Goal: Information Seeking & Learning: Learn about a topic

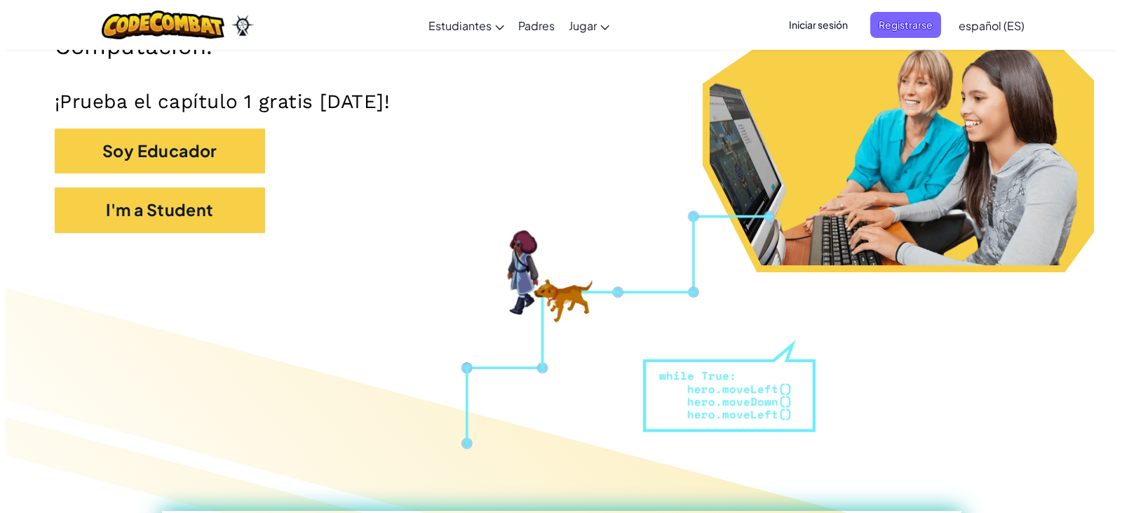
scroll to position [351, 0]
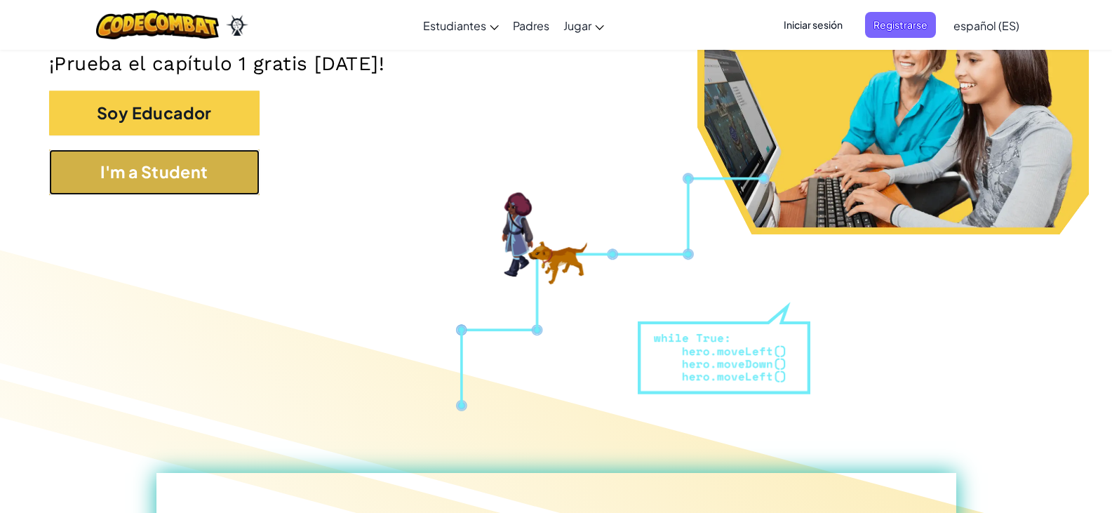
click at [177, 153] on button "I'm a Student" at bounding box center [154, 172] width 210 height 46
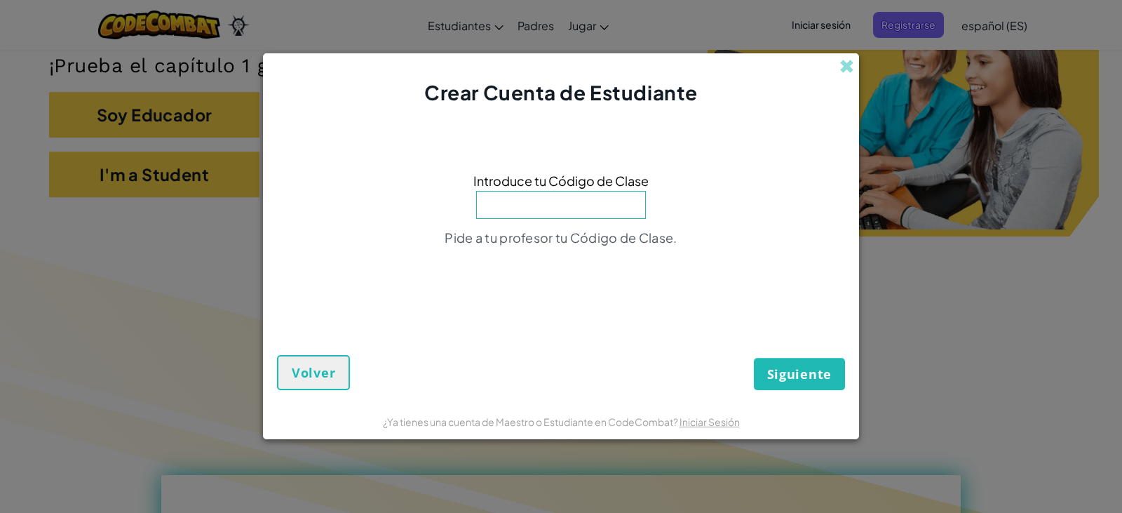
click at [530, 200] on input at bounding box center [561, 205] width 170 height 28
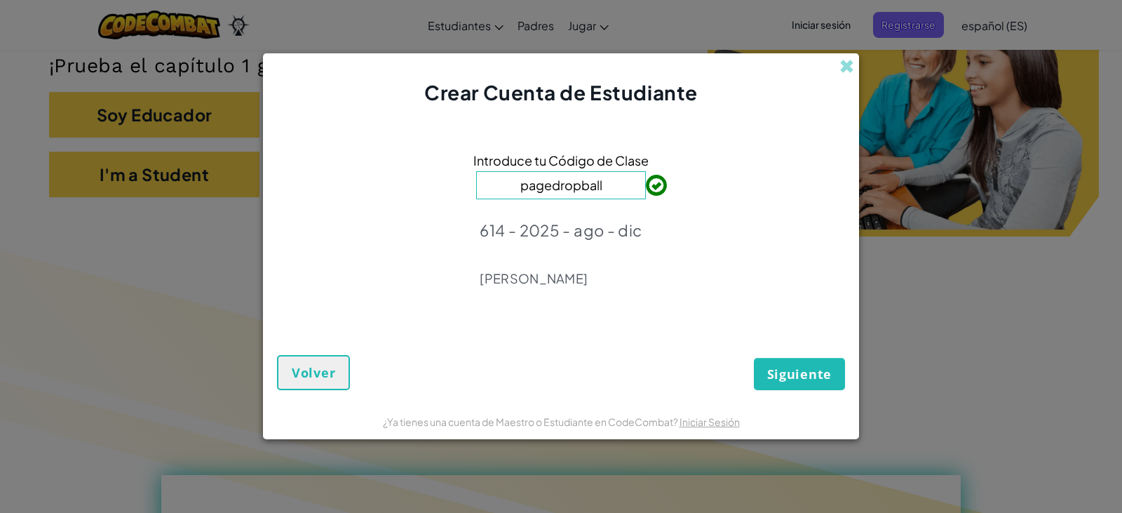
type input "pagedropball"
click at [772, 369] on span "Siguiente" at bounding box center [799, 373] width 65 height 17
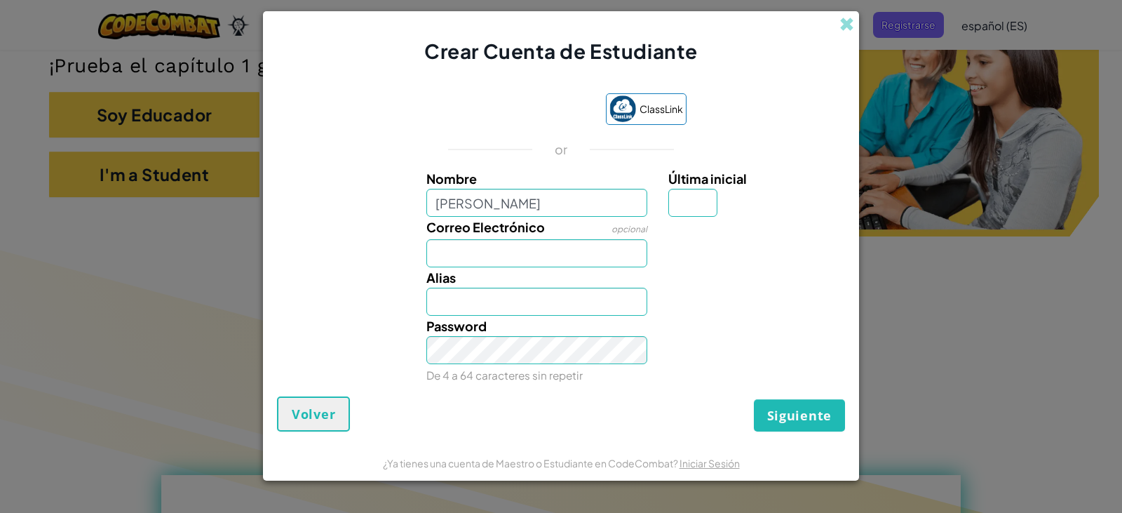
type input "osvaldo gonzalez"
type input "Osvaldo gonzalez"
click at [680, 202] on input "Última inicial" at bounding box center [693, 203] width 49 height 28
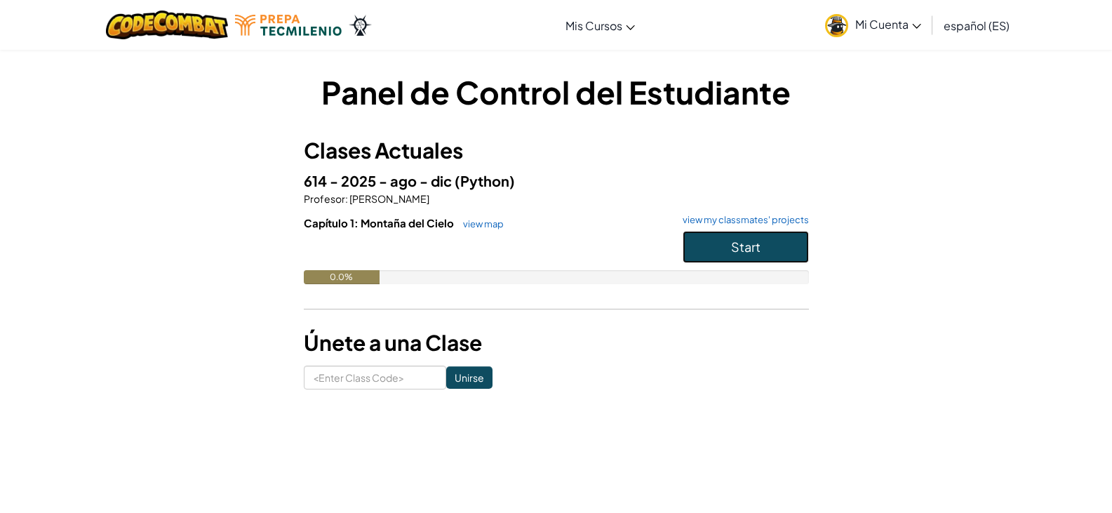
click at [727, 250] on button "Start" at bounding box center [746, 247] width 126 height 32
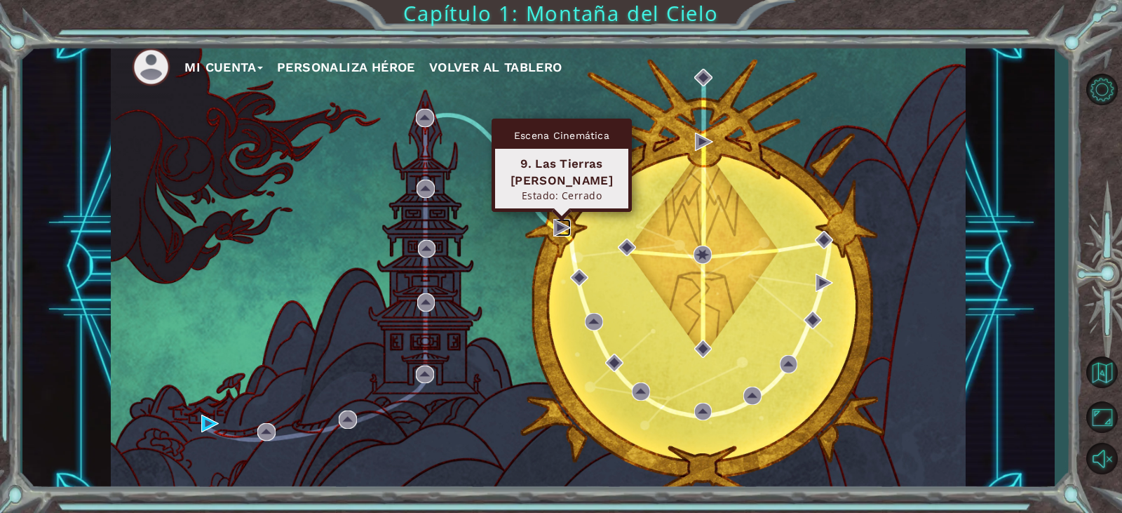
click at [556, 230] on img at bounding box center [562, 228] width 18 height 18
click at [561, 234] on img at bounding box center [562, 228] width 18 height 18
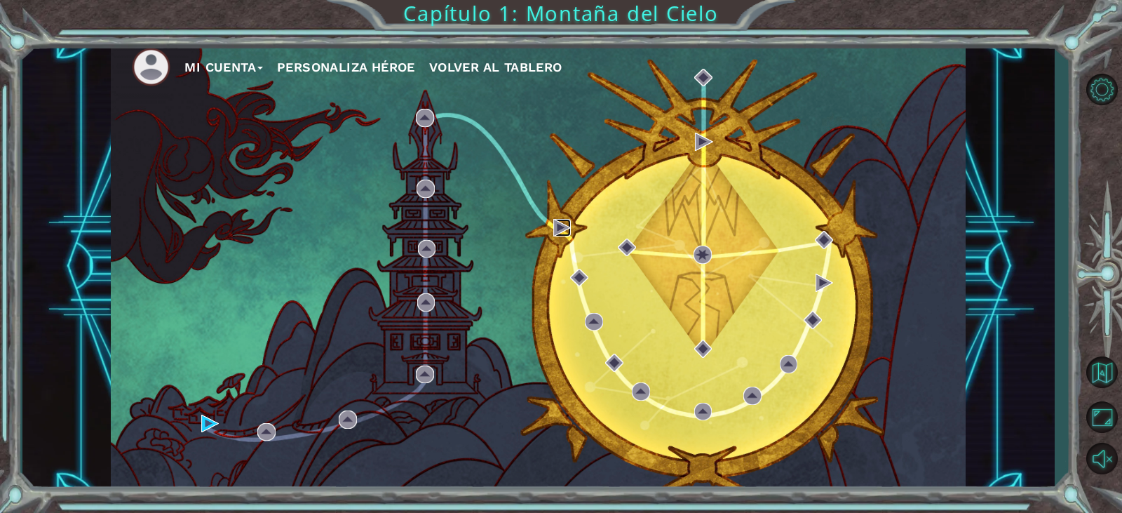
click at [561, 234] on img at bounding box center [562, 228] width 18 height 18
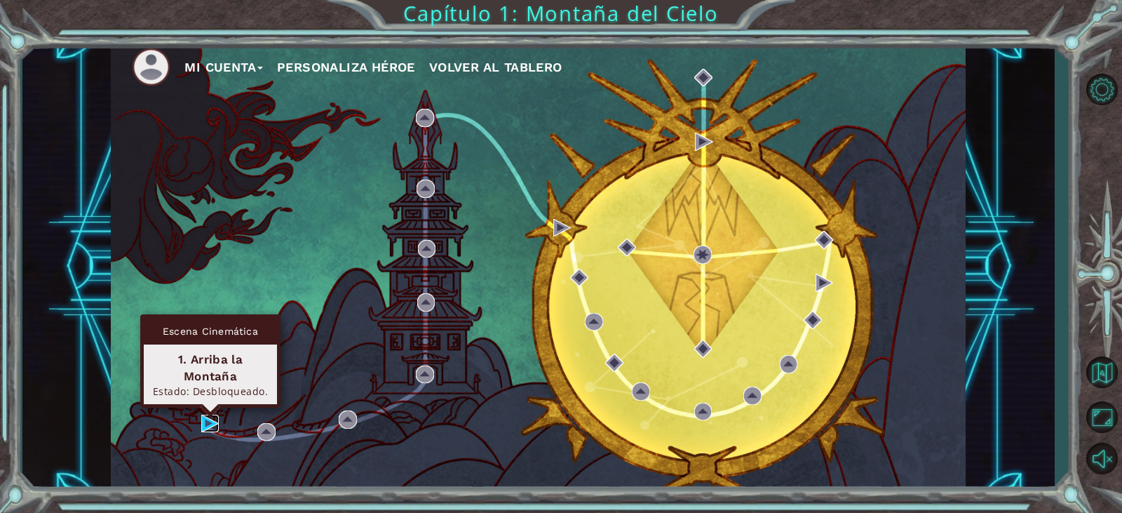
click at [209, 423] on img at bounding box center [210, 424] width 18 height 18
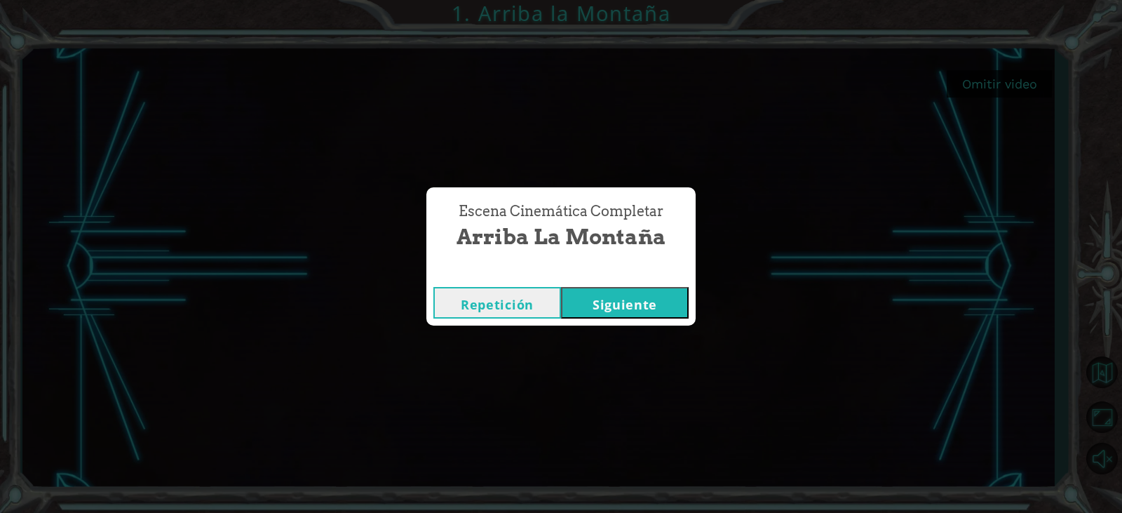
click at [623, 311] on button "Siguiente" at bounding box center [625, 303] width 128 height 32
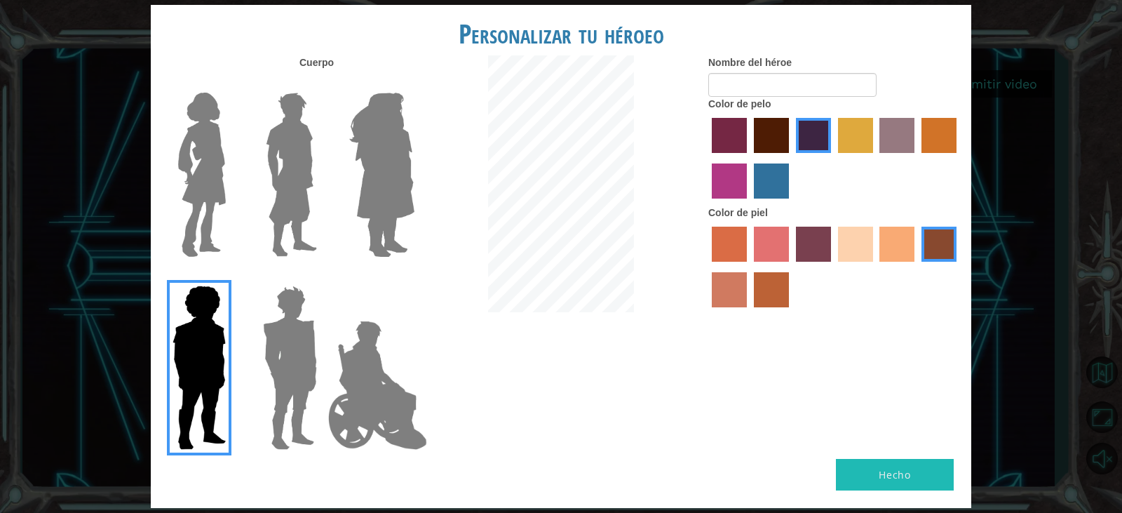
click at [299, 406] on img at bounding box center [289, 367] width 65 height 175
click at [323, 276] on input "Hero Garnet" at bounding box center [323, 276] width 0 height 0
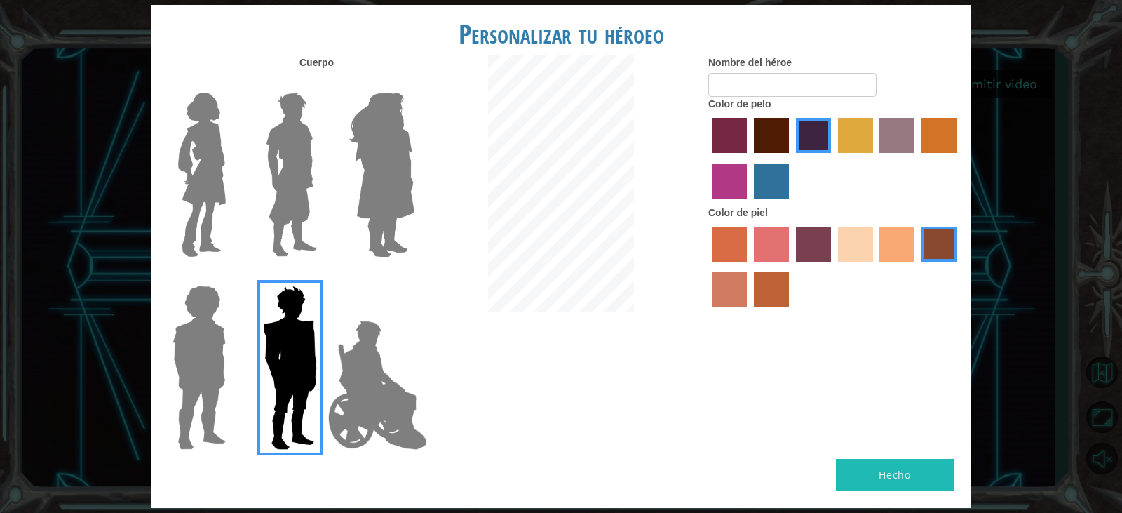
click at [321, 408] on img at bounding box center [289, 367] width 65 height 175
click at [323, 276] on input "Hero Garnet" at bounding box center [323, 276] width 0 height 0
click at [356, 411] on img at bounding box center [378, 385] width 110 height 140
click at [414, 276] on input "Hero Jamie" at bounding box center [414, 276] width 0 height 0
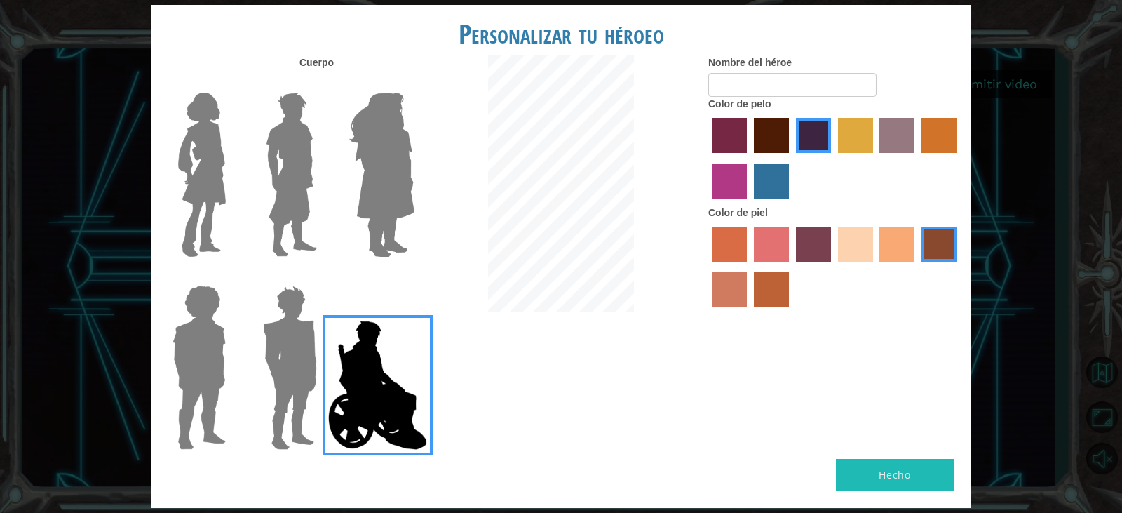
click at [402, 182] on img at bounding box center [382, 174] width 76 height 175
click at [414, 83] on input "Hero Amethyst" at bounding box center [414, 83] width 0 height 0
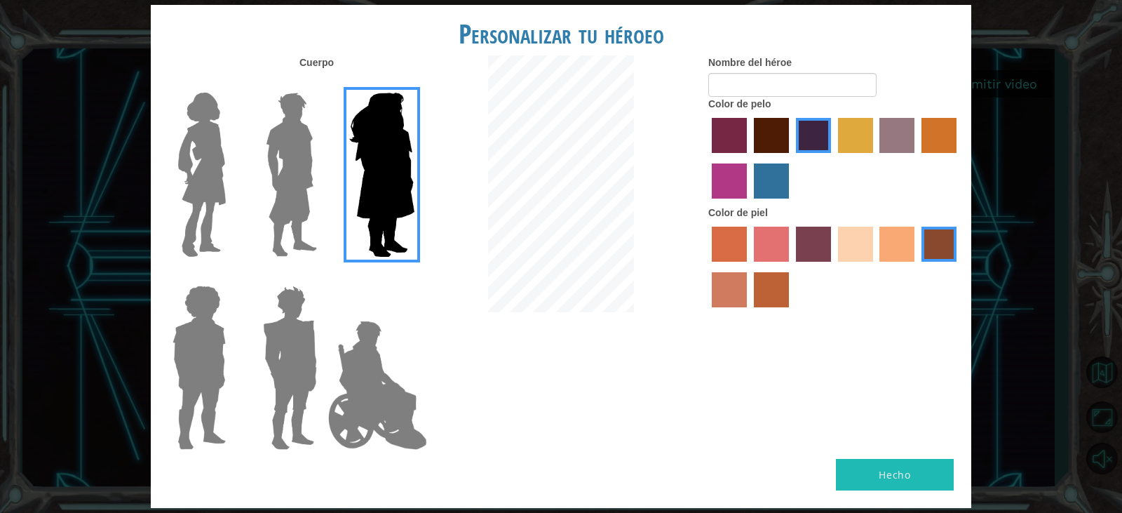
click at [864, 129] on label "tulip tree hair color" at bounding box center [855, 135] width 35 height 35
click at [833, 158] on input "tulip tree hair color" at bounding box center [833, 158] width 0 height 0
click at [885, 135] on label "bazaar hair color" at bounding box center [897, 135] width 35 height 35
click at [875, 158] on input "bazaar hair color" at bounding box center [875, 158] width 0 height 0
click at [867, 241] on label "sandy beach skin color" at bounding box center [855, 244] width 35 height 35
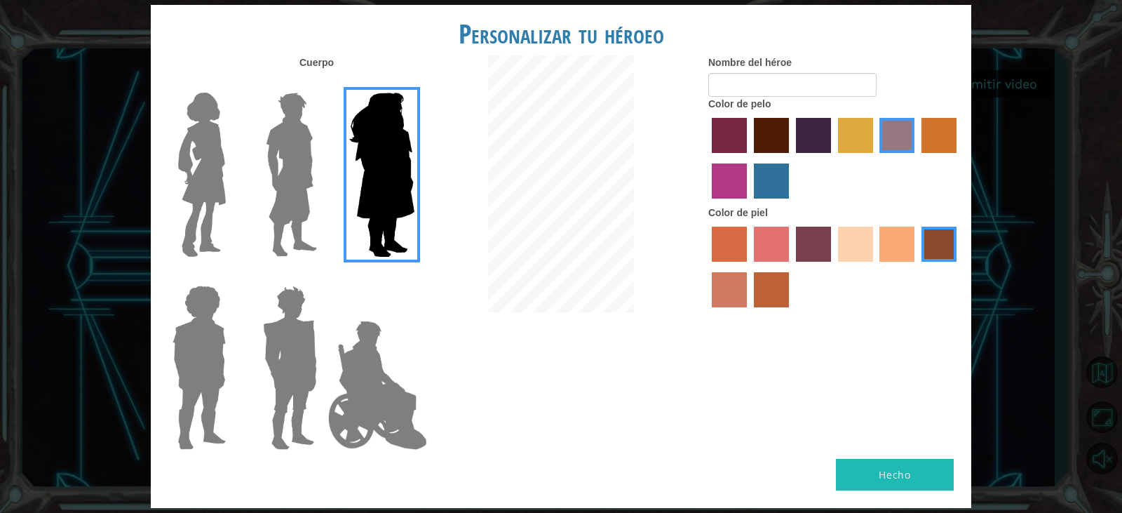
click at [833, 267] on input "sandy beach skin color" at bounding box center [833, 267] width 0 height 0
click at [774, 297] on label "smoke tree skin color" at bounding box center [771, 289] width 35 height 35
click at [749, 312] on input "smoke tree skin color" at bounding box center [749, 312] width 0 height 0
click at [849, 263] on div at bounding box center [835, 268] width 253 height 91
click at [870, 250] on label "sandy beach skin color" at bounding box center [855, 244] width 35 height 35
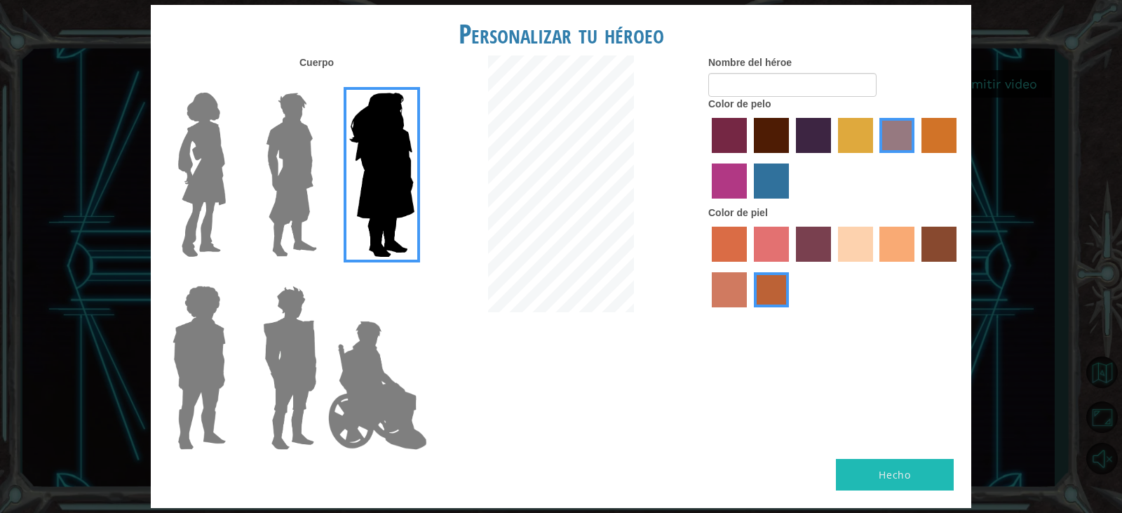
click at [833, 267] on input "sandy beach skin color" at bounding box center [833, 267] width 0 height 0
click at [886, 243] on label "tacao skin color" at bounding box center [897, 244] width 35 height 35
click at [875, 267] on input "tacao skin color" at bounding box center [875, 267] width 0 height 0
click at [260, 133] on img at bounding box center [291, 174] width 62 height 175
click at [323, 83] on input "Hero Lars" at bounding box center [323, 83] width 0 height 0
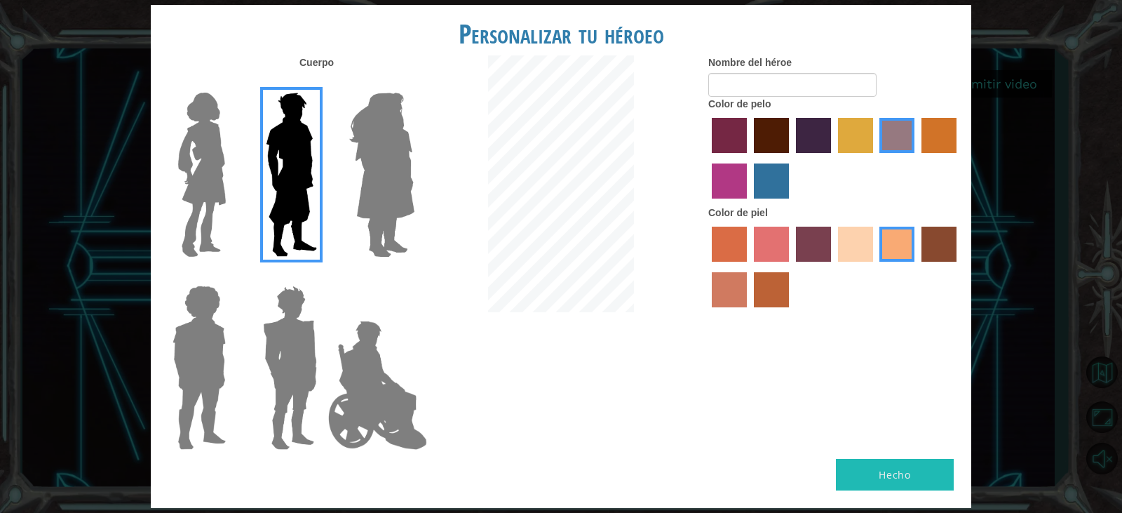
click at [430, 201] on div at bounding box center [561, 185] width 274 height 260
click at [154, 169] on div at bounding box center [196, 169] width 91 height 193
click at [207, 169] on img at bounding box center [202, 174] width 59 height 175
click at [232, 83] on input "Hero Connie" at bounding box center [232, 83] width 0 height 0
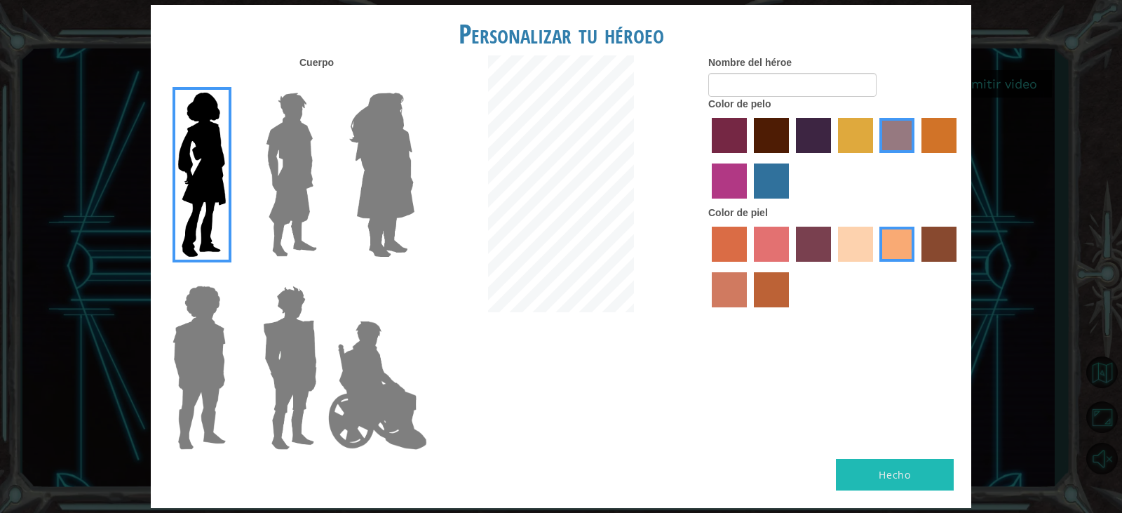
click at [279, 166] on img at bounding box center [291, 174] width 62 height 175
click at [323, 83] on input "Hero Lars" at bounding box center [323, 83] width 0 height 0
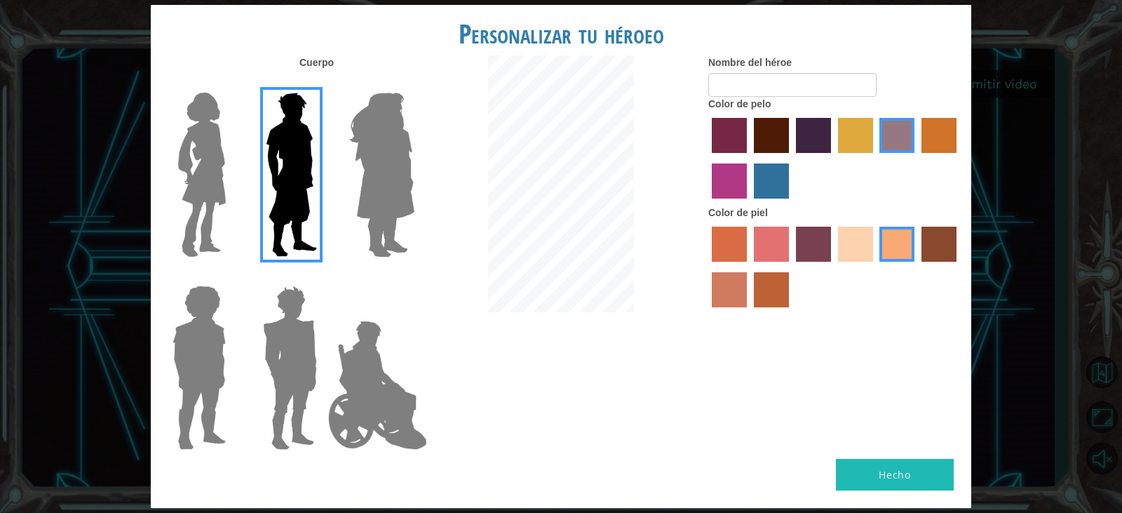
click at [209, 307] on img at bounding box center [199, 367] width 65 height 175
click at [232, 276] on input "Hero Steven" at bounding box center [232, 276] width 0 height 0
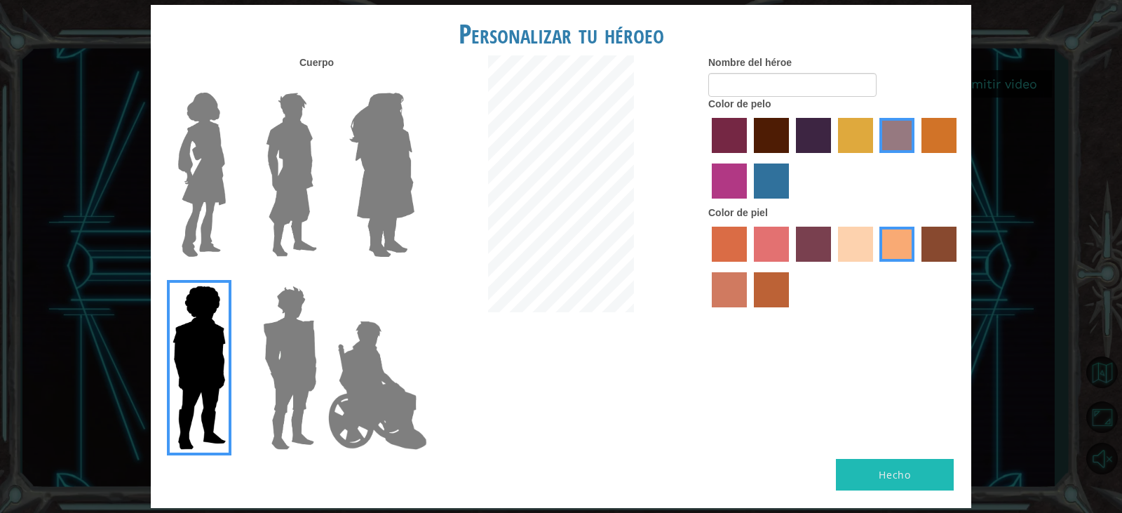
click at [291, 337] on img at bounding box center [289, 367] width 65 height 175
click at [323, 276] on input "Hero Garnet" at bounding box center [323, 276] width 0 height 0
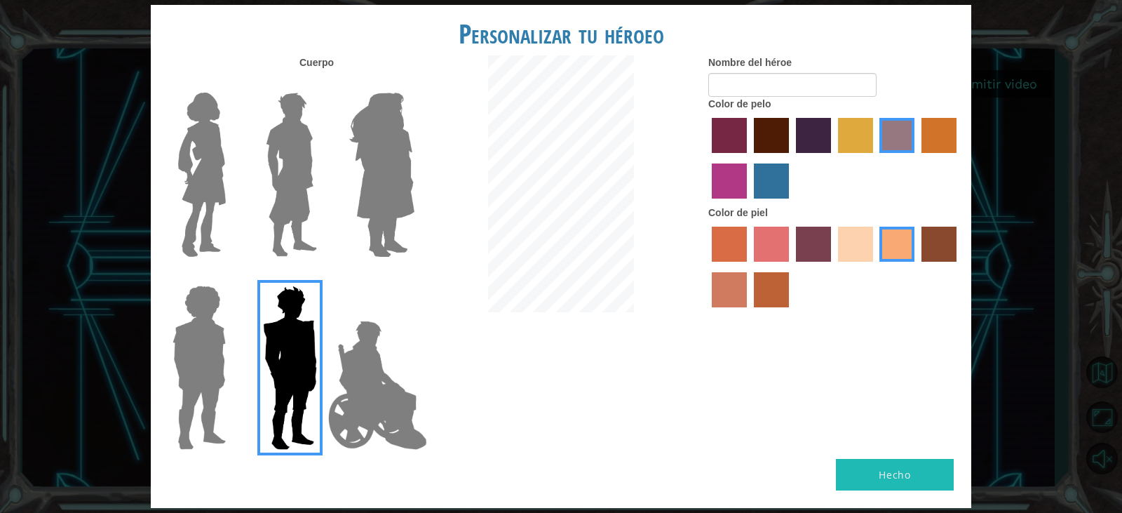
click at [339, 344] on img at bounding box center [378, 385] width 110 height 140
click at [414, 276] on input "Hero Jamie" at bounding box center [414, 276] width 0 height 0
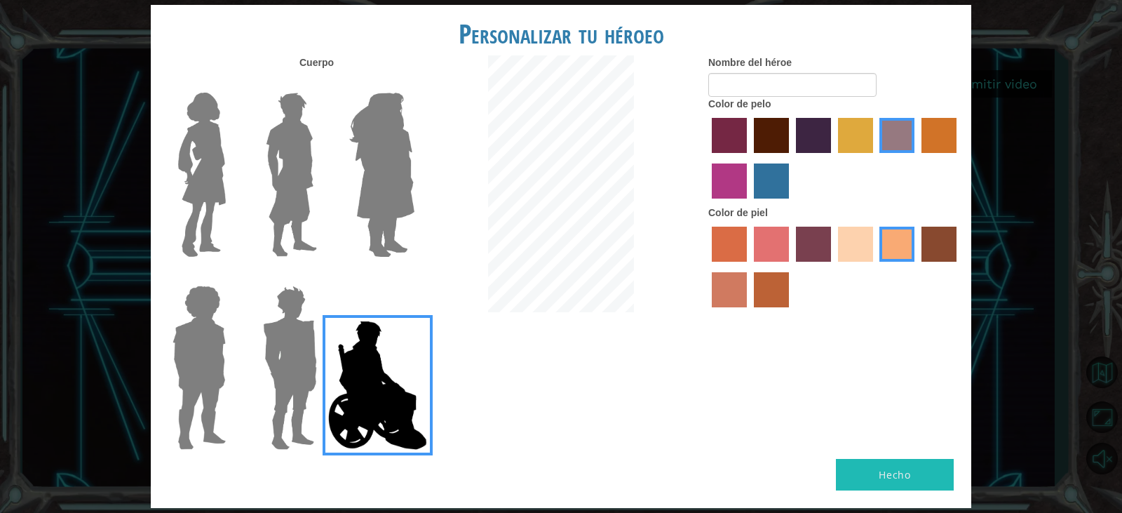
click at [308, 208] on img at bounding box center [291, 174] width 62 height 175
click at [323, 83] on input "Hero Lars" at bounding box center [323, 83] width 0 height 0
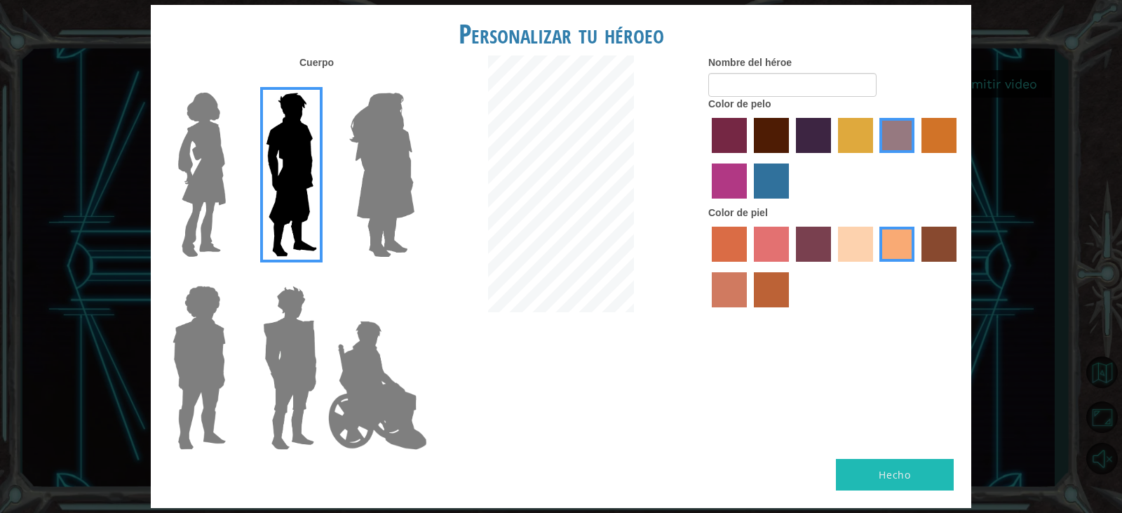
click at [878, 130] on div at bounding box center [835, 159] width 253 height 91
click at [842, 135] on label "tulip tree hair color" at bounding box center [855, 135] width 35 height 35
click at [833, 158] on input "tulip tree hair color" at bounding box center [833, 158] width 0 height 0
drag, startPoint x: 786, startPoint y: 147, endPoint x: 749, endPoint y: 143, distance: 38.0
click at [784, 147] on div at bounding box center [835, 159] width 253 height 91
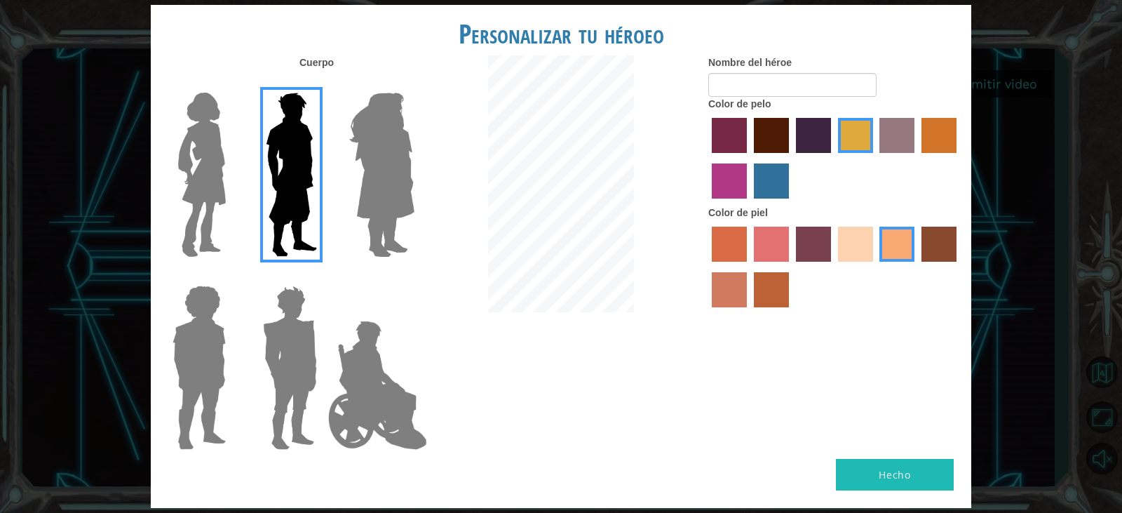
click at [721, 168] on label "medium red violet hair color" at bounding box center [729, 180] width 35 height 35
click at [959, 158] on input "medium red violet hair color" at bounding box center [959, 158] width 0 height 0
click at [765, 121] on label "maroon hair color" at bounding box center [771, 135] width 35 height 35
click at [749, 158] on input "maroon hair color" at bounding box center [749, 158] width 0 height 0
click at [864, 241] on label "sandy beach skin color" at bounding box center [855, 244] width 35 height 35
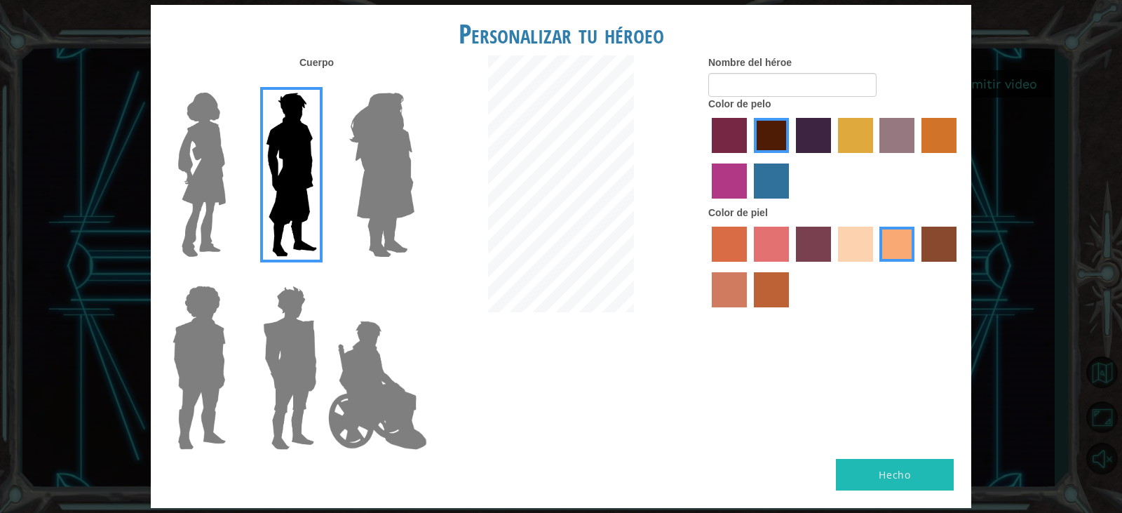
click at [833, 267] on input "sandy beach skin color" at bounding box center [833, 267] width 0 height 0
click at [880, 471] on button "Hecho" at bounding box center [895, 475] width 118 height 32
click at [803, 88] on input "Nombre del héroe" at bounding box center [793, 85] width 168 height 24
click at [285, 331] on img at bounding box center [289, 367] width 65 height 175
click at [323, 276] on input "Hero Garnet" at bounding box center [323, 276] width 0 height 0
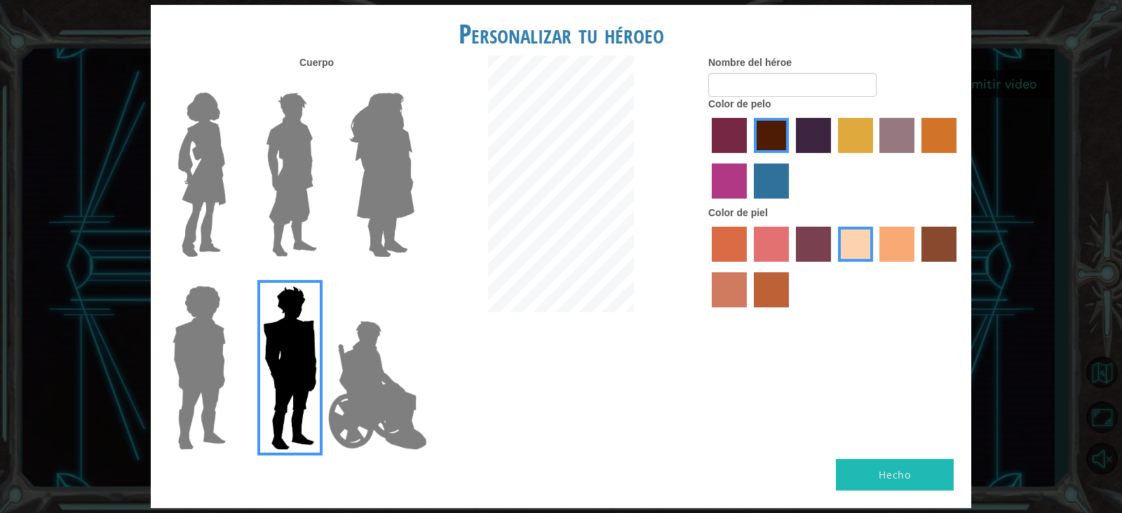
click at [328, 203] on div at bounding box center [287, 169] width 91 height 193
click at [321, 184] on img at bounding box center [291, 174] width 62 height 175
click at [323, 83] on input "Hero Lars" at bounding box center [323, 83] width 0 height 0
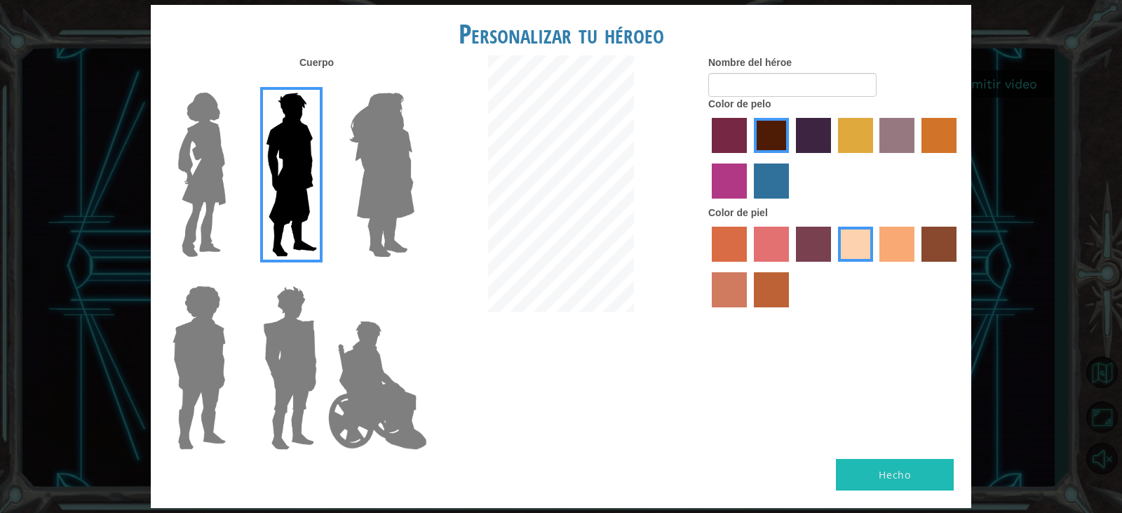
click at [293, 192] on img at bounding box center [291, 174] width 62 height 175
click at [323, 83] on input "Hero Lars" at bounding box center [323, 83] width 0 height 0
click at [277, 375] on img at bounding box center [289, 367] width 65 height 175
click at [323, 276] on input "Hero Garnet" at bounding box center [323, 276] width 0 height 0
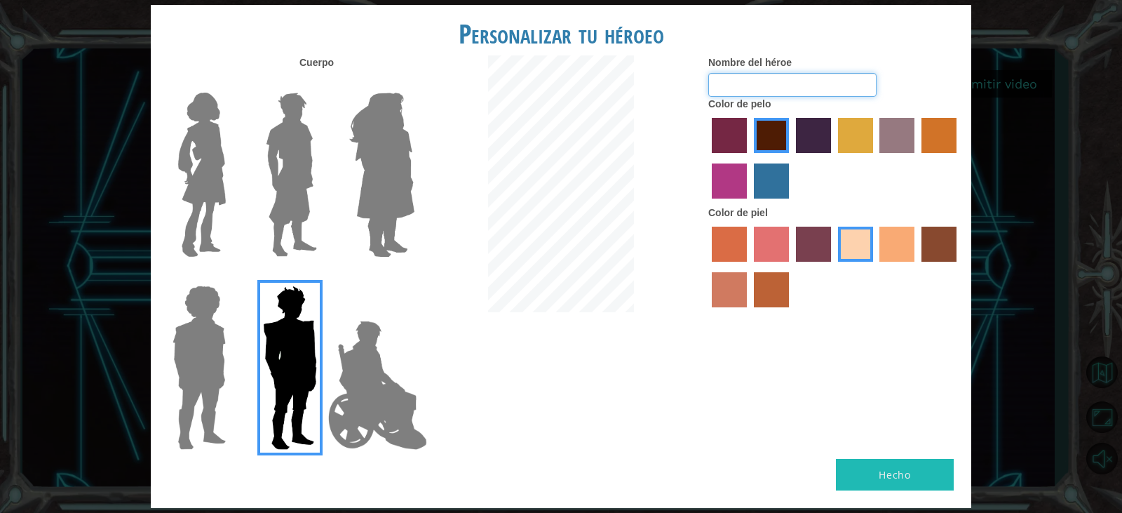
click at [763, 84] on input "Nombre del héroe" at bounding box center [793, 85] width 168 height 24
type input "[PERSON_NAME]"
click at [925, 472] on button "Hecho" at bounding box center [895, 475] width 118 height 32
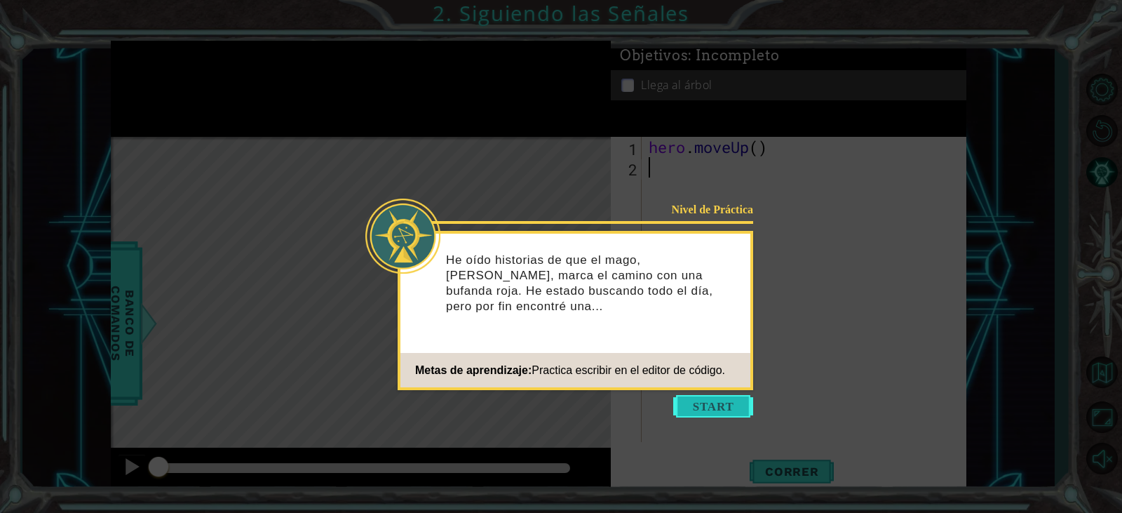
click at [697, 404] on button "Start" at bounding box center [713, 406] width 80 height 22
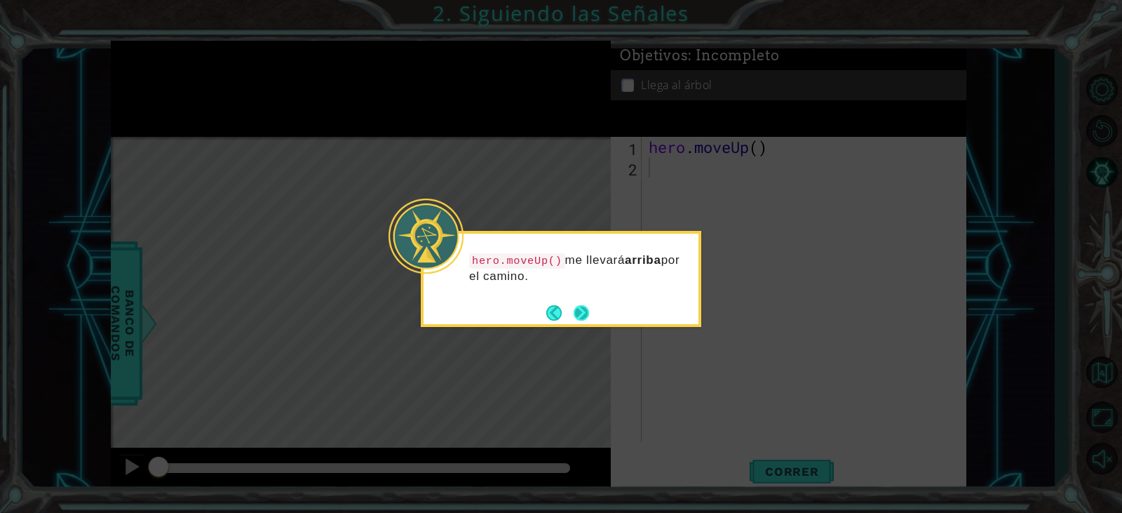
click at [583, 305] on button "Next" at bounding box center [582, 312] width 16 height 16
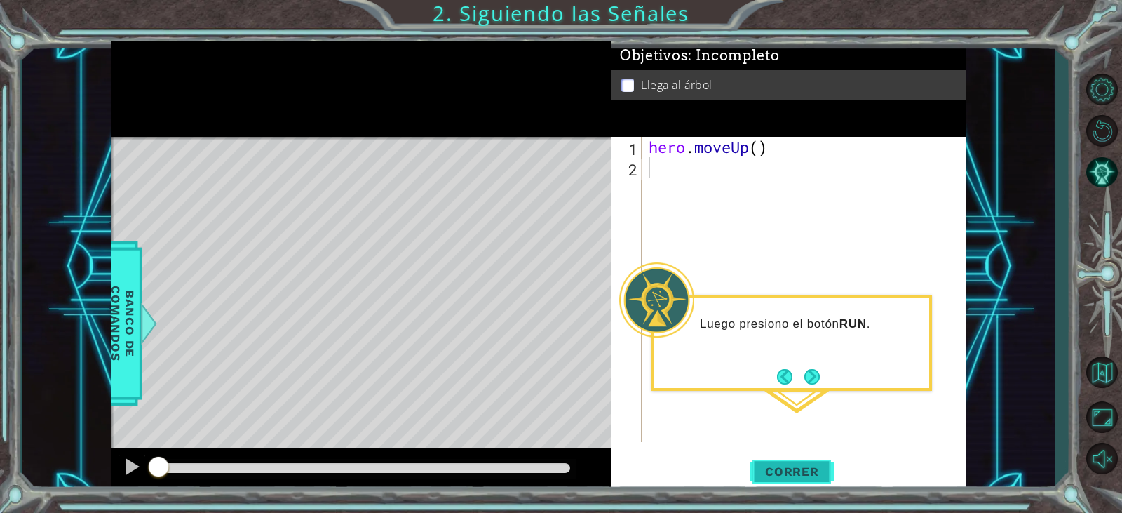
click at [801, 475] on span "Correr" at bounding box center [792, 471] width 82 height 14
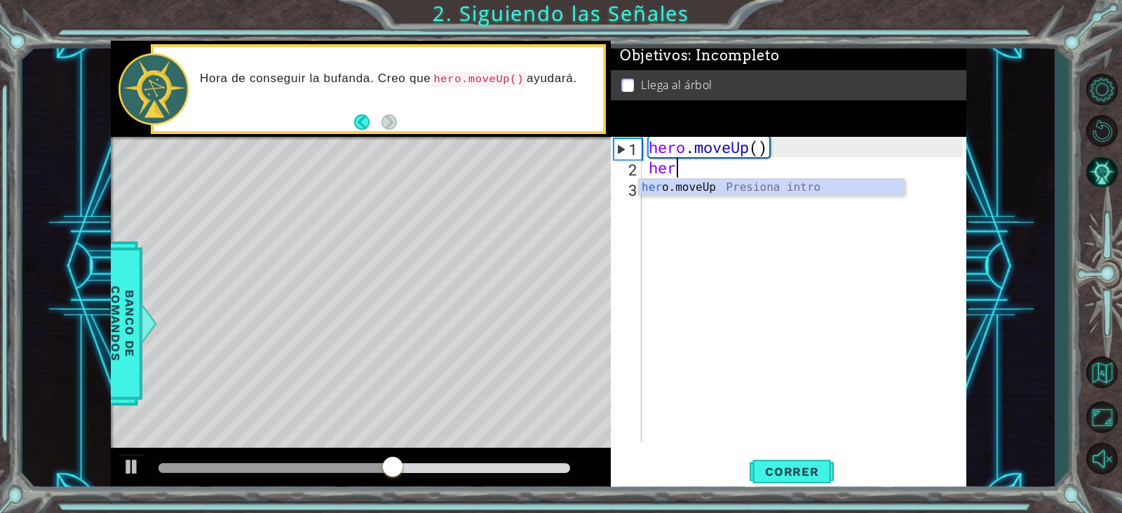
scroll to position [0, 1]
type textarea "hero"
click at [687, 186] on div "hero .moveUp Presiona intro" at bounding box center [771, 204] width 265 height 51
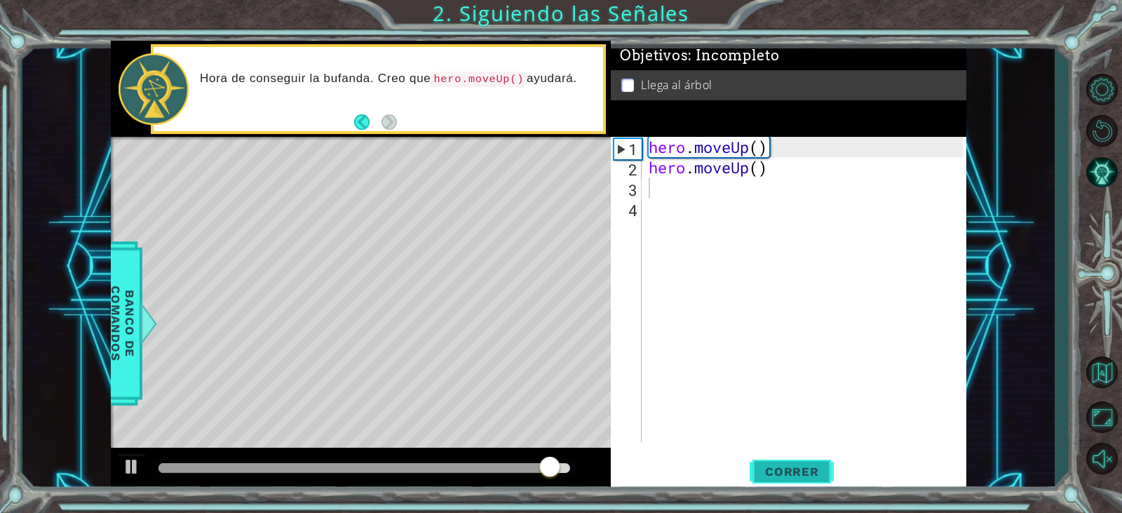
click at [793, 484] on button "Correr" at bounding box center [792, 472] width 84 height 36
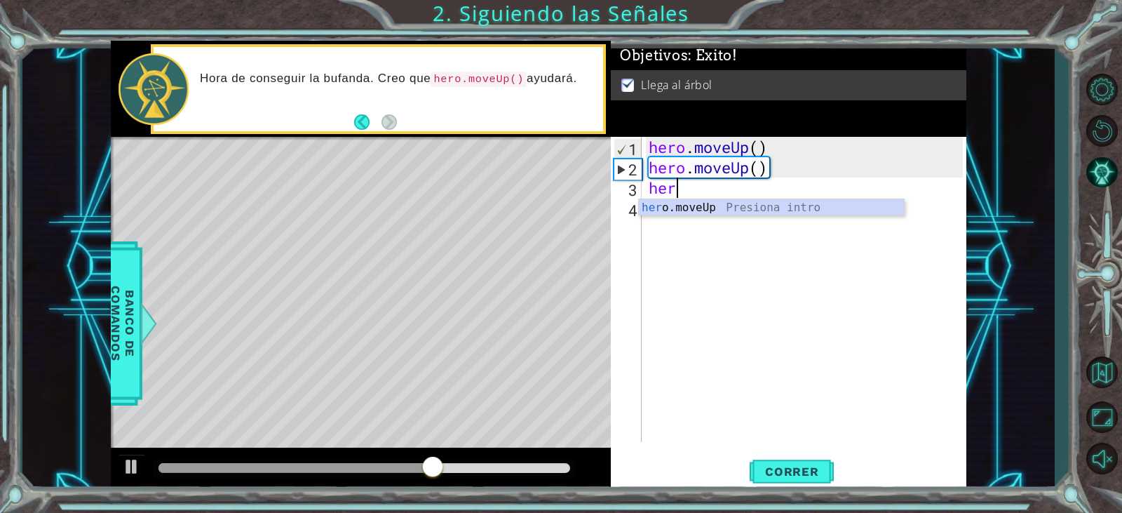
scroll to position [0, 1]
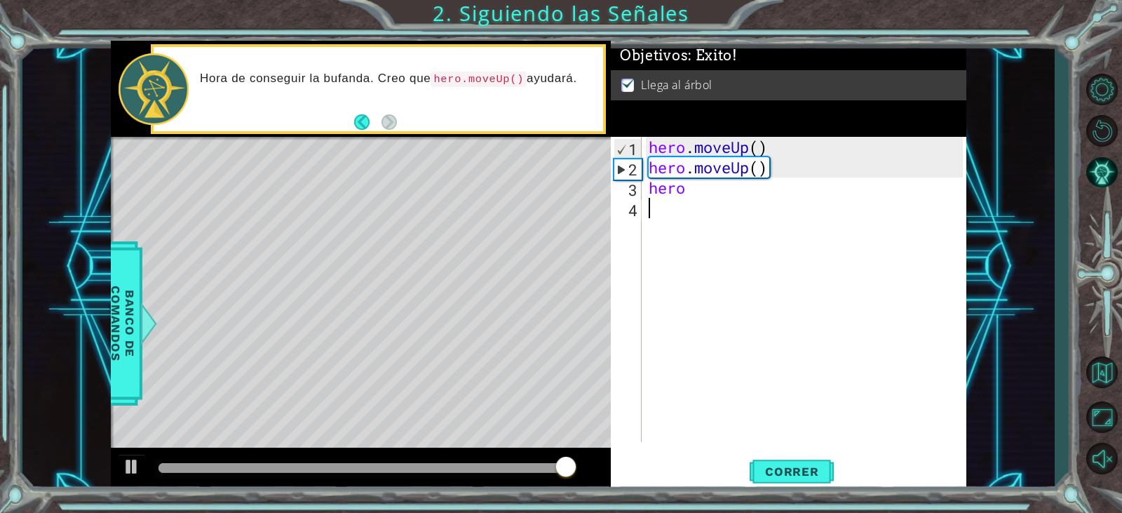
type textarea "hero"
click at [721, 217] on div "hero . moveUp ( ) hero . moveUp ( ) hero" at bounding box center [807, 310] width 323 height 346
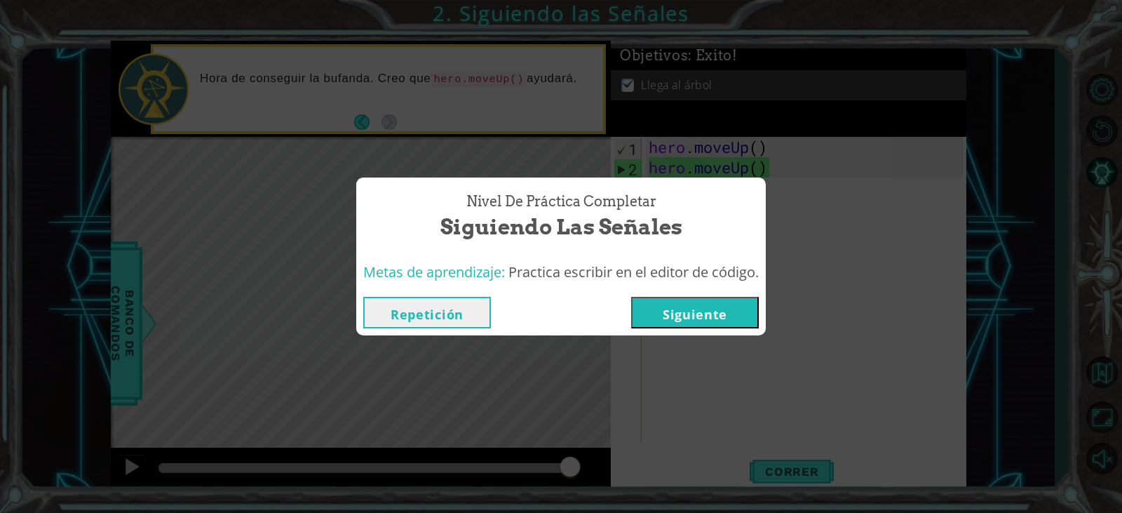
click at [700, 309] on button "Siguiente" at bounding box center [695, 313] width 128 height 32
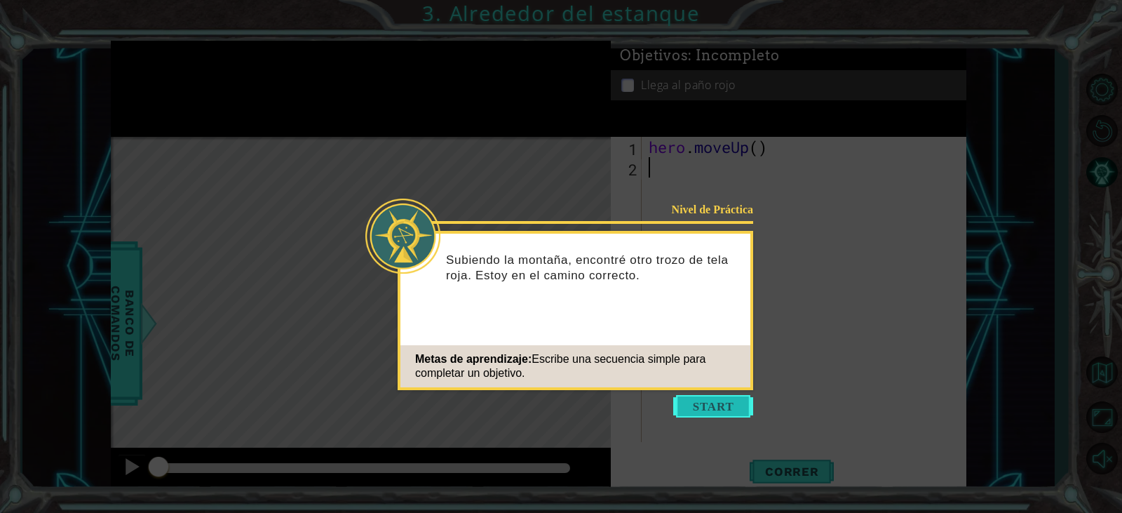
click at [704, 406] on button "Start" at bounding box center [713, 406] width 80 height 22
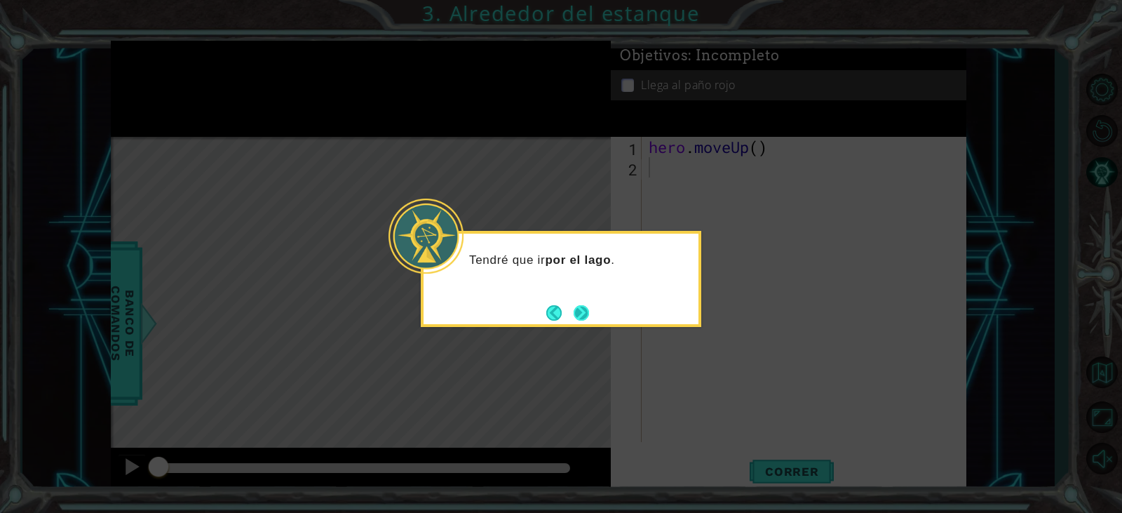
click at [581, 302] on button "Next" at bounding box center [581, 313] width 26 height 26
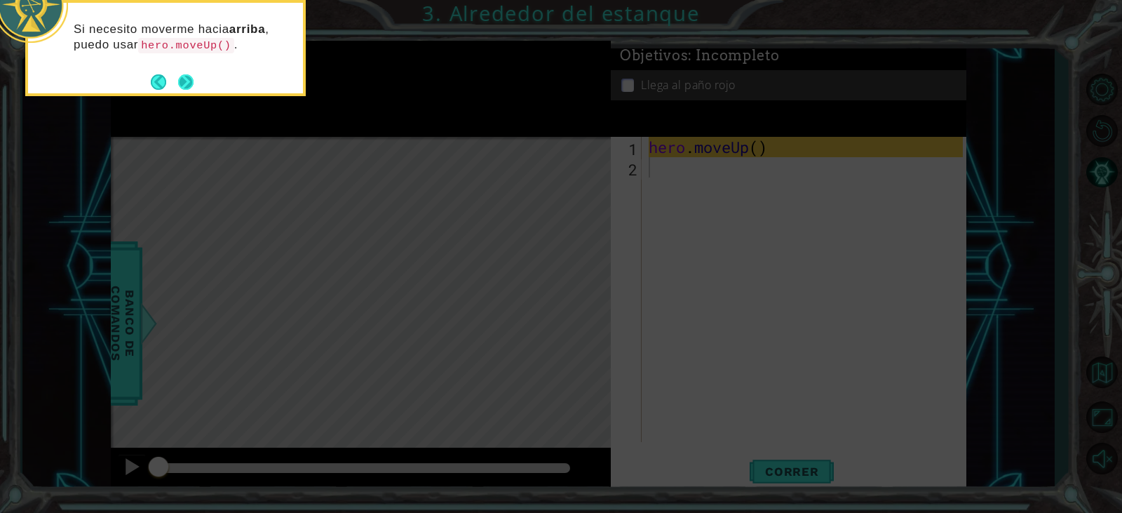
click at [182, 72] on button "Next" at bounding box center [185, 81] width 25 height 25
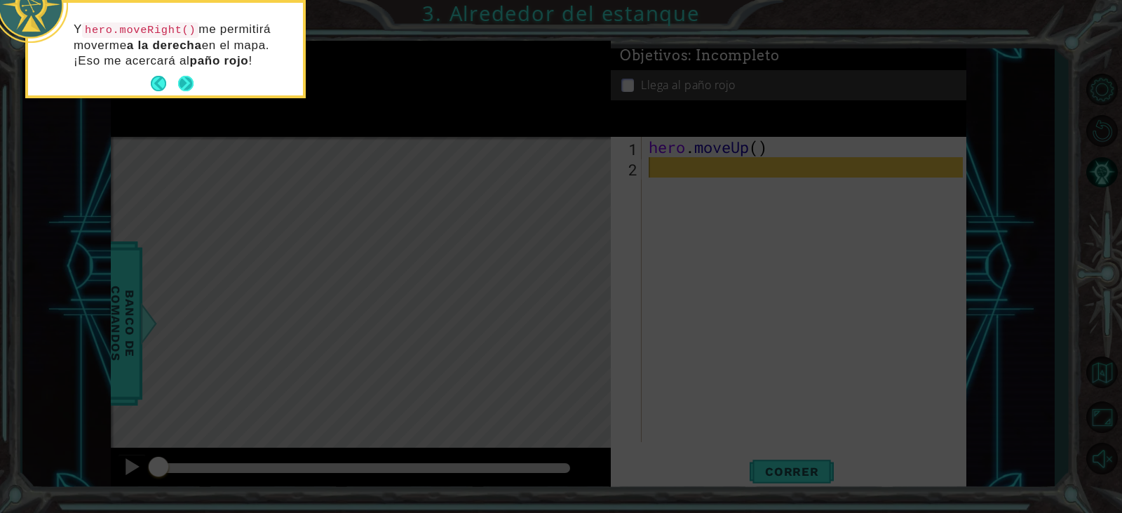
click at [187, 83] on button "Next" at bounding box center [185, 83] width 15 height 15
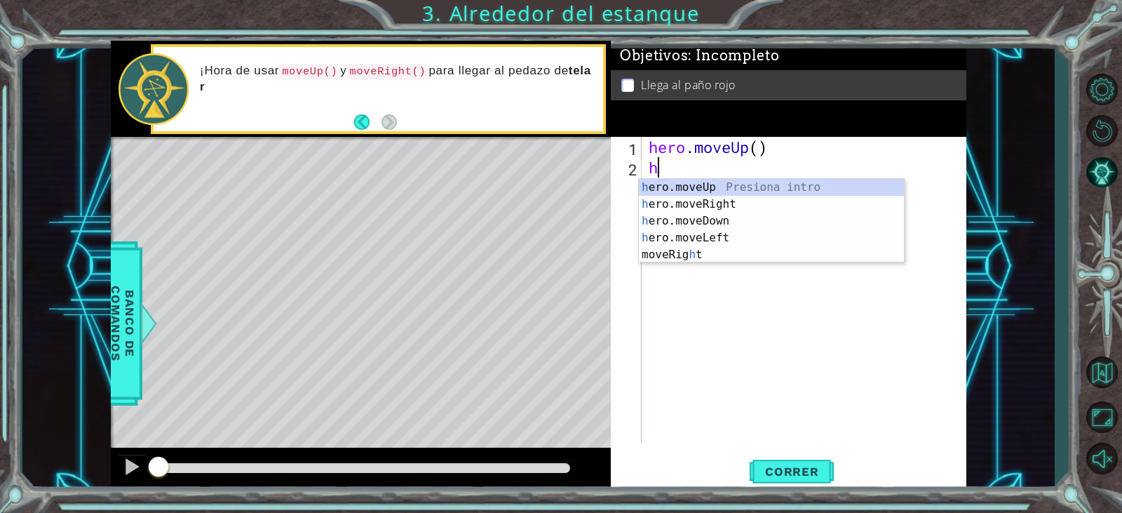
type textarea "he"
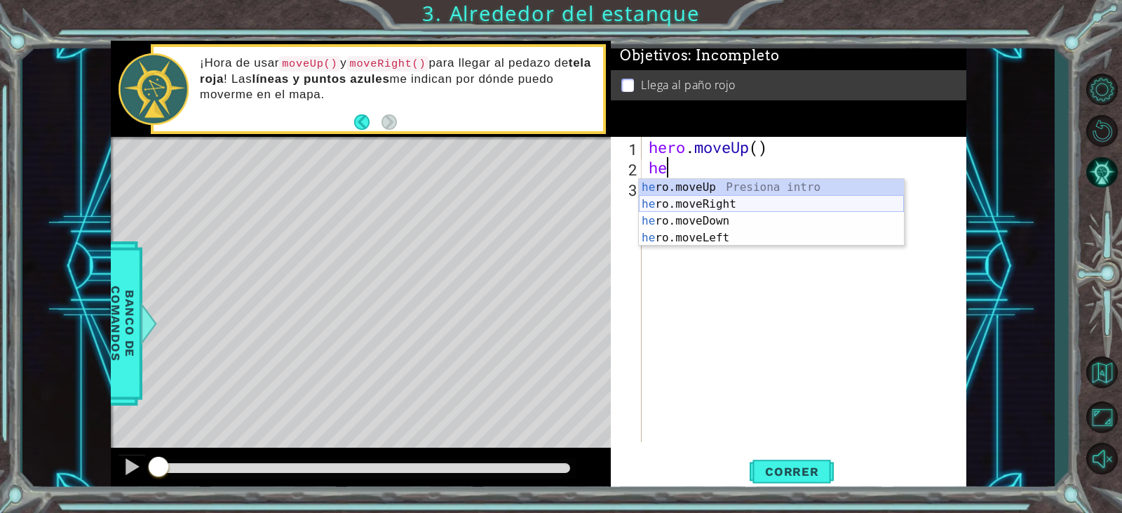
click at [708, 210] on div "he ro.moveUp Presiona intro he ro.moveRight Presiona intro he ro.moveDown Presi…" at bounding box center [771, 229] width 265 height 101
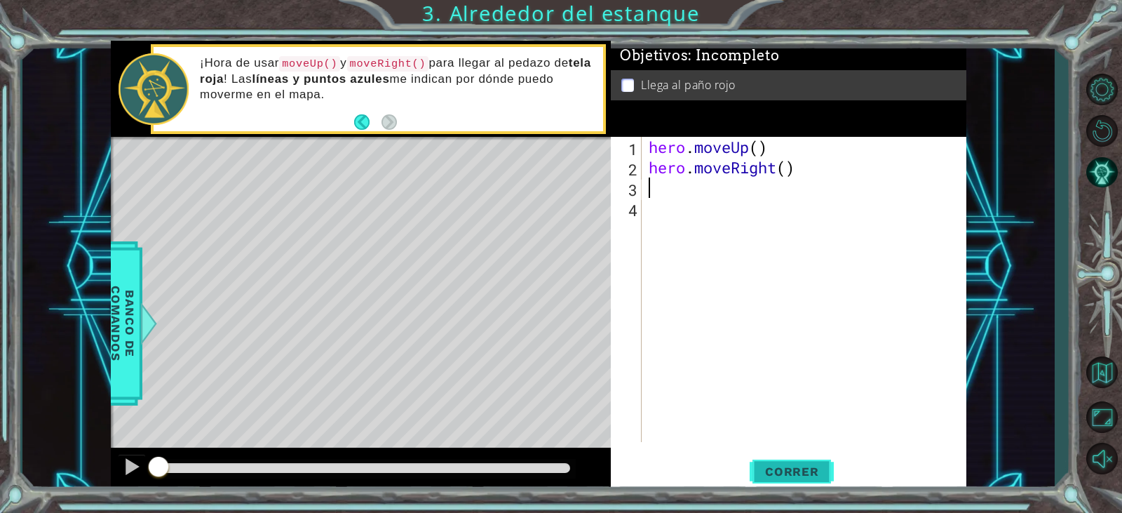
click at [805, 483] on button "Correr" at bounding box center [792, 472] width 84 height 36
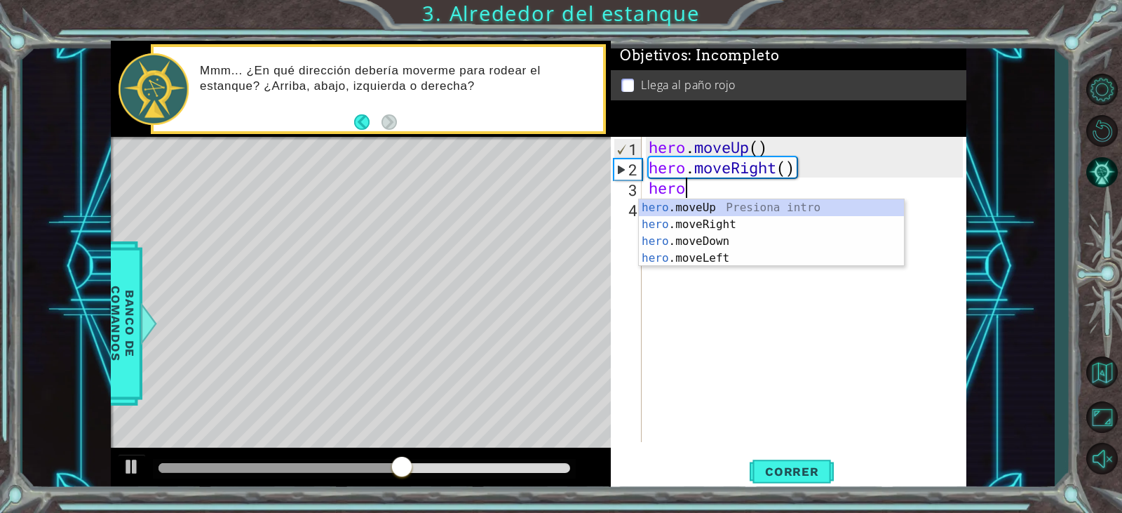
type textarea "herom"
click at [681, 209] on div "hero . m oveUp Presiona intro hero . m [PERSON_NAME] Presiona intro hero . m ov…" at bounding box center [771, 249] width 265 height 101
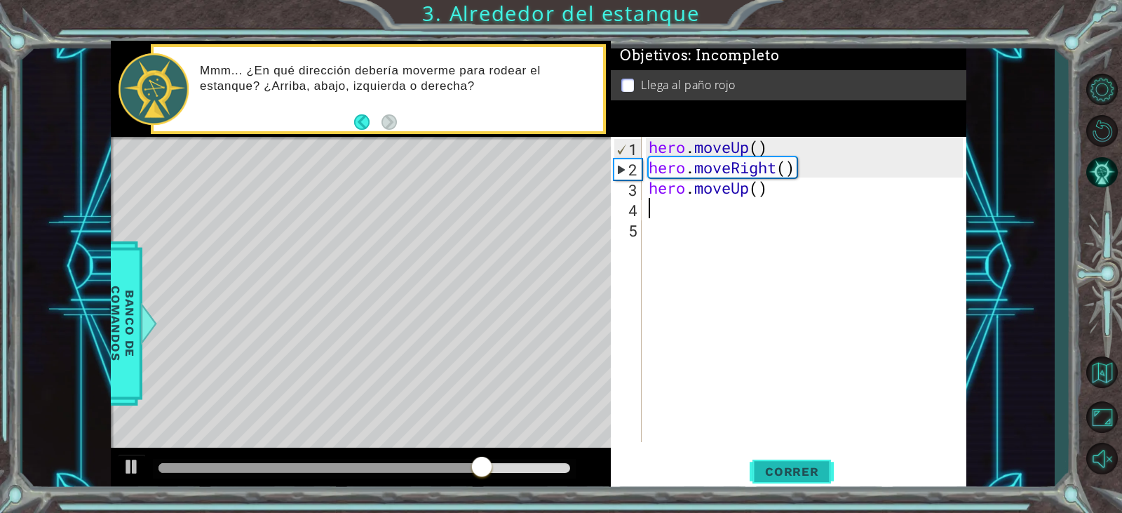
click at [784, 467] on span "Correr" at bounding box center [792, 471] width 82 height 14
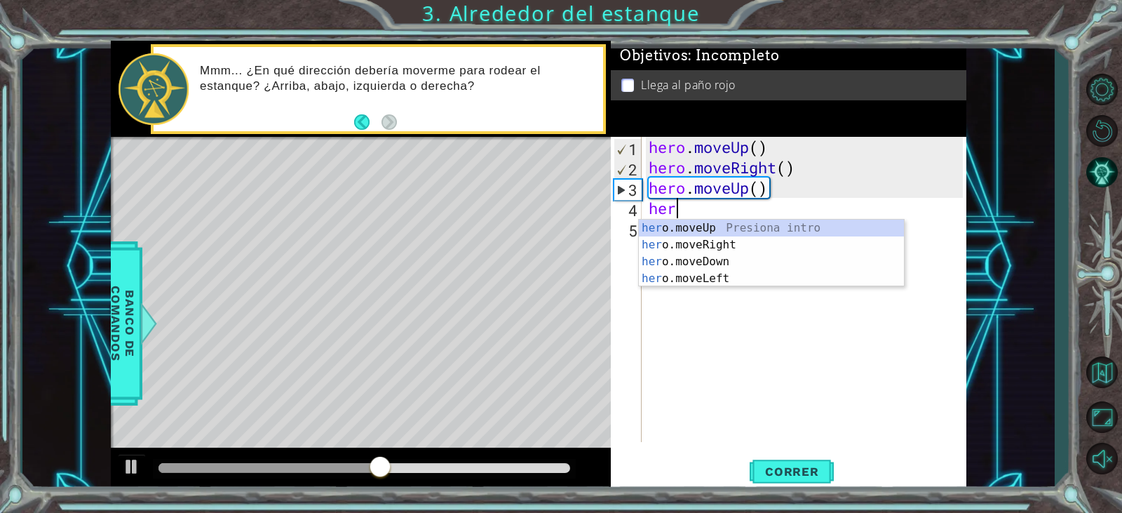
scroll to position [0, 1]
type textarea "hero"
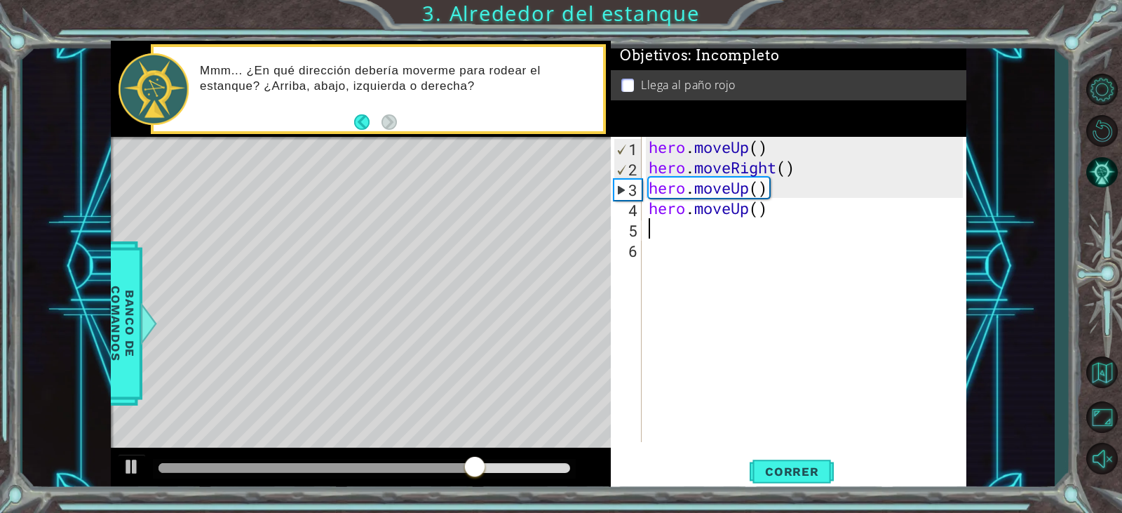
scroll to position [0, 0]
click at [757, 462] on button "Correr" at bounding box center [792, 472] width 84 height 36
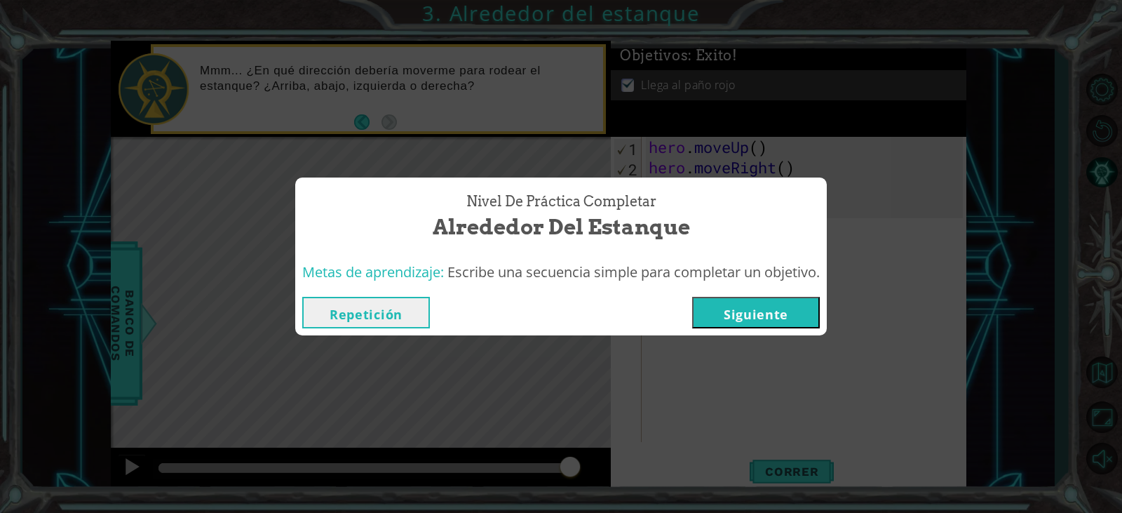
click at [752, 311] on button "Siguiente" at bounding box center [756, 313] width 128 height 32
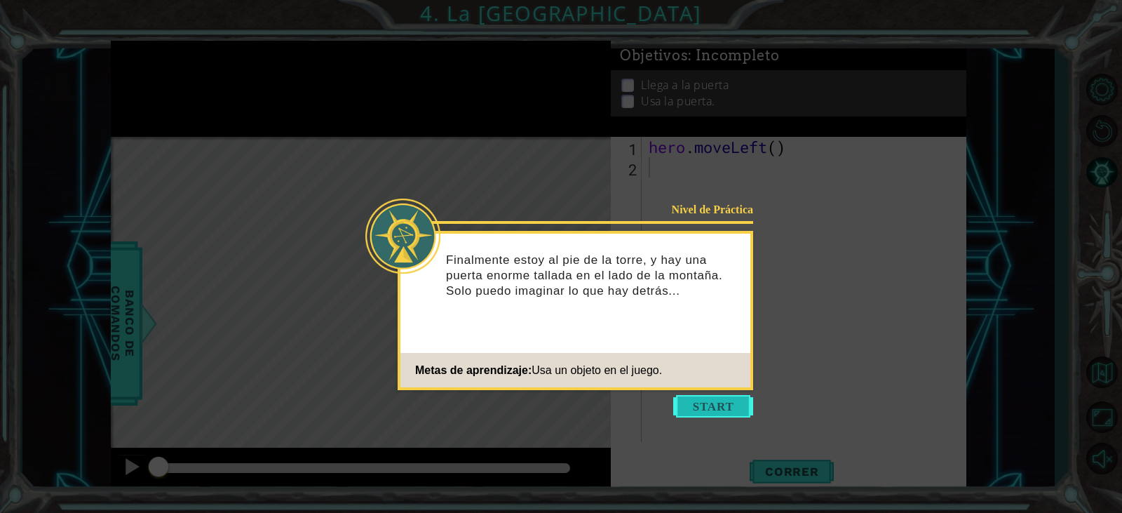
click at [728, 403] on button "Start" at bounding box center [713, 406] width 80 height 22
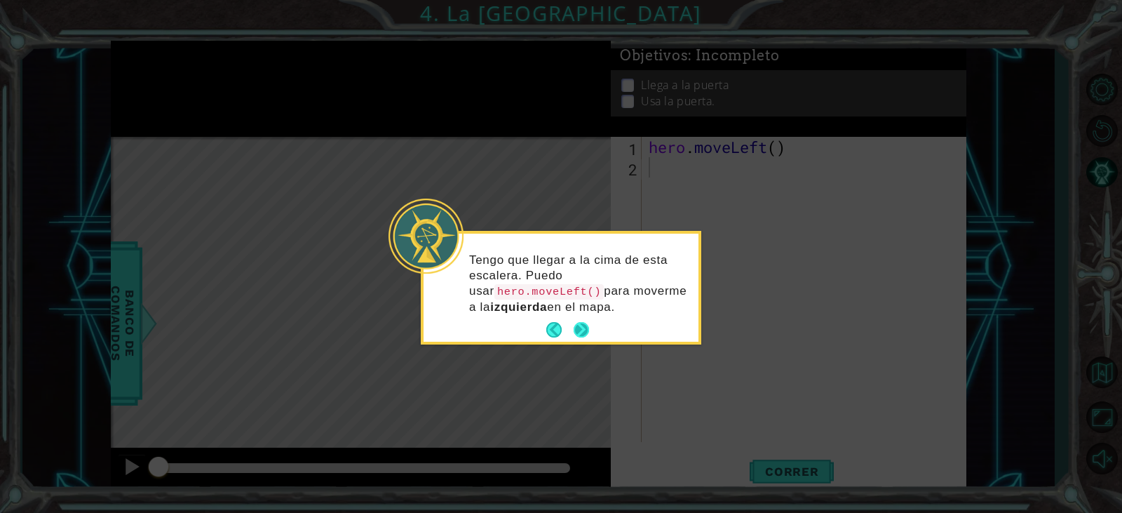
click at [583, 311] on p "Tengo que llegar a la cima de esta escalera. Puedo usar hero.moveLeft() para mo…" at bounding box center [579, 284] width 220 height 62
click at [583, 333] on button "Next" at bounding box center [581, 329] width 21 height 21
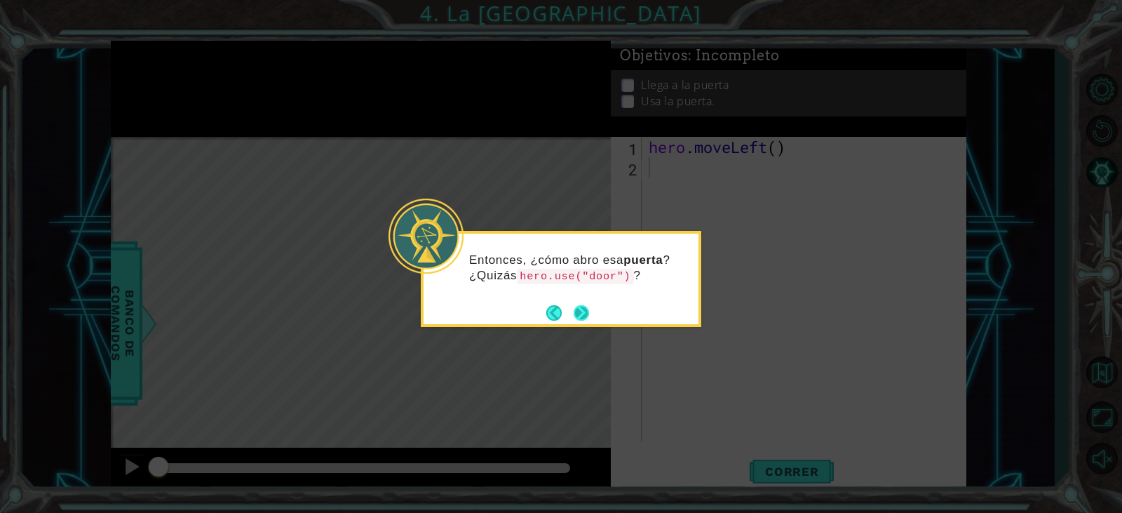
click at [578, 314] on button "Next" at bounding box center [581, 312] width 15 height 15
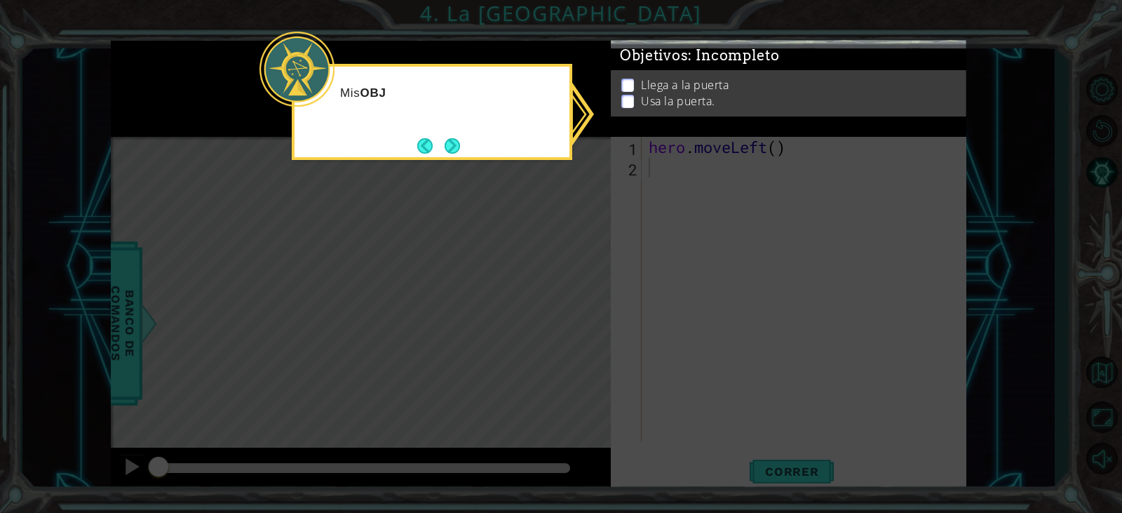
click at [713, 110] on div "Llega a la puerta Usa la puerta." at bounding box center [789, 93] width 356 height 46
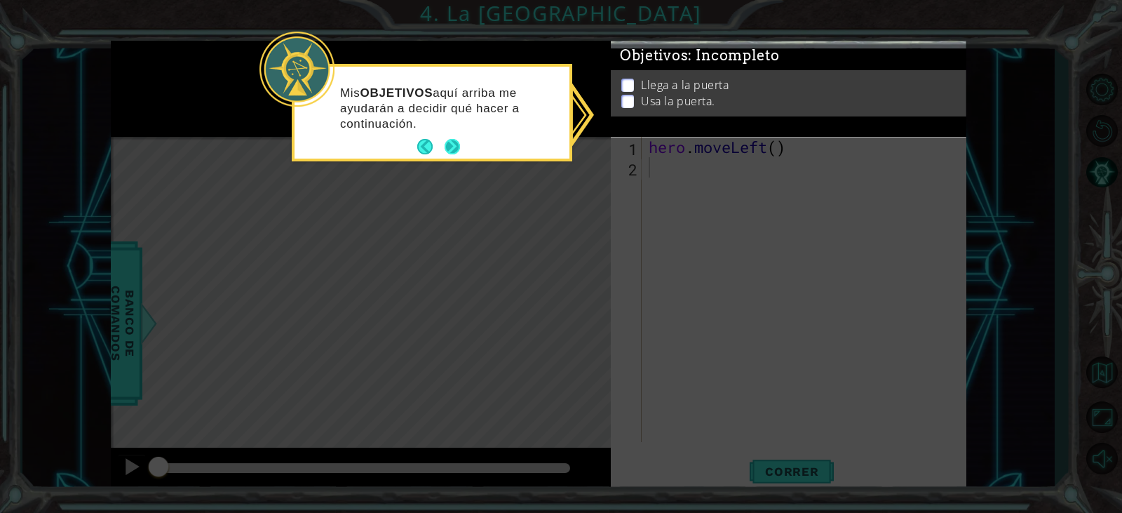
click at [445, 141] on button "Next" at bounding box center [453, 147] width 24 height 24
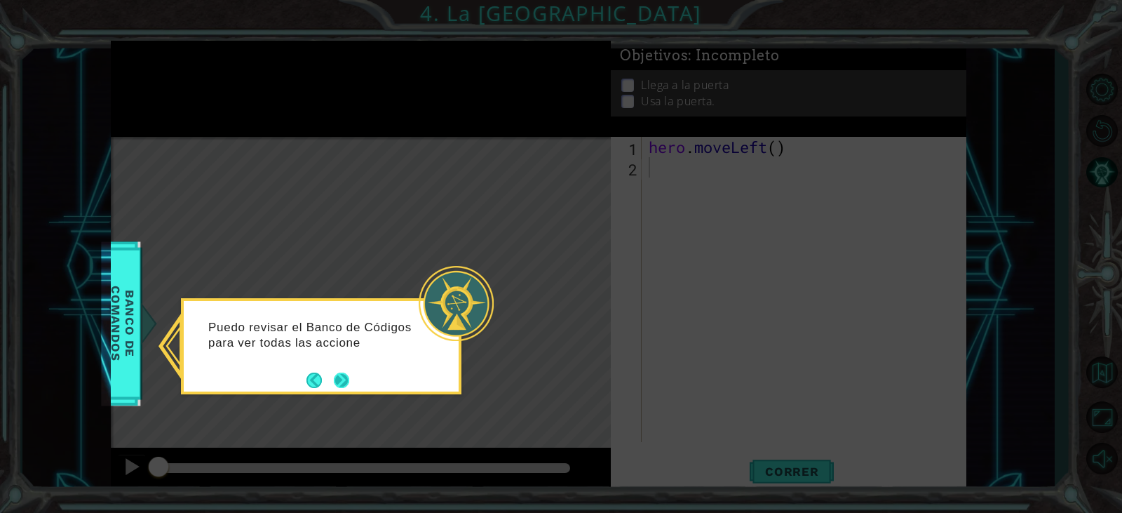
click at [337, 373] on button "Next" at bounding box center [342, 380] width 22 height 22
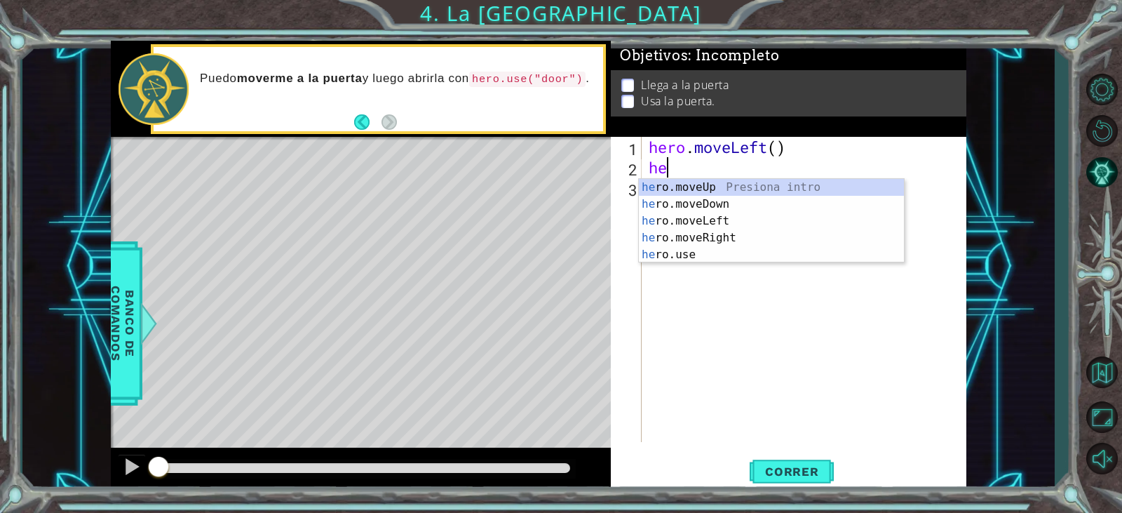
type textarea "her"
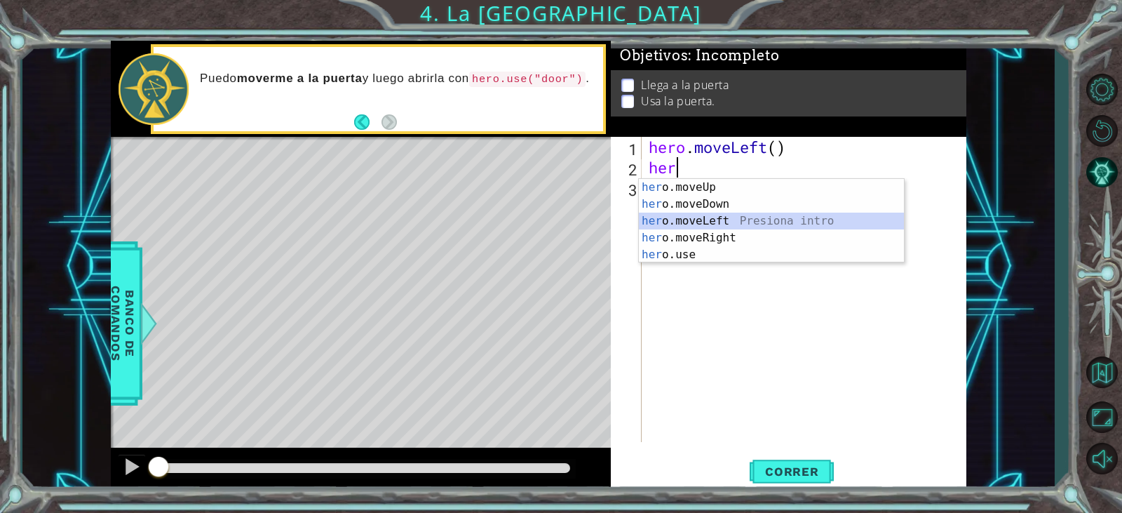
click at [741, 220] on div "her o.moveUp Presiona intro her o.moveDown Presiona intro her o.moveLeft Presio…" at bounding box center [771, 238] width 265 height 118
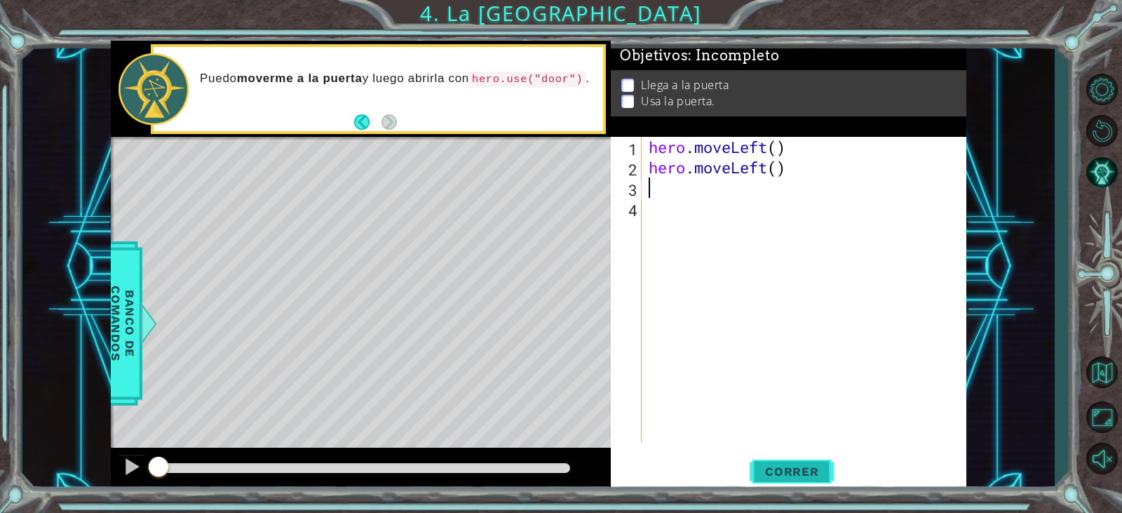
click at [767, 467] on span "Correr" at bounding box center [792, 471] width 82 height 14
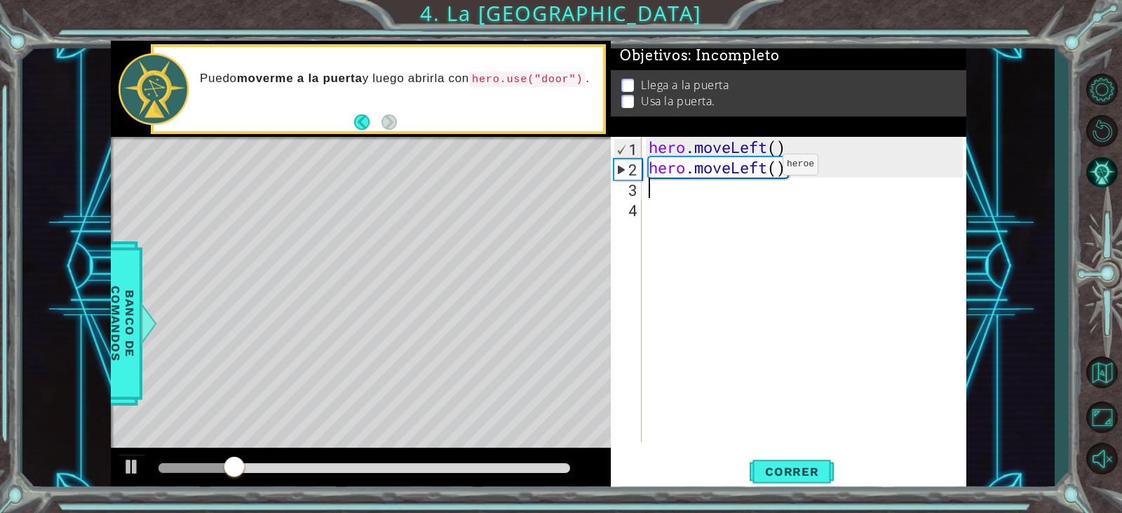
click at [799, 156] on div "hero . moveLeft ( ) hero . moveLeft ( )" at bounding box center [807, 310] width 323 height 346
click at [798, 164] on div "hero . moveLeft ( ) hero . moveLeft ( )" at bounding box center [807, 310] width 323 height 346
click at [778, 173] on div "hero . moveLeft ( ) hero . moveLeft ( )" at bounding box center [807, 310] width 323 height 346
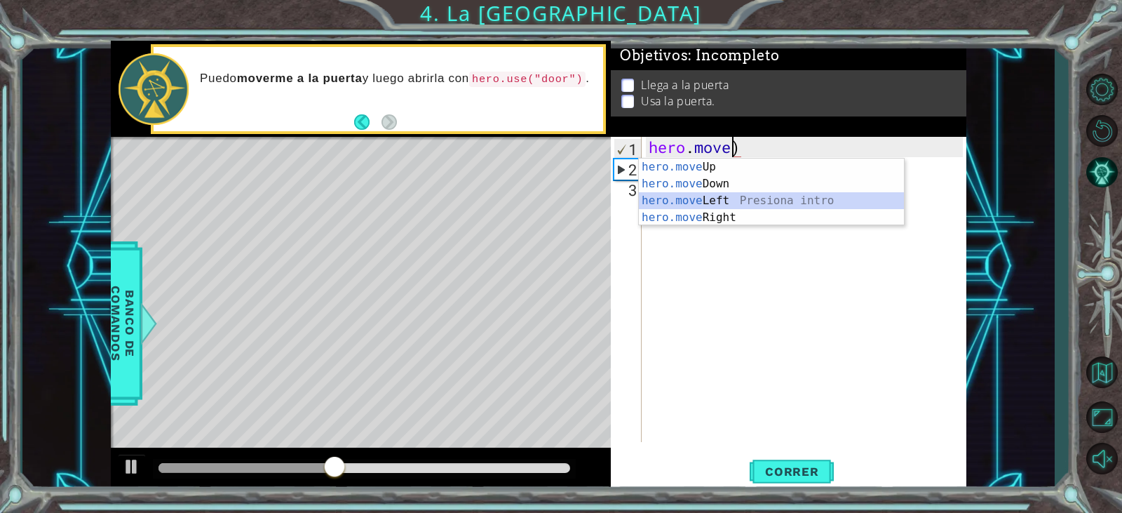
click at [746, 199] on div "hero.move Up Presiona intro hero.move Down Presiona intro hero.move Left Presio…" at bounding box center [771, 209] width 265 height 101
type textarea "hero.moveLeft()"
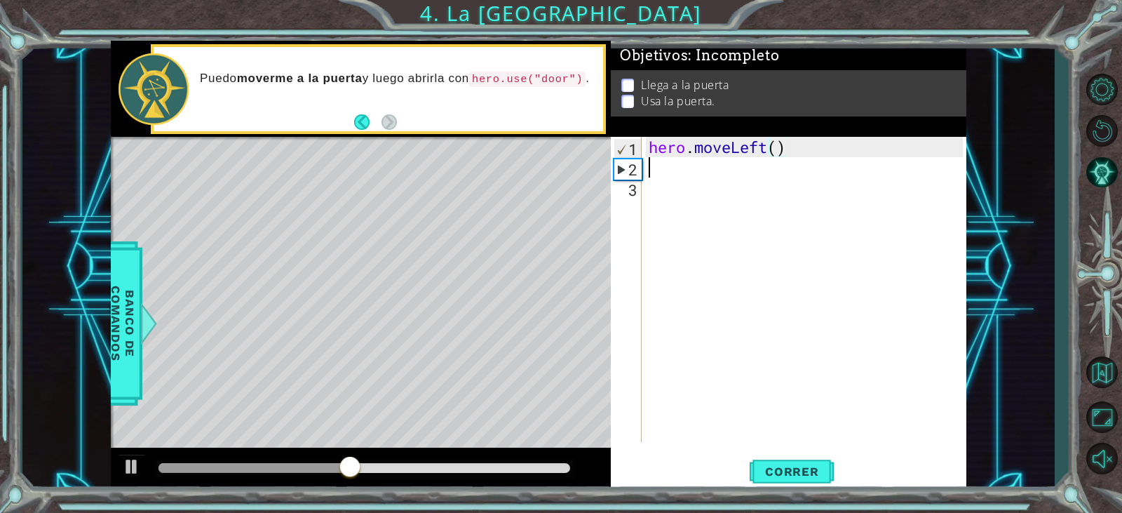
click at [691, 172] on div "hero . moveLeft ( )" at bounding box center [807, 310] width 323 height 346
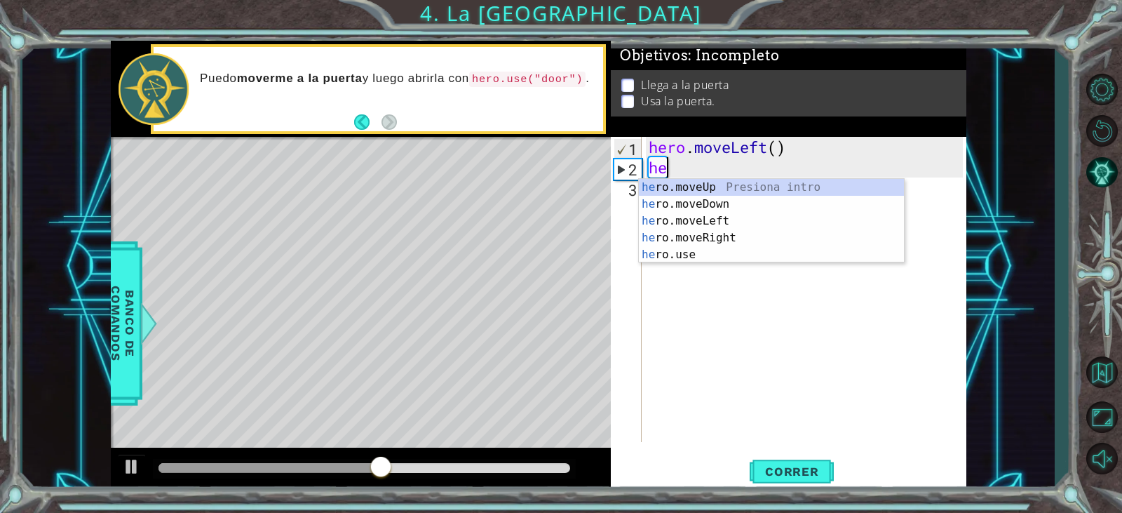
type textarea "her"
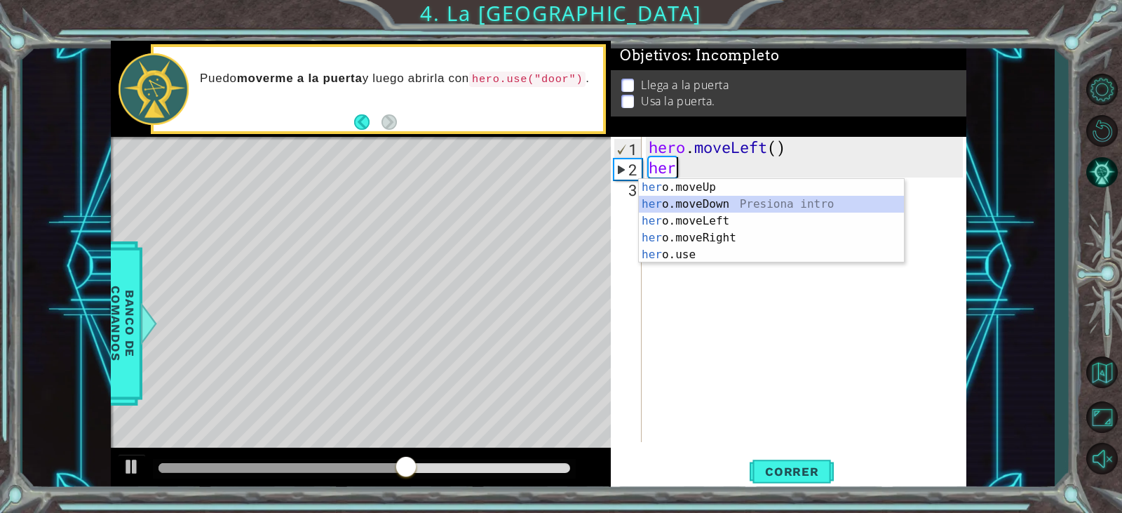
click at [698, 203] on div "her o.moveUp Presiona intro her o.moveDown Presiona intro her o.moveLeft Presio…" at bounding box center [771, 238] width 265 height 118
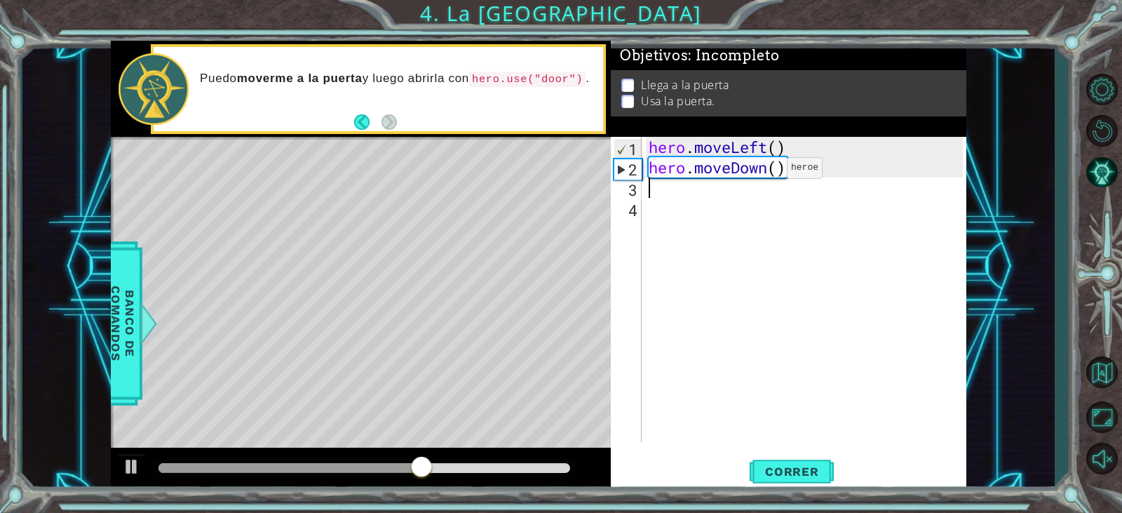
click at [766, 171] on div "hero . moveLeft ( ) hero . moveDown ( )" at bounding box center [807, 310] width 323 height 346
click at [768, 172] on div "hero . moveLeft ( ) hero . moveDown ( )" at bounding box center [807, 310] width 323 height 346
click at [779, 172] on div "hero . moveLeft ( ) hero . moveDown ( )" at bounding box center [807, 310] width 323 height 346
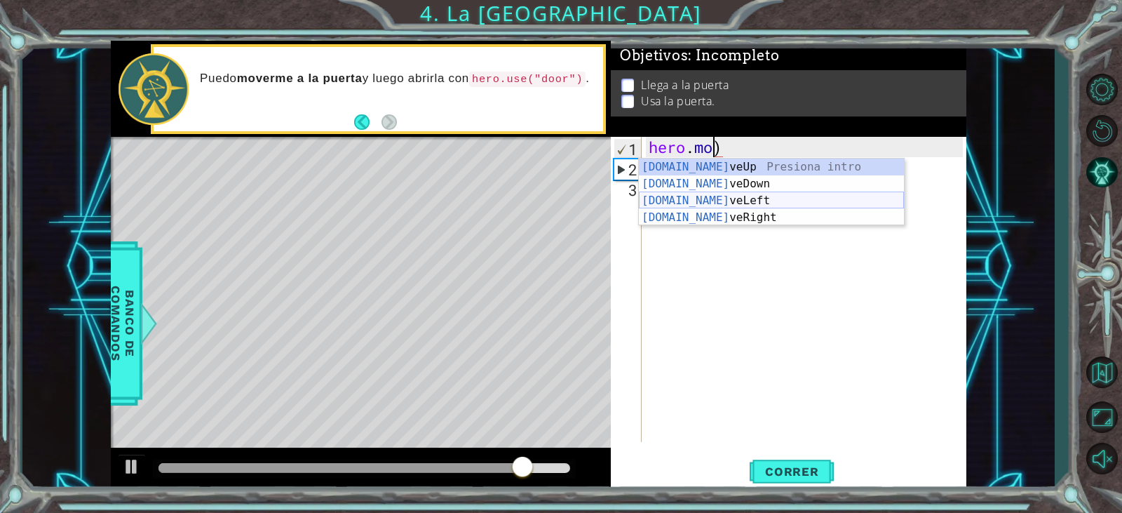
click at [733, 199] on div "[DOMAIN_NAME] veUp Presiona intro [DOMAIN_NAME] veDown Presiona intro [DOMAIN_N…" at bounding box center [771, 209] width 265 height 101
type textarea "hero.moveLeft()"
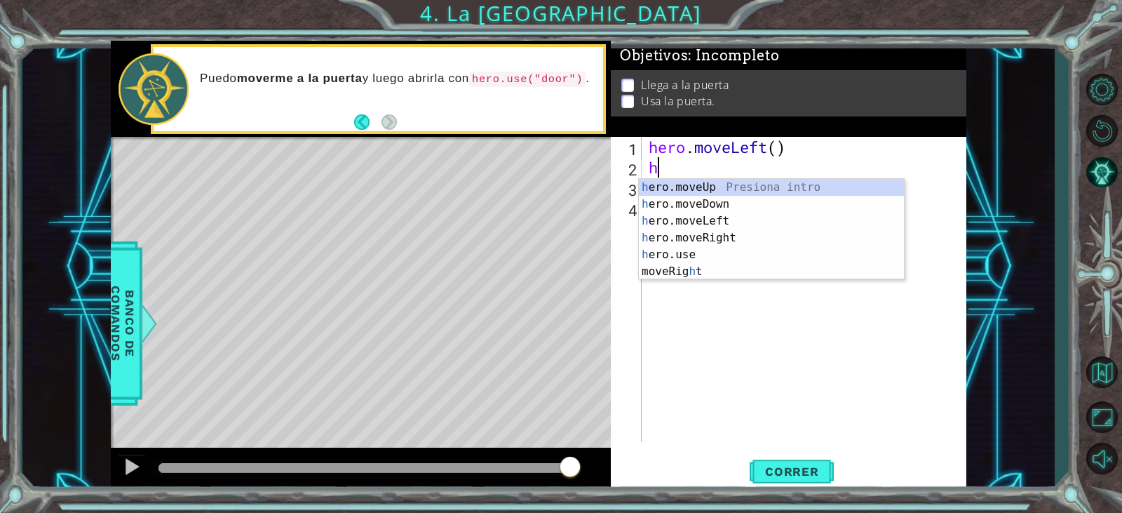
type textarea "he"
click at [720, 182] on div "he ro.moveUp Presiona intro he ro.moveDown Presiona intro he ro.moveLeft Presio…" at bounding box center [771, 238] width 265 height 118
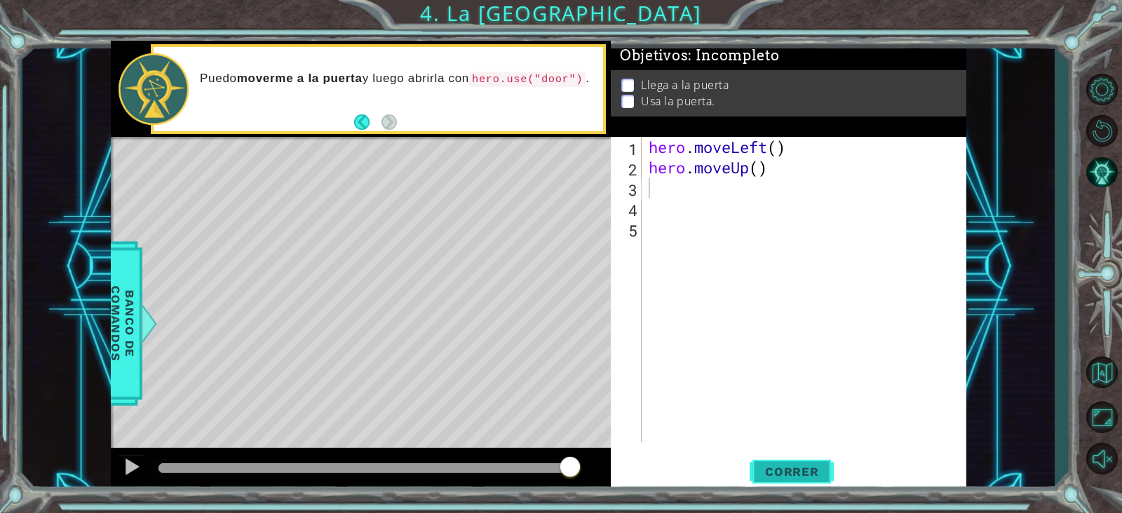
click at [805, 466] on span "Correr" at bounding box center [792, 471] width 82 height 14
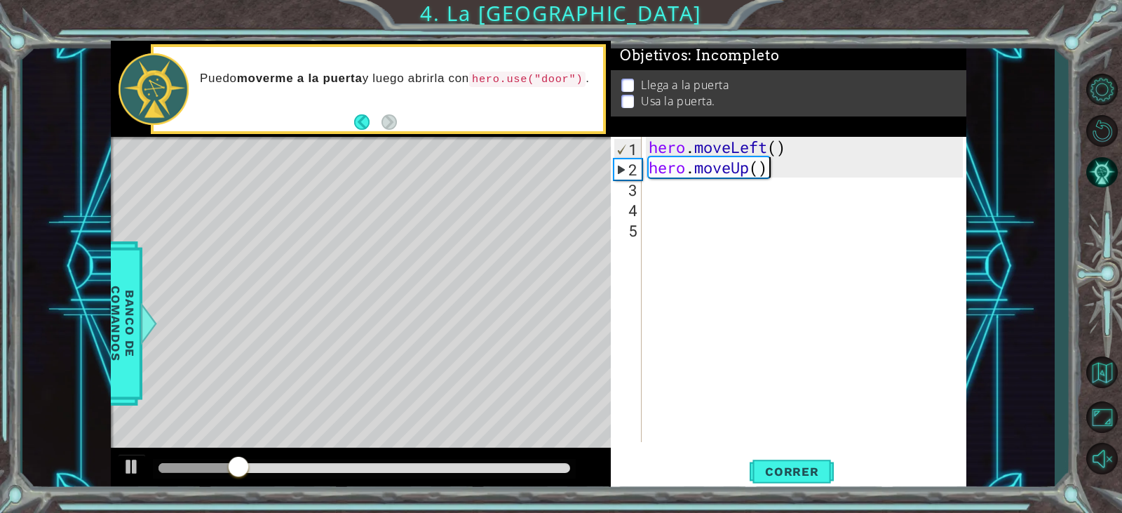
click at [801, 172] on div "hero . moveLeft ( ) hero . moveUp ( )" at bounding box center [807, 310] width 323 height 346
click at [783, 176] on div "hero . moveLeft ( ) hero . moveUp ( )" at bounding box center [807, 310] width 323 height 346
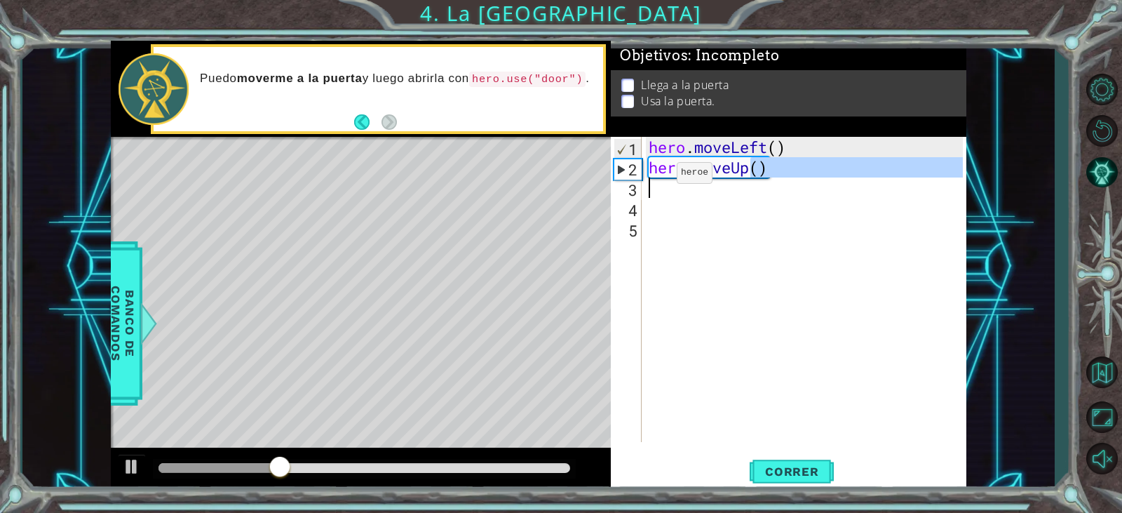
drag, startPoint x: 783, startPoint y: 175, endPoint x: 618, endPoint y: 182, distance: 165.0
click at [618, 182] on div "hero.moveUp() 1 2 3 4 5 hero . moveLeft ( ) hero . moveUp ( ) ההההההההההההההההה…" at bounding box center [786, 289] width 351 height 305
type textarea "hero.moveUp()"
click at [776, 180] on div "hero . moveLeft ( ) hero . moveUp ( )" at bounding box center [804, 289] width 316 height 305
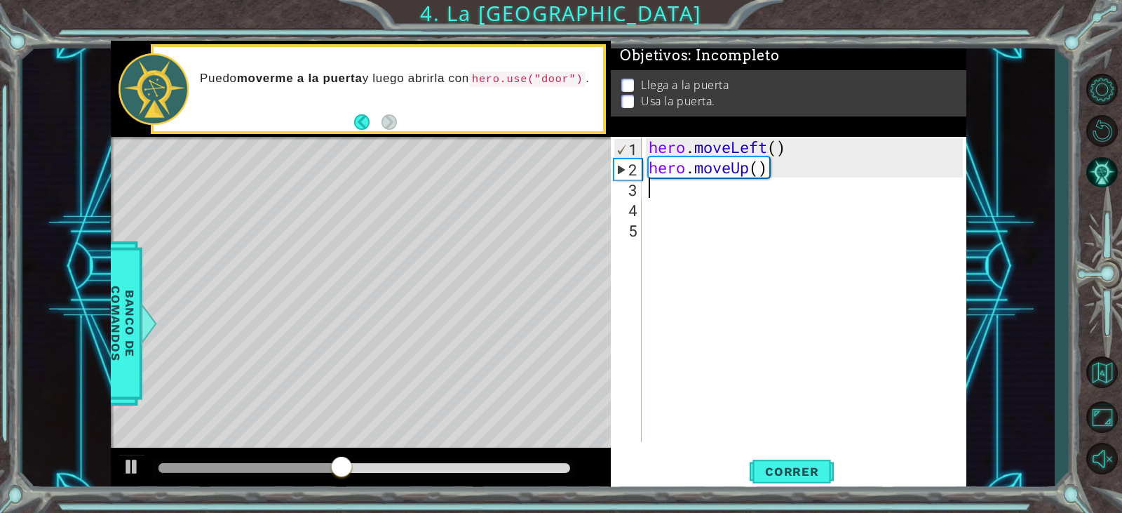
click at [776, 180] on div "hero . moveLeft ( ) hero . moveUp ( )" at bounding box center [807, 310] width 323 height 346
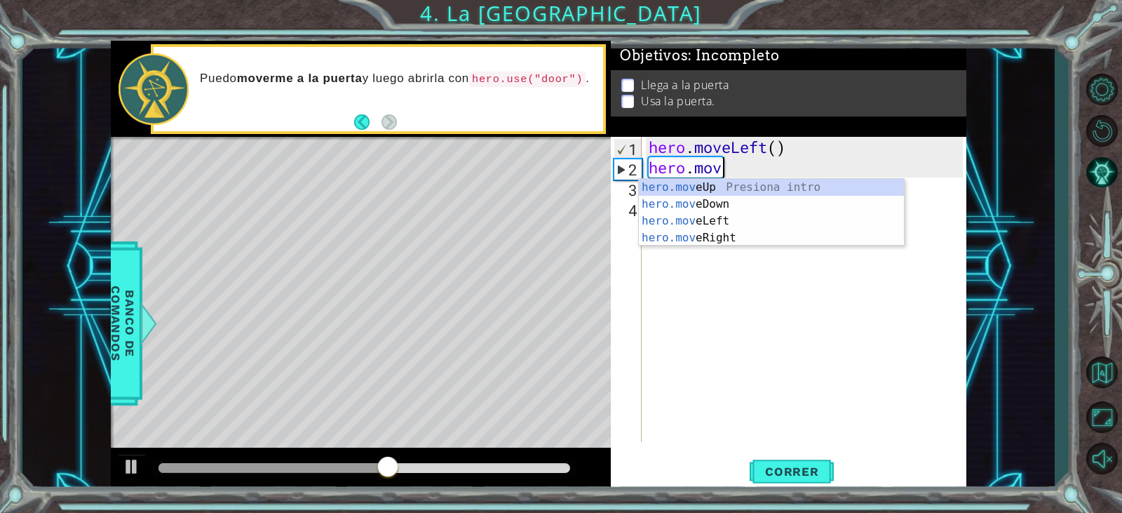
type textarea "hero.m"
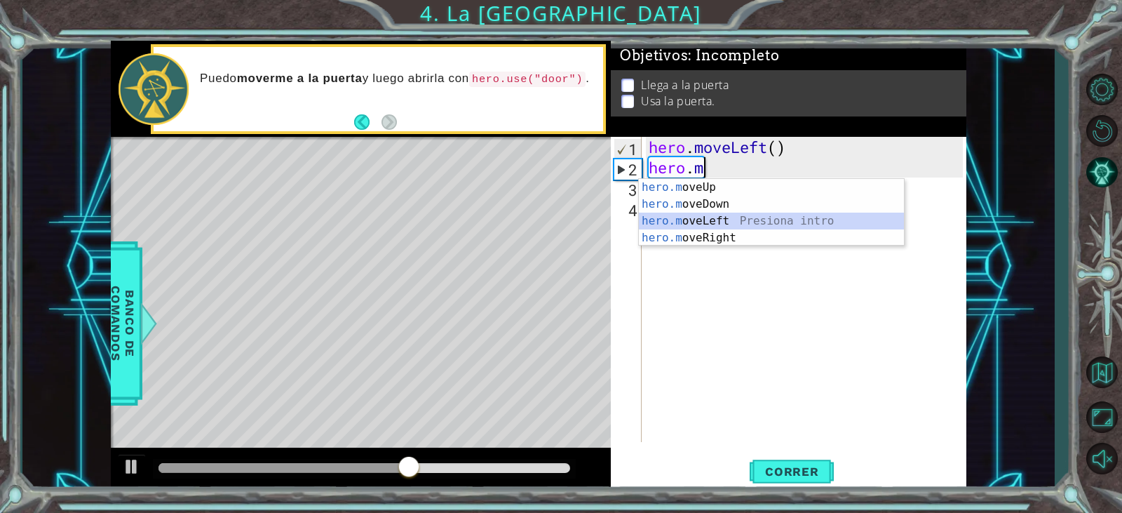
click at [743, 220] on div "hero.m oveUp Presiona intro hero.m oveDown Presiona intro hero.m oveLeft Presio…" at bounding box center [771, 229] width 265 height 101
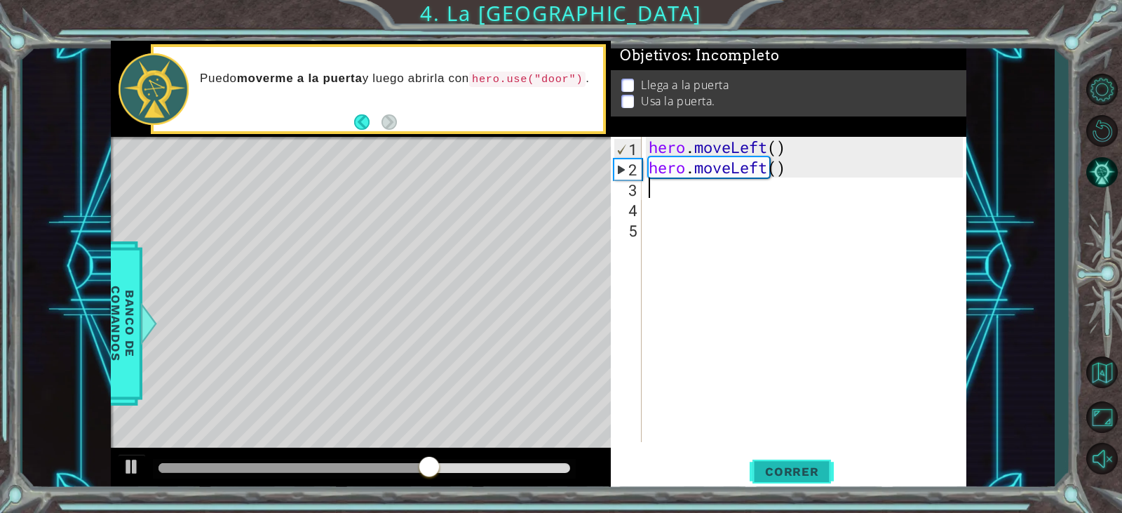
click at [787, 463] on button "Correr" at bounding box center [792, 472] width 84 height 36
click at [770, 467] on span "Correr" at bounding box center [792, 471] width 82 height 14
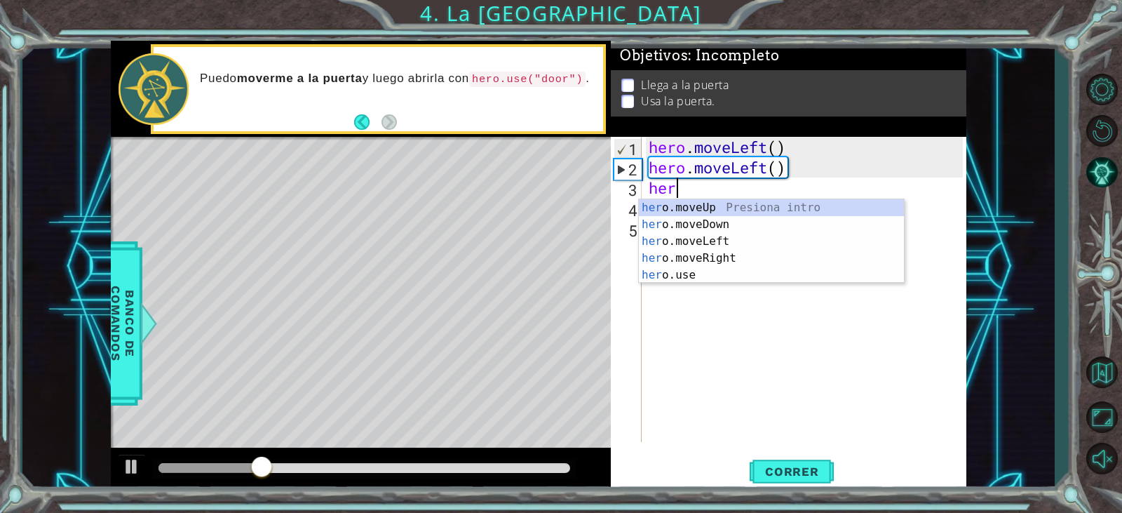
type textarea "hero"
click at [718, 246] on div "hero .moveUp Presiona intro hero .moveDown Presiona intro hero .moveLeft Presio…" at bounding box center [771, 258] width 265 height 118
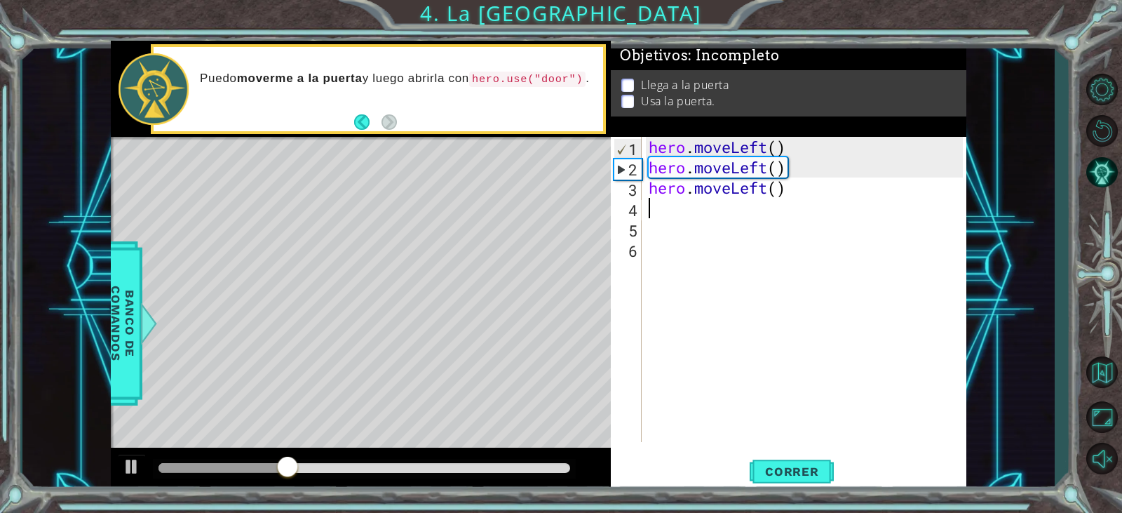
scroll to position [0, 0]
click at [767, 467] on span "Correr" at bounding box center [792, 471] width 82 height 14
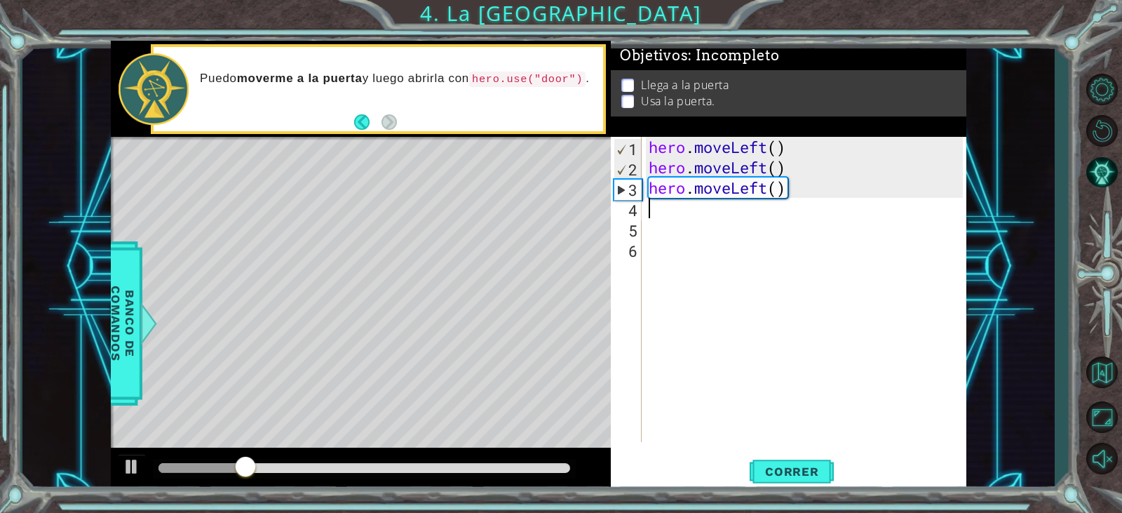
click at [787, 201] on div "hero . moveLeft ( ) hero . moveLeft ( ) hero . moveLeft ( )" at bounding box center [807, 310] width 323 height 346
click at [773, 199] on div "hero . moveLeft ( ) hero . moveLeft ( ) hero . moveLeft ( )" at bounding box center [807, 310] width 323 height 346
click at [771, 198] on div "hero . moveLeft ( ) hero . moveLeft ( ) hero . moveLeft ( )" at bounding box center [807, 310] width 323 height 346
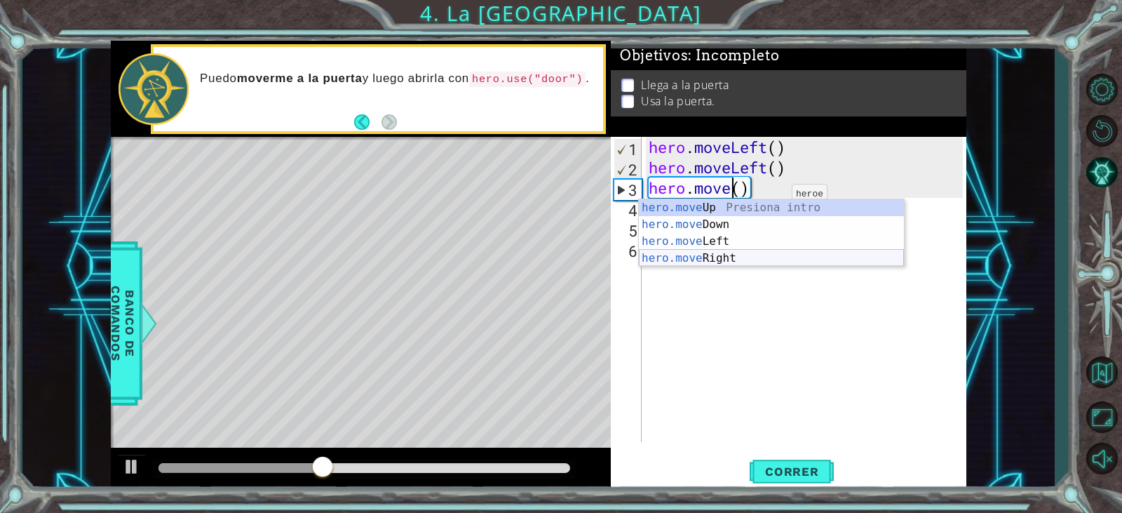
click at [758, 259] on div "hero.move Up Presiona intro hero.move Down Presiona intro hero.move Left Presio…" at bounding box center [771, 249] width 265 height 101
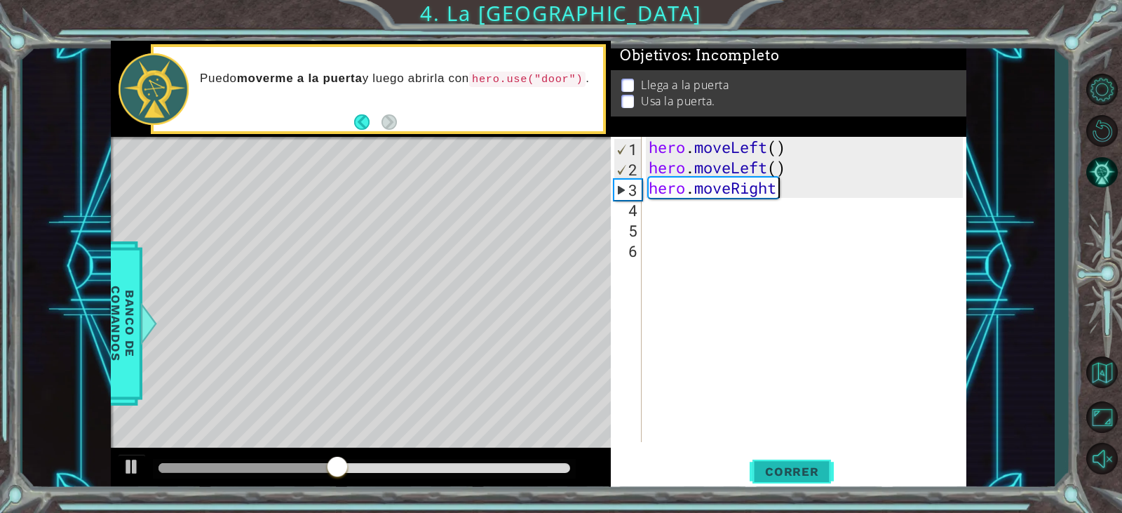
click at [826, 465] on span "Correr" at bounding box center [792, 471] width 82 height 14
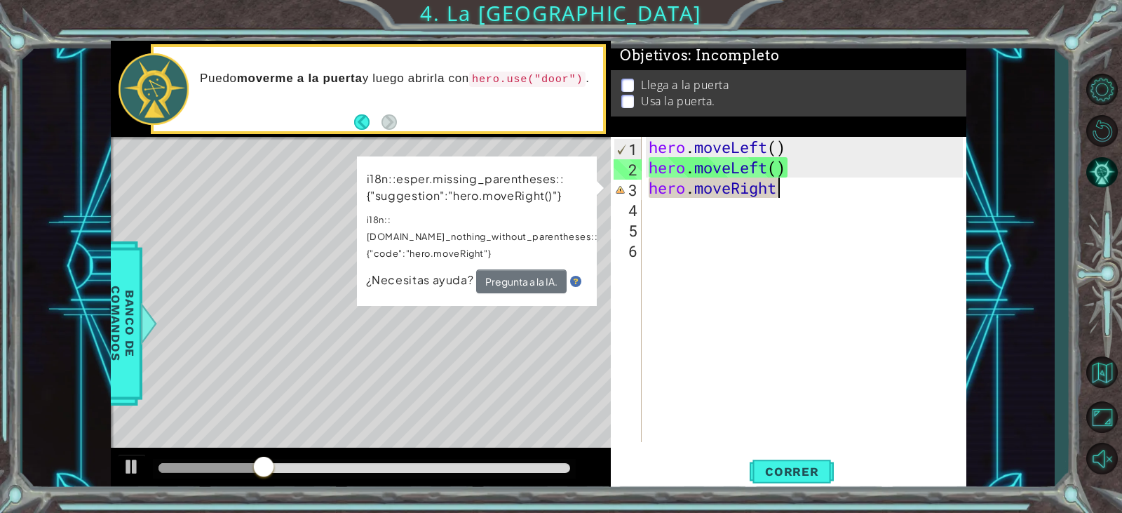
click at [800, 191] on div "hero . moveLeft ( ) hero . moveLeft ( ) hero . moveRight" at bounding box center [807, 310] width 323 height 346
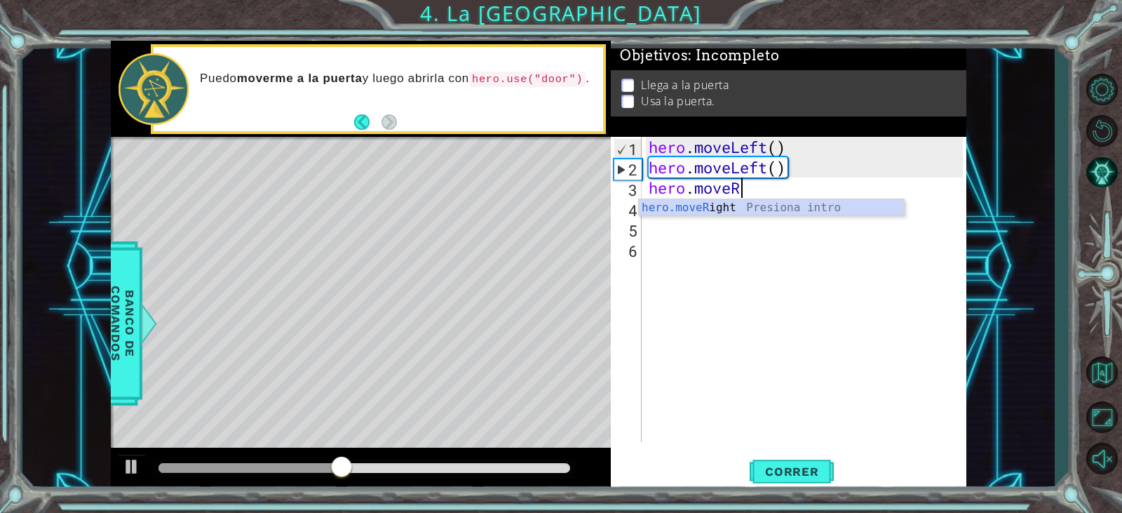
type textarea "hero.mov"
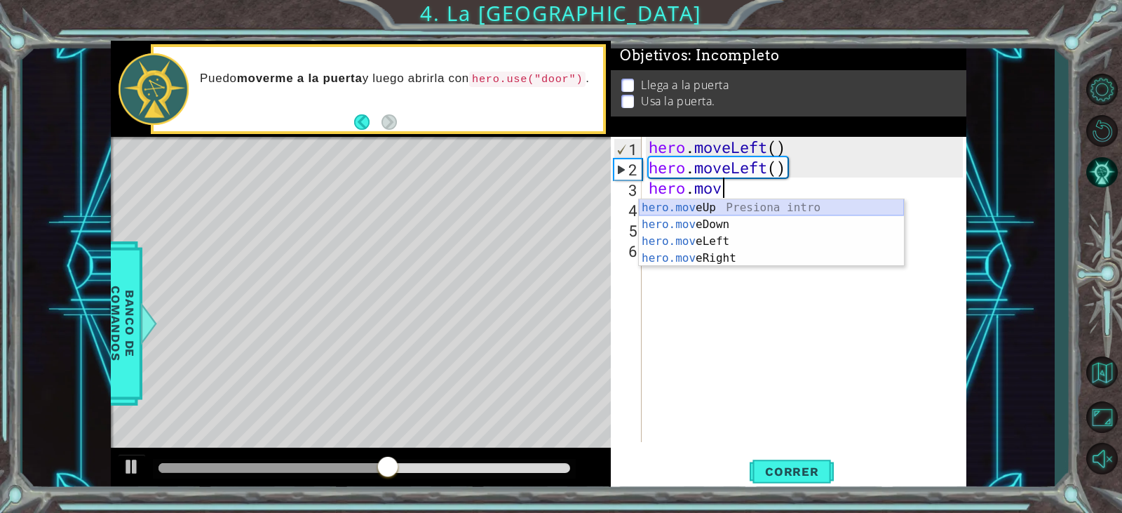
click at [809, 206] on div "hero.mov eUp Presiona intro hero.mov eDown Presiona intro hero.mov eLeft Presio…" at bounding box center [771, 249] width 265 height 101
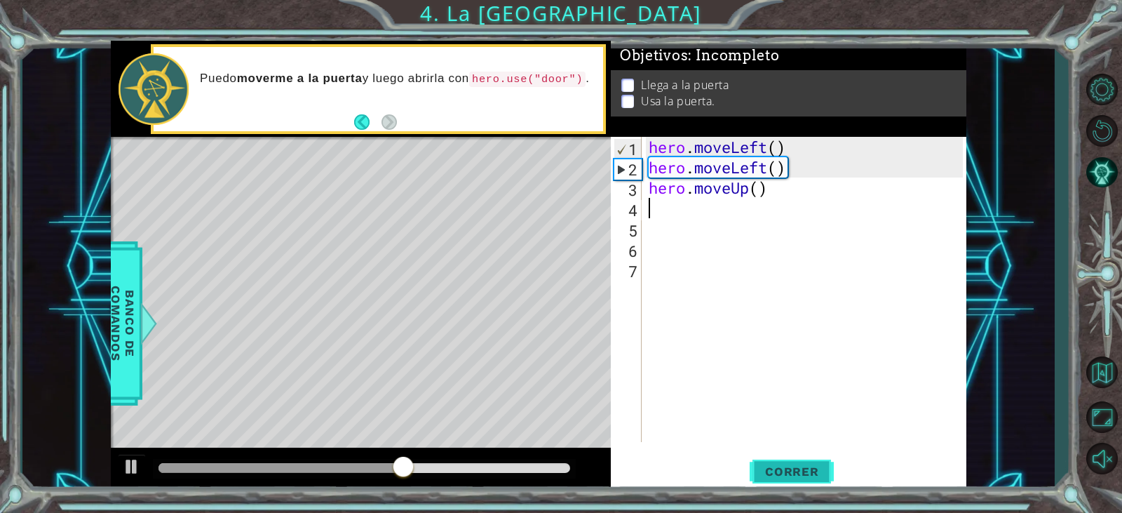
click at [799, 471] on span "Correr" at bounding box center [792, 471] width 82 height 14
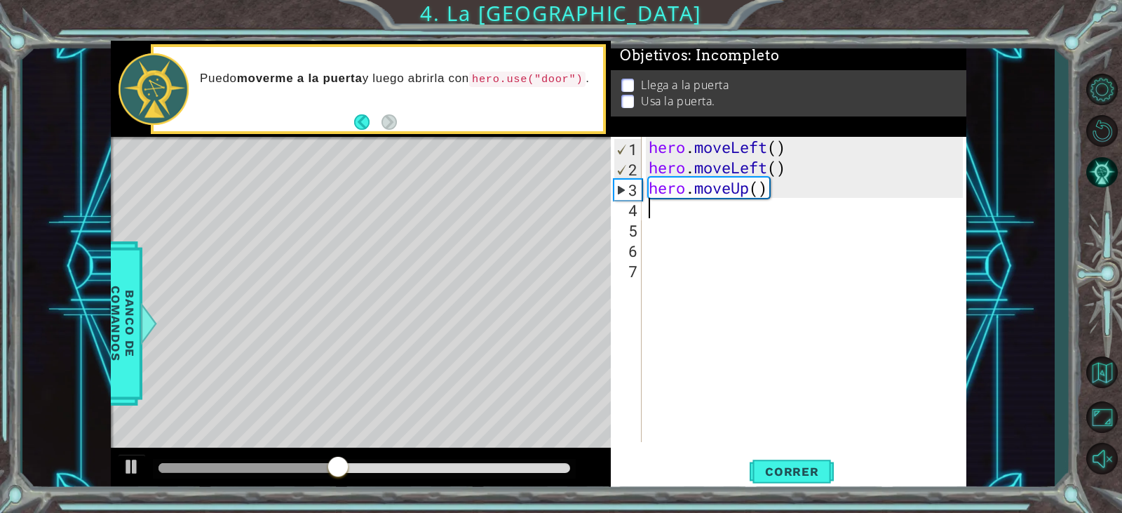
type textarea "h"
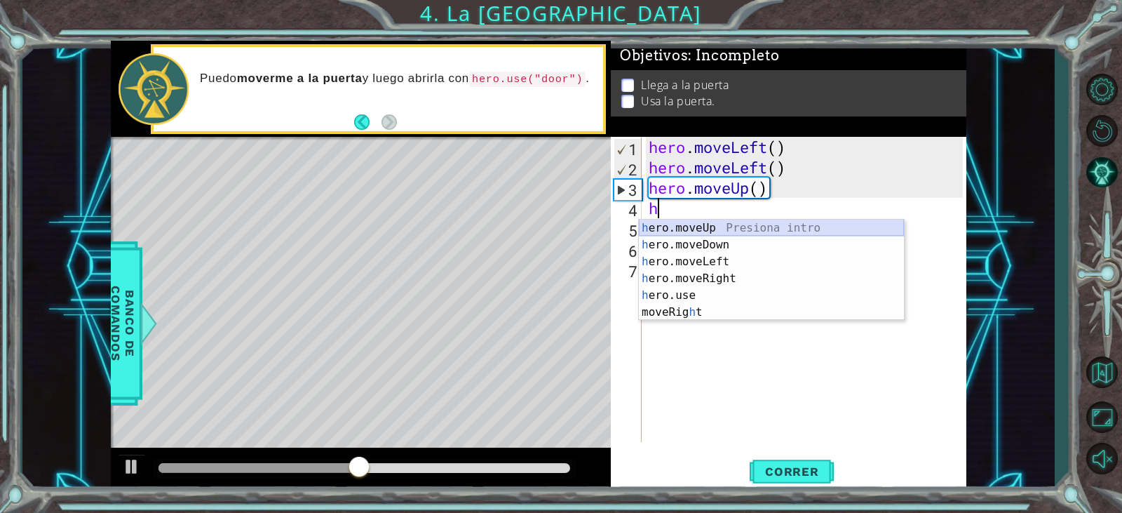
click at [704, 224] on div "h ero.moveUp Presiona intro h ero.moveDown Presiona intro h ero.moveLeft Presio…" at bounding box center [771, 287] width 265 height 135
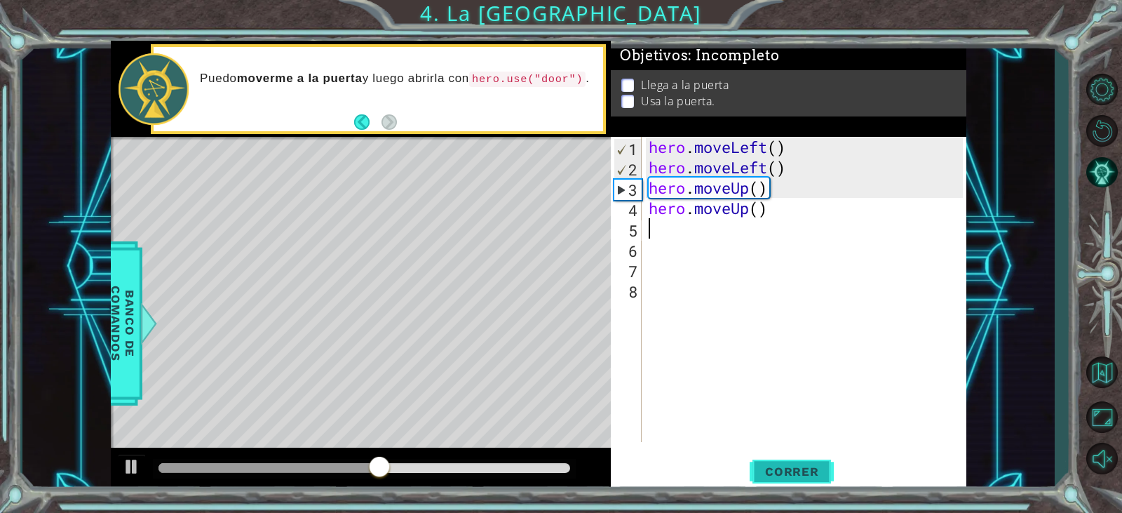
click at [788, 464] on span "Correr" at bounding box center [792, 471] width 82 height 14
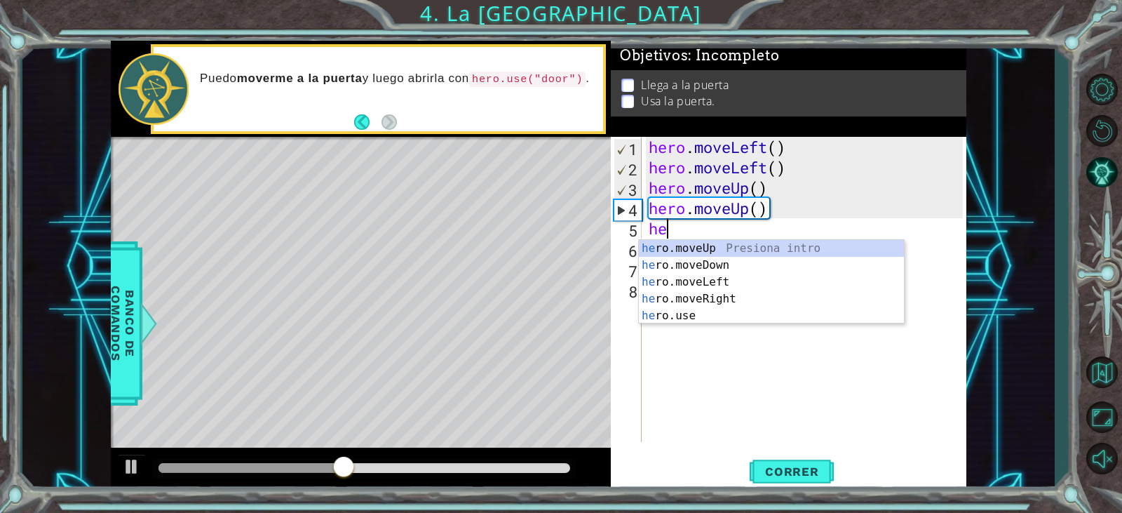
type textarea "her"
click at [709, 281] on div "her o.moveUp Presiona intro her o.moveDown Presiona intro her o.moveLeft Presio…" at bounding box center [771, 299] width 265 height 118
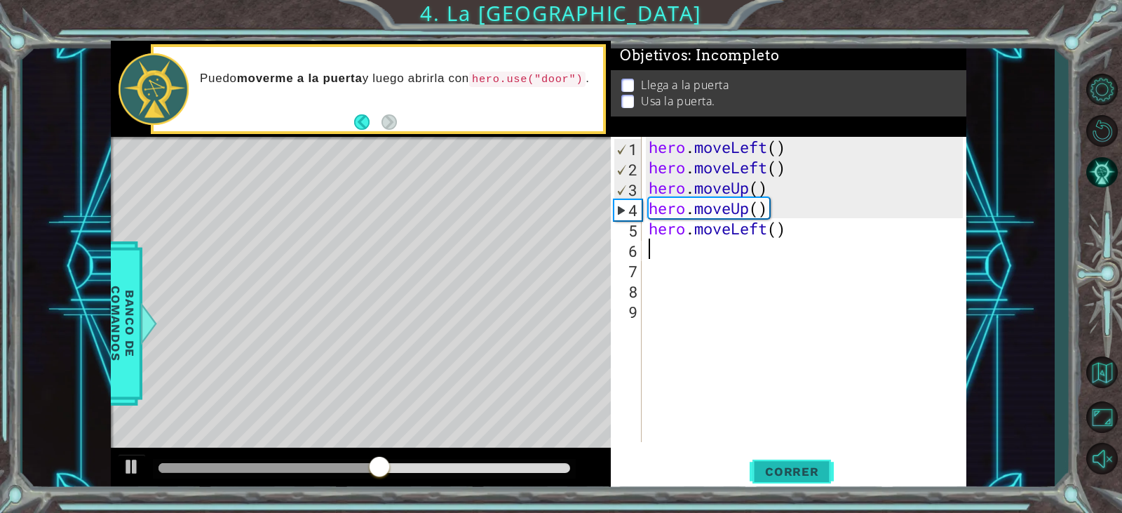
click at [793, 462] on button "Correr" at bounding box center [792, 472] width 84 height 36
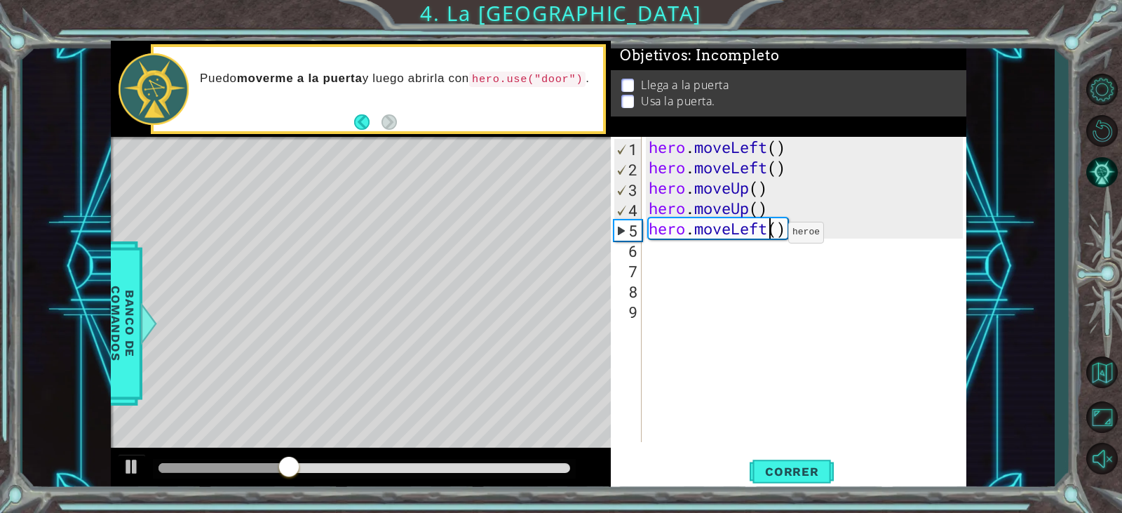
click at [767, 236] on div "hero . moveLeft ( ) hero . moveLeft ( ) hero . moveUp ( ) hero . moveUp ( ) her…" at bounding box center [807, 310] width 323 height 346
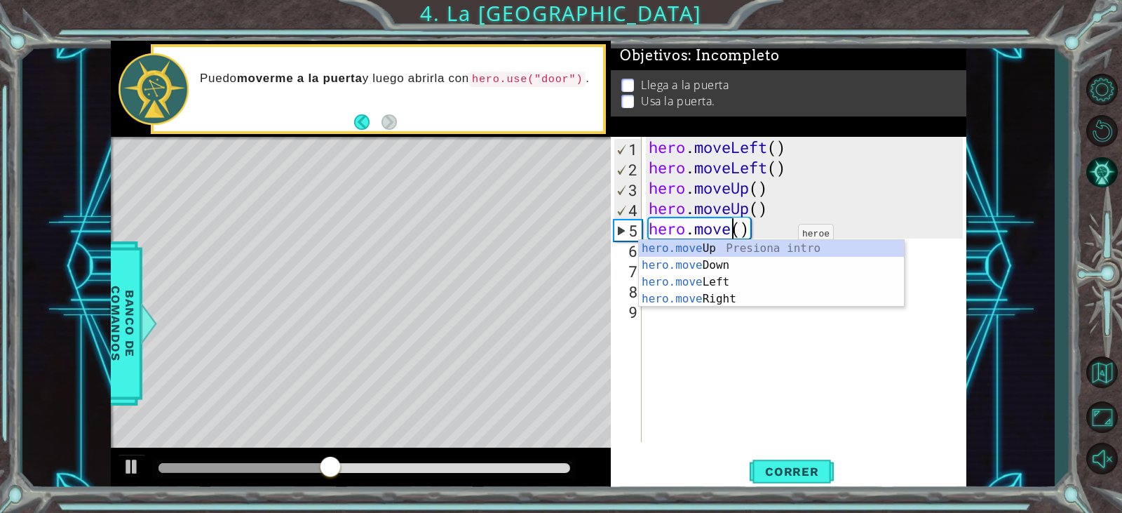
scroll to position [0, 4]
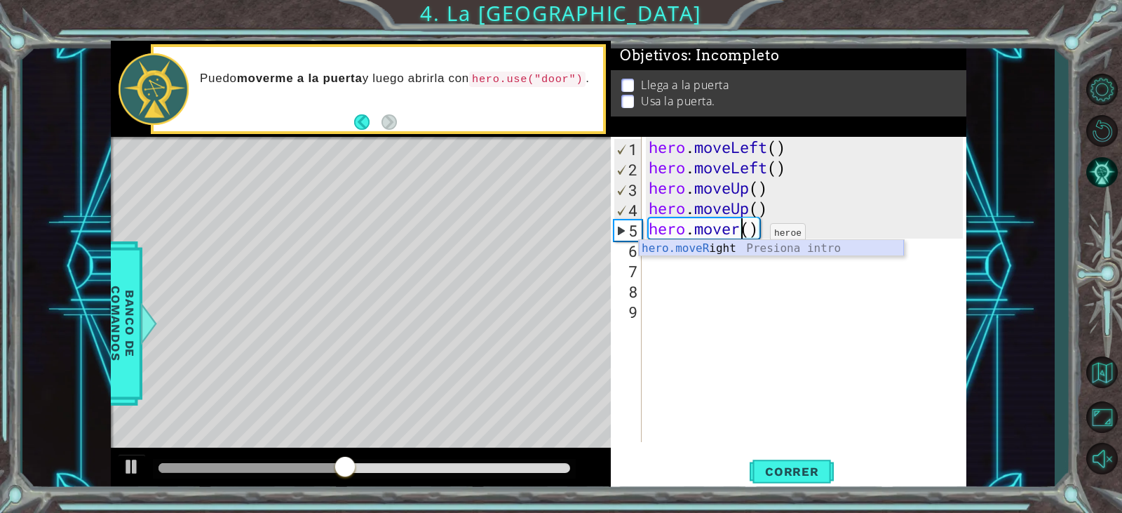
click at [748, 245] on div "hero.moveR ight Presiona intro" at bounding box center [771, 265] width 265 height 51
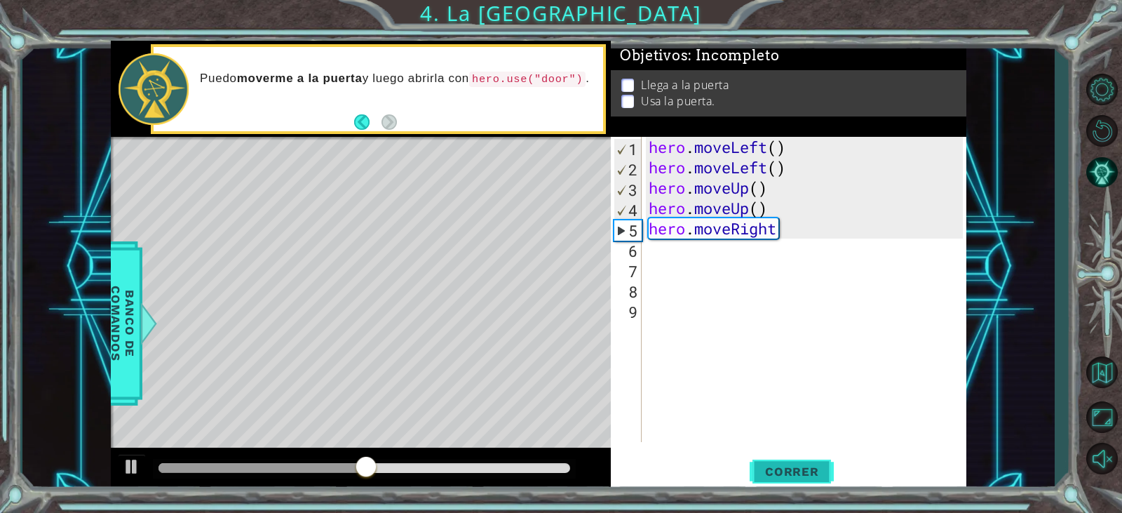
click at [802, 467] on span "Correr" at bounding box center [792, 471] width 82 height 14
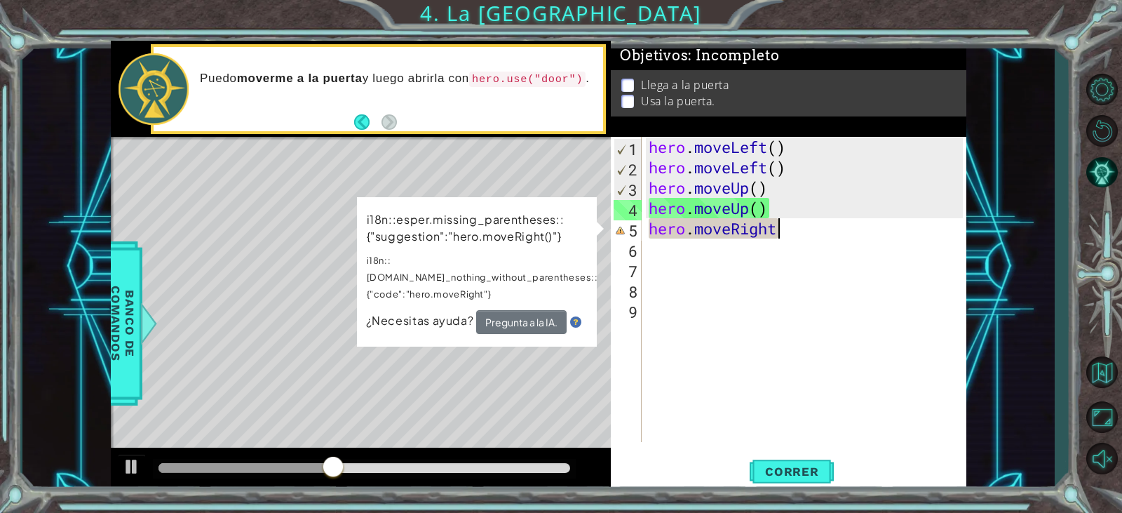
click at [781, 232] on div "hero . moveLeft ( ) hero . moveLeft ( ) hero . moveUp ( ) hero . moveUp ( ) her…" at bounding box center [807, 310] width 323 height 346
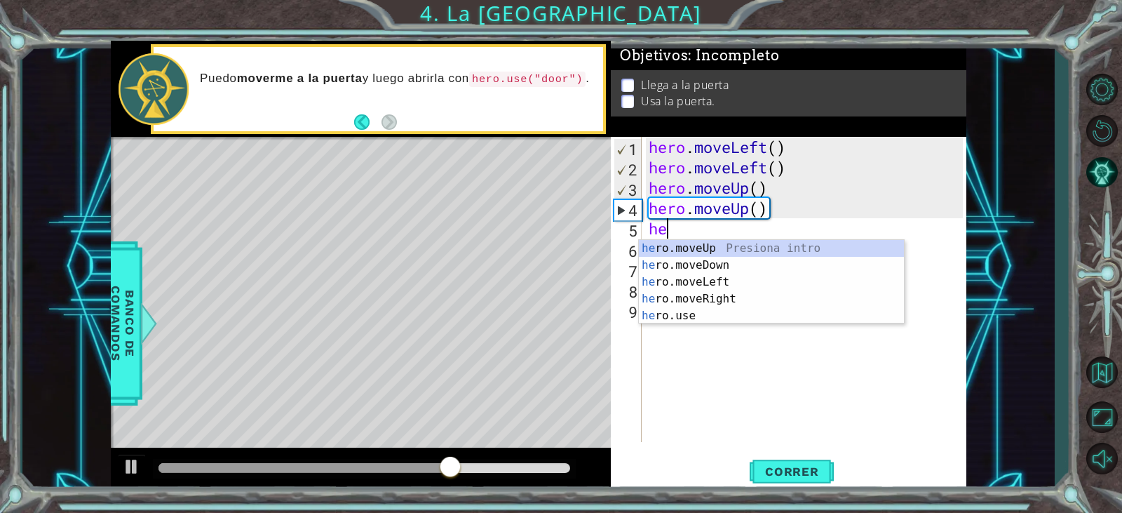
scroll to position [0, 0]
type textarea "h"
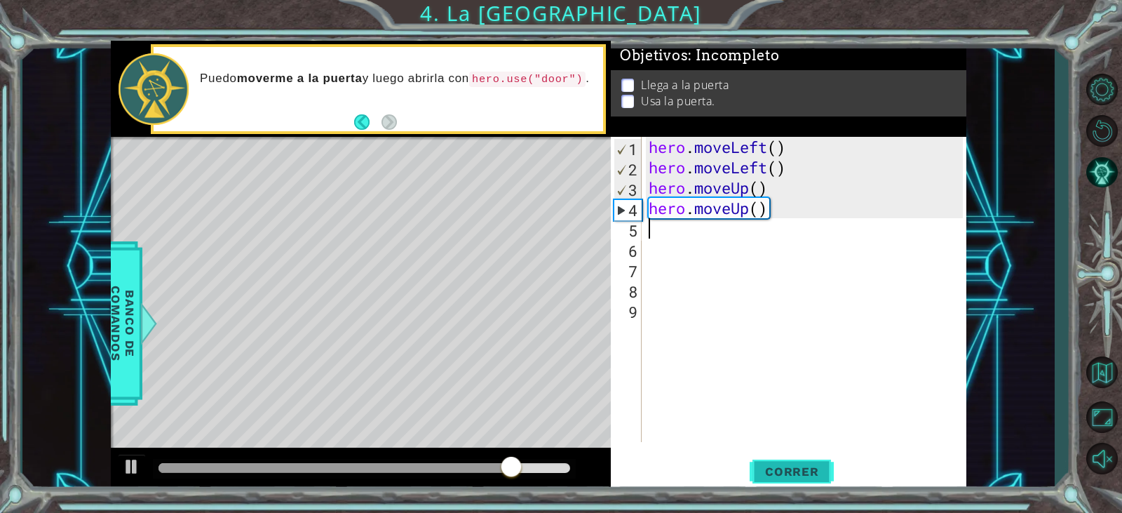
click at [771, 460] on button "Correr" at bounding box center [792, 472] width 84 height 36
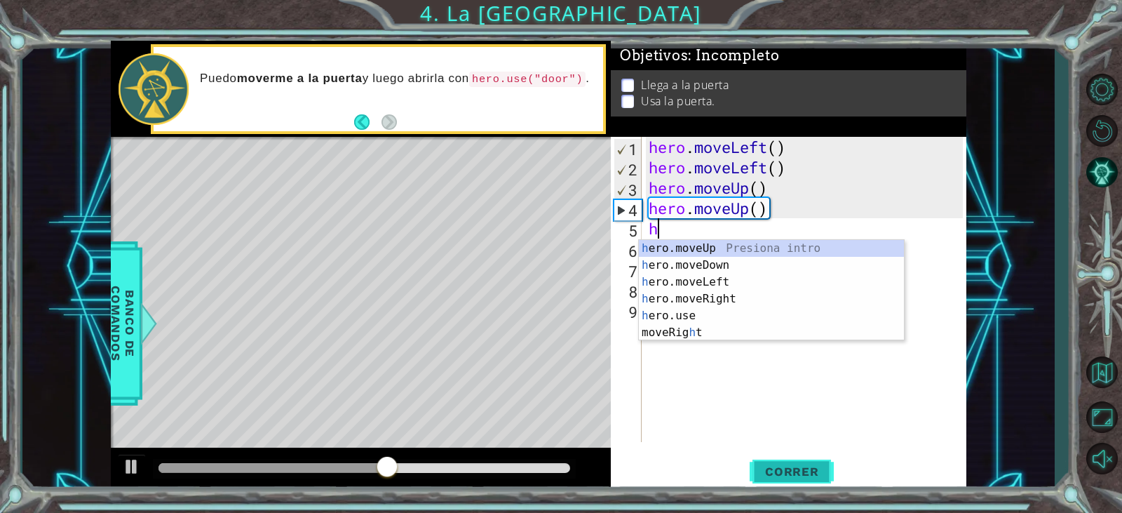
type textarea "he"
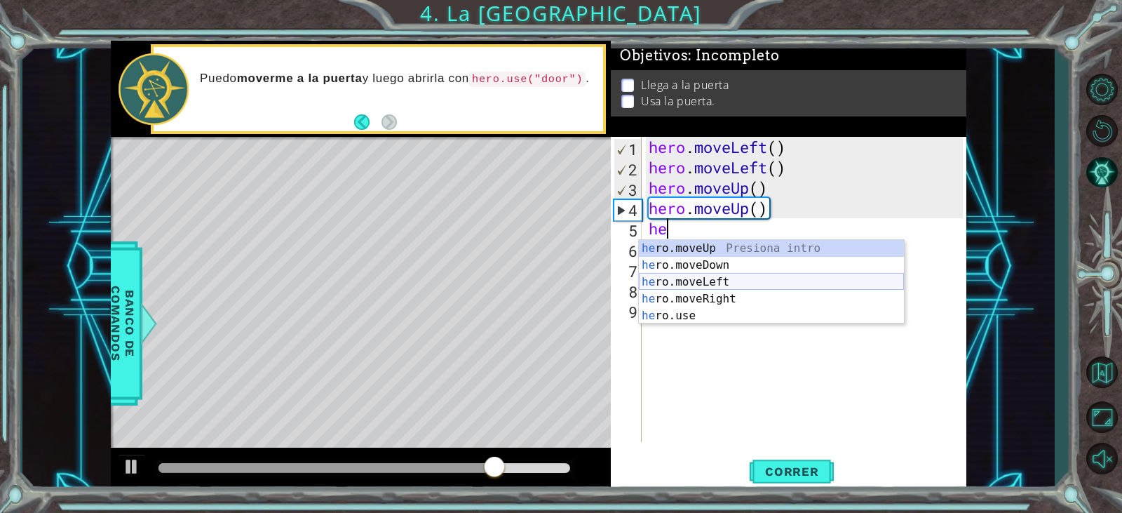
click at [739, 282] on div "he ro.moveUp Presiona intro he ro.moveDown Presiona intro he ro.moveLeft Presio…" at bounding box center [771, 299] width 265 height 118
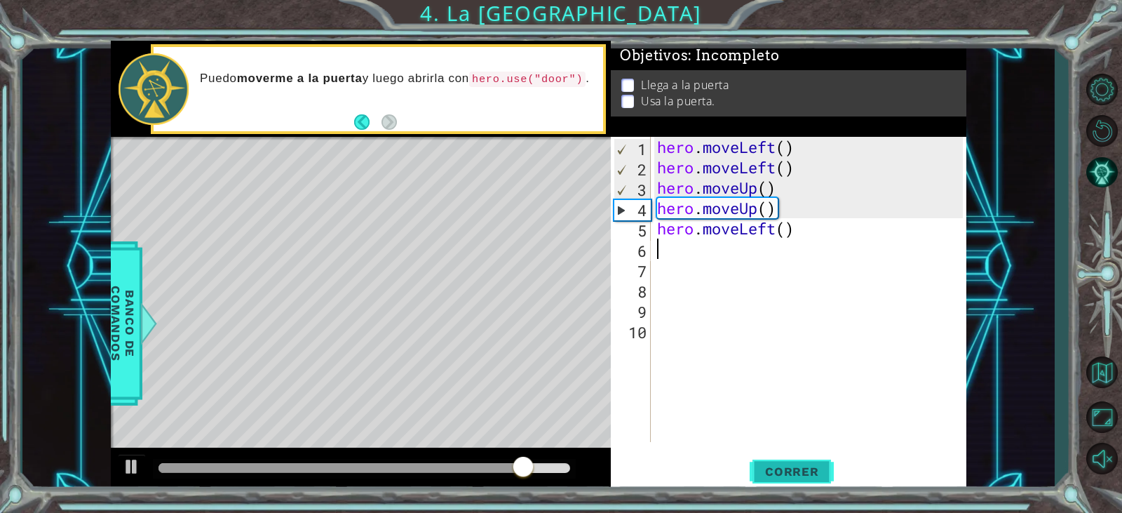
click at [781, 477] on span "Correr" at bounding box center [792, 471] width 82 height 14
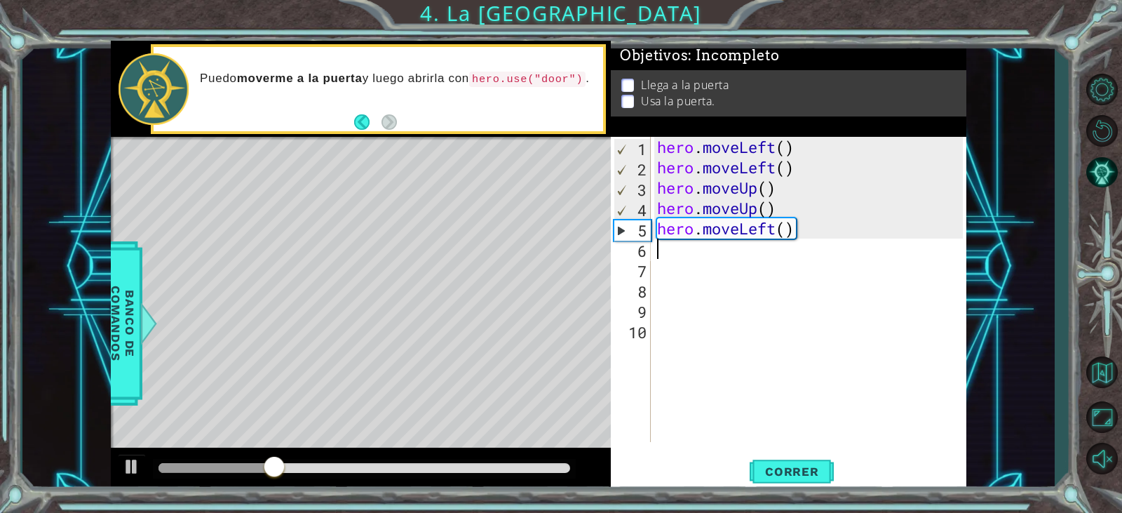
click at [789, 248] on div "hero . moveLeft ( ) hero . moveLeft ( ) hero . moveUp ( ) hero . moveUp ( ) her…" at bounding box center [812, 310] width 315 height 346
click at [793, 240] on div "hero . moveLeft ( ) hero . moveLeft ( ) hero . moveUp ( ) hero . moveUp ( ) her…" at bounding box center [812, 310] width 315 height 346
click at [778, 236] on div "hero . moveLeft ( ) hero . moveLeft ( ) hero . moveUp ( ) hero . moveUp ( ) her…" at bounding box center [812, 310] width 315 height 346
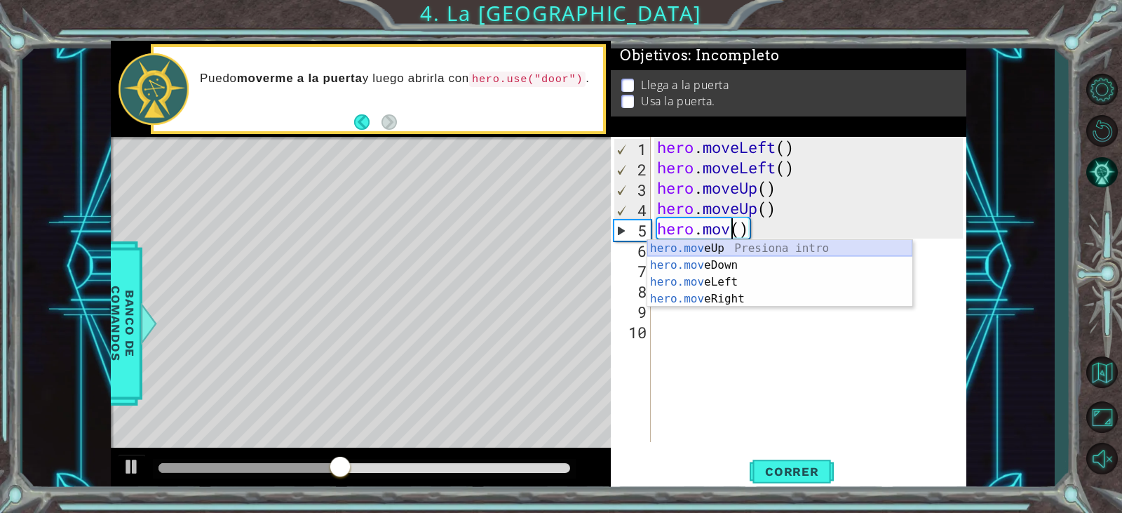
click at [772, 250] on div "hero.mov eUp Presiona intro hero.mov eDown Presiona intro hero.mov eLeft Presio…" at bounding box center [779, 290] width 265 height 101
type textarea "hero.moveUp"
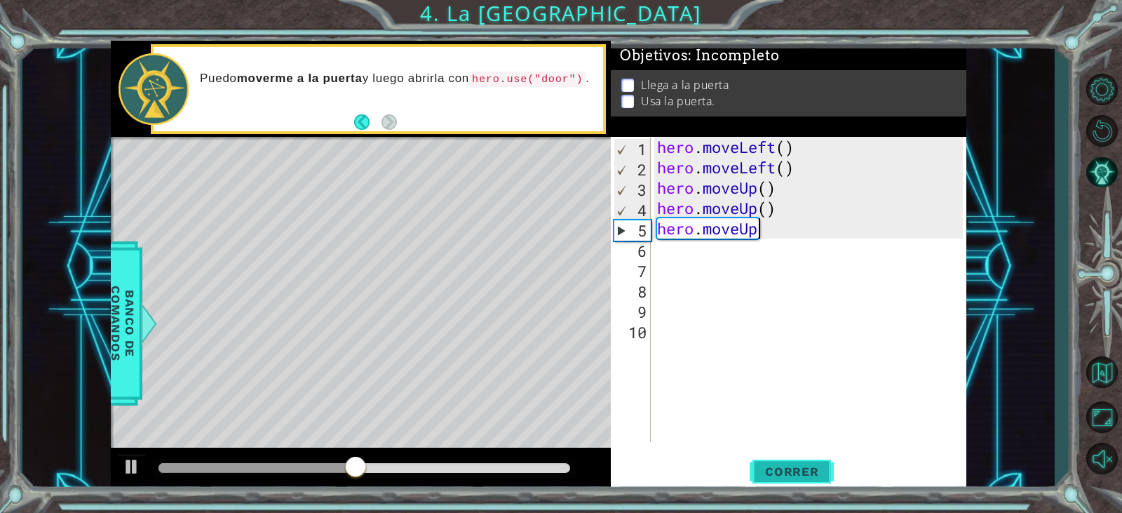
click at [779, 469] on span "Correr" at bounding box center [792, 471] width 82 height 14
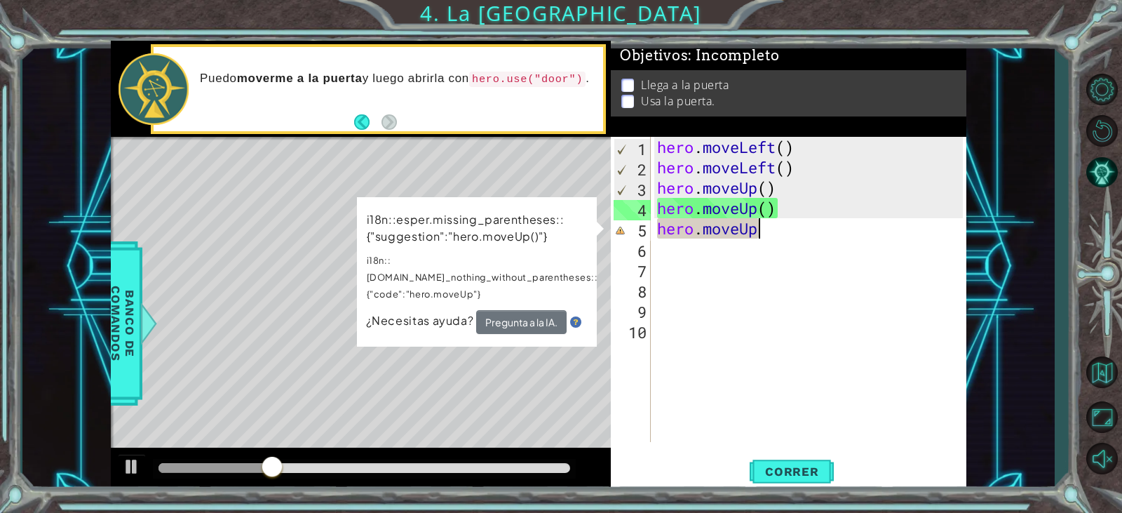
click at [789, 241] on div "hero . moveLeft ( ) hero . moveLeft ( ) hero . moveUp ( ) hero . moveUp ( ) her…" at bounding box center [812, 310] width 315 height 346
click at [770, 237] on div "hero . moveLeft ( ) hero . moveLeft ( ) hero . moveUp ( ) hero . moveUp ( ) her…" at bounding box center [812, 310] width 315 height 346
click at [781, 234] on div "hero . moveLeft ( ) hero . moveLeft ( ) hero . moveUp ( ) hero . moveUp ( ) her…" at bounding box center [812, 310] width 315 height 346
drag, startPoint x: 789, startPoint y: 221, endPoint x: 800, endPoint y: 229, distance: 14.0
click at [800, 229] on div "hero . moveLeft ( ) hero . moveLeft ( ) hero . moveUp ( ) hero . moveUp ( ) her…" at bounding box center [812, 310] width 315 height 346
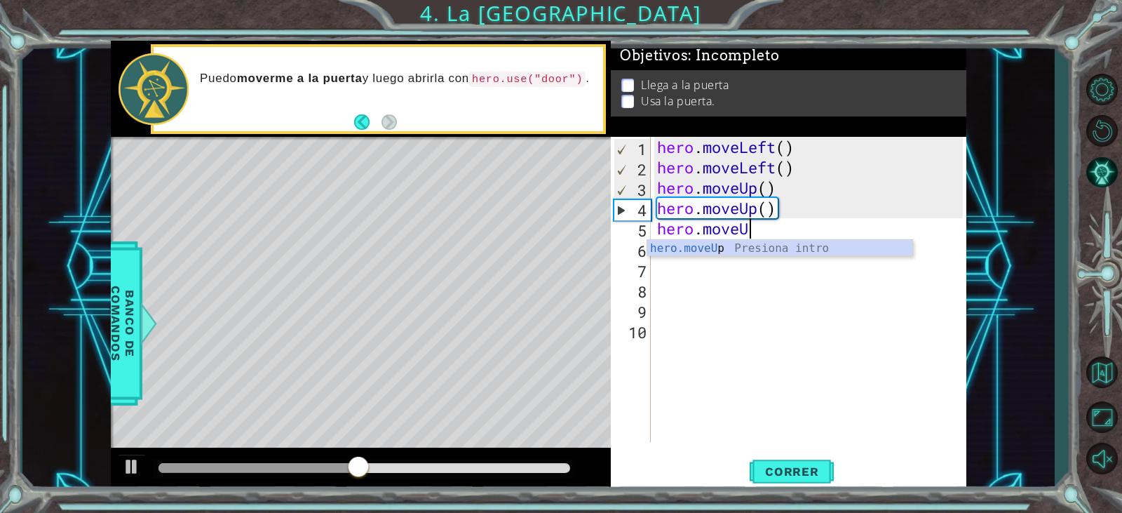
type textarea "hero.move"
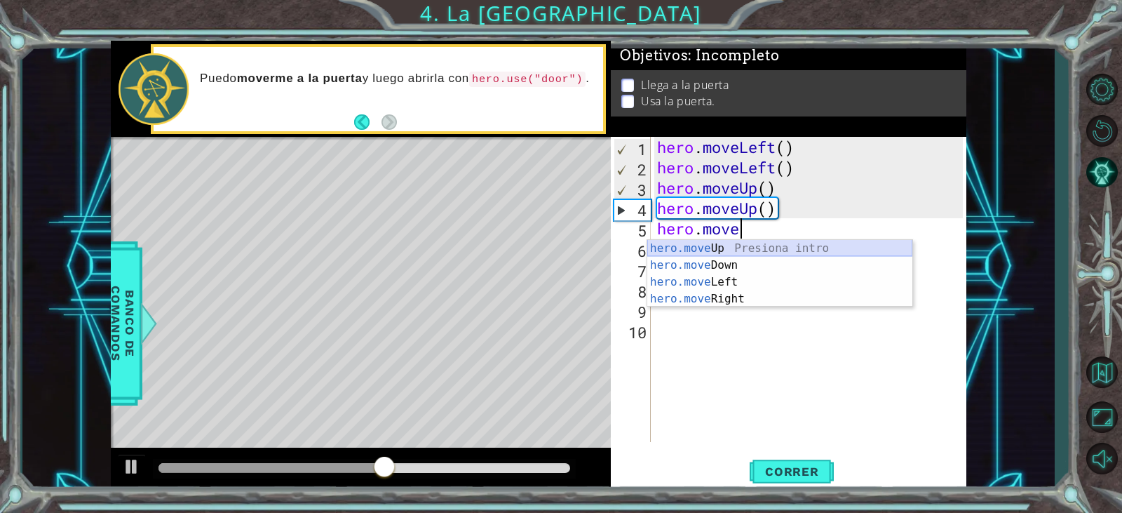
click at [740, 248] on div "hero.move Up Presiona intro hero.move Down Presiona intro hero.move Left Presio…" at bounding box center [779, 290] width 265 height 101
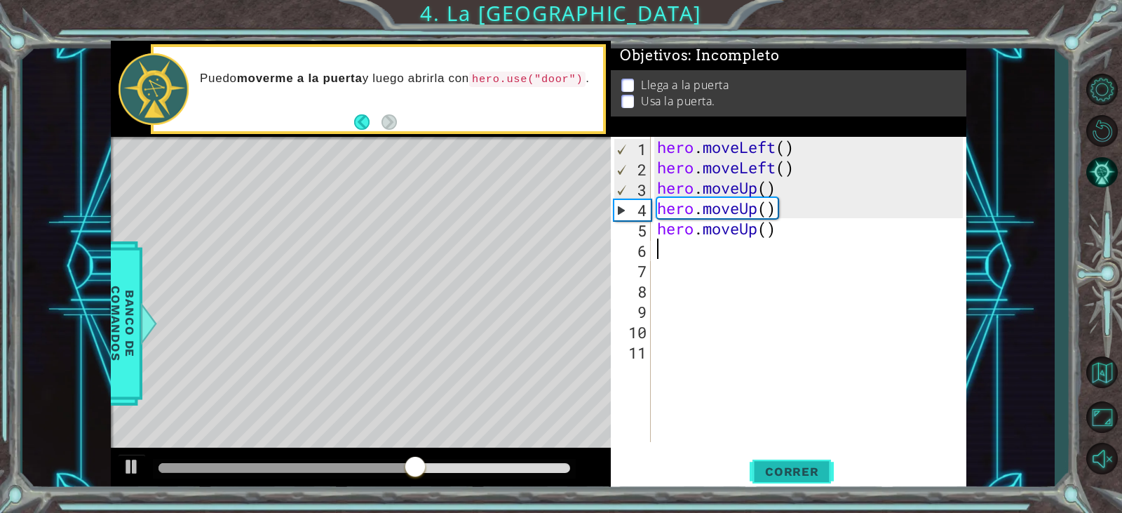
click at [791, 460] on button "Correr" at bounding box center [792, 472] width 84 height 36
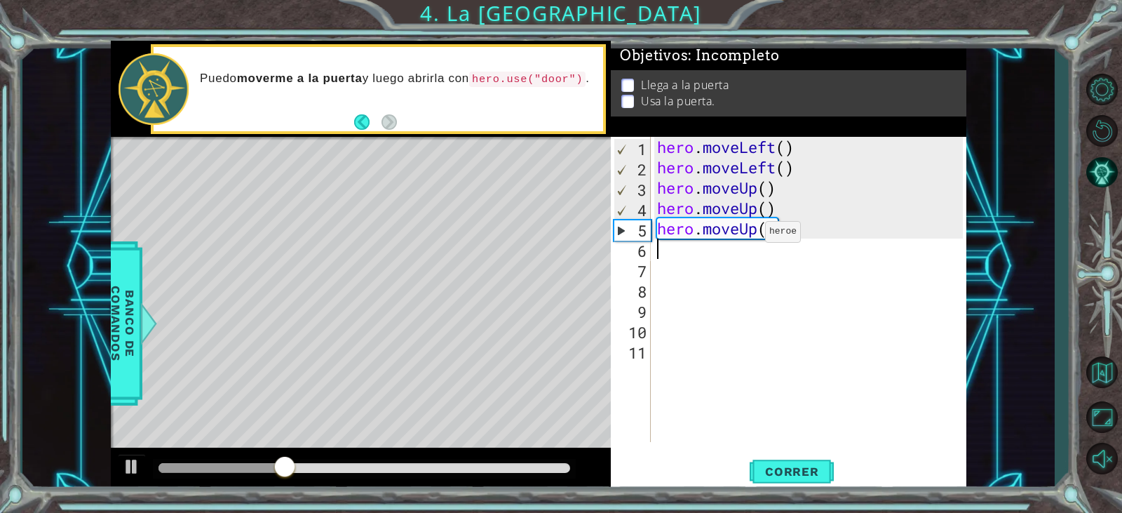
click at [753, 235] on div "hero . moveLeft ( ) hero . moveLeft ( ) hero . moveUp ( ) hero . moveUp ( ) her…" at bounding box center [812, 310] width 315 height 346
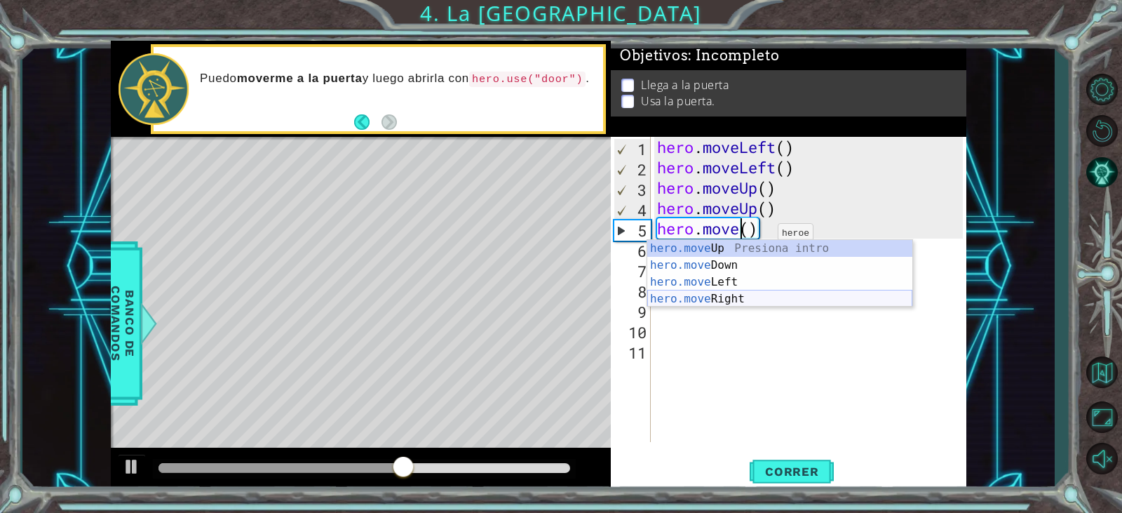
click at [751, 300] on div "hero.move Up Presiona intro hero.move Down Presiona intro hero.move Left Presio…" at bounding box center [779, 290] width 265 height 101
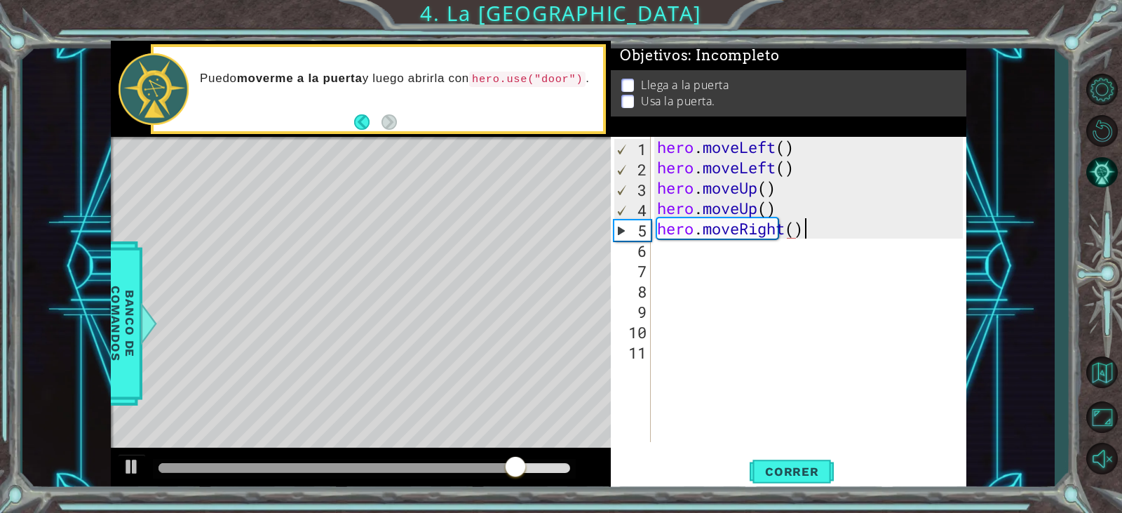
scroll to position [0, 6]
type textarea "hero.moveRight()"
click at [828, 472] on span "Correr" at bounding box center [792, 471] width 82 height 14
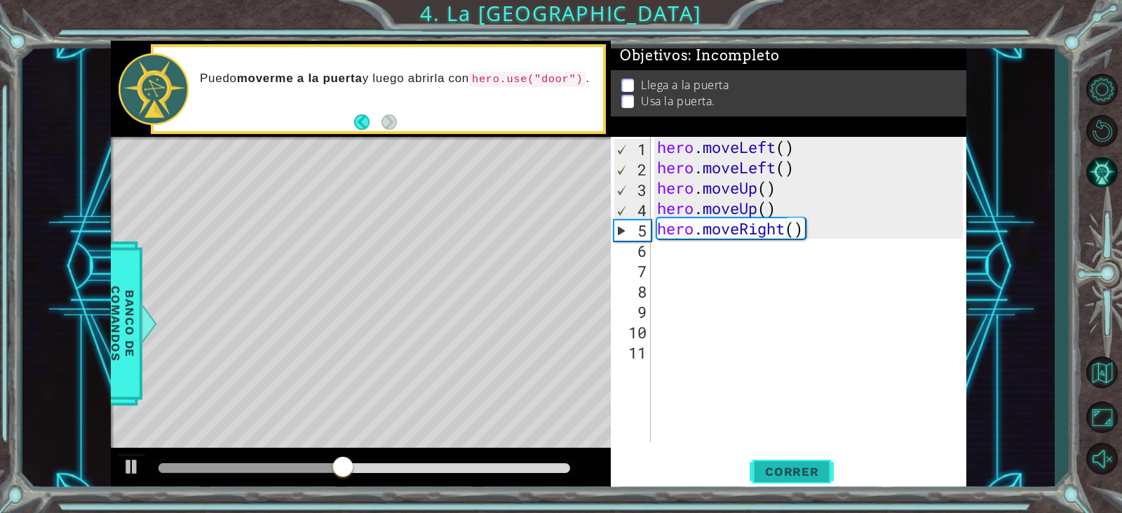
click at [784, 459] on button "Correr" at bounding box center [792, 472] width 84 height 36
click at [683, 272] on div "hero . moveLeft ( ) hero . moveLeft ( ) hero . moveUp ( ) hero . moveUp ( ) her…" at bounding box center [812, 310] width 315 height 346
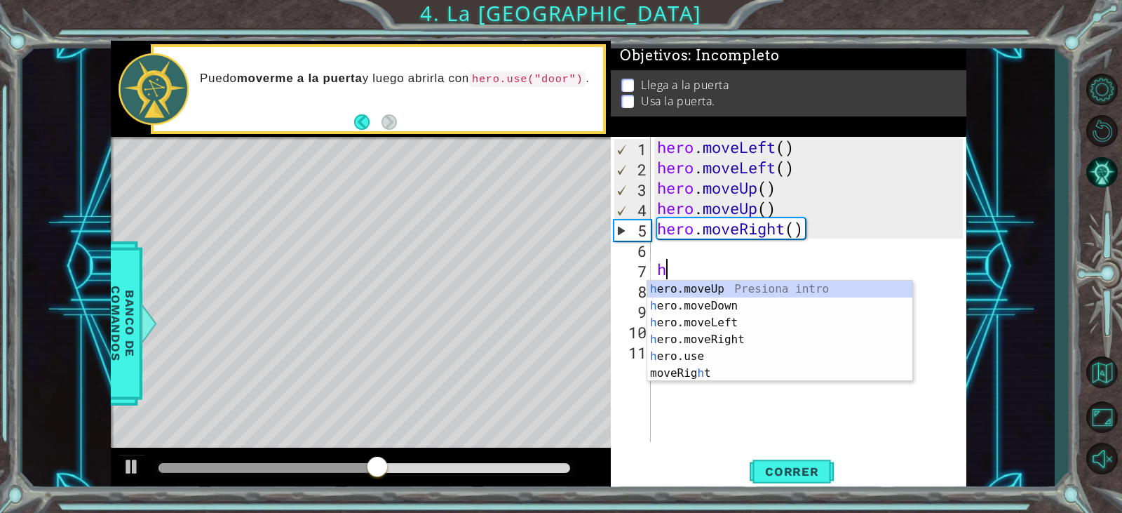
type textarea "he"
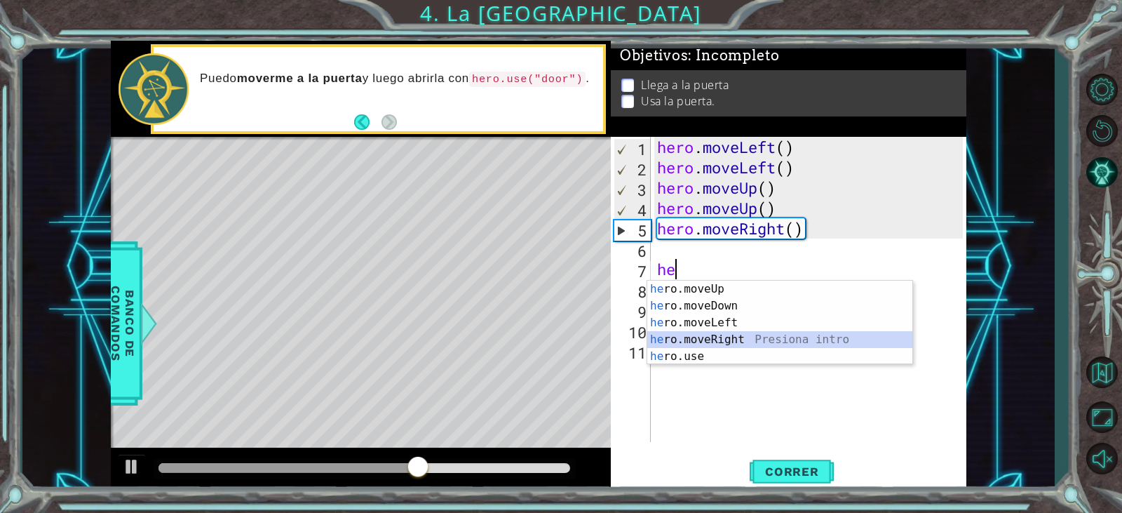
click at [709, 340] on div "he ro.moveUp Presiona intro he ro.moveDown Presiona intro he ro.moveLeft Presio…" at bounding box center [779, 340] width 265 height 118
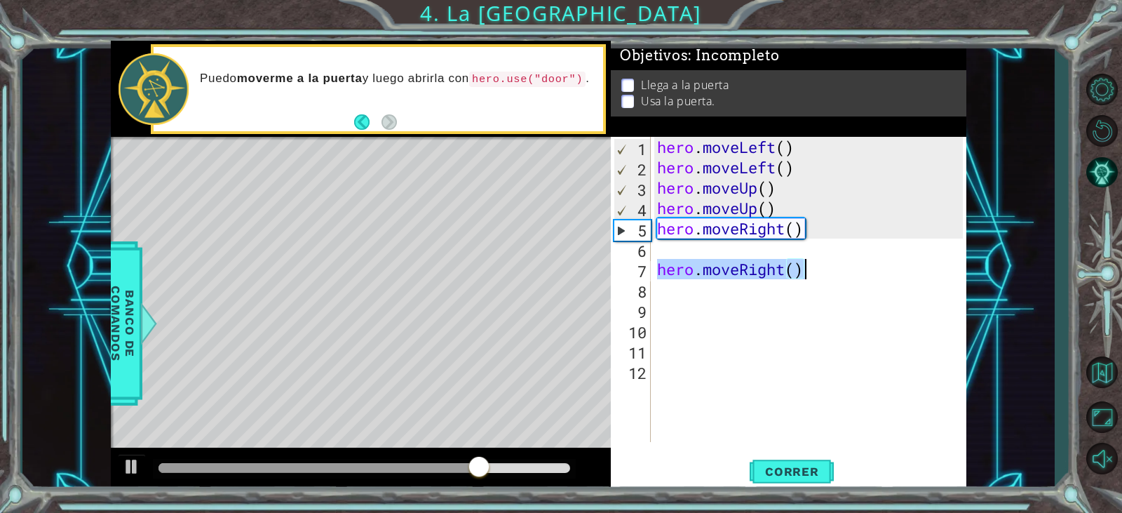
drag, startPoint x: 657, startPoint y: 271, endPoint x: 803, endPoint y: 274, distance: 146.6
click at [803, 274] on div "hero . moveLeft ( ) hero . moveLeft ( ) hero . moveUp ( ) hero . moveUp ( ) her…" at bounding box center [812, 310] width 315 height 346
type textarea "hero.moveRight()"
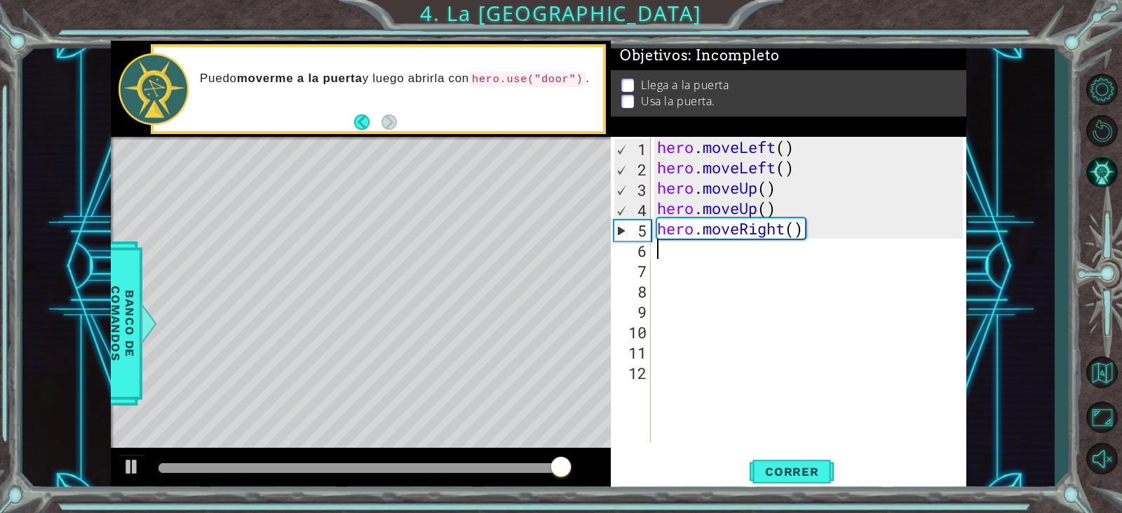
type textarea "h"
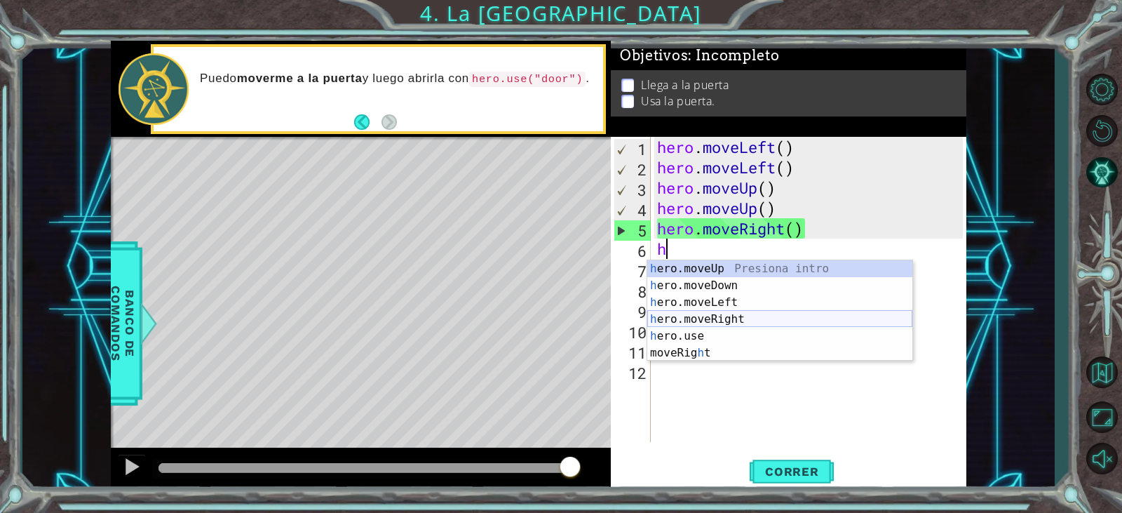
click at [763, 318] on div "h ero.moveUp Presiona intro h ero.moveDown Presiona intro h ero.moveLeft Presio…" at bounding box center [779, 327] width 265 height 135
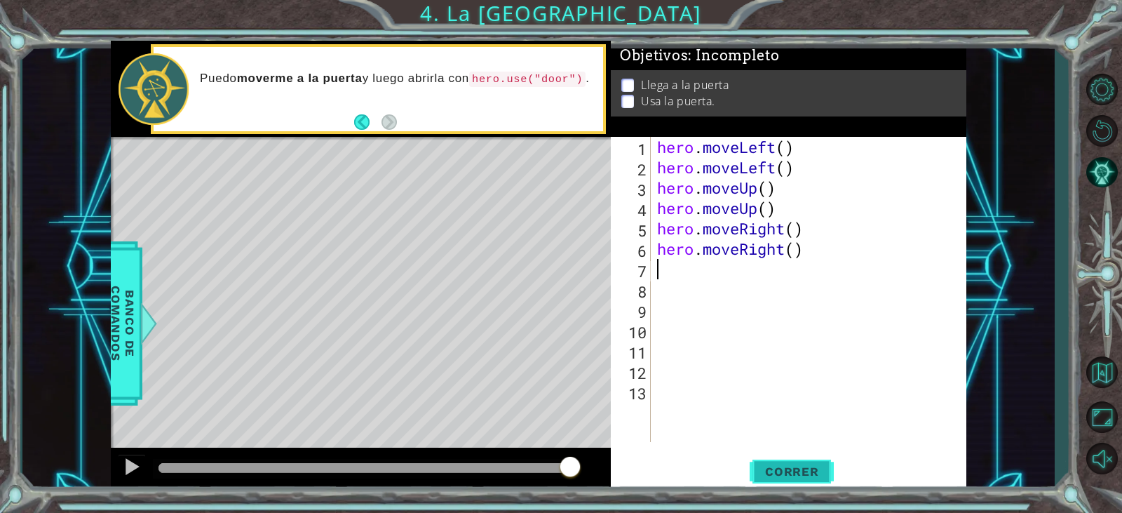
click at [803, 470] on span "Correr" at bounding box center [792, 471] width 82 height 14
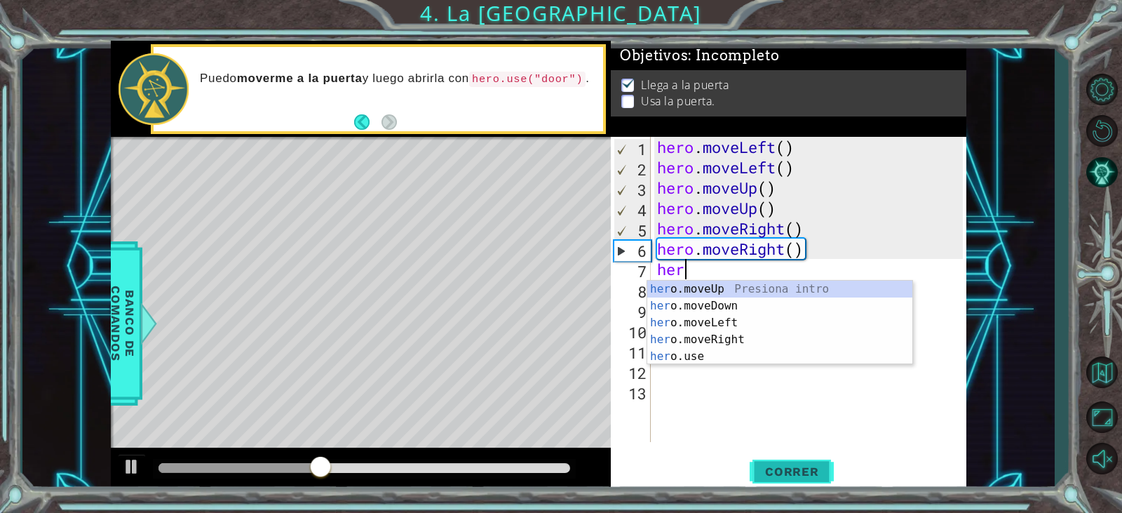
scroll to position [0, 1]
click at [719, 354] on div "hero .moveUp Presiona intro hero .moveDown Presiona intro hero .moveLeft Presio…" at bounding box center [779, 340] width 265 height 118
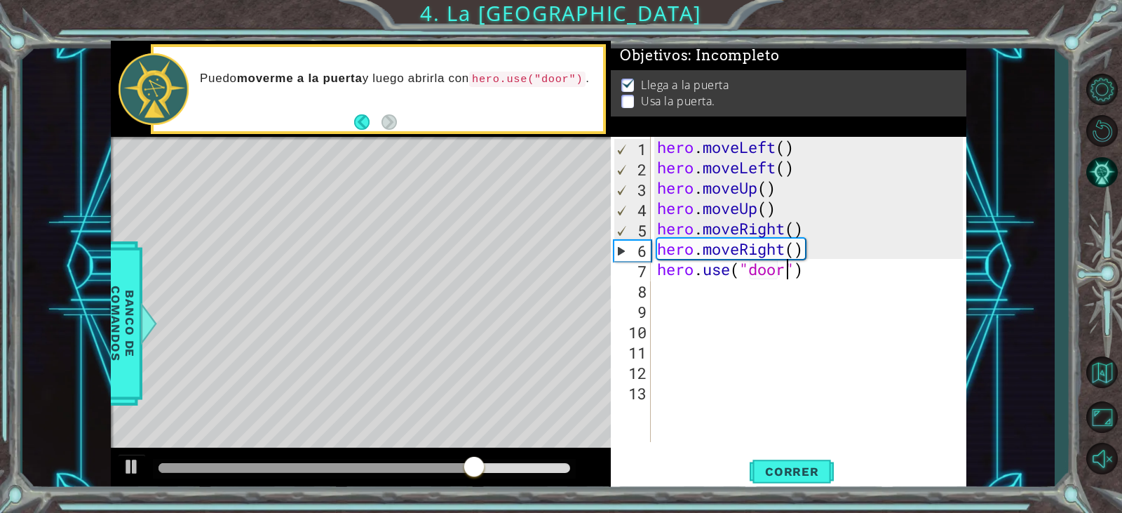
scroll to position [0, 6]
type textarea "hero.use("door")"
click at [777, 478] on span "Correr" at bounding box center [792, 471] width 82 height 14
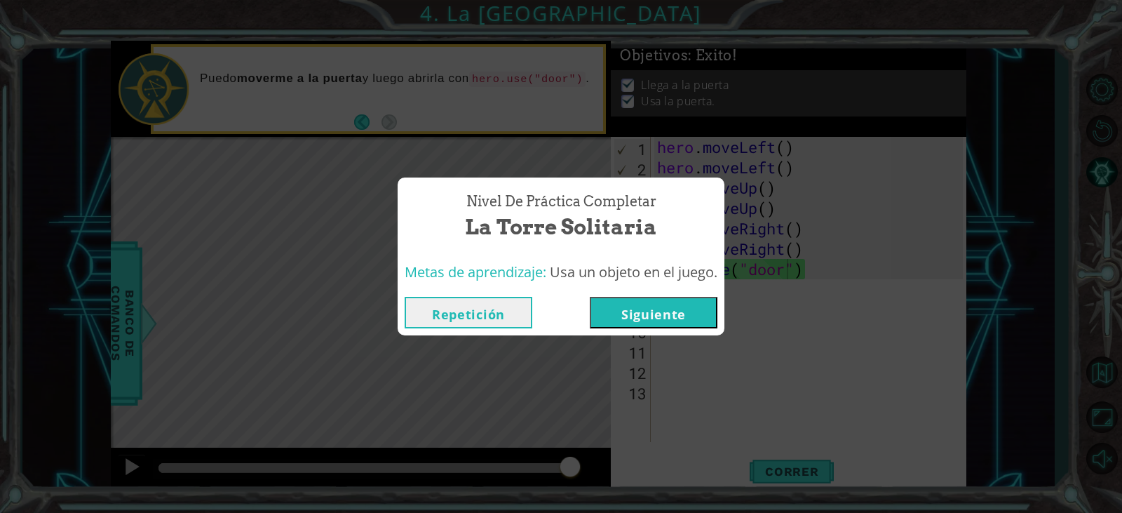
click at [657, 312] on button "Siguiente" at bounding box center [654, 313] width 128 height 32
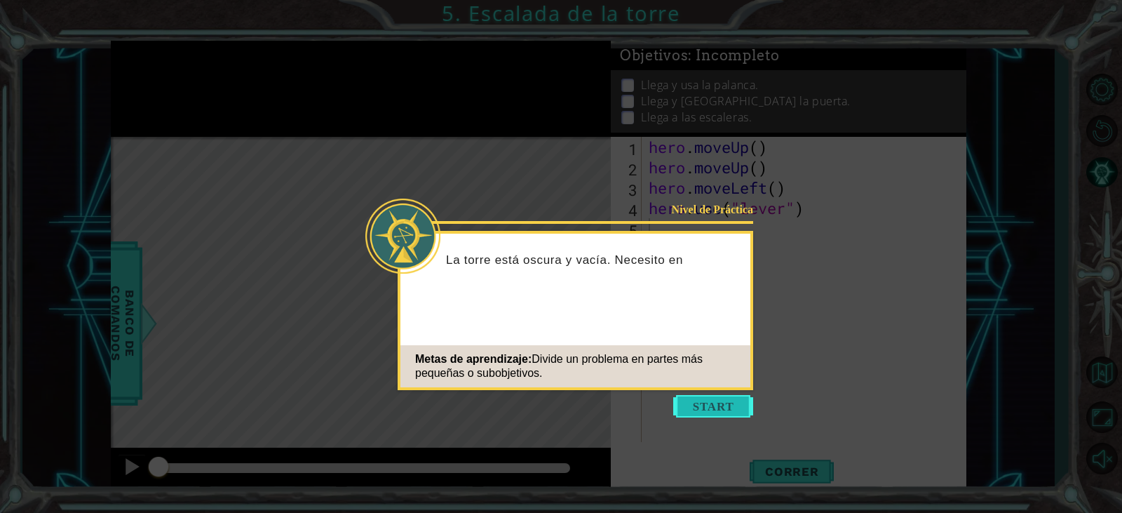
click at [738, 404] on button "Start" at bounding box center [713, 406] width 80 height 22
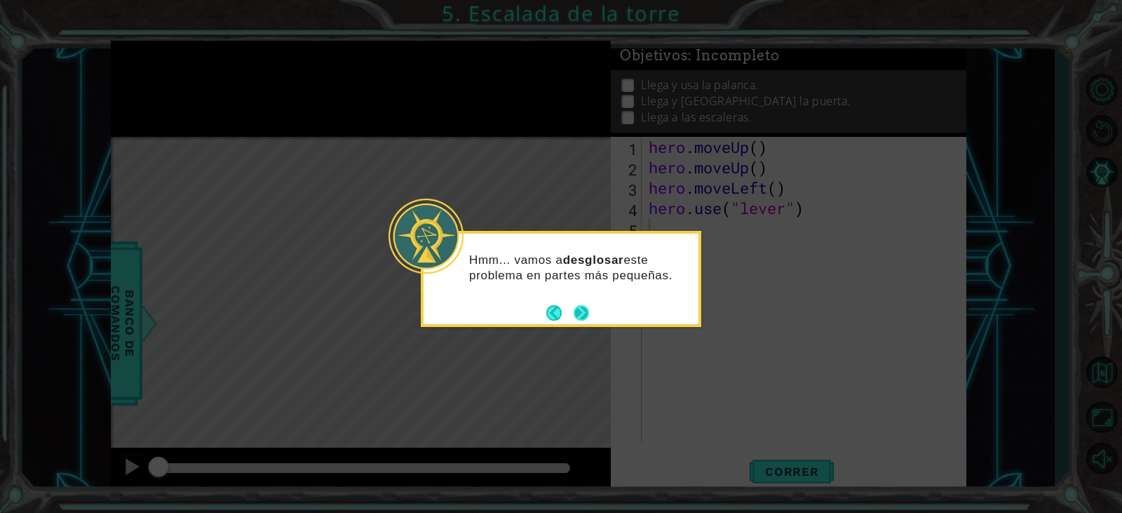
click at [578, 321] on button "Next" at bounding box center [582, 313] width 26 height 26
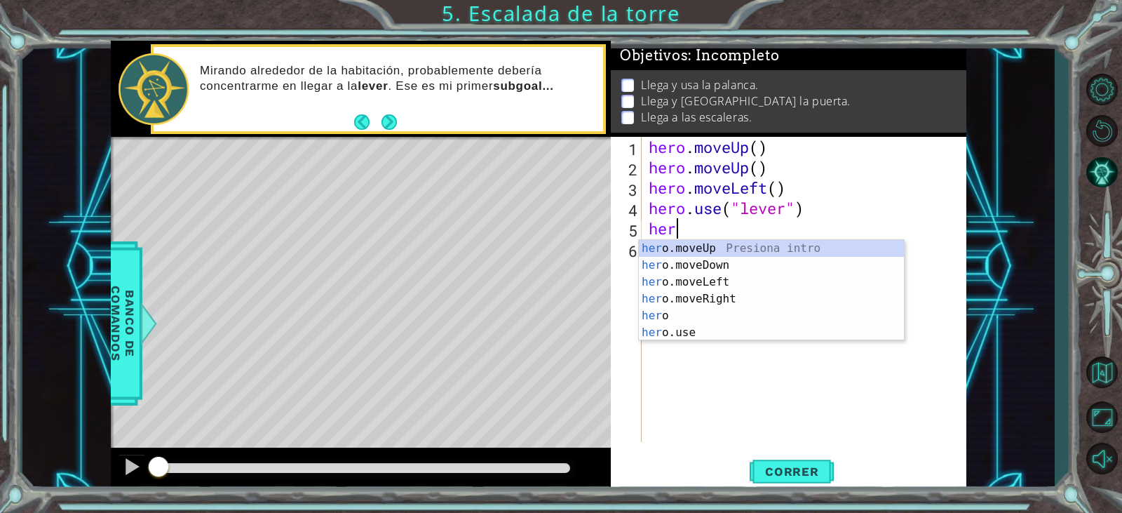
scroll to position [0, 1]
type textarea "hero"
click at [695, 261] on div "hero Presiona intro hero .moveUp Presiona intro hero .moveDown Presiona intro h…" at bounding box center [771, 307] width 265 height 135
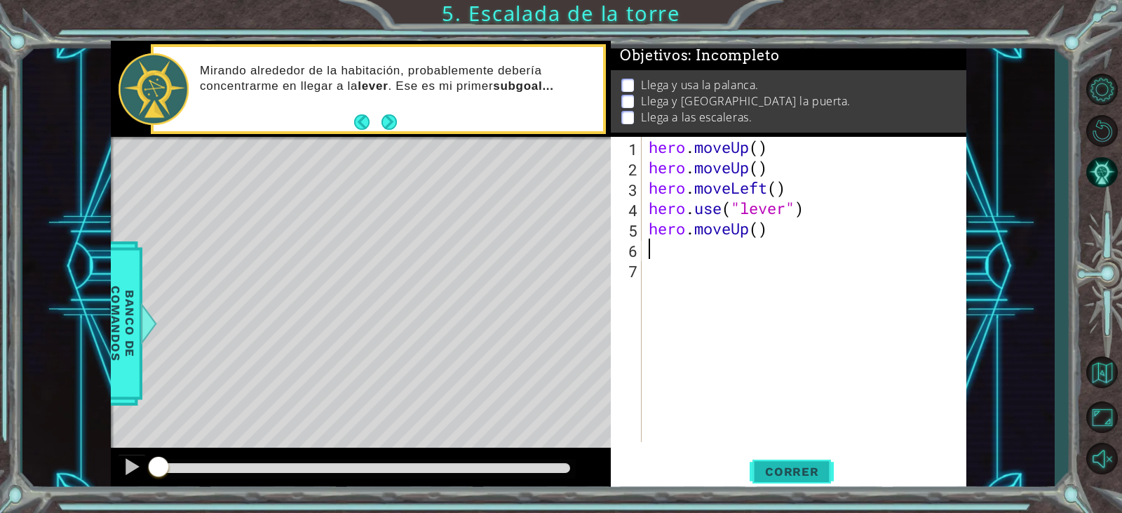
click at [782, 460] on button "Correr" at bounding box center [792, 472] width 84 height 36
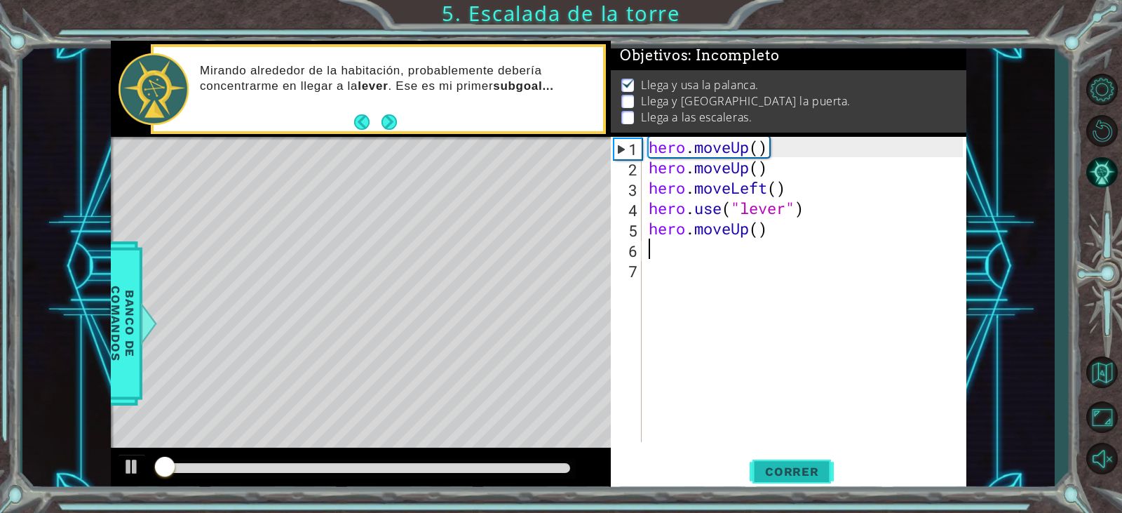
scroll to position [6, 0]
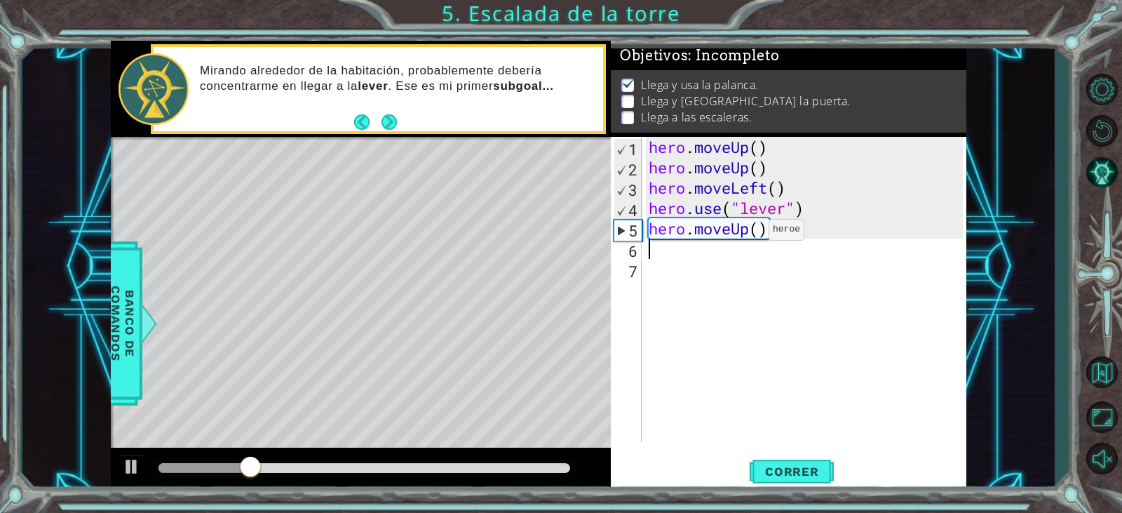
click at [748, 233] on div "hero . moveUp ( ) hero . moveUp ( ) hero . moveLeft ( ) hero . use ( "lever" ) …" at bounding box center [807, 310] width 323 height 346
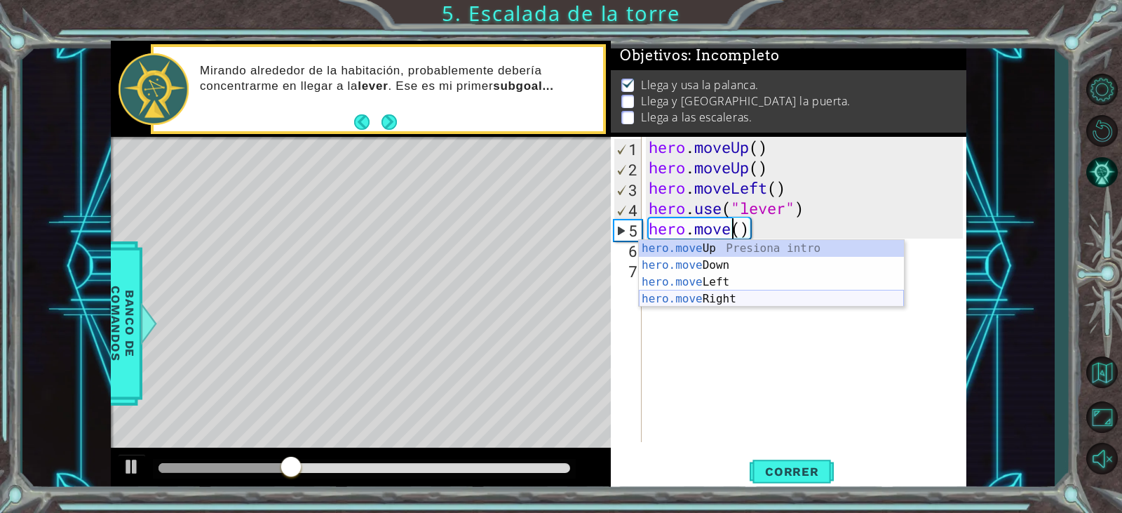
click at [741, 292] on div "hero.move Up Presiona intro hero.move Down Presiona intro hero.move Left Presio…" at bounding box center [771, 290] width 265 height 101
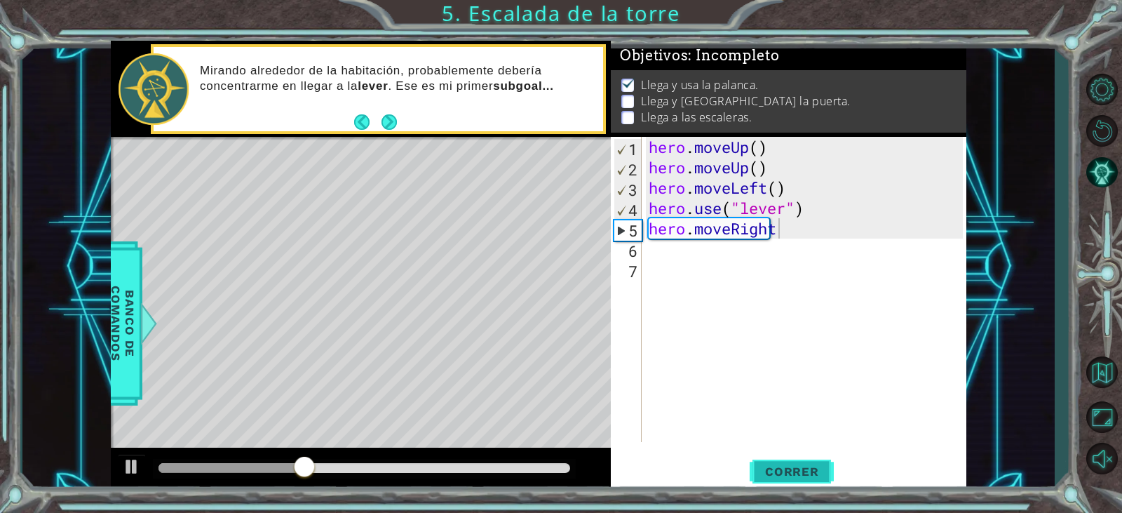
click at [770, 464] on button "Correr" at bounding box center [792, 472] width 84 height 36
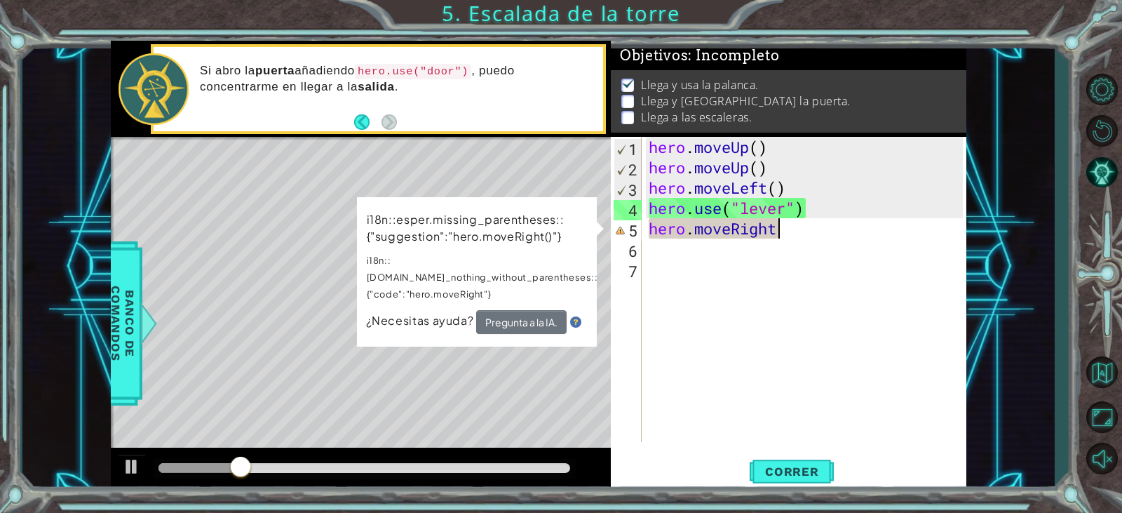
click at [784, 237] on div "hero . moveUp ( ) hero . moveUp ( ) hero . moveLeft ( ) hero . use ( "lever" ) …" at bounding box center [807, 310] width 323 height 346
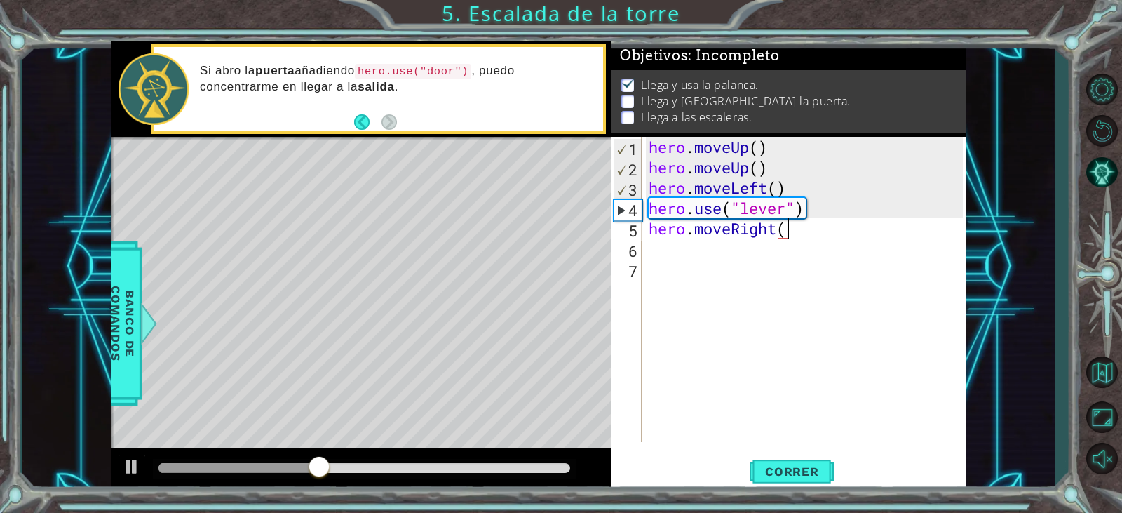
scroll to position [0, 6]
type textarea "hero.moveRight()"
click at [810, 457] on button "Correr" at bounding box center [792, 472] width 84 height 36
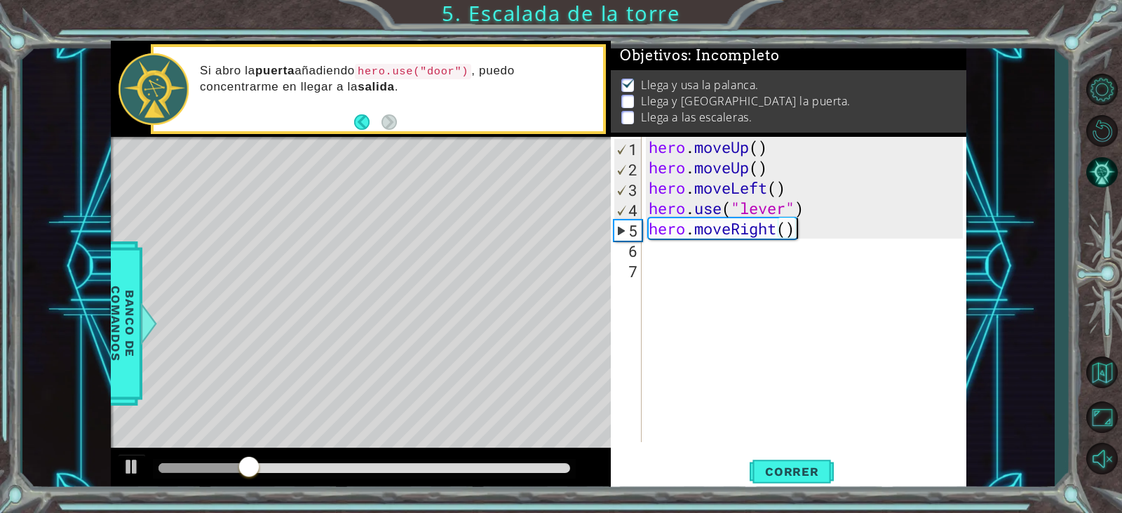
click at [807, 236] on div "hero . moveUp ( ) hero . moveUp ( ) hero . moveLeft ( ) hero . use ( "lever" ) …" at bounding box center [807, 310] width 323 height 346
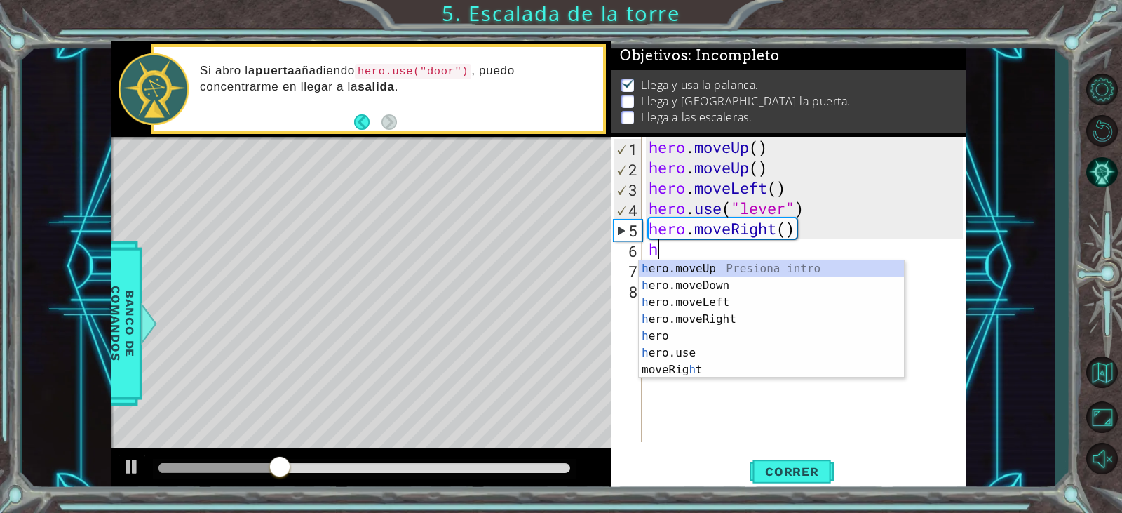
type textarea "he"
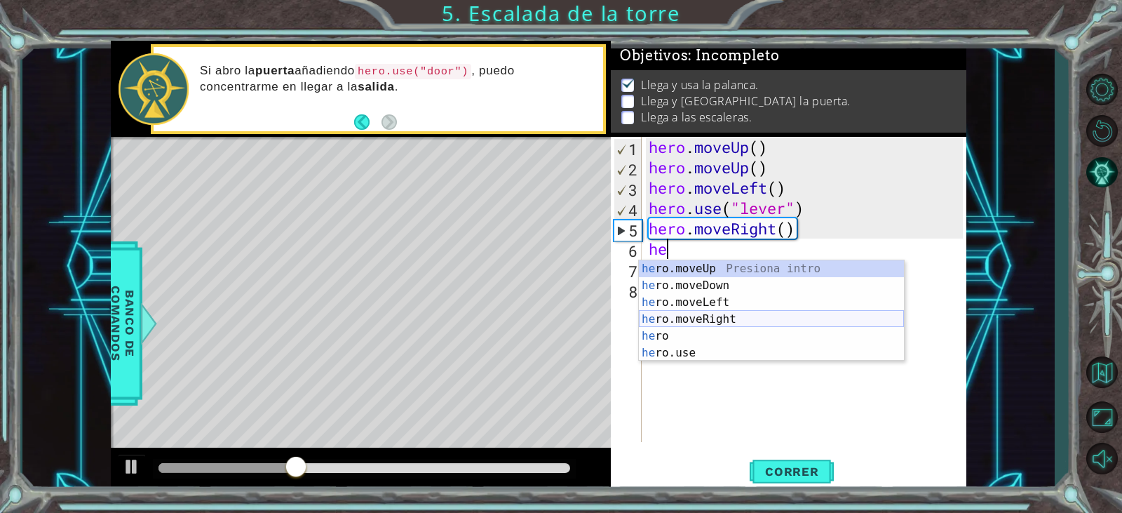
click at [789, 323] on div "he ro.moveUp Presiona intro he ro.moveDown Presiona intro he ro.moveLeft Presio…" at bounding box center [771, 327] width 265 height 135
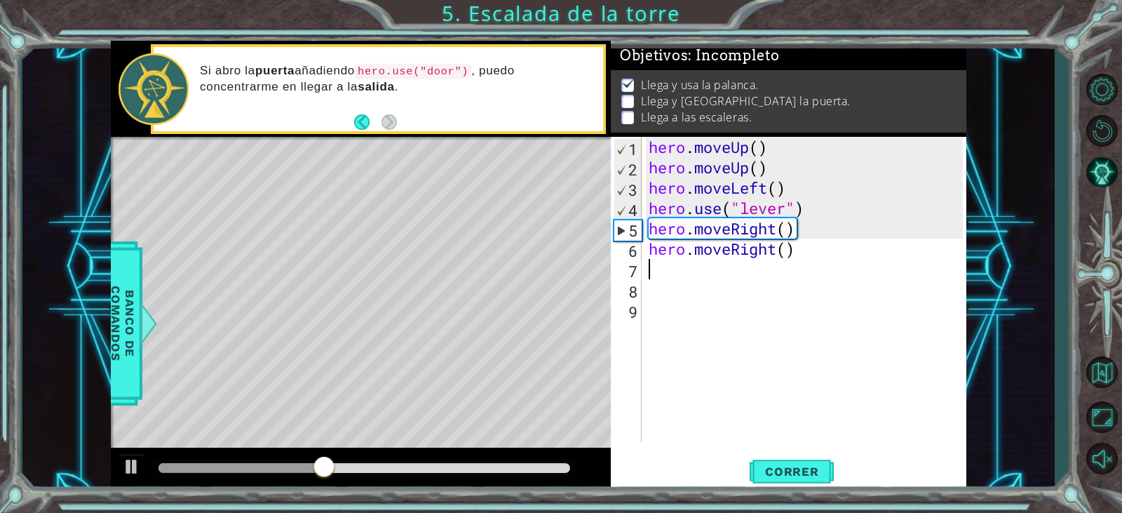
click at [775, 452] on div "1 2 3 4 5 6 7 8 9 hero . moveUp ( ) hero . moveUp ( ) hero . moveLeft ( ) hero …" at bounding box center [789, 314] width 356 height 355
click at [779, 467] on span "Correr" at bounding box center [792, 471] width 82 height 14
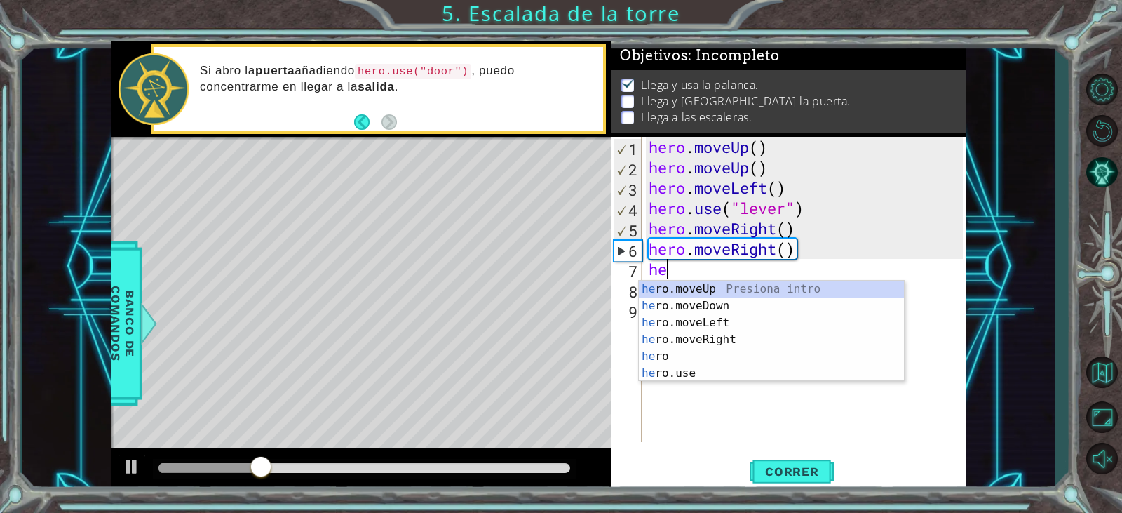
scroll to position [0, 1]
type textarea "hero"
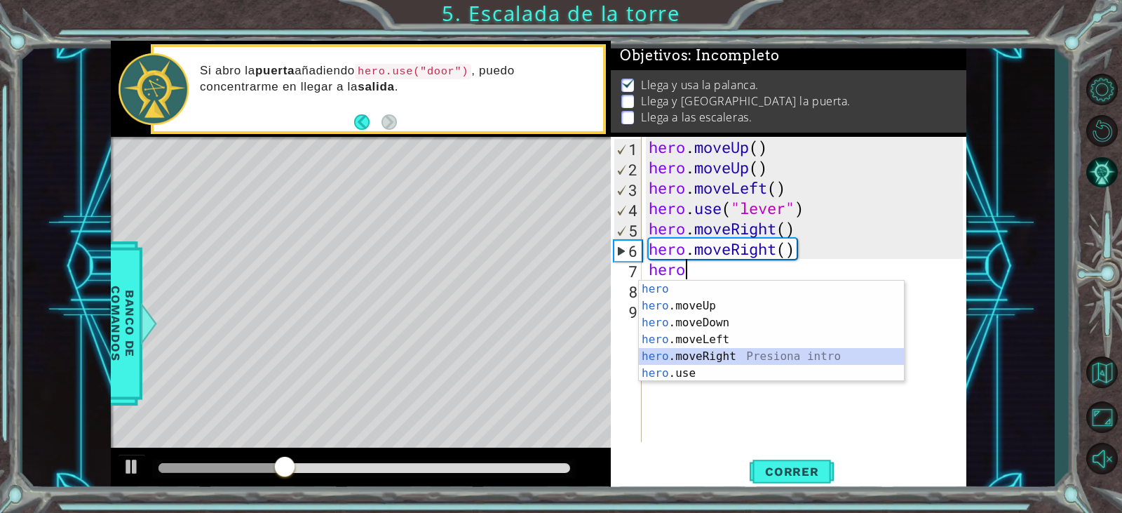
click at [732, 356] on div "hero Presiona intro hero .moveUp Presiona intro hero .moveDown Presiona intro h…" at bounding box center [771, 348] width 265 height 135
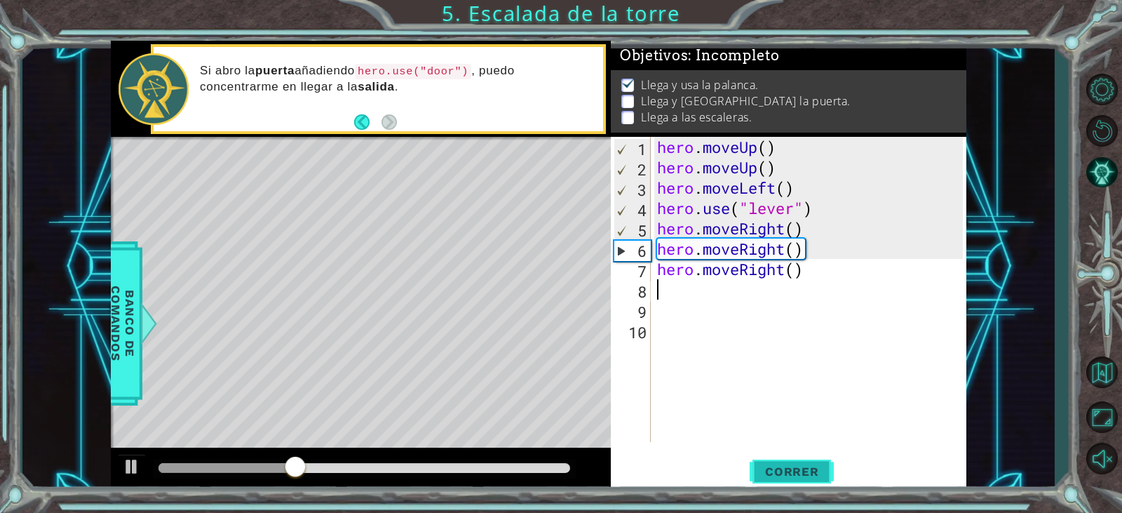
click at [758, 459] on button "Correr" at bounding box center [792, 472] width 84 height 36
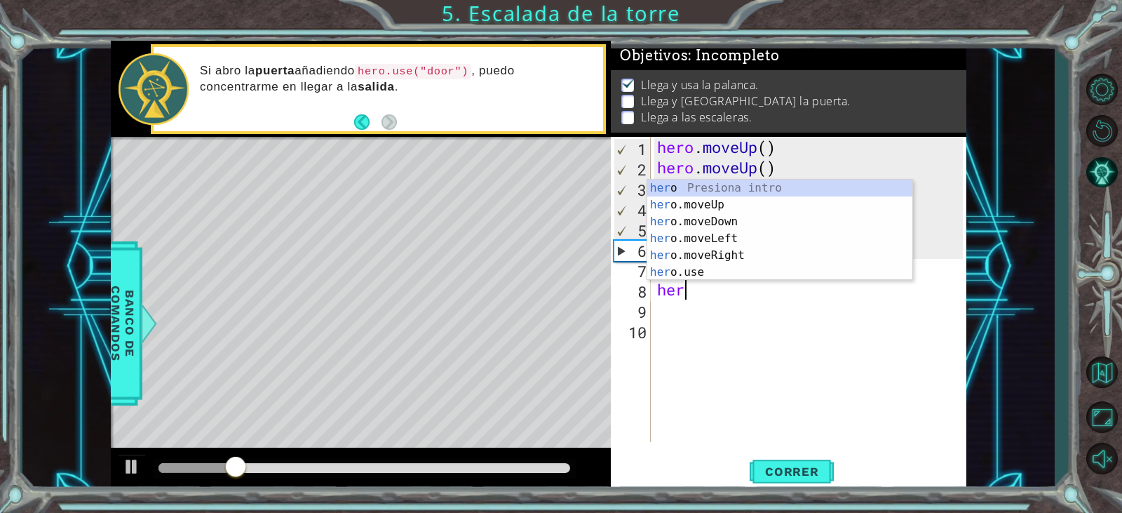
scroll to position [0, 1]
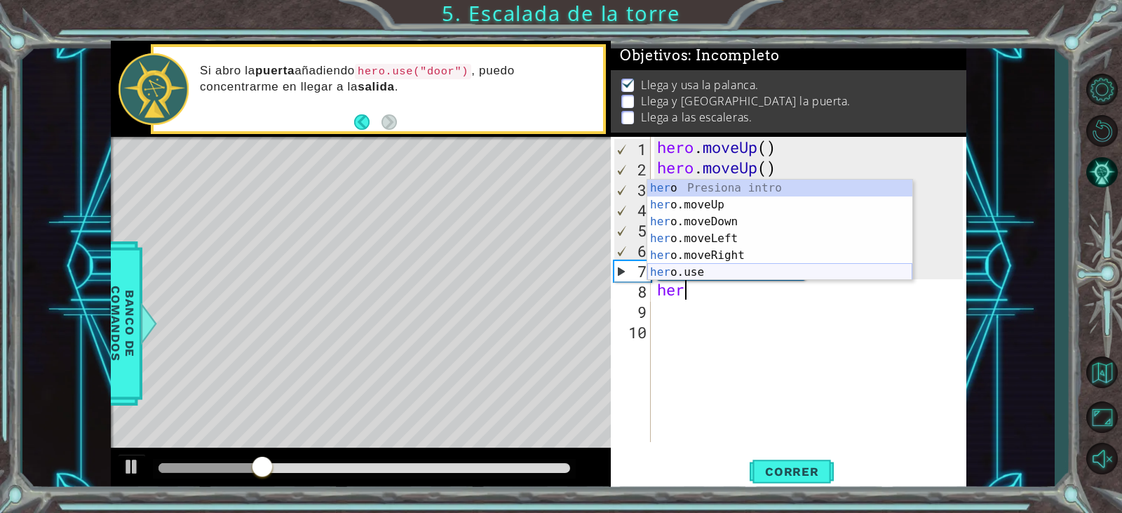
click at [699, 271] on div "her o Presiona intro her o.moveUp Presiona intro her o.moveDown Presiona intro …" at bounding box center [779, 247] width 265 height 135
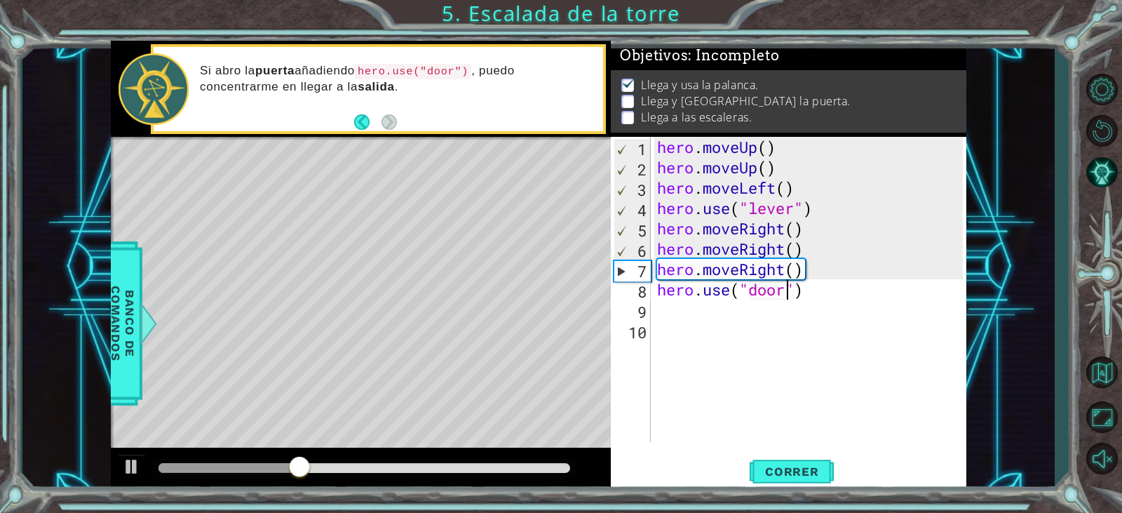
scroll to position [0, 6]
type textarea "hero.use("door")"
click at [787, 468] on span "Correr" at bounding box center [792, 471] width 82 height 14
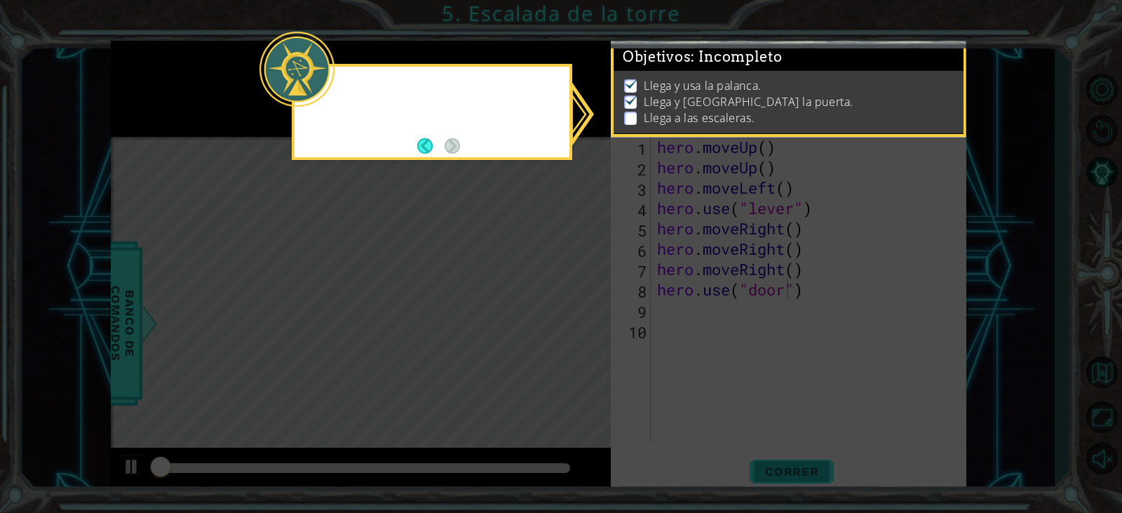
scroll to position [6, 0]
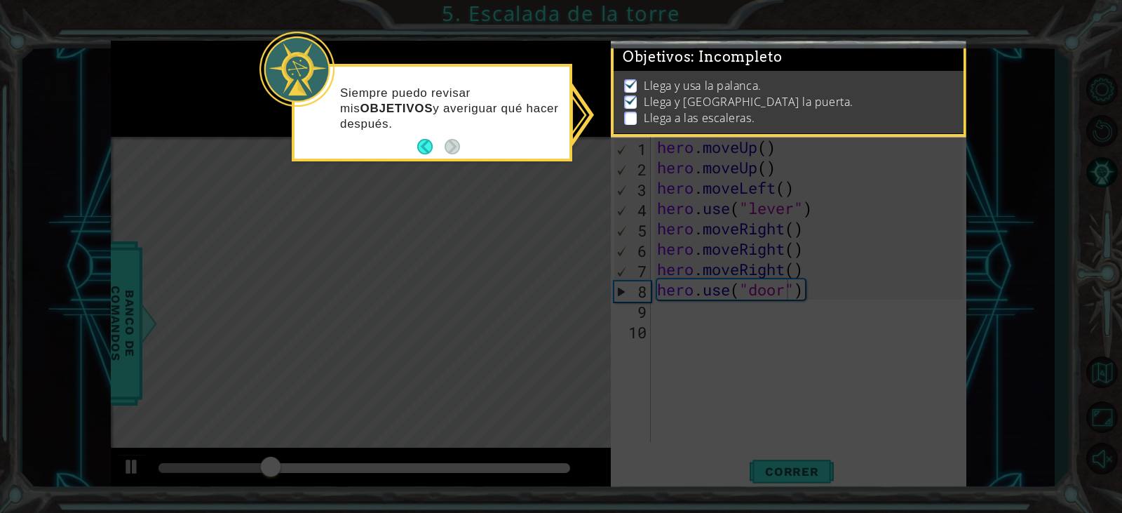
click at [462, 158] on div "Siempre puedo revisar mis OBJETIVOS y averiguar qué hacer después." at bounding box center [432, 115] width 275 height 86
click at [633, 112] on p at bounding box center [630, 118] width 13 height 13
click at [421, 149] on button "Back" at bounding box center [430, 146] width 27 height 15
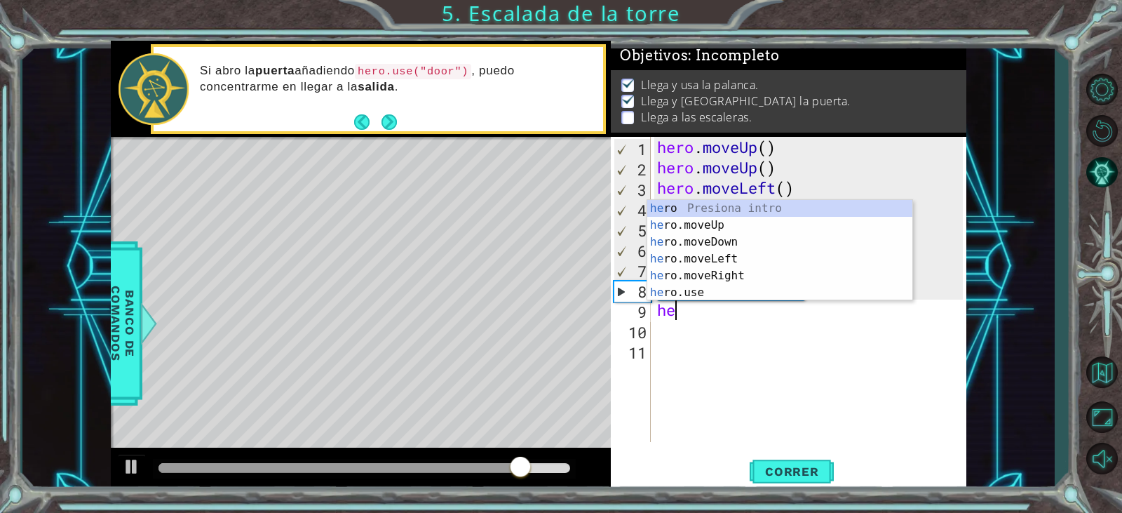
scroll to position [0, 1]
click at [742, 287] on div "her o Presiona intro her o.moveUp Presiona intro her o.moveDown Presiona intro …" at bounding box center [779, 267] width 265 height 135
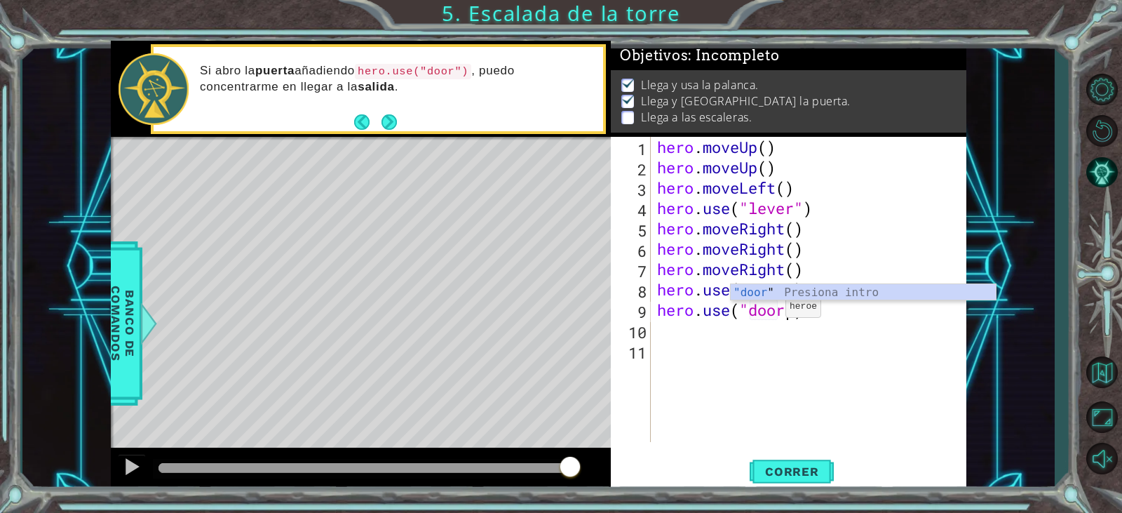
scroll to position [0, 6]
click at [779, 456] on button "Correr" at bounding box center [792, 472] width 84 height 36
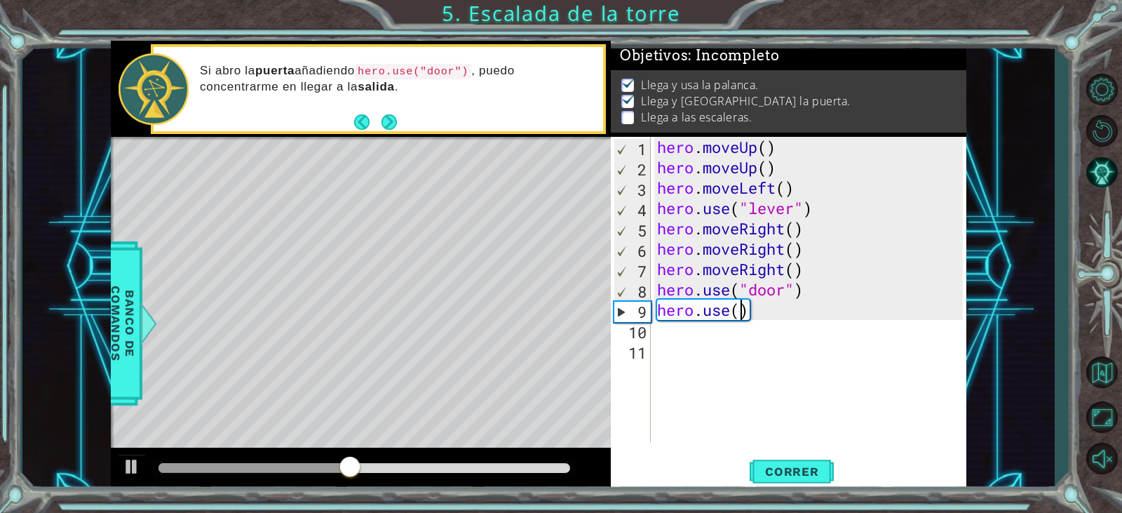
scroll to position [0, 4]
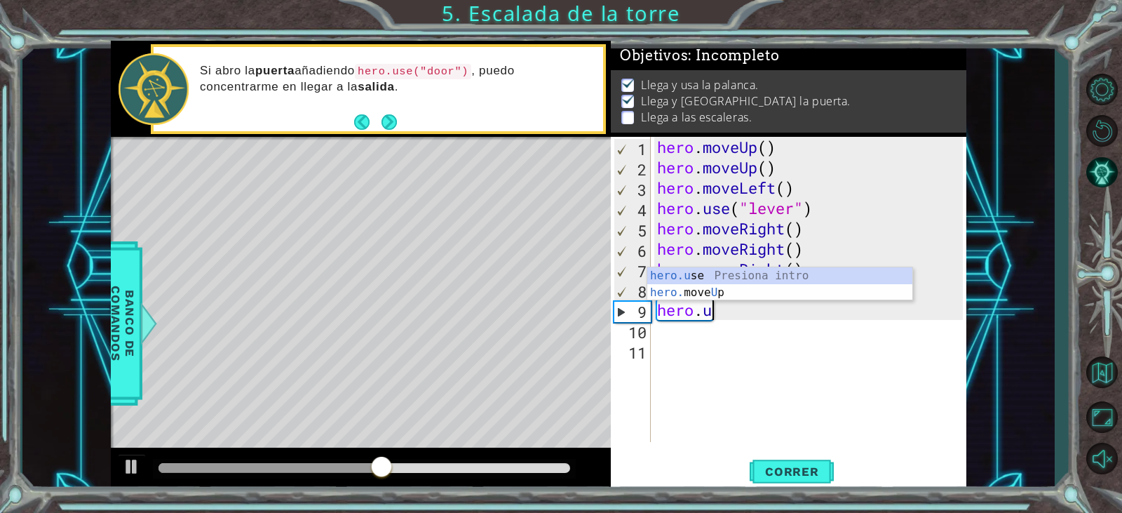
type textarea "hero."
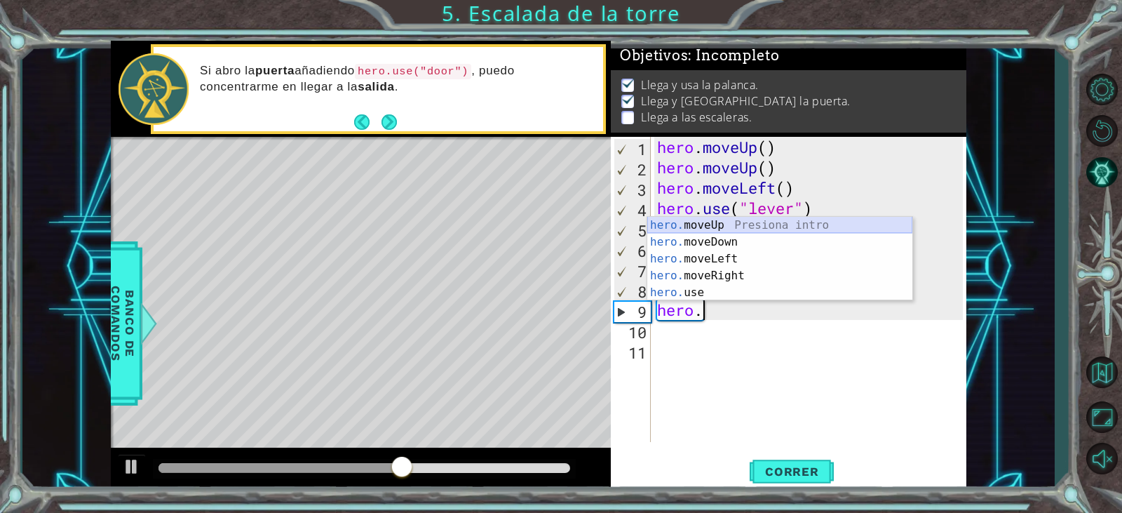
click at [766, 220] on div "hero. moveUp Presiona intro hero. moveDown Presiona intro hero. moveLeft Presio…" at bounding box center [779, 276] width 265 height 118
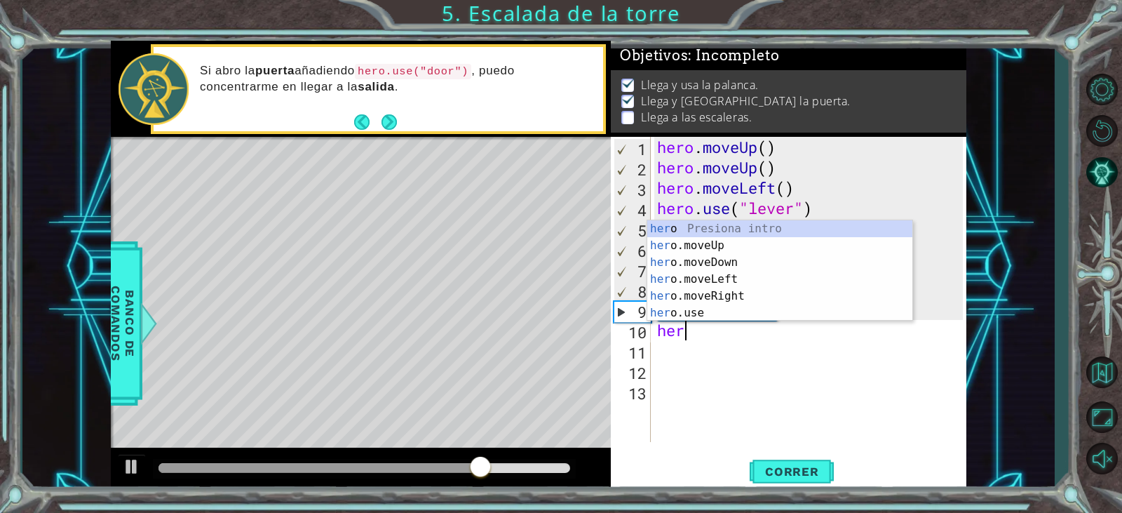
scroll to position [0, 1]
type textarea "hero"
click at [739, 243] on div "hero Presiona intro hero .moveUp Presiona intro hero .moveDown Presiona intro h…" at bounding box center [779, 287] width 265 height 135
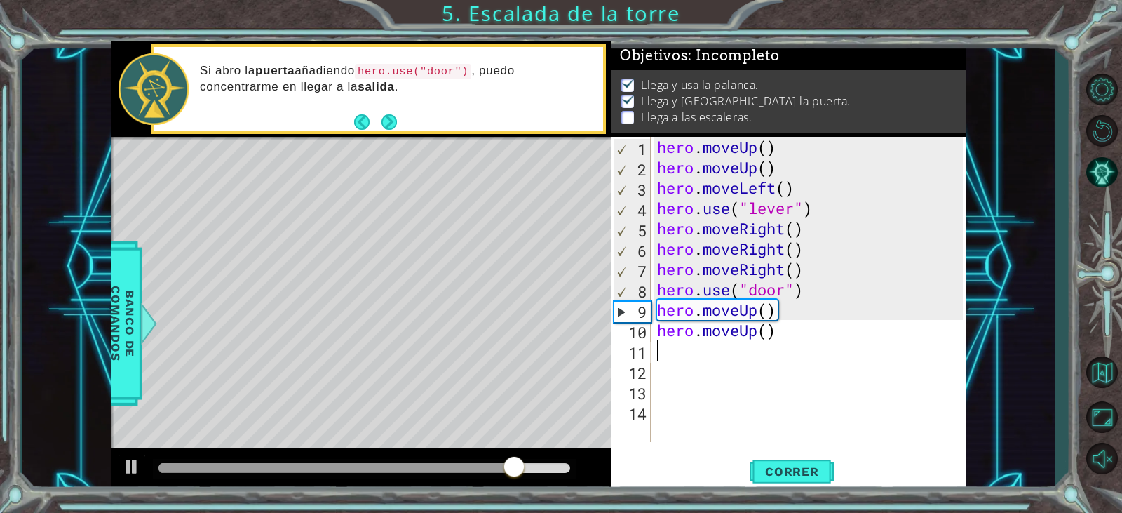
click at [780, 340] on div "hero . moveUp ( ) hero . moveUp ( ) hero . moveLeft ( ) hero . use ( "lever" ) …" at bounding box center [812, 310] width 315 height 346
type textarea "hero.moveUp()"
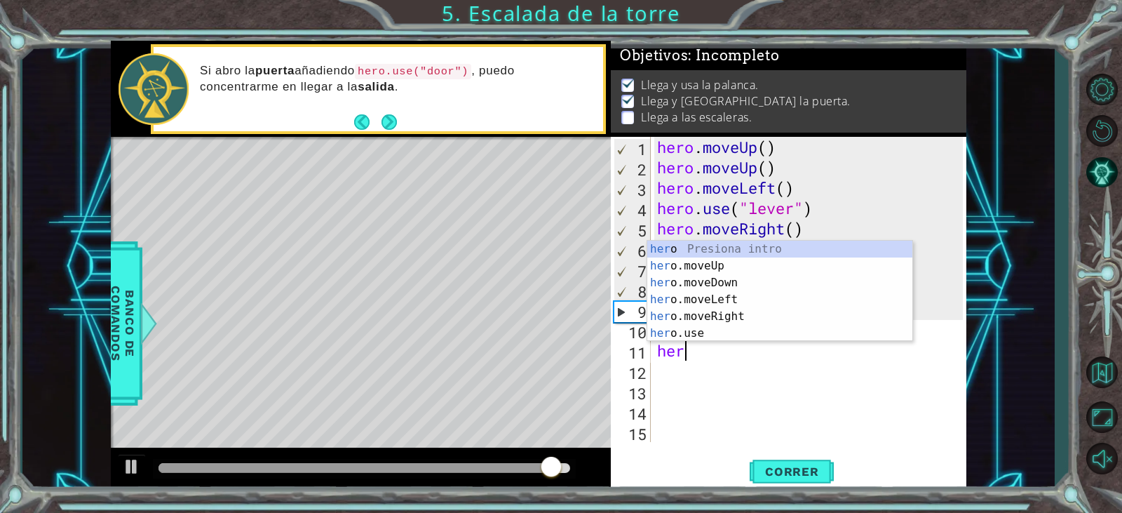
scroll to position [0, 1]
type textarea "hero"
click at [740, 299] on div "hero Presiona intro hero .moveUp Presiona intro hero .moveDown Presiona intro h…" at bounding box center [779, 308] width 265 height 135
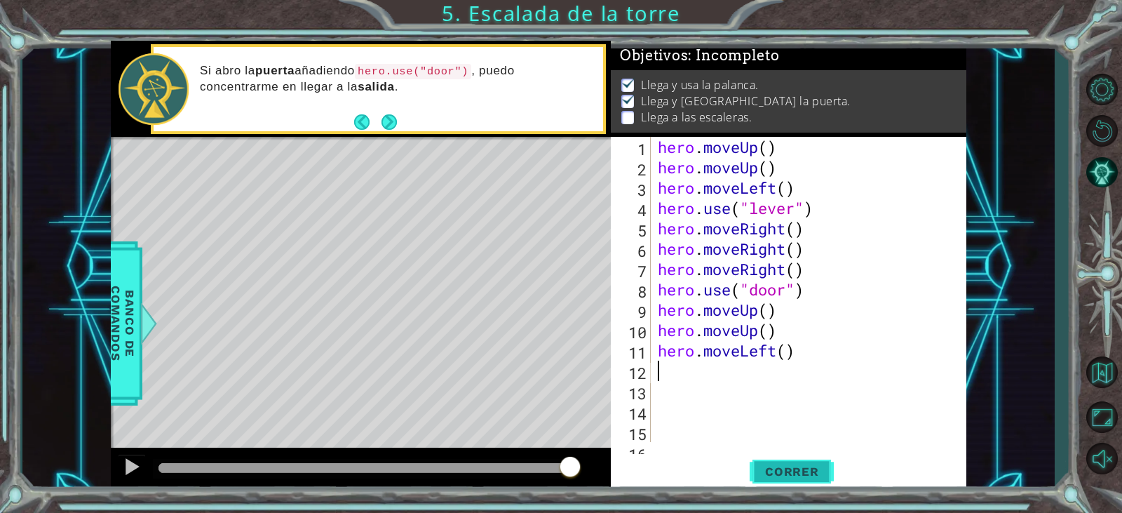
click at [777, 469] on span "Correr" at bounding box center [792, 471] width 82 height 14
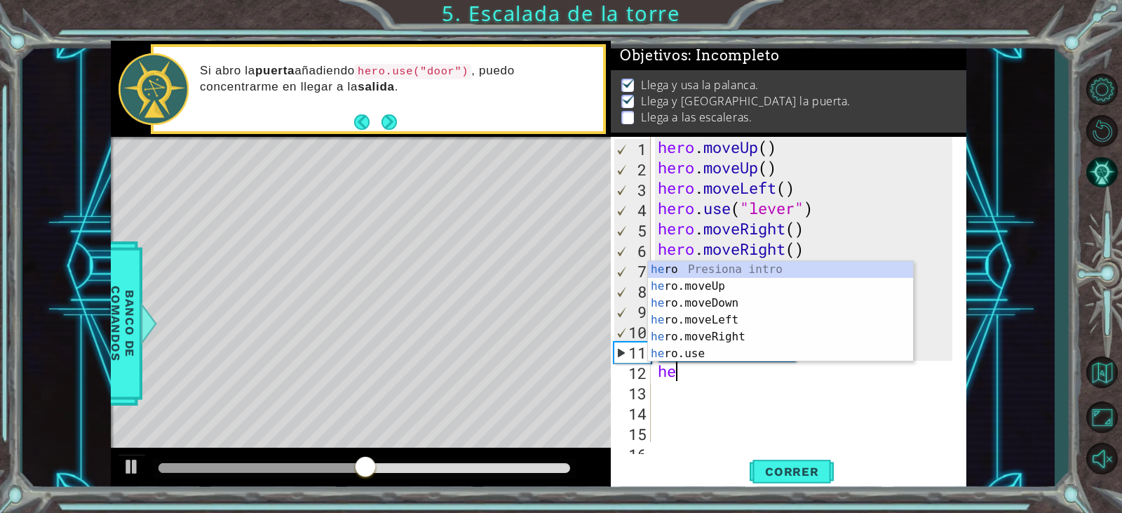
type textarea "her"
click at [737, 316] on div "her o Presiona intro her o.moveUp Presiona intro her o.moveDown Presiona intro …" at bounding box center [780, 328] width 265 height 135
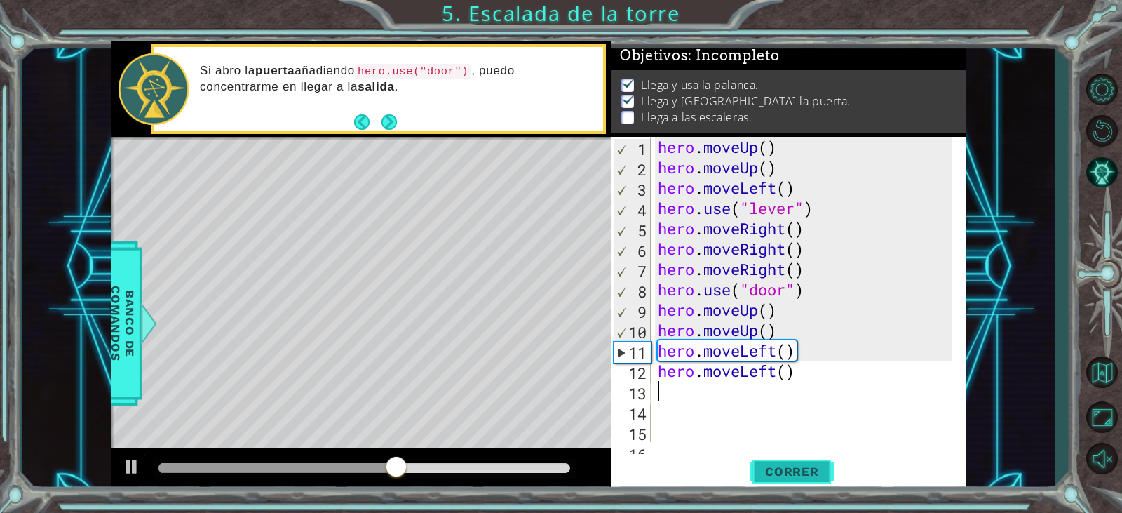
click at [782, 458] on button "Correr" at bounding box center [792, 472] width 84 height 36
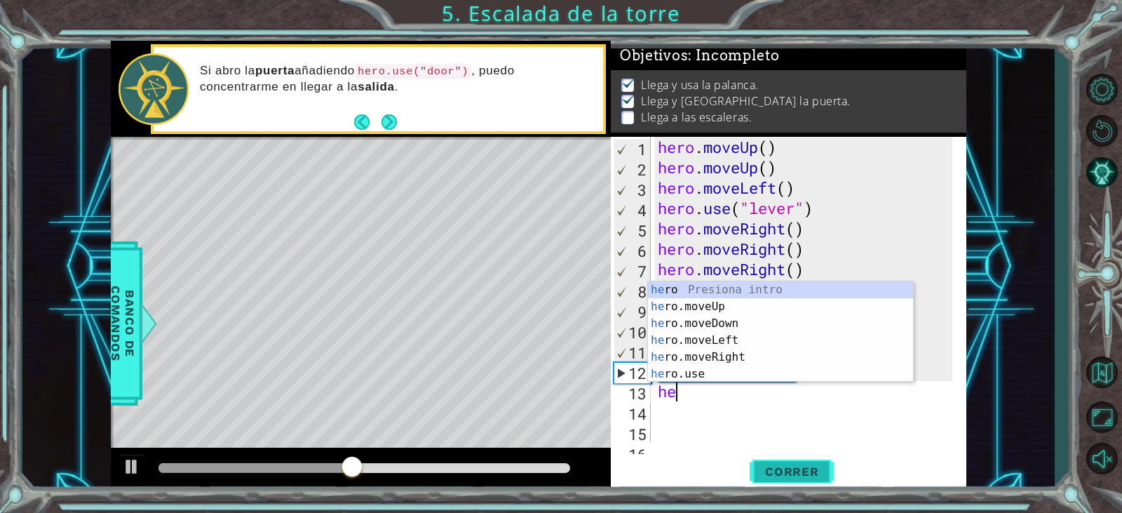
scroll to position [0, 1]
type textarea "hero"
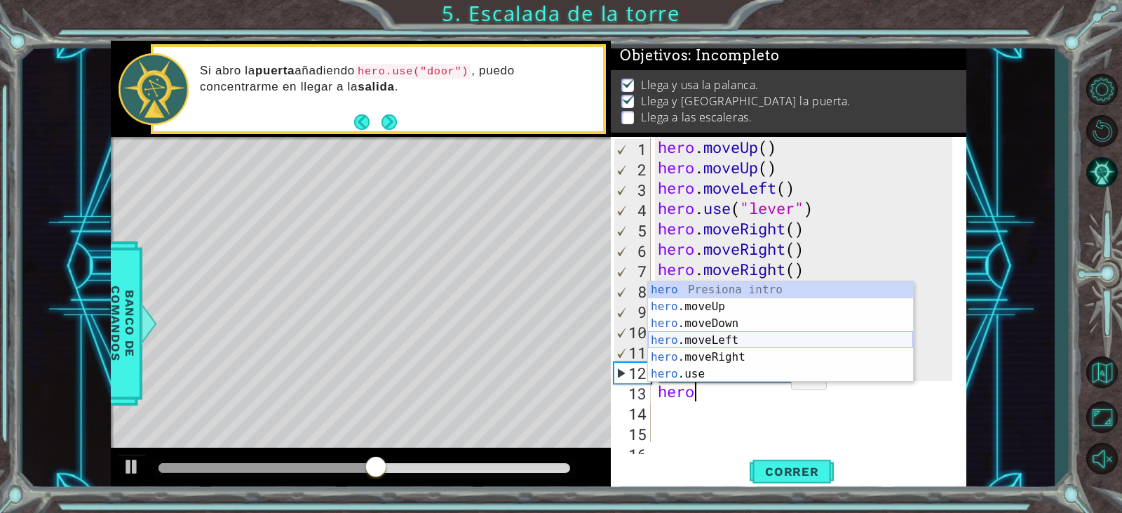
click at [728, 338] on div "hero Presiona intro hero .moveUp Presiona intro hero .moveDown Presiona intro h…" at bounding box center [780, 348] width 265 height 135
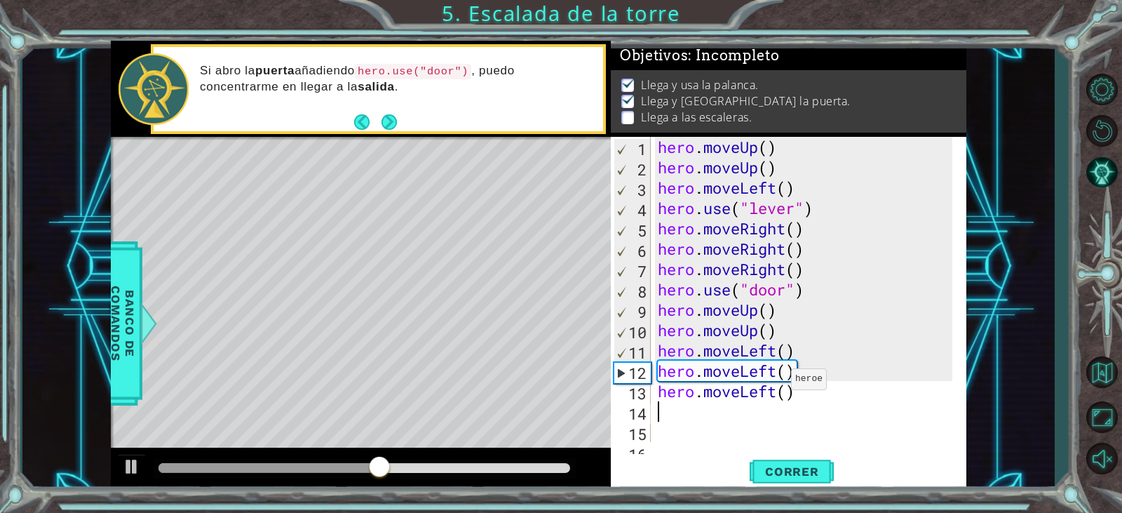
scroll to position [0, 0]
click at [769, 474] on span "Correr" at bounding box center [792, 471] width 82 height 14
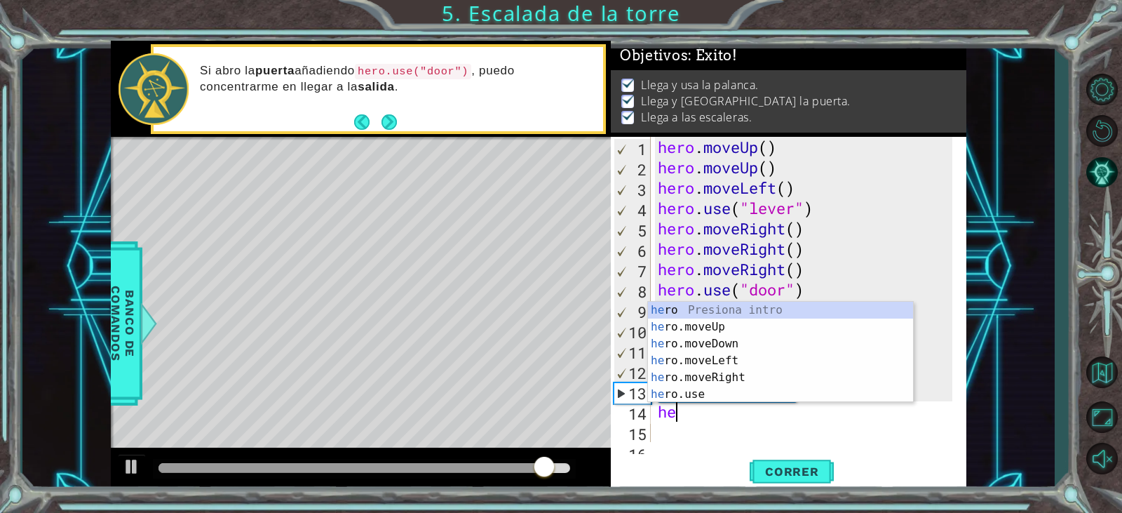
scroll to position [0, 1]
type textarea "hero"
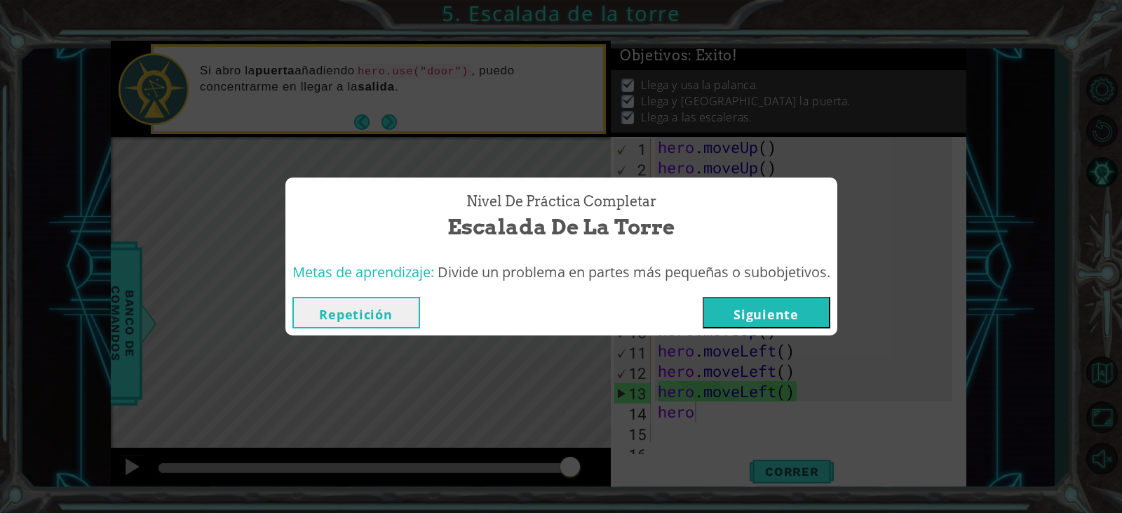
click at [746, 322] on button "Siguiente" at bounding box center [767, 313] width 128 height 32
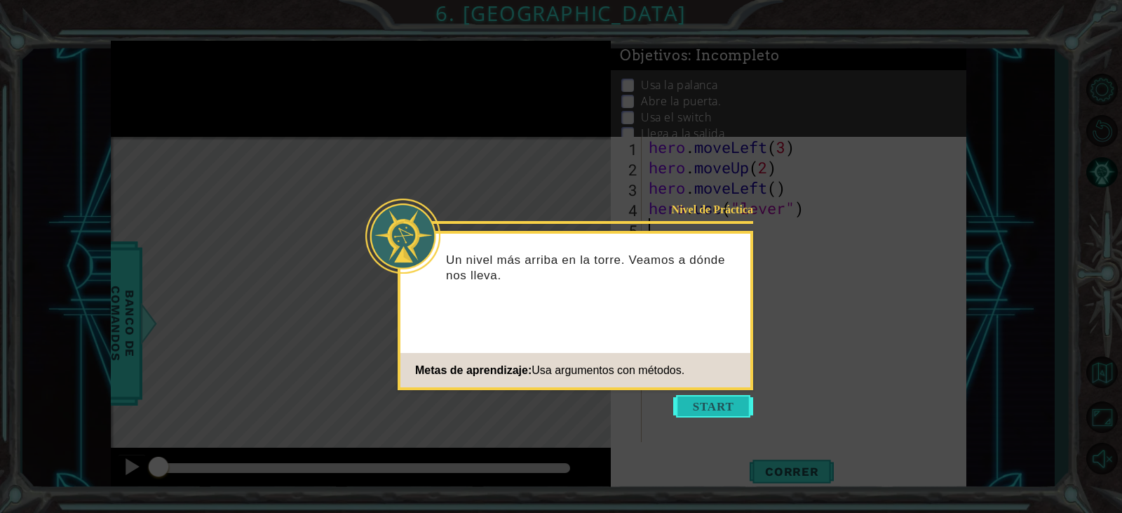
click at [684, 408] on button "Start" at bounding box center [713, 406] width 80 height 22
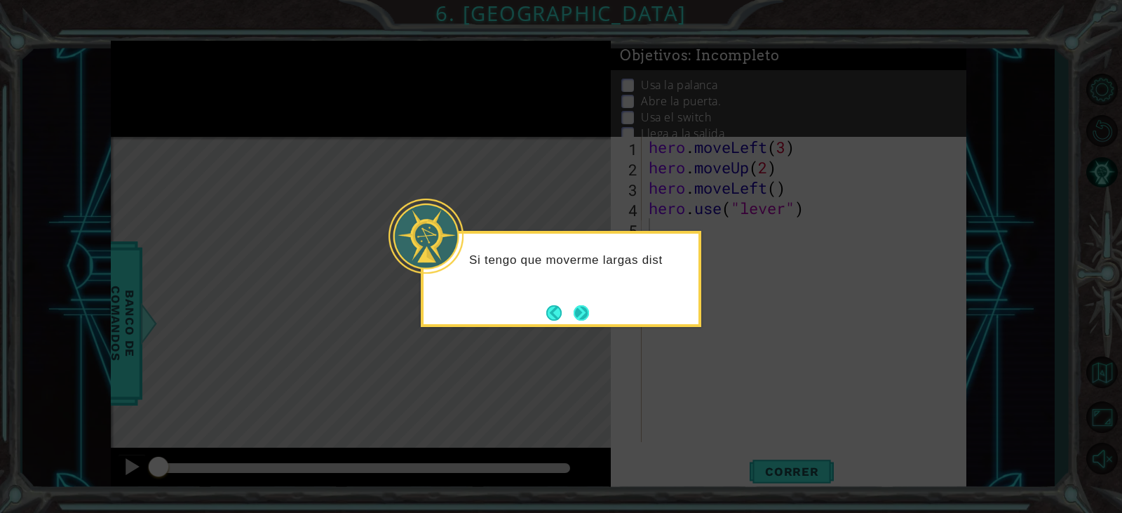
click at [582, 318] on button "Next" at bounding box center [582, 313] width 26 height 26
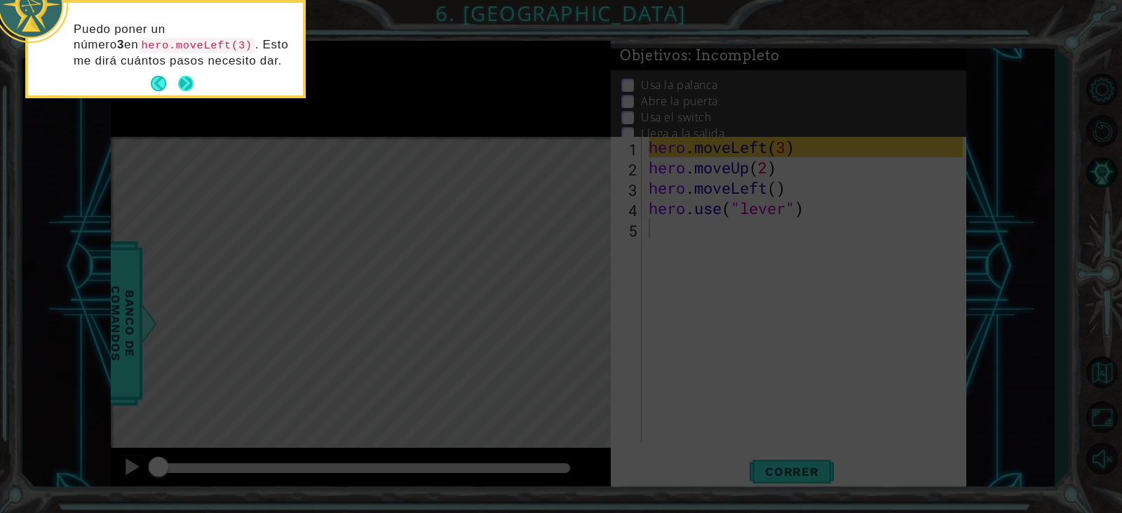
click at [194, 89] on button "Next" at bounding box center [185, 83] width 15 height 15
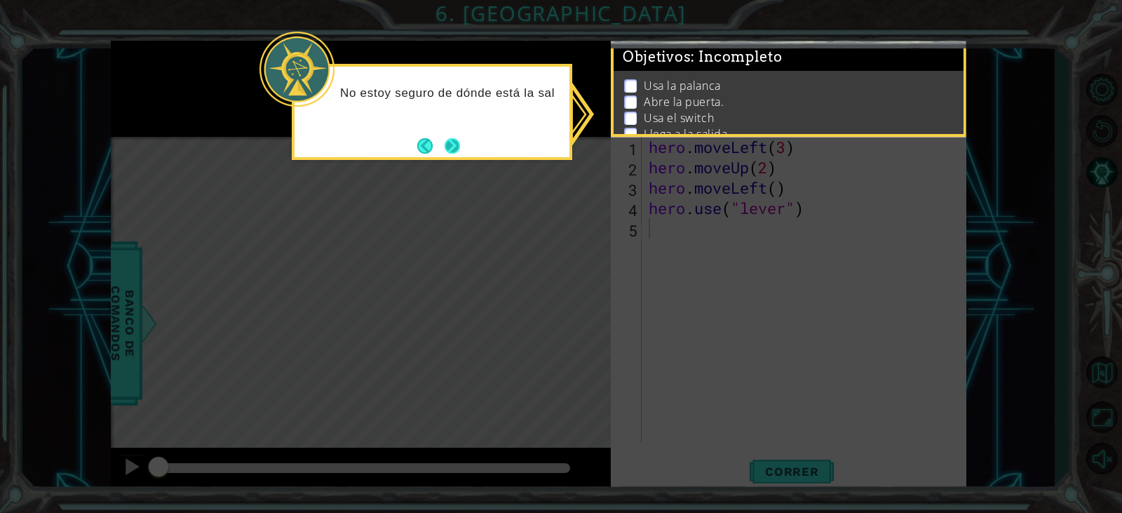
click at [459, 150] on button "Next" at bounding box center [453, 145] width 20 height 20
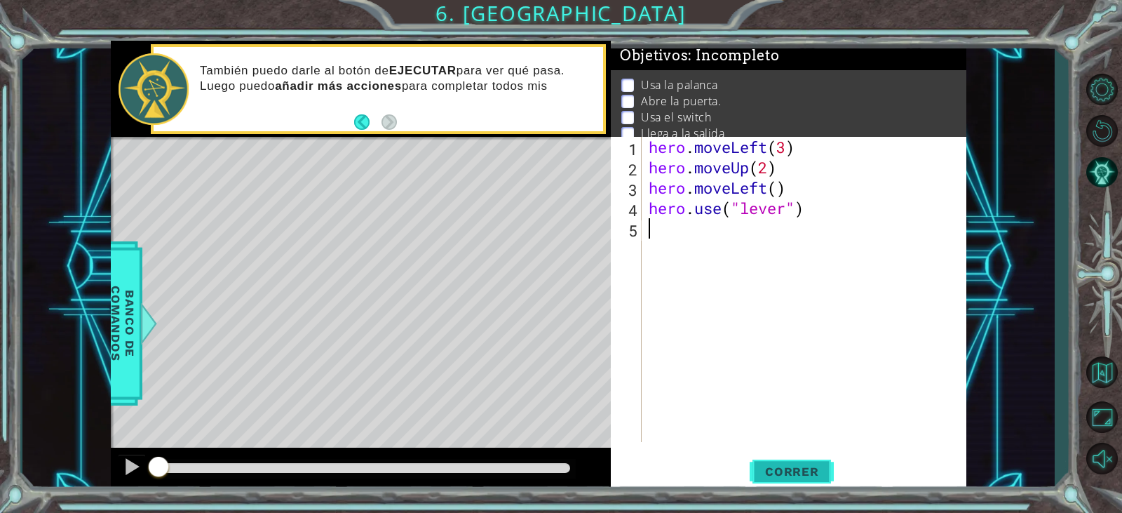
click at [774, 471] on span "Correr" at bounding box center [792, 471] width 82 height 14
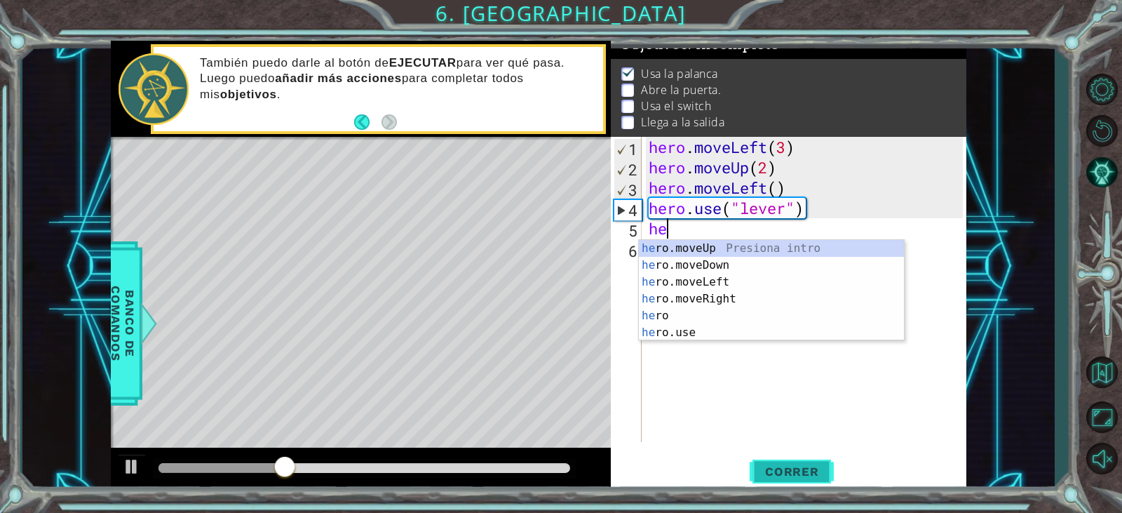
scroll to position [0, 1]
click at [737, 288] on div "her o.moveUp Presiona intro her o.moveDown Presiona intro her o.moveLeft Presio…" at bounding box center [771, 307] width 265 height 135
type textarea "hero.moveLeft(1)"
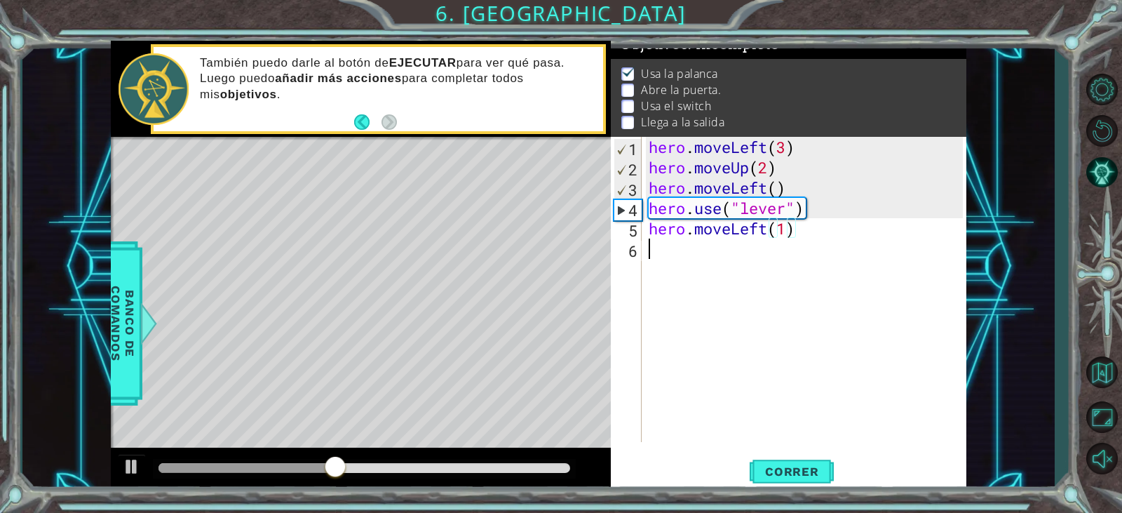
click at [809, 246] on div "hero . moveLeft ( 3 ) hero . moveUp ( 2 ) hero . moveLeft ( ) hero . use ( "lev…" at bounding box center [807, 310] width 323 height 346
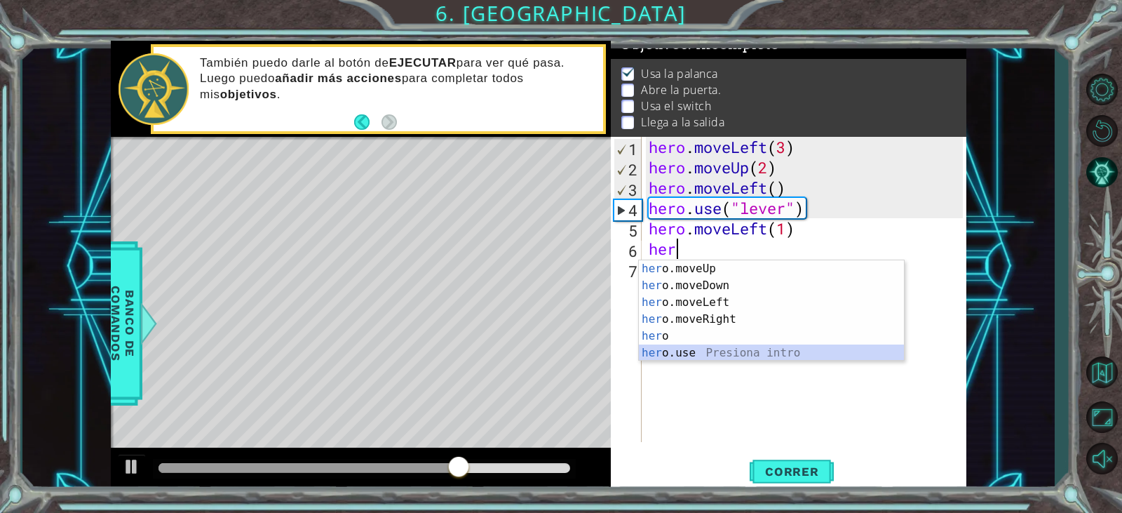
click at [772, 352] on div "her o.moveUp Presiona intro her o.moveDown Presiona intro her o.moveLeft Presio…" at bounding box center [771, 327] width 265 height 135
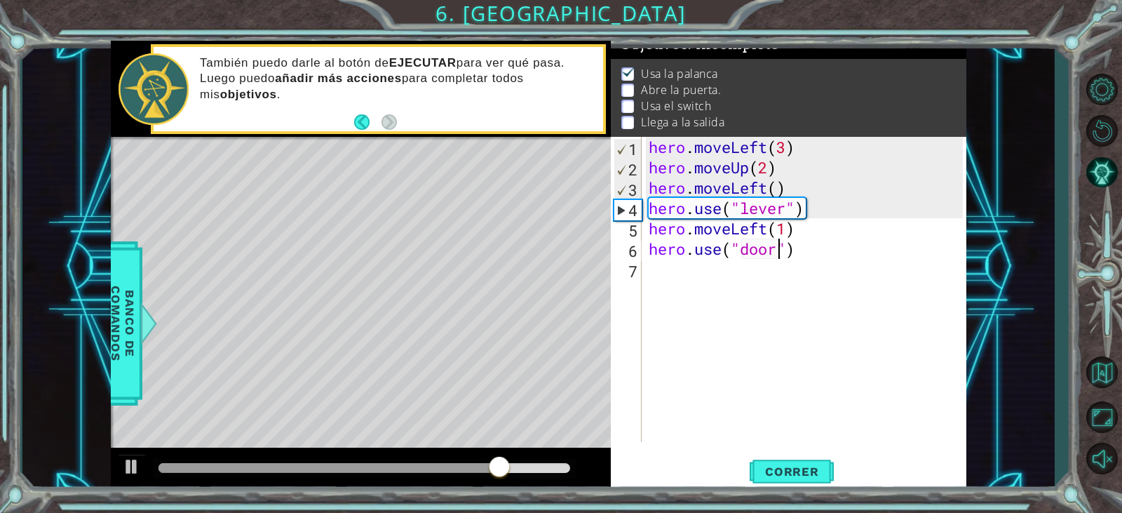
scroll to position [0, 6]
type textarea "hero.use("door")"
click at [797, 463] on button "Correr" at bounding box center [792, 472] width 84 height 36
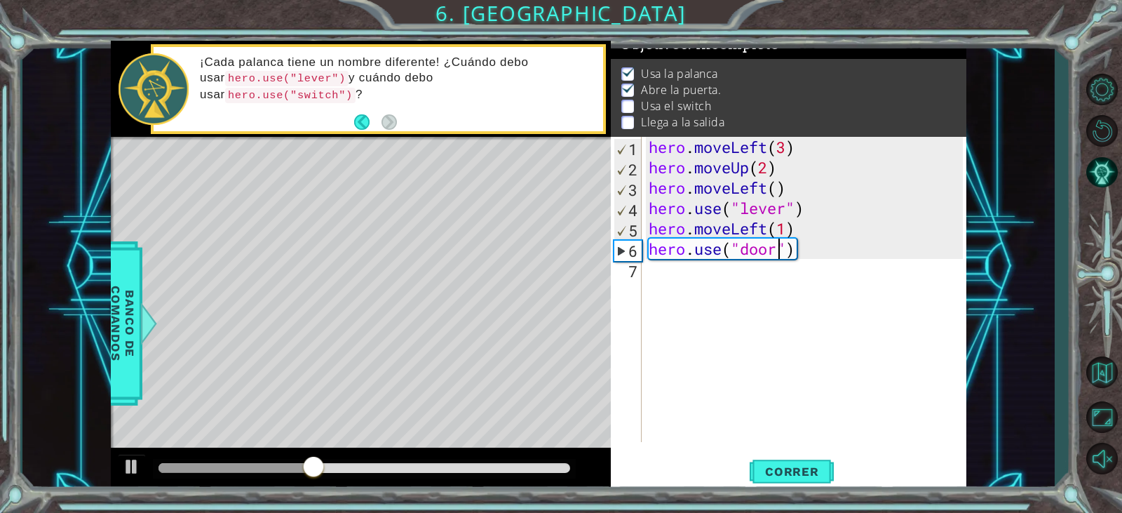
click at [825, 263] on div "hero . moveLeft ( 3 ) hero . moveUp ( 2 ) hero . moveLeft ( ) hero . use ( "lev…" at bounding box center [807, 310] width 323 height 346
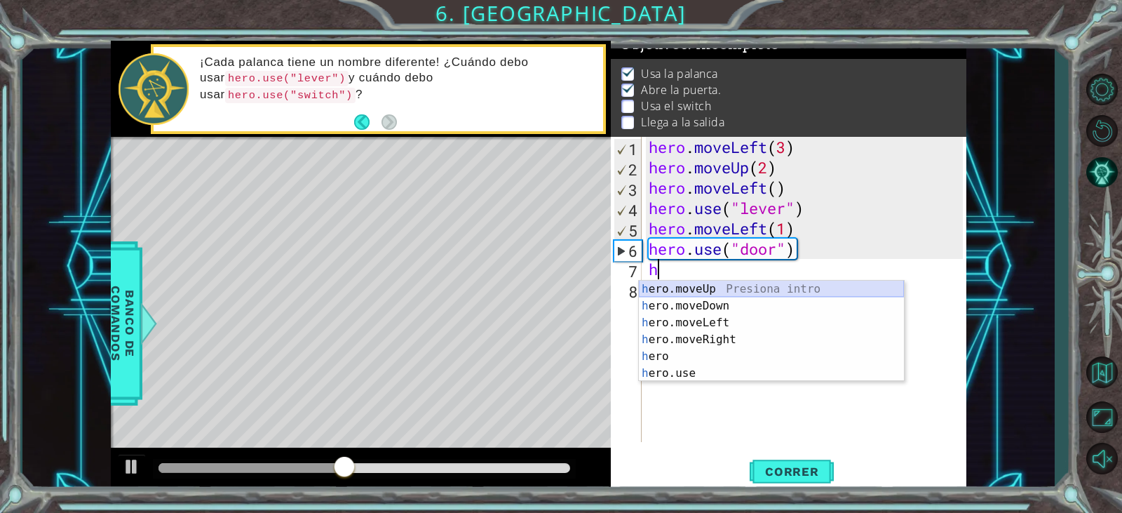
click at [767, 288] on div "h ero.moveUp Presiona intro h ero.moveDown Presiona intro h ero.moveLeft Presio…" at bounding box center [771, 348] width 265 height 135
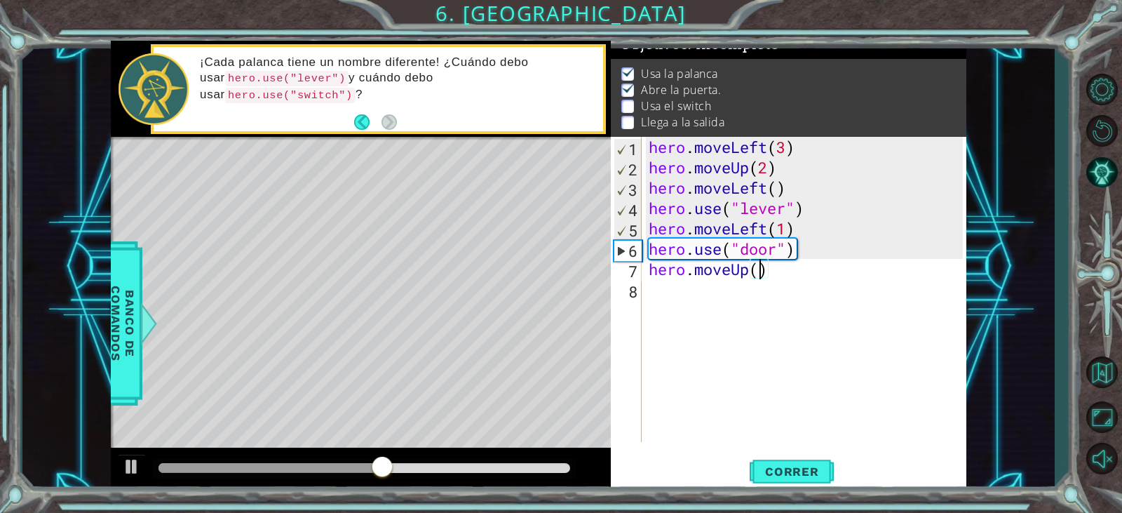
type textarea "hero.moveUp(2)"
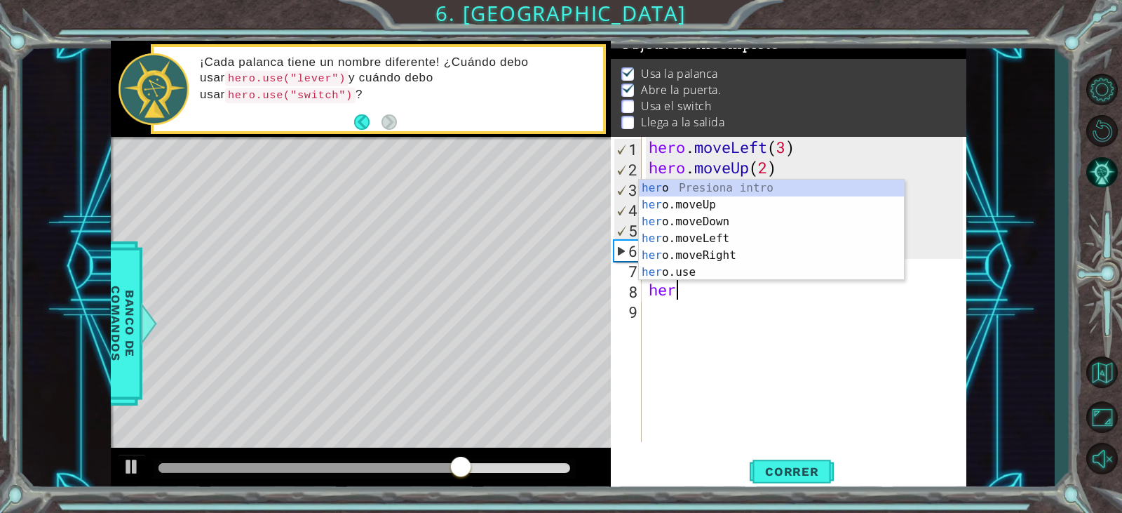
scroll to position [0, 1]
click at [738, 248] on div "her o Presiona intro her o.moveUp Presiona intro her o.moveDown Presiona intro …" at bounding box center [771, 247] width 265 height 135
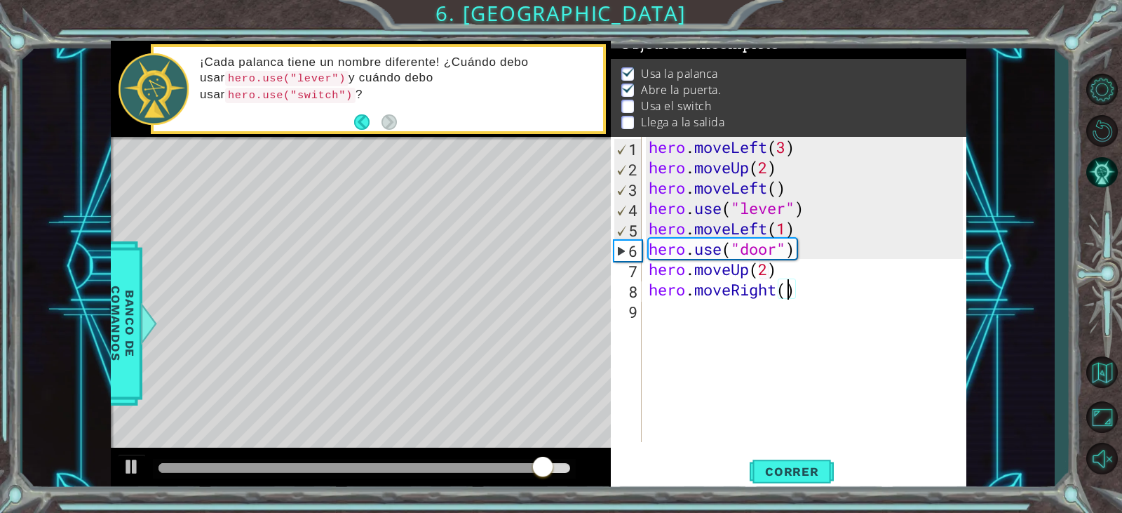
scroll to position [0, 6]
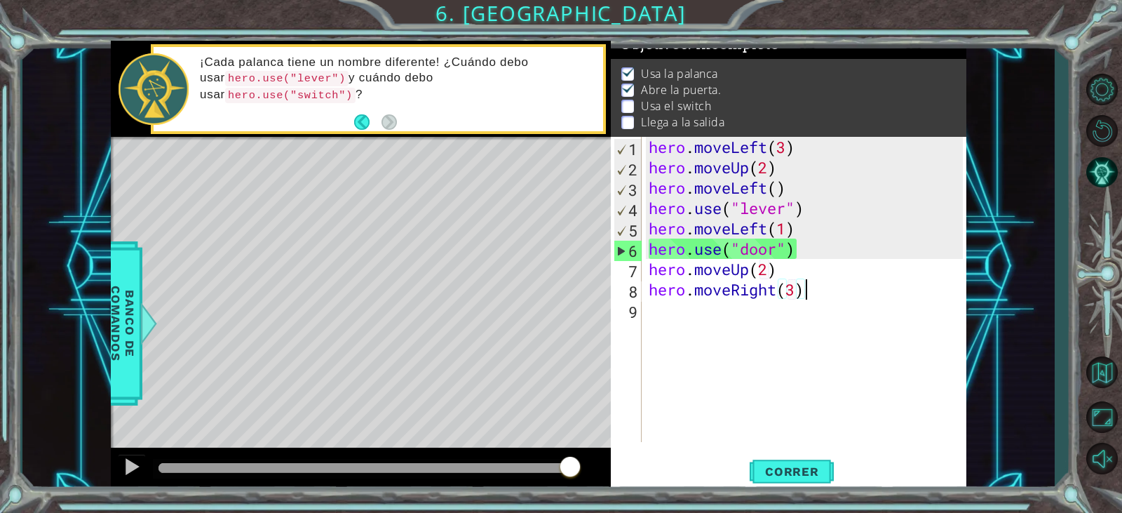
click at [810, 295] on div "hero . moveLeft ( 3 ) hero . moveUp ( 2 ) hero . moveLeft ( ) hero . use ( "lev…" at bounding box center [807, 310] width 323 height 346
click at [794, 477] on span "Correr" at bounding box center [792, 471] width 82 height 14
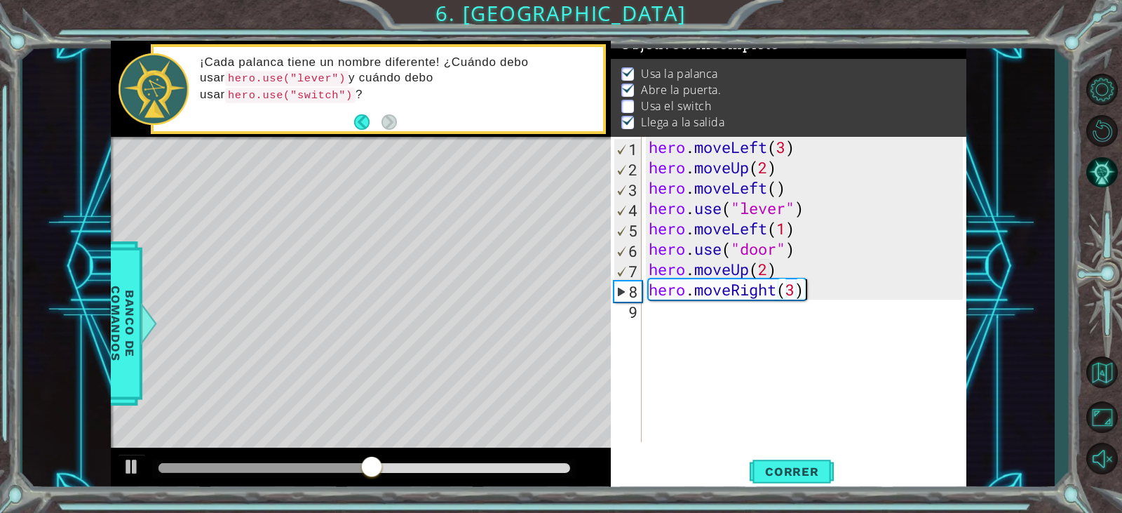
click at [803, 288] on div "hero . moveLeft ( 3 ) hero . moveUp ( 2 ) hero . moveLeft ( ) hero . use ( "lev…" at bounding box center [807, 310] width 323 height 346
click at [793, 294] on div "hero . moveLeft ( 3 ) hero . moveUp ( 2 ) hero . moveLeft ( ) hero . use ( "lev…" at bounding box center [807, 310] width 323 height 346
type textarea "hero.moveRight(2)"
click at [823, 458] on button "Correr" at bounding box center [792, 472] width 84 height 36
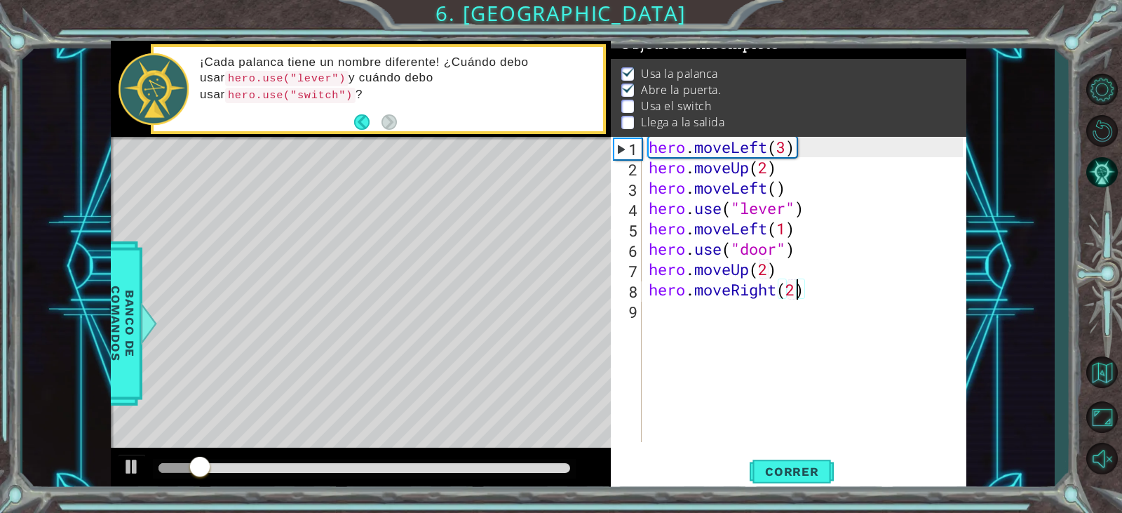
click at [725, 334] on div "hero . moveLeft ( 3 ) hero . moveUp ( 2 ) hero . moveLeft ( ) hero . use ( "lev…" at bounding box center [807, 310] width 323 height 346
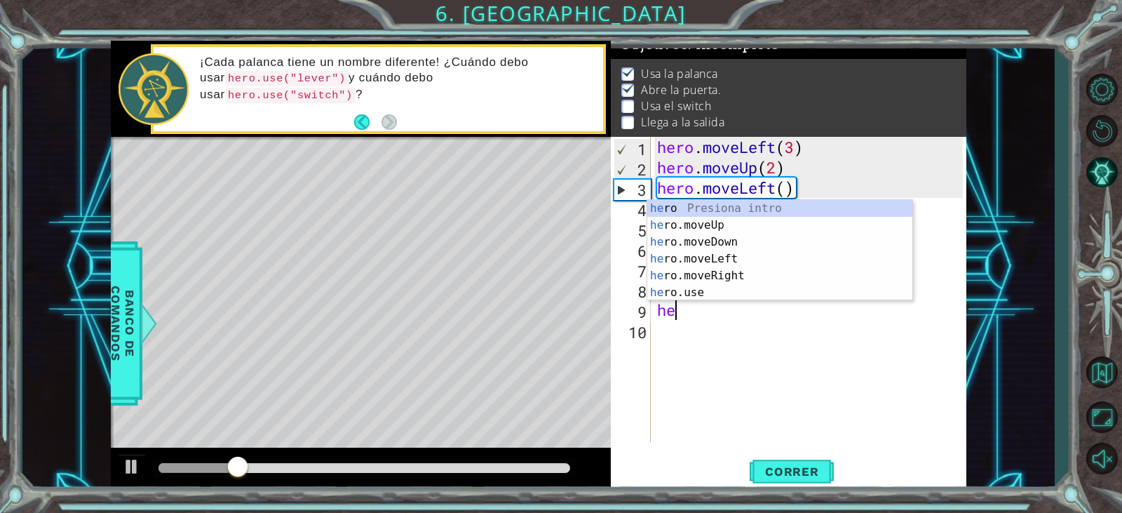
scroll to position [0, 1]
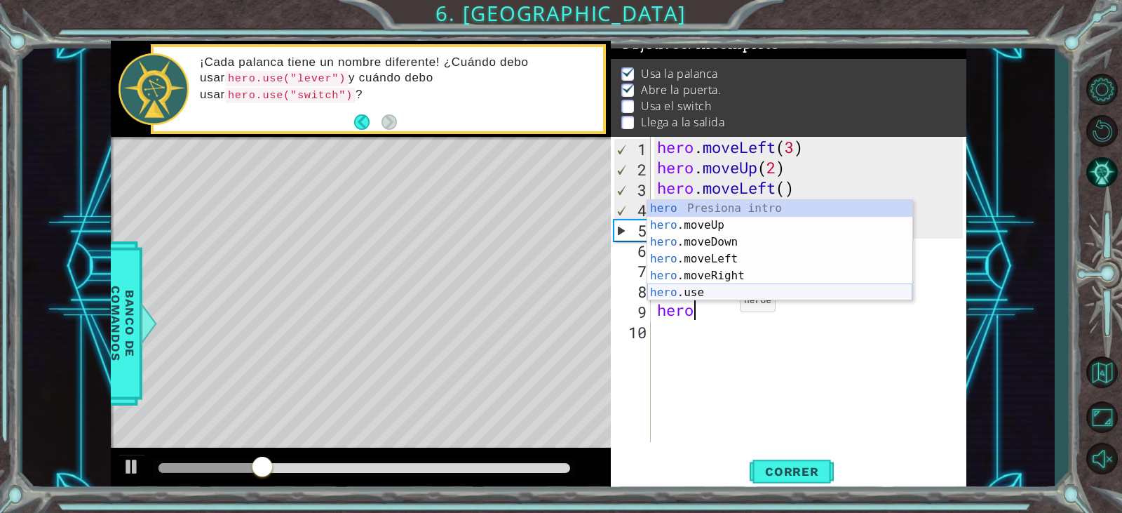
click at [728, 295] on div "hero Presiona intro hero .moveUp Presiona intro hero .moveDown Presiona intro h…" at bounding box center [779, 267] width 265 height 135
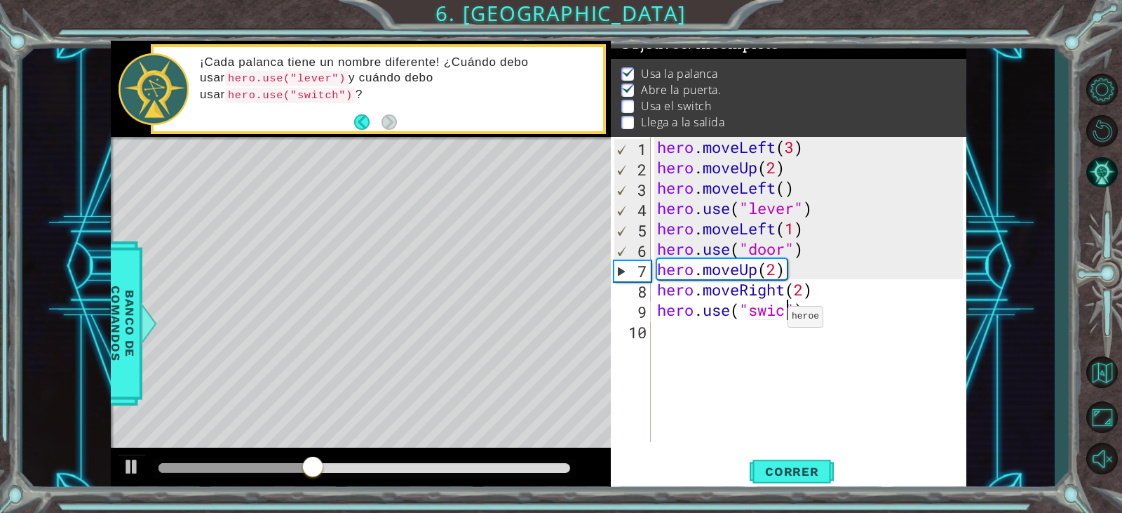
scroll to position [0, 6]
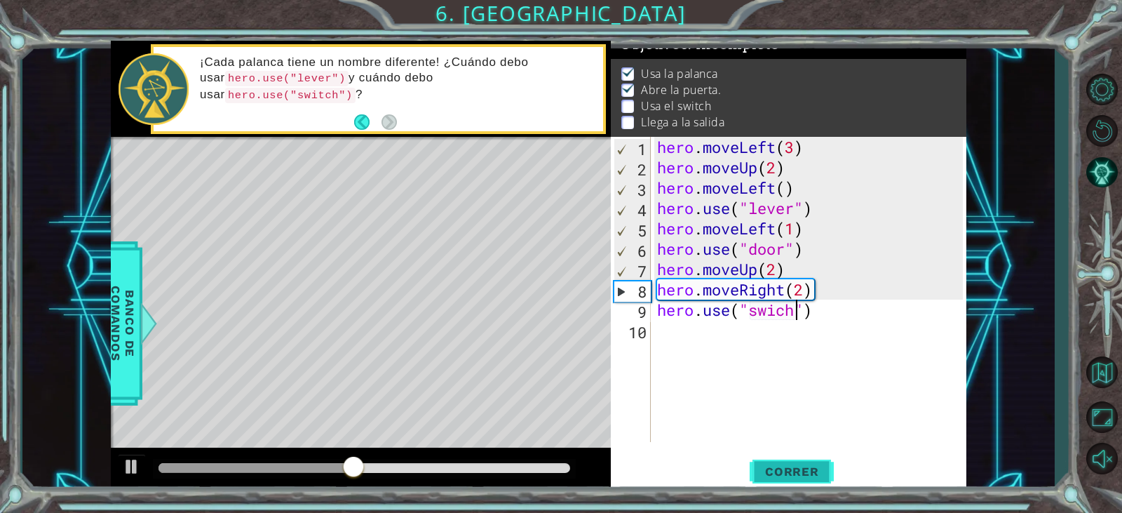
type textarea "hero.use("swich")"
click at [780, 464] on span "Correr" at bounding box center [792, 471] width 82 height 14
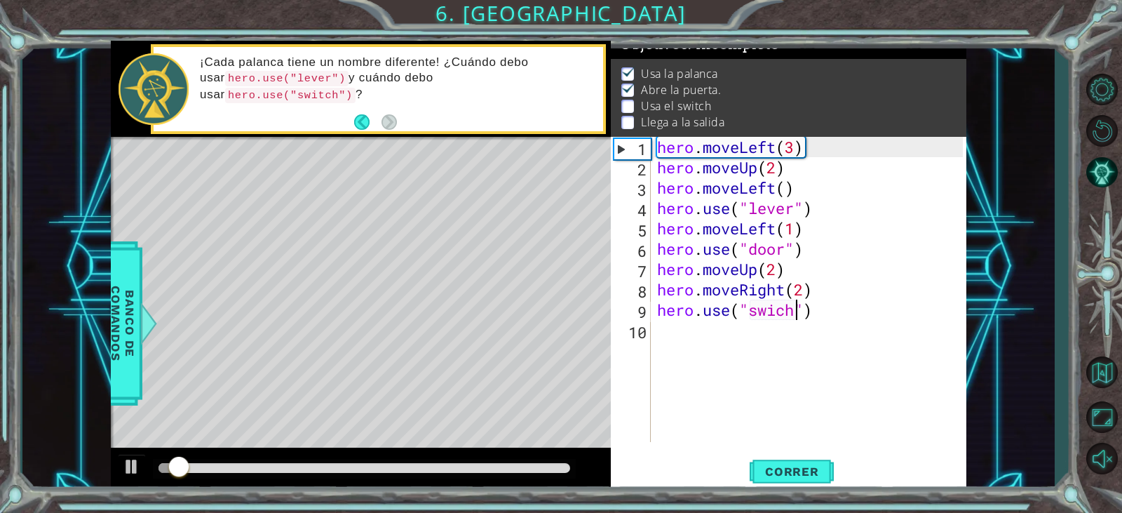
click at [821, 335] on div "hero . moveLeft ( 3 ) hero . moveUp ( 2 ) hero . moveLeft ( ) hero . use ( "lev…" at bounding box center [812, 310] width 315 height 346
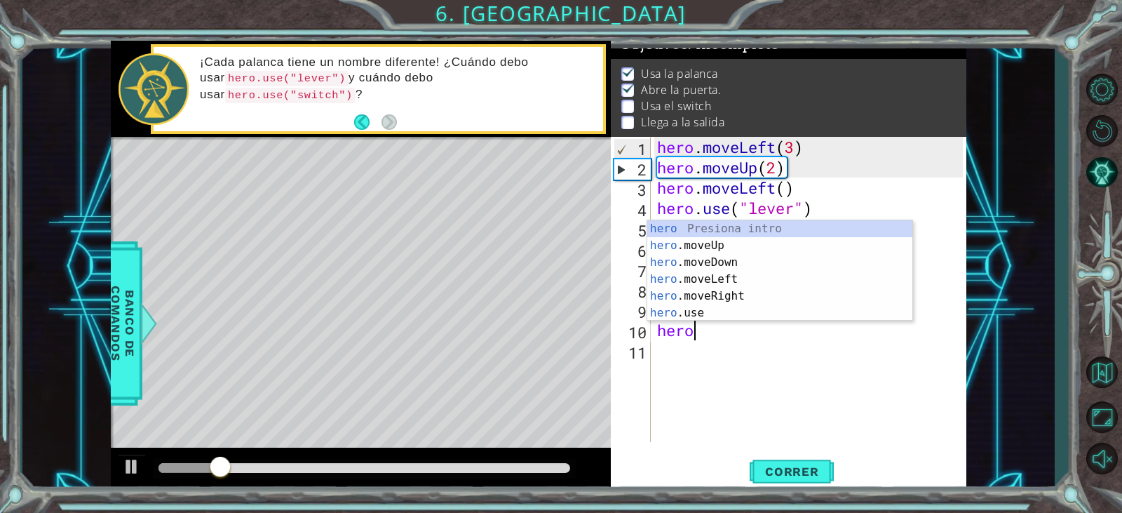
scroll to position [0, 1]
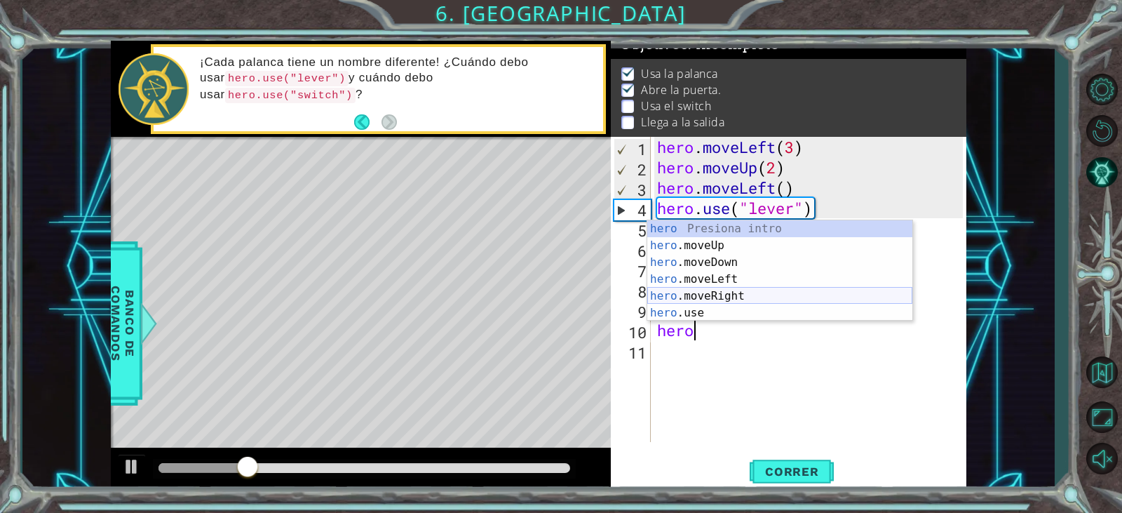
click at [765, 291] on div "hero Presiona intro hero .moveUp Presiona intro hero .moveDown Presiona intro h…" at bounding box center [779, 287] width 265 height 135
type textarea "hero.moveRight(1)"
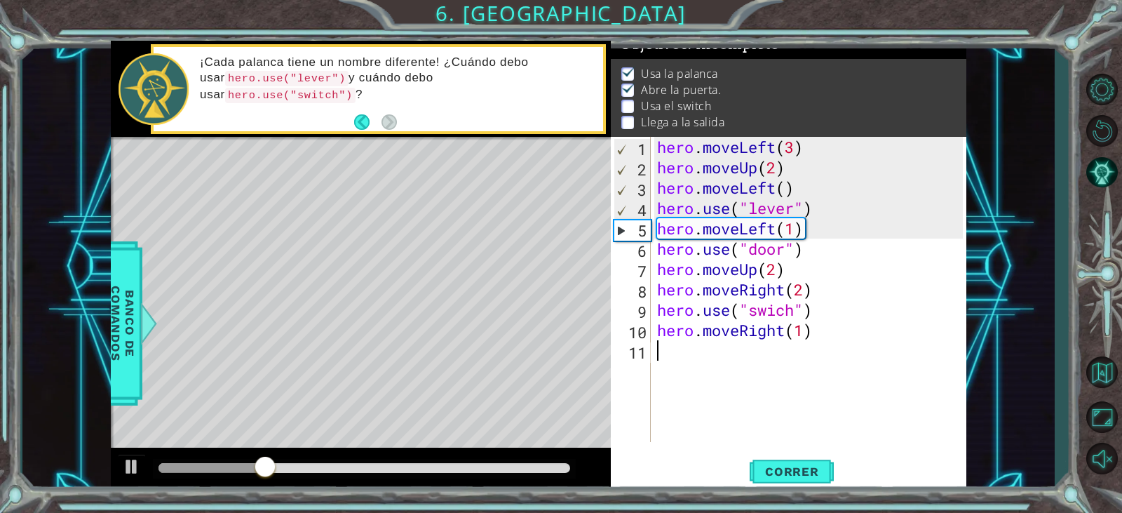
click at [803, 353] on div "hero . moveLeft ( 3 ) hero . moveUp ( 2 ) hero . moveLeft ( ) hero . use ( "lev…" at bounding box center [812, 310] width 315 height 346
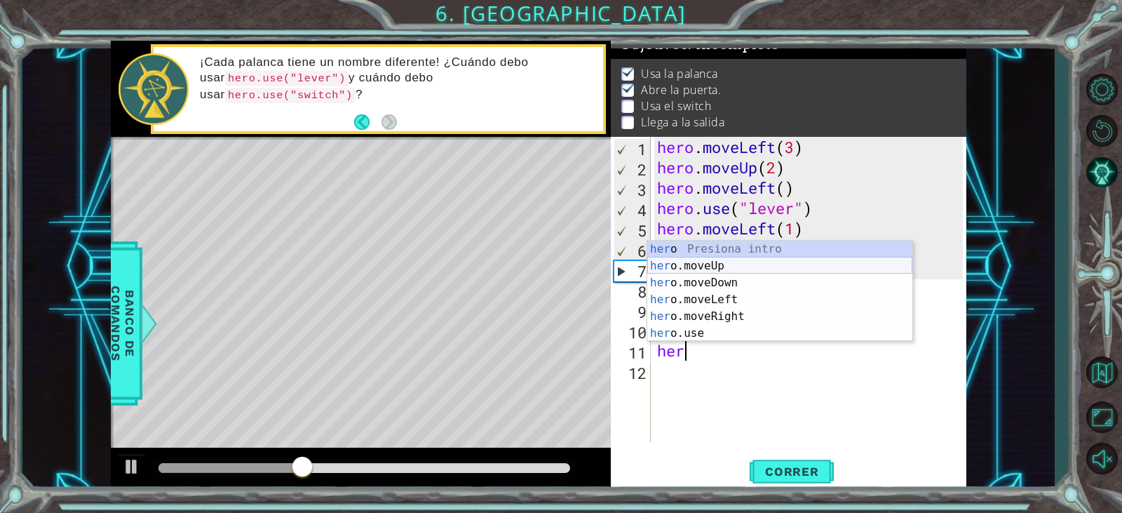
click at [756, 269] on div "her o Presiona intro her o.moveUp Presiona intro her o.moveDown Presiona intro …" at bounding box center [779, 308] width 265 height 135
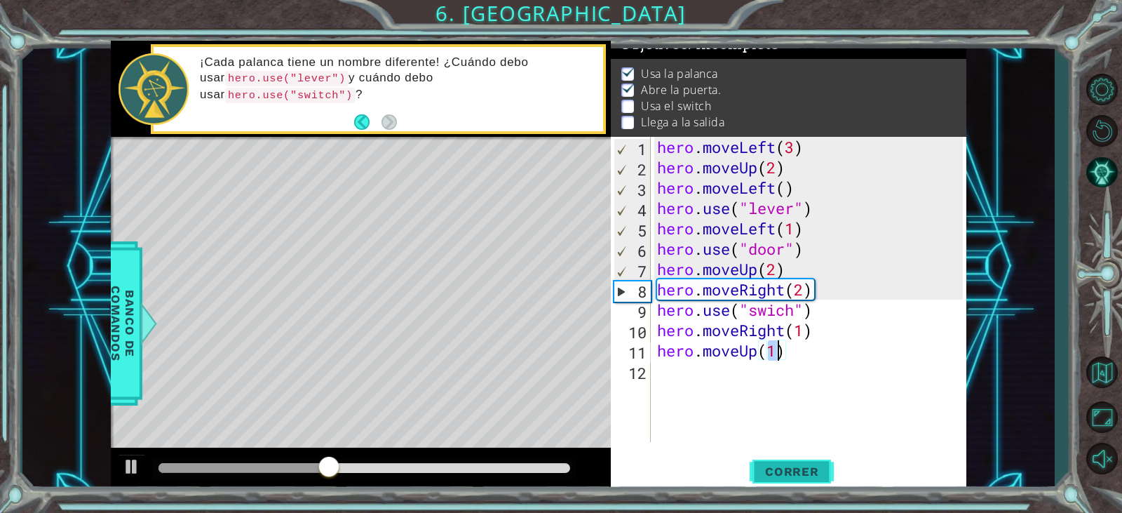
click at [789, 458] on button "Correr" at bounding box center [792, 472] width 84 height 36
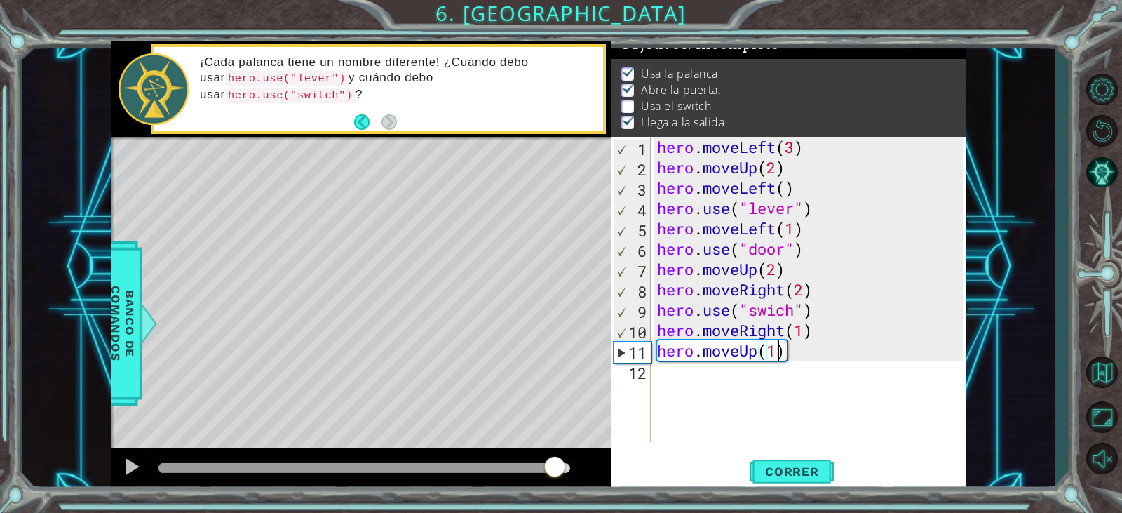
click at [556, 463] on div at bounding box center [365, 468] width 412 height 10
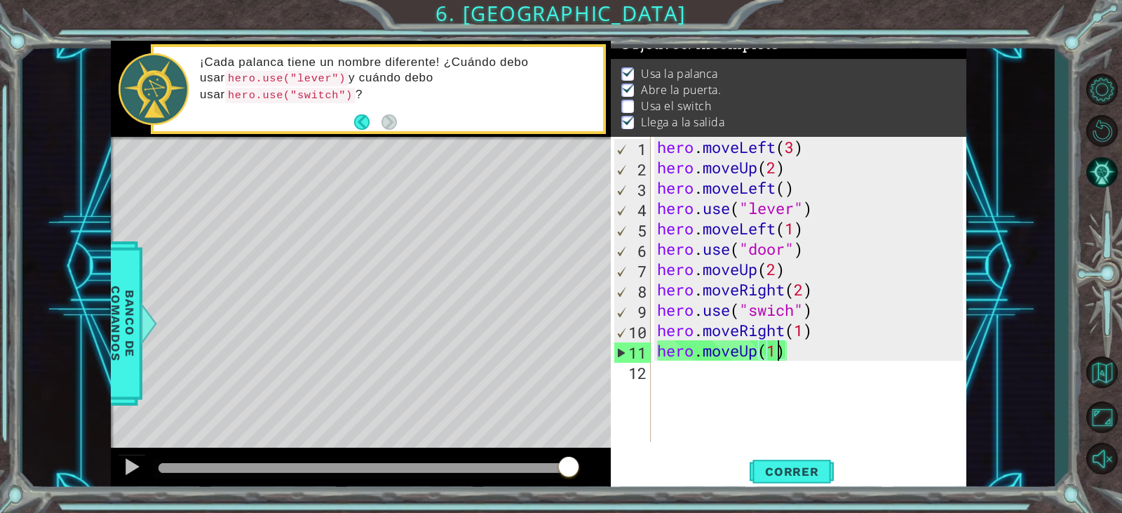
click at [569, 465] on div at bounding box center [365, 468] width 412 height 10
click at [801, 316] on div "hero . moveLeft ( 3 ) hero . moveUp ( 2 ) hero . moveLeft ( ) hero . use ( "lev…" at bounding box center [812, 310] width 315 height 346
click at [807, 283] on div "hero . moveLeft ( 3 ) hero . moveUp ( 2 ) hero . moveLeft ( ) hero . use ( "lev…" at bounding box center [812, 310] width 315 height 346
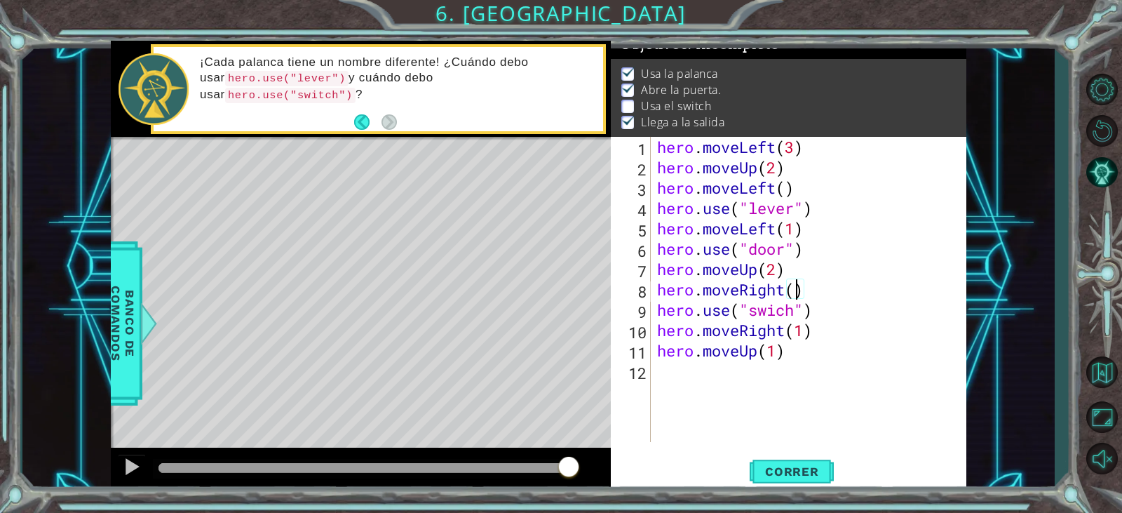
scroll to position [0, 6]
click at [810, 474] on span "Correr" at bounding box center [792, 471] width 82 height 14
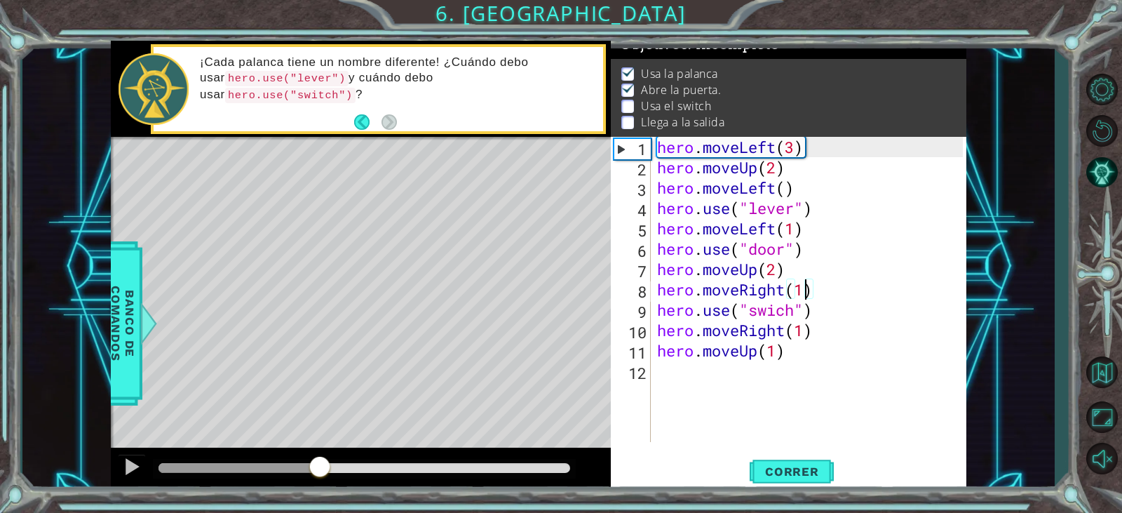
click at [321, 470] on div at bounding box center [365, 468] width 412 height 10
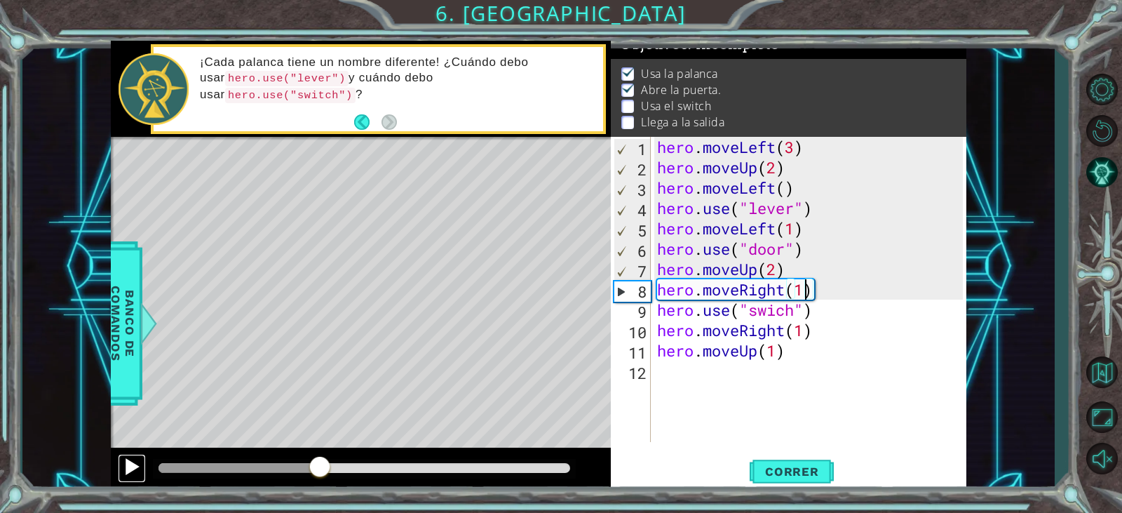
click at [126, 457] on div at bounding box center [132, 466] width 18 height 18
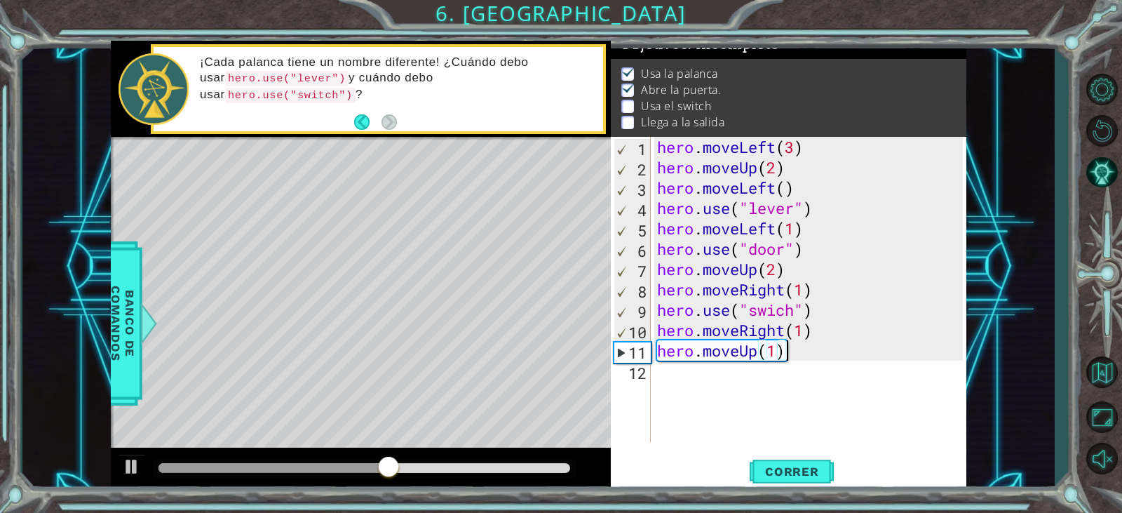
click at [787, 356] on div "hero . moveLeft ( 3 ) hero . moveUp ( 2 ) hero . moveLeft ( ) hero . use ( "lev…" at bounding box center [812, 310] width 315 height 346
click at [791, 357] on div "hero . moveLeft ( 3 ) hero . moveUp ( 2 ) hero . moveLeft ( ) hero . use ( "lev…" at bounding box center [812, 310] width 315 height 346
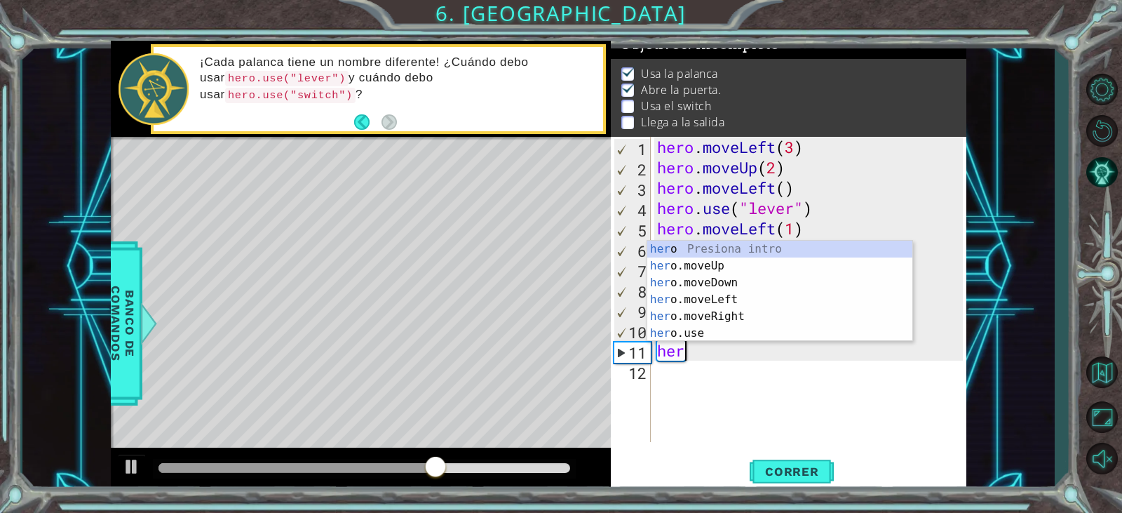
scroll to position [0, 0]
type textarea "h"
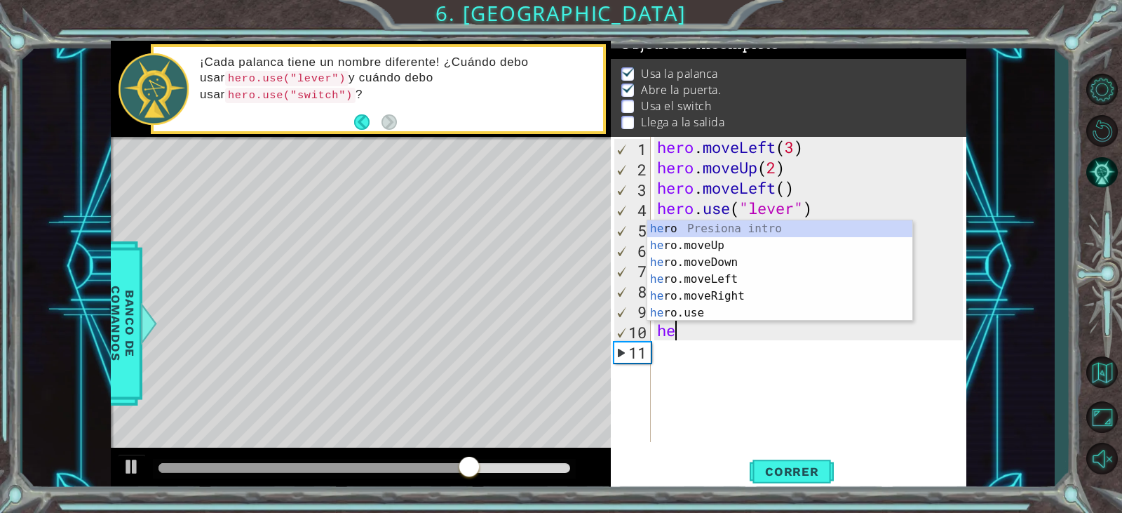
type textarea "h"
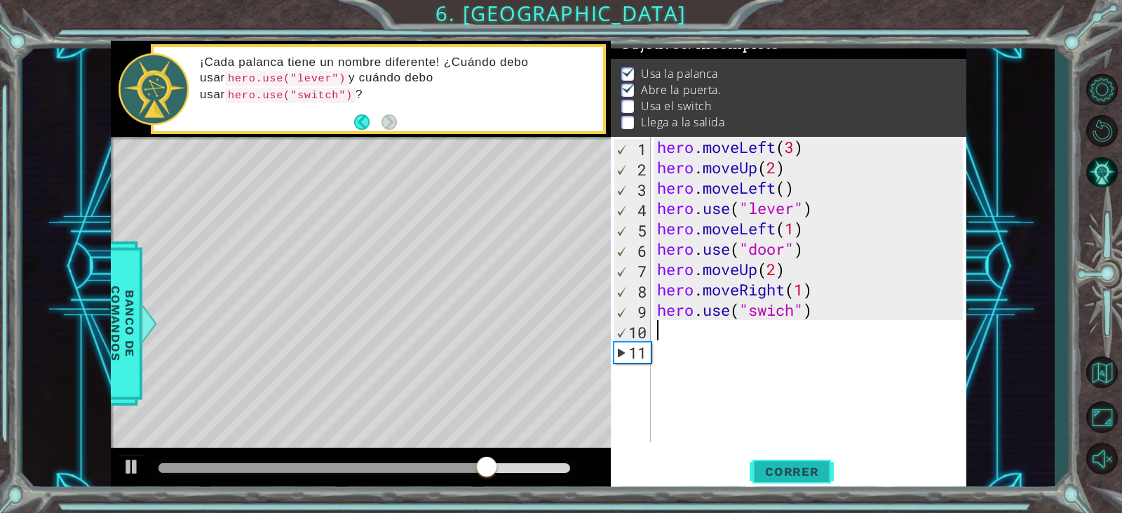
click at [806, 474] on span "Correr" at bounding box center [792, 471] width 82 height 14
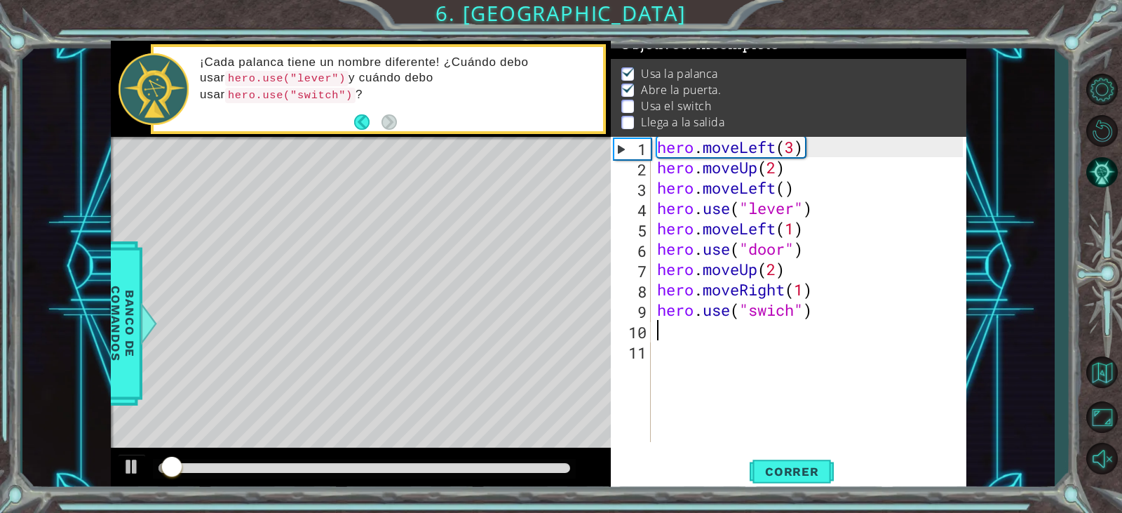
click at [436, 468] on div at bounding box center [365, 468] width 412 height 10
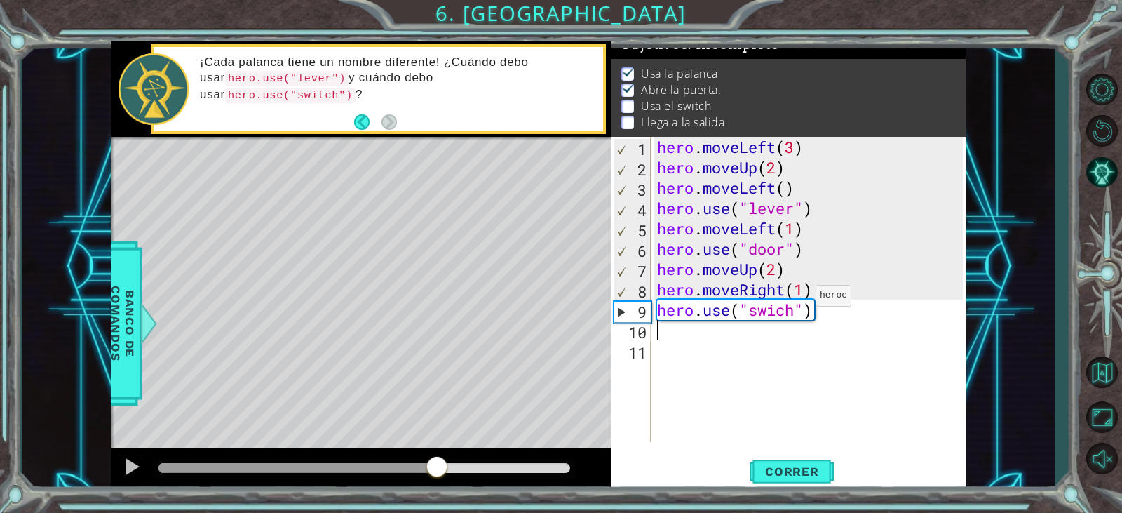
click at [803, 299] on div "hero . moveLeft ( 3 ) hero . moveUp ( 2 ) hero . moveLeft ( ) hero . use ( "lev…" at bounding box center [812, 310] width 315 height 346
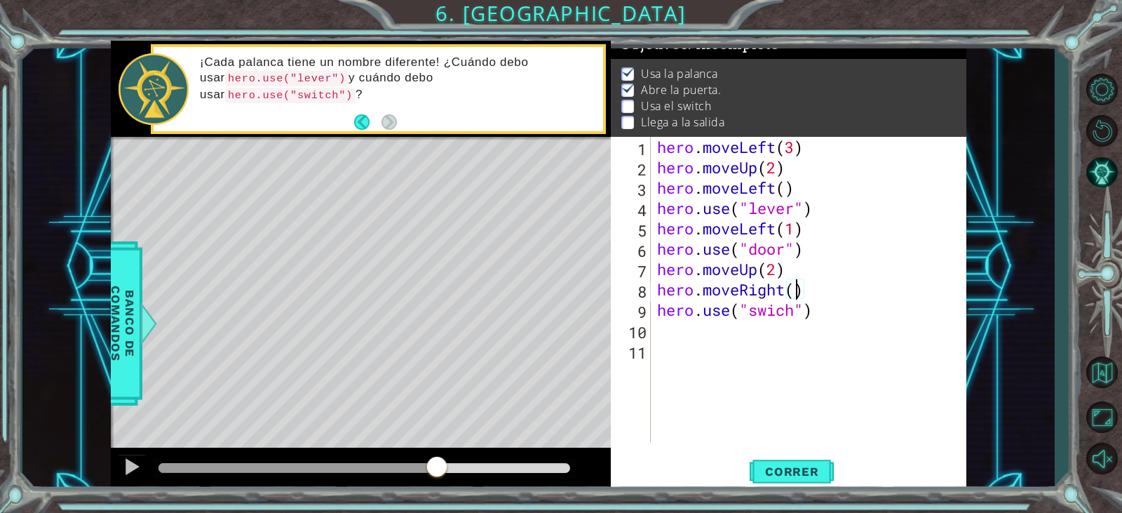
scroll to position [0, 6]
type textarea "hero.moveRight(2)"
click at [775, 460] on button "Correr" at bounding box center [792, 472] width 84 height 36
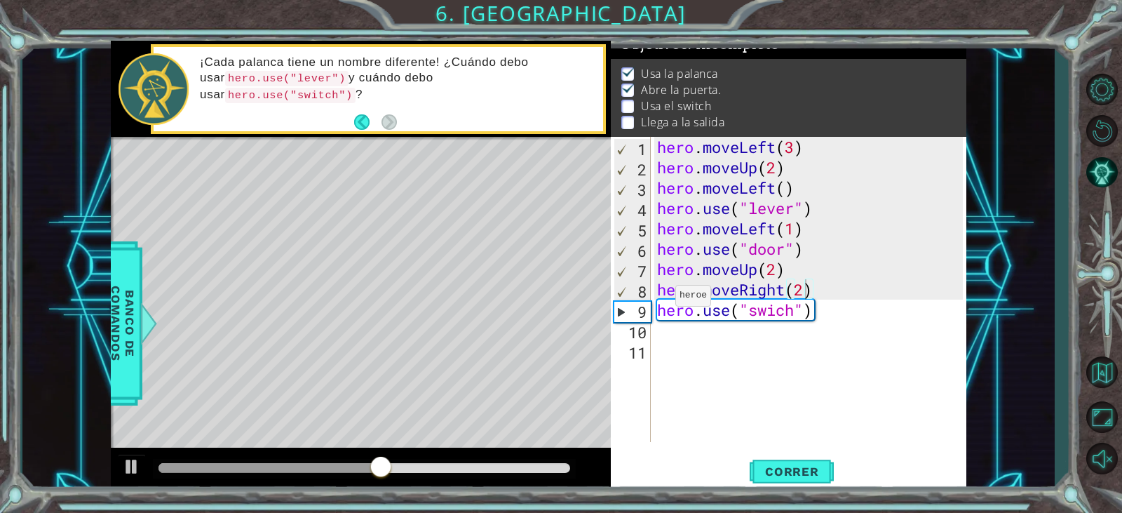
click at [371, 241] on div "Level Map" at bounding box center [435, 343] width 648 height 413
click at [383, 473] on div at bounding box center [364, 469] width 423 height 20
click at [398, 464] on div at bounding box center [278, 468] width 239 height 10
click at [125, 458] on div at bounding box center [132, 466] width 18 height 18
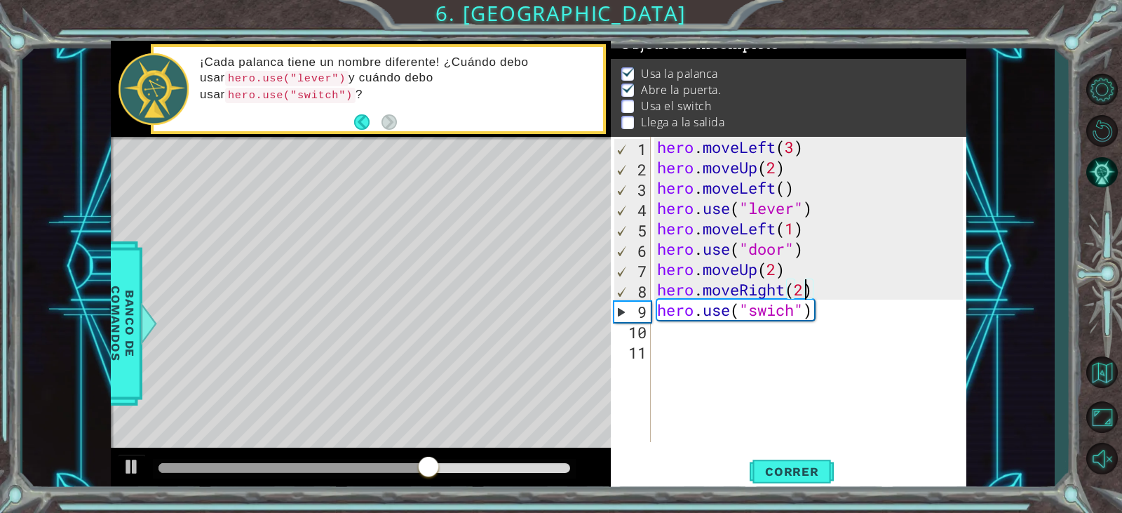
click at [394, 468] on div at bounding box center [294, 468] width 270 height 10
click at [334, 474] on div at bounding box center [364, 469] width 423 height 20
click at [306, 470] on div at bounding box center [276, 468] width 235 height 10
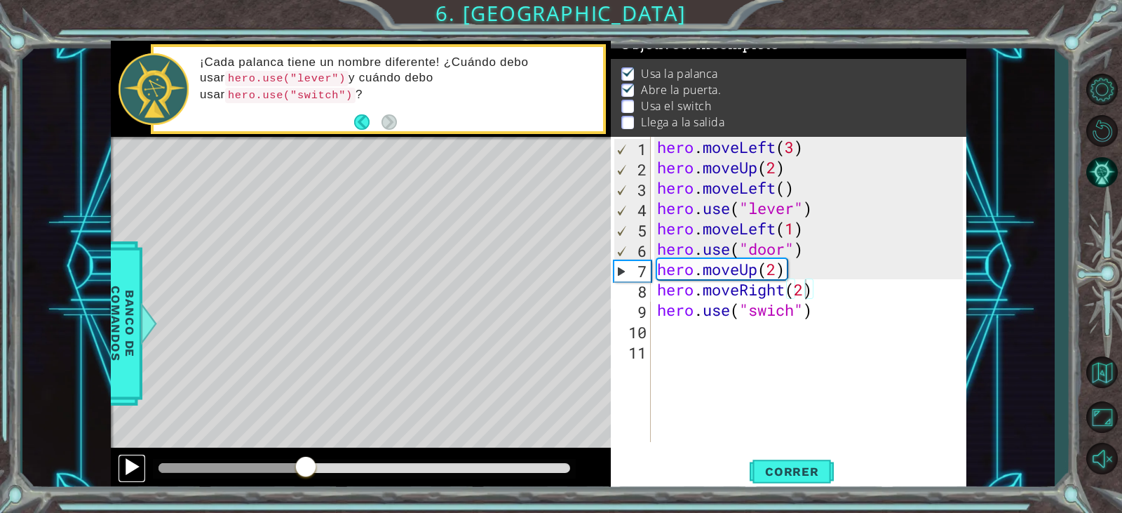
click at [134, 469] on div at bounding box center [132, 466] width 18 height 18
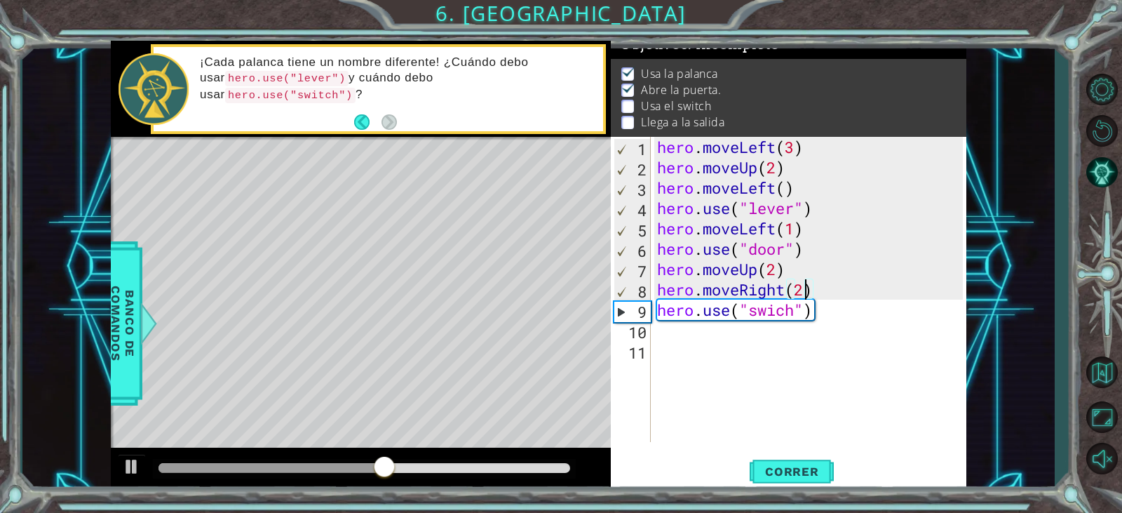
click at [837, 337] on div "hero . moveLeft ( 3 ) hero . moveUp ( 2 ) hero . moveLeft ( ) hero . use ( "lev…" at bounding box center [812, 310] width 315 height 346
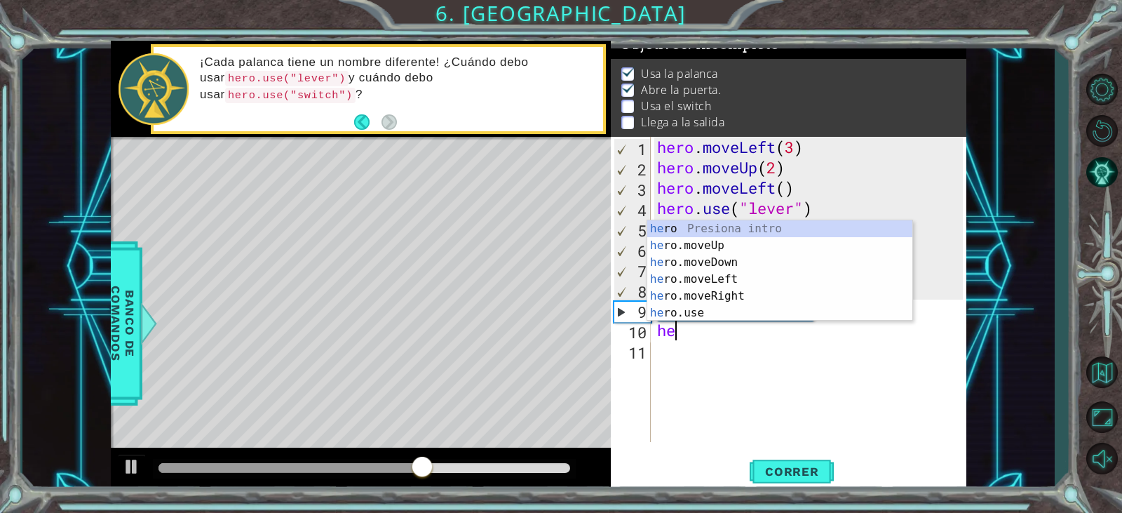
scroll to position [0, 1]
click at [666, 309] on div "her o Presiona intro her o.moveUp Presiona intro her o.moveDown Presiona intro …" at bounding box center [779, 287] width 265 height 135
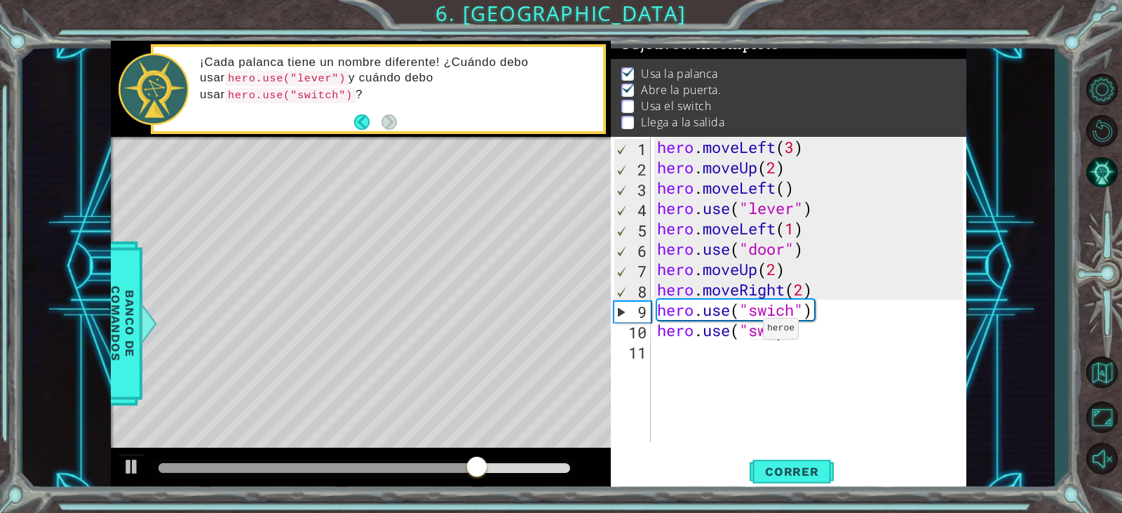
scroll to position [0, 6]
click at [823, 463] on button "Correr" at bounding box center [792, 472] width 84 height 36
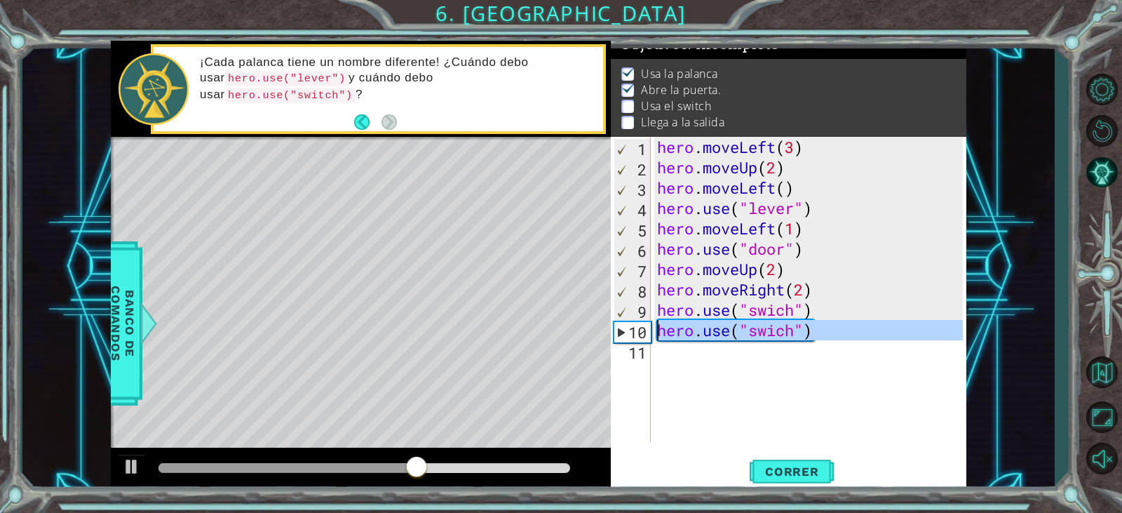
click at [621, 335] on div "10" at bounding box center [633, 332] width 36 height 20
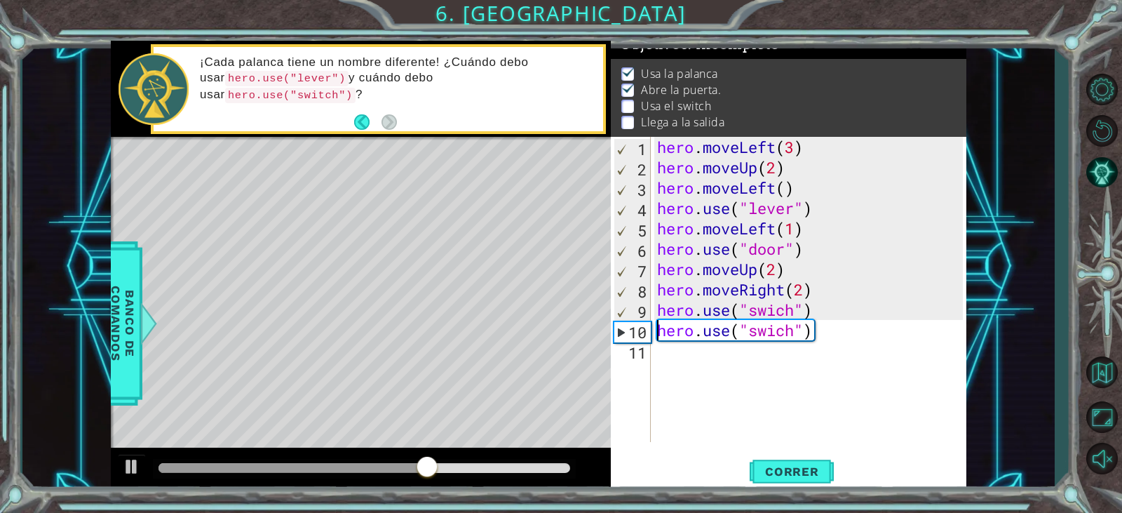
click at [621, 335] on div "10" at bounding box center [633, 332] width 36 height 20
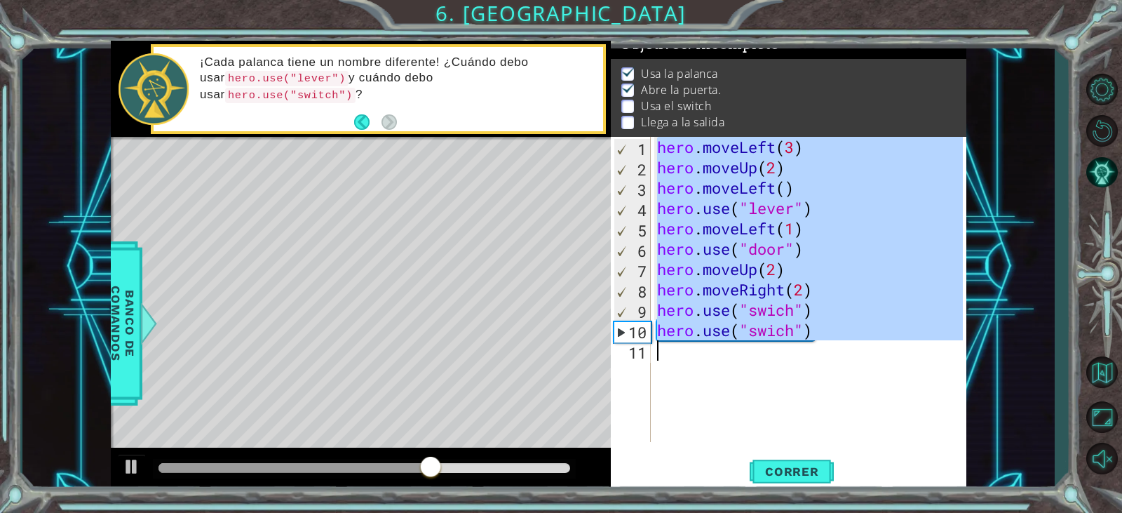
type textarea "hero.use("swich")"
click at [621, 335] on div "10" at bounding box center [633, 332] width 36 height 20
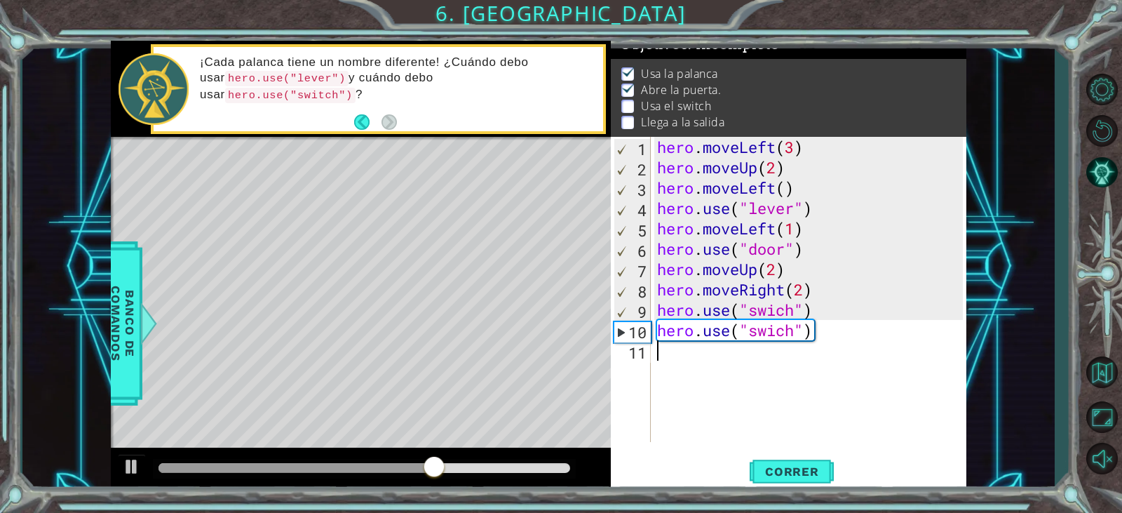
click at [621, 335] on div "10" at bounding box center [633, 332] width 36 height 20
click at [817, 333] on div "hero . moveLeft ( 3 ) hero . moveUp ( 2 ) hero . moveLeft ( ) hero . use ( "lev…" at bounding box center [812, 310] width 315 height 346
click at [824, 337] on div "hero . moveLeft ( 3 ) hero . moveUp ( 2 ) hero . moveLeft ( ) hero . use ( "lev…" at bounding box center [809, 289] width 308 height 305
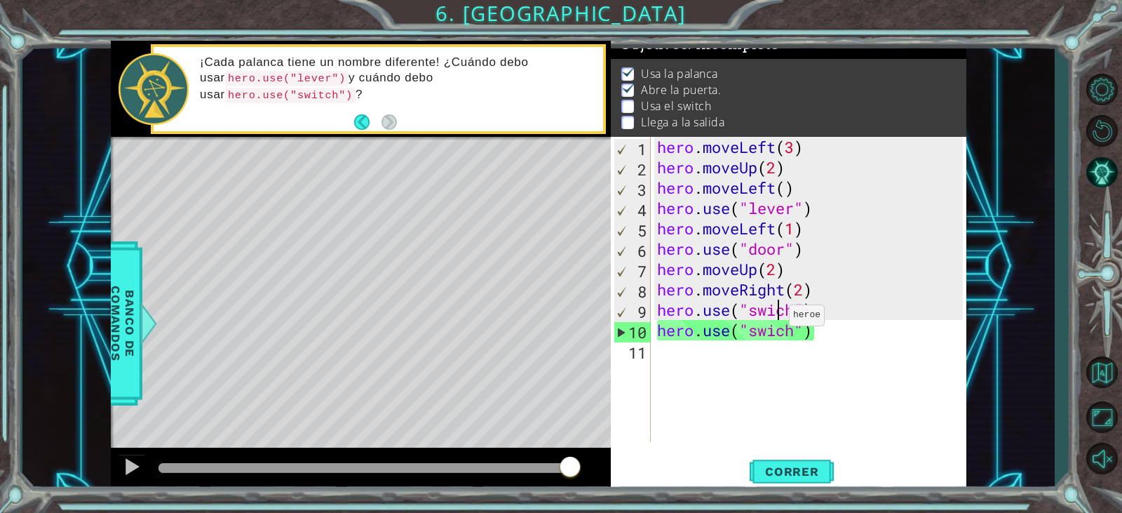
click at [777, 318] on div "hero . moveLeft ( 3 ) hero . moveUp ( 2 ) hero . moveLeft ( ) hero . use ( "lev…" at bounding box center [812, 310] width 315 height 346
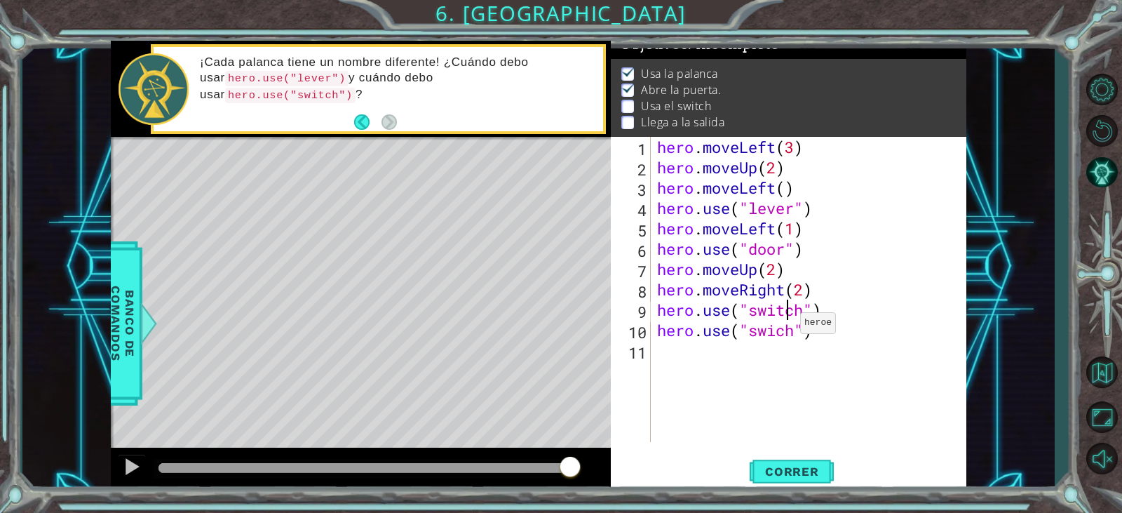
scroll to position [0, 6]
click at [814, 336] on div "hero . moveLeft ( 3 ) hero . moveUp ( 2 ) hero . moveLeft ( ) hero . use ( "lev…" at bounding box center [812, 310] width 315 height 346
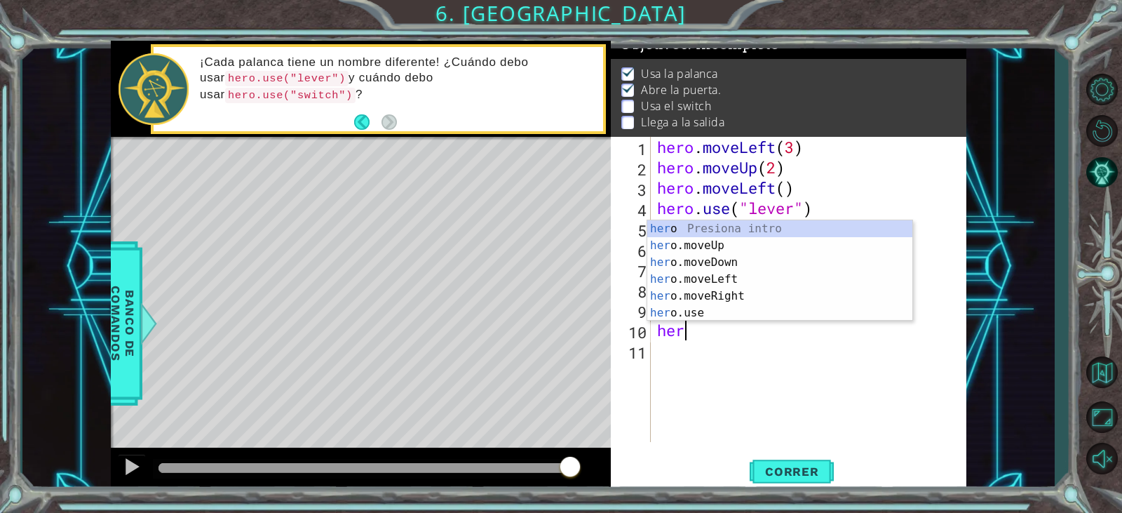
scroll to position [0, 0]
type textarea "h"
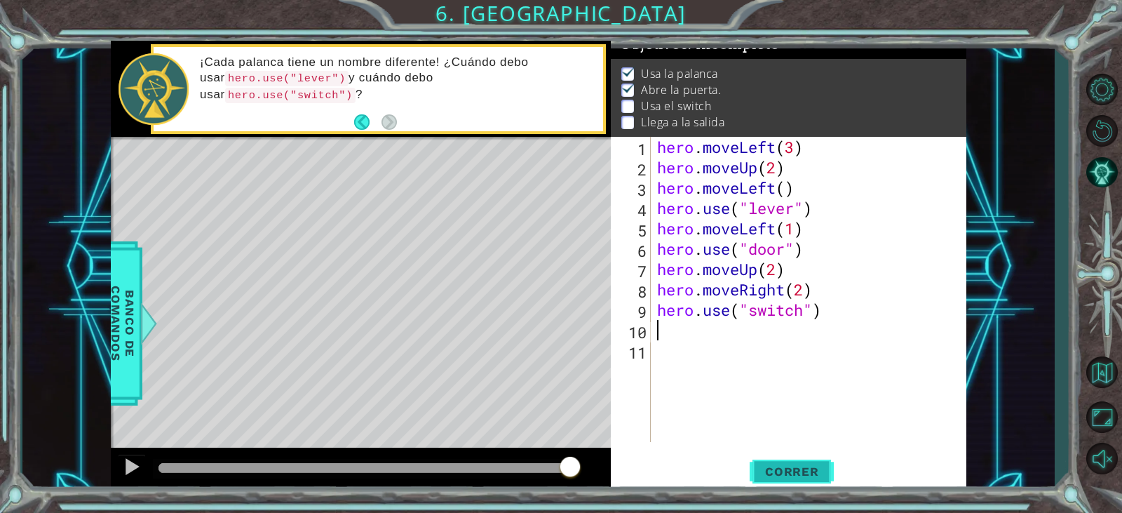
click at [817, 469] on span "Correr" at bounding box center [792, 471] width 82 height 14
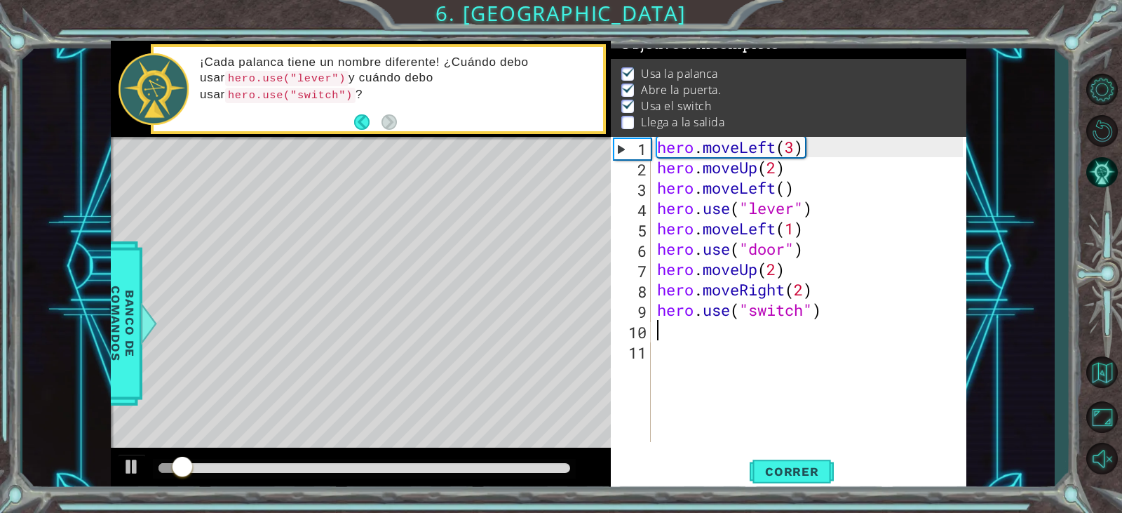
click at [333, 464] on div at bounding box center [365, 468] width 412 height 10
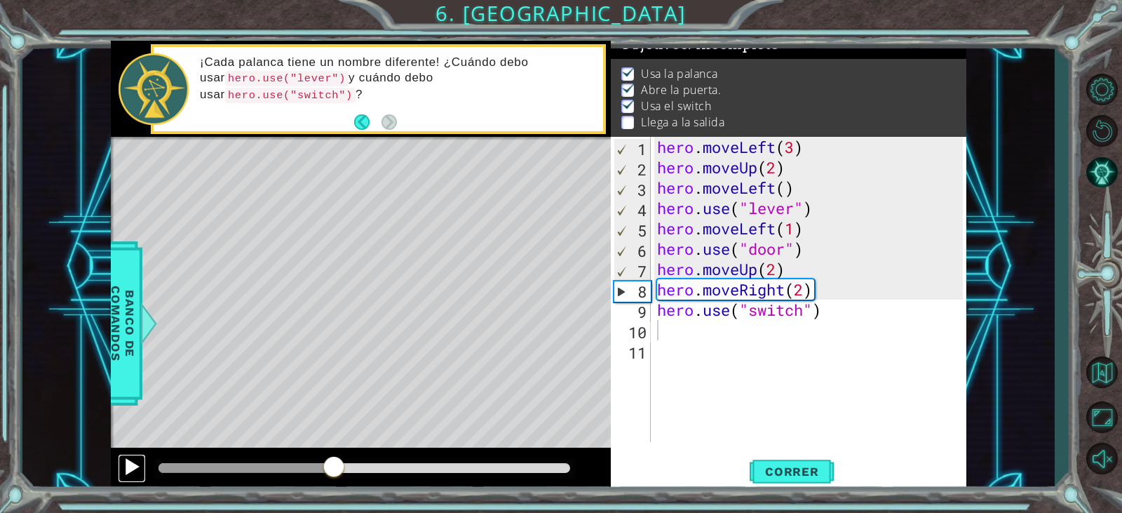
click at [146, 466] on button at bounding box center [132, 468] width 28 height 29
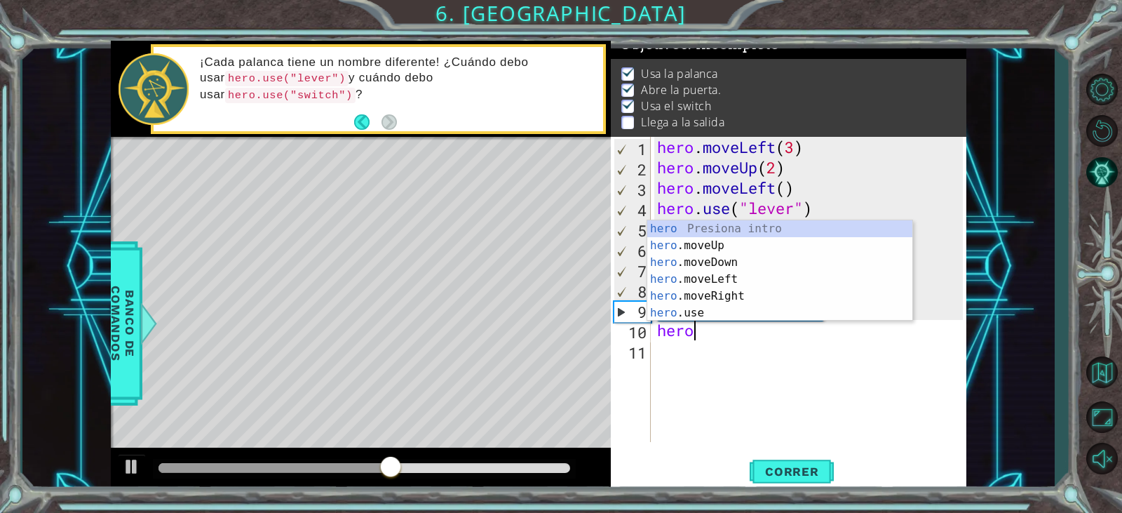
scroll to position [0, 1]
click at [742, 295] on div "hero Presiona intro hero .moveUp Presiona intro hero .moveDown Presiona intro h…" at bounding box center [779, 287] width 265 height 135
type textarea "hero.moveRight(1)"
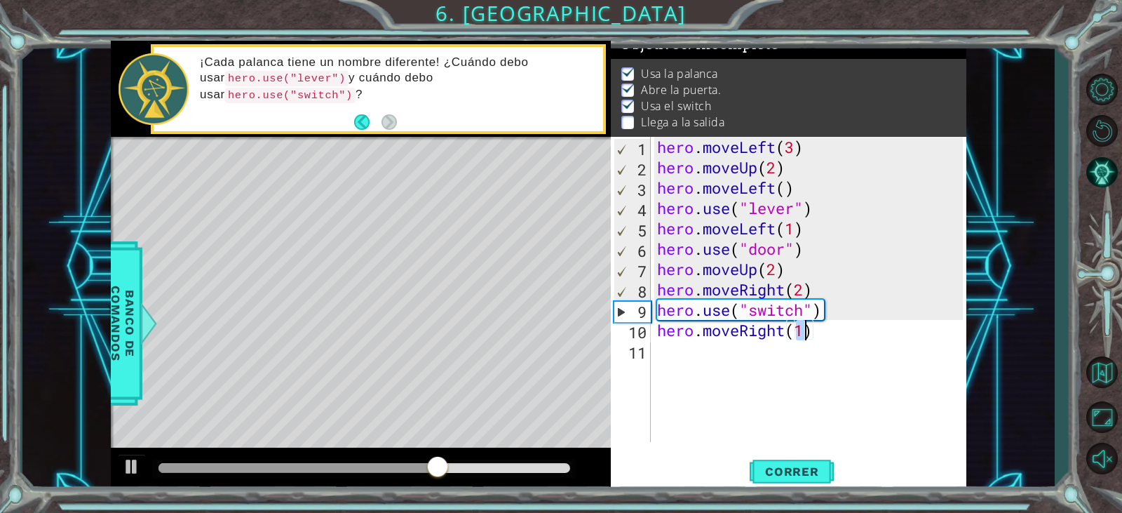
click at [809, 344] on div "hero . moveLeft ( 3 ) hero . moveUp ( 2 ) hero . moveLeft ( ) hero . use ( "lev…" at bounding box center [812, 310] width 315 height 346
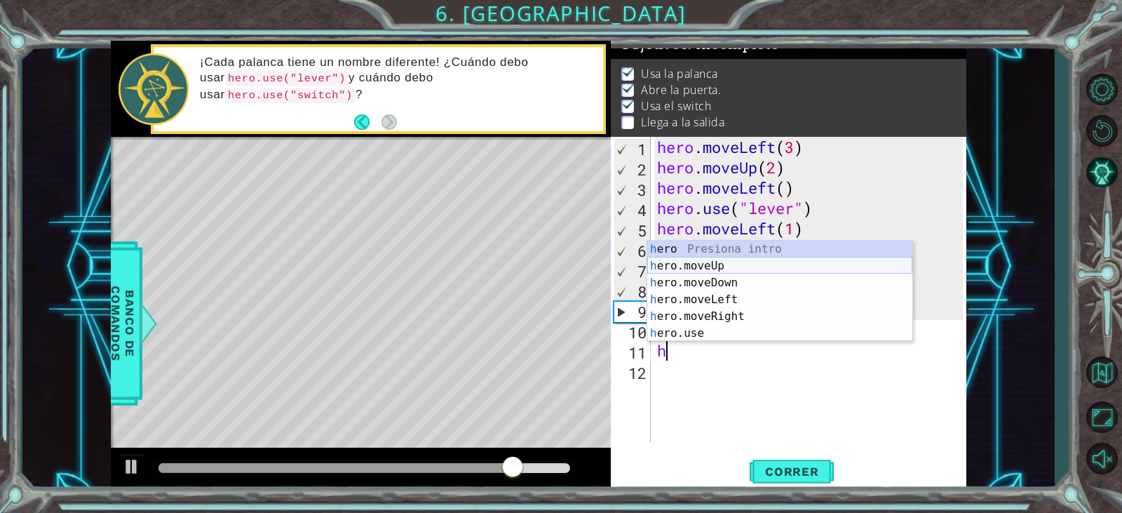
click at [702, 267] on div "h ero Presiona intro h ero.moveUp Presiona intro h ero.moveDown Presiona intro …" at bounding box center [779, 308] width 265 height 135
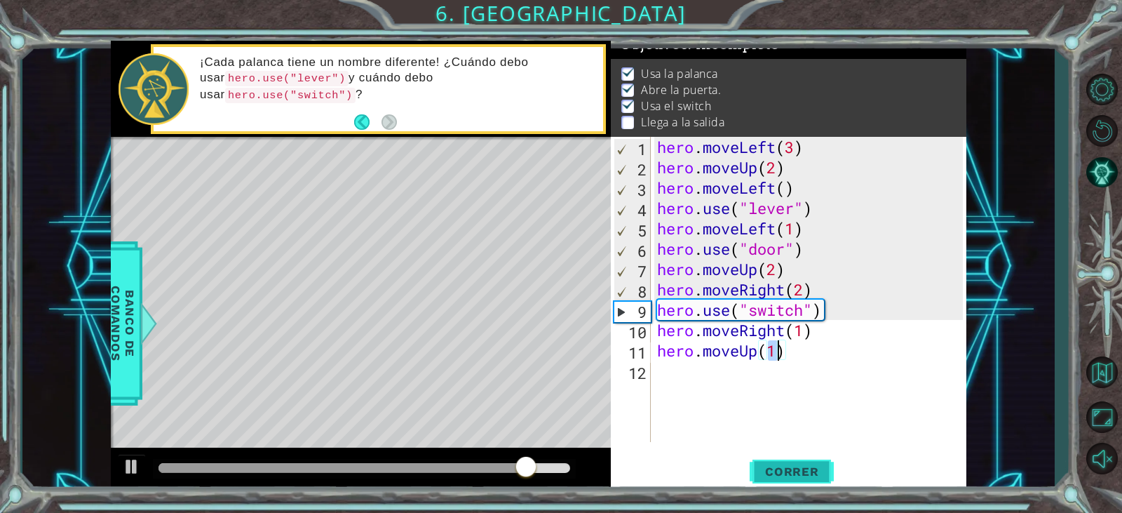
type textarea "hero.moveUp(1)"
click at [779, 463] on button "Correr" at bounding box center [792, 472] width 84 height 36
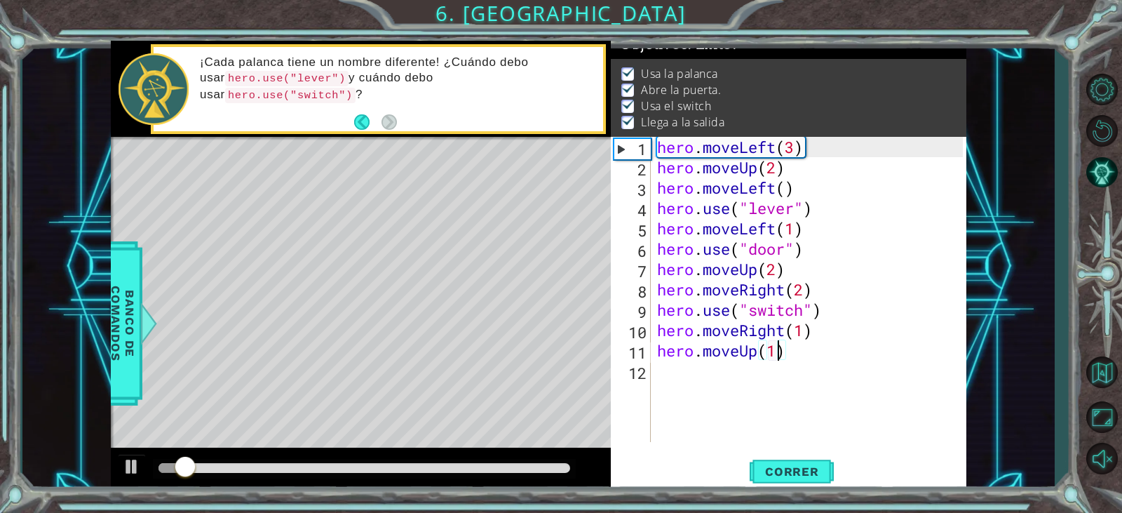
click at [391, 464] on div at bounding box center [365, 468] width 412 height 10
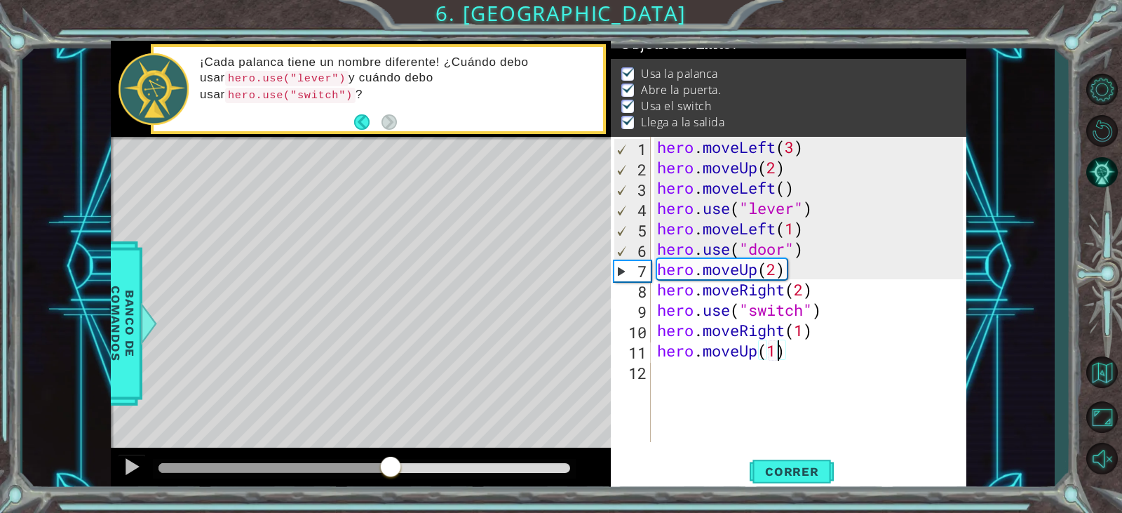
click at [147, 466] on div at bounding box center [361, 470] width 500 height 45
click at [141, 464] on div at bounding box center [132, 466] width 18 height 18
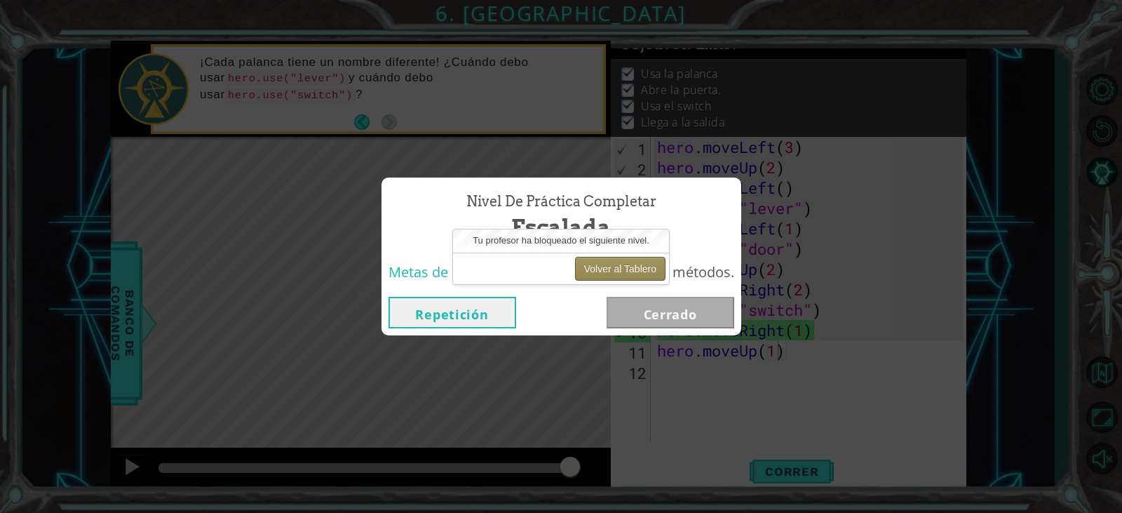
click at [618, 262] on button "Volver al Tablero" at bounding box center [620, 269] width 90 height 24
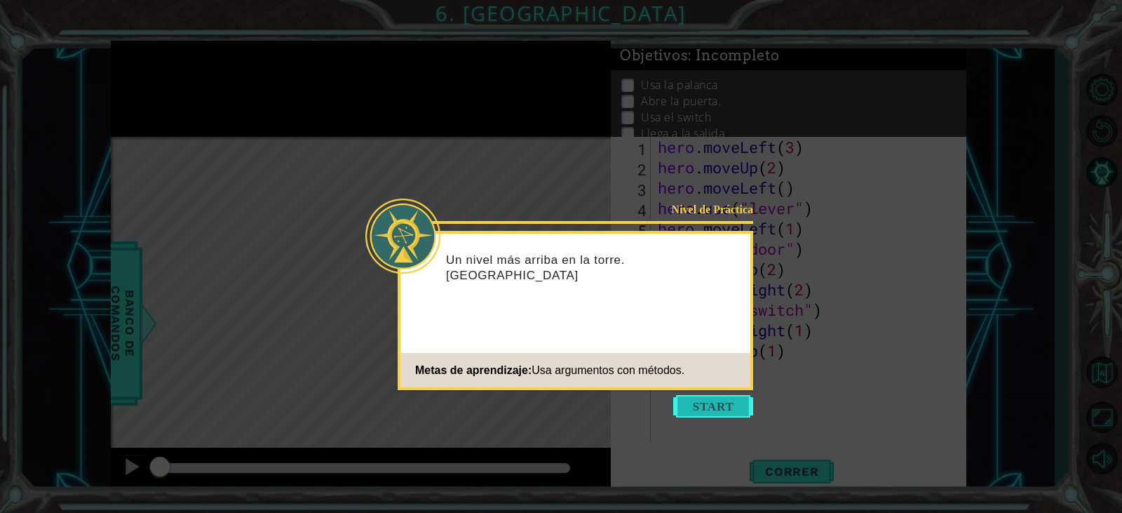
click at [705, 410] on button "Start" at bounding box center [713, 406] width 80 height 22
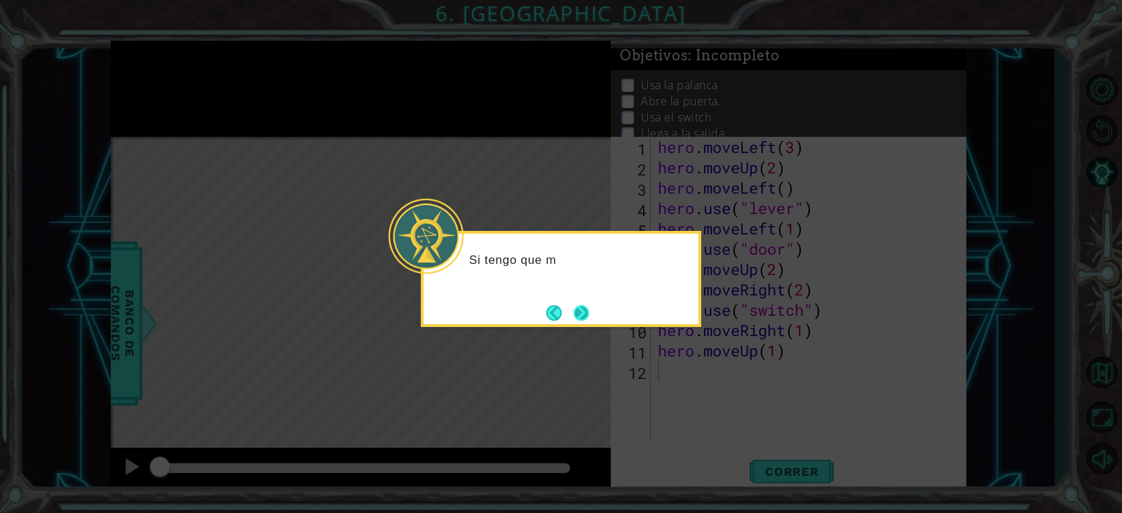
click at [589, 316] on button "Next" at bounding box center [581, 312] width 15 height 15
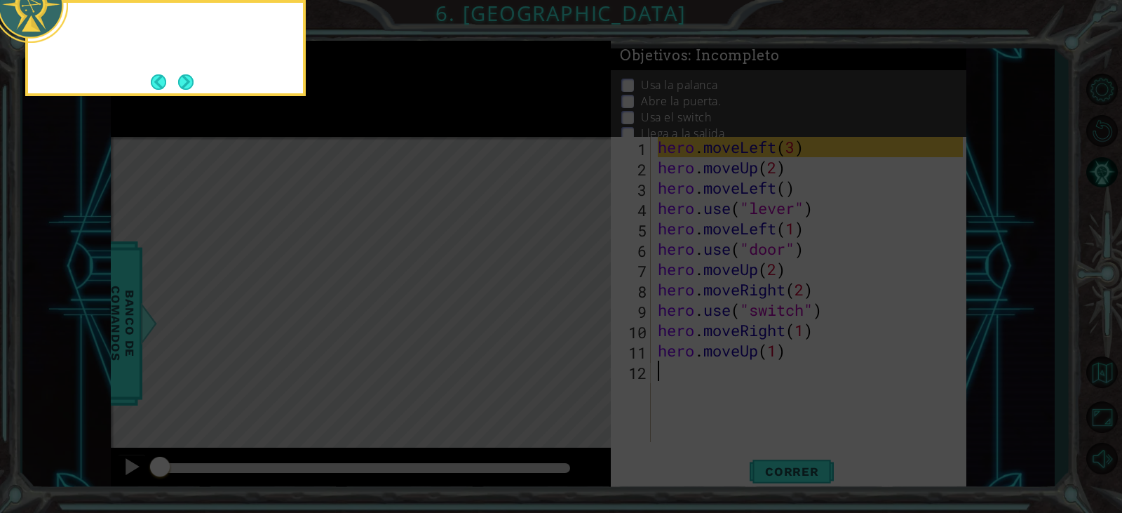
click at [590, 316] on icon at bounding box center [561, 77] width 1122 height 872
click at [184, 90] on button "Next" at bounding box center [185, 81] width 15 height 15
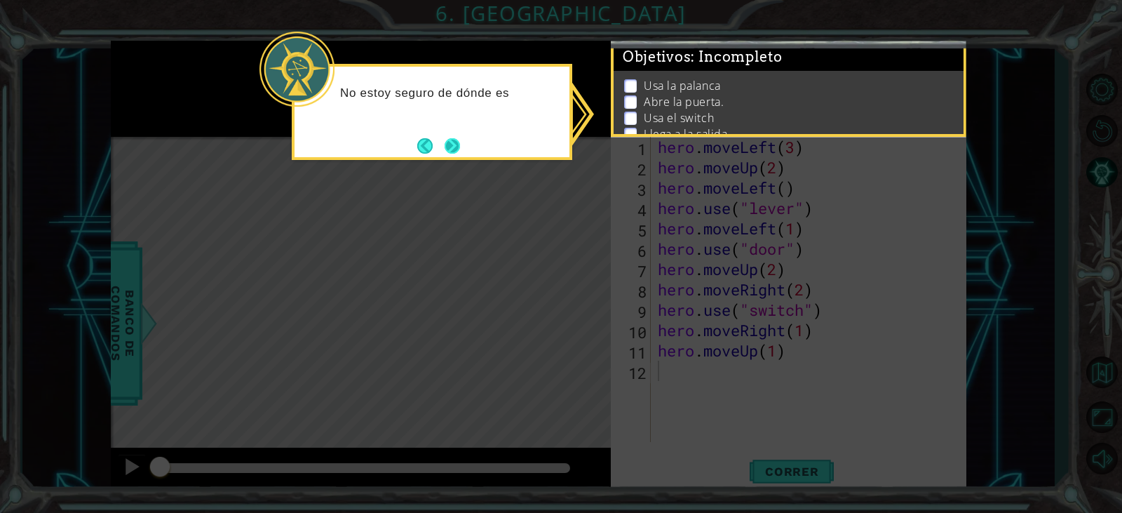
click at [454, 154] on button "Next" at bounding box center [452, 145] width 15 height 15
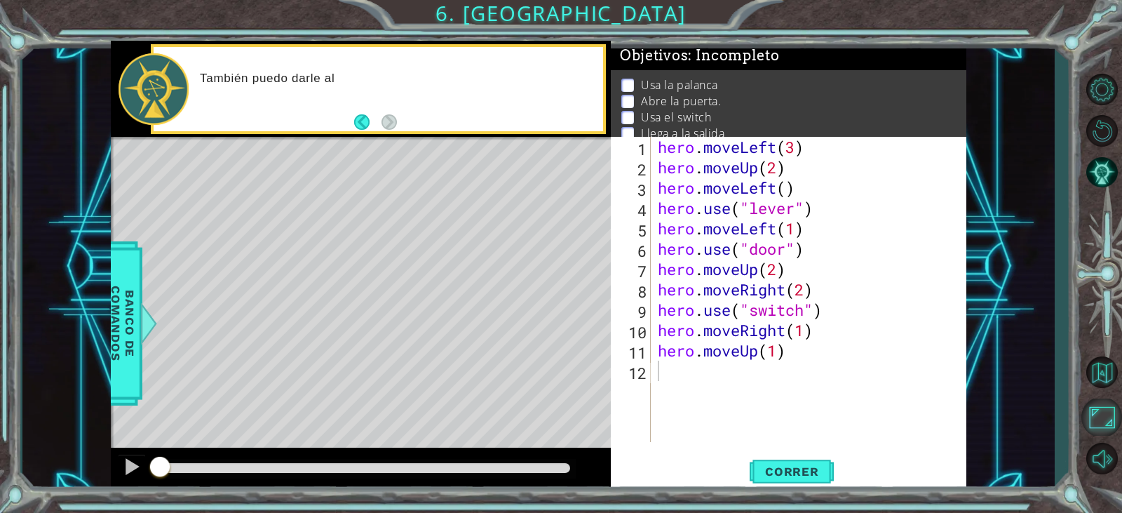
drag, startPoint x: 1121, startPoint y: 438, endPoint x: 1099, endPoint y: 433, distance: 22.3
click at [1116, 437] on div at bounding box center [1102, 274] width 41 height 410
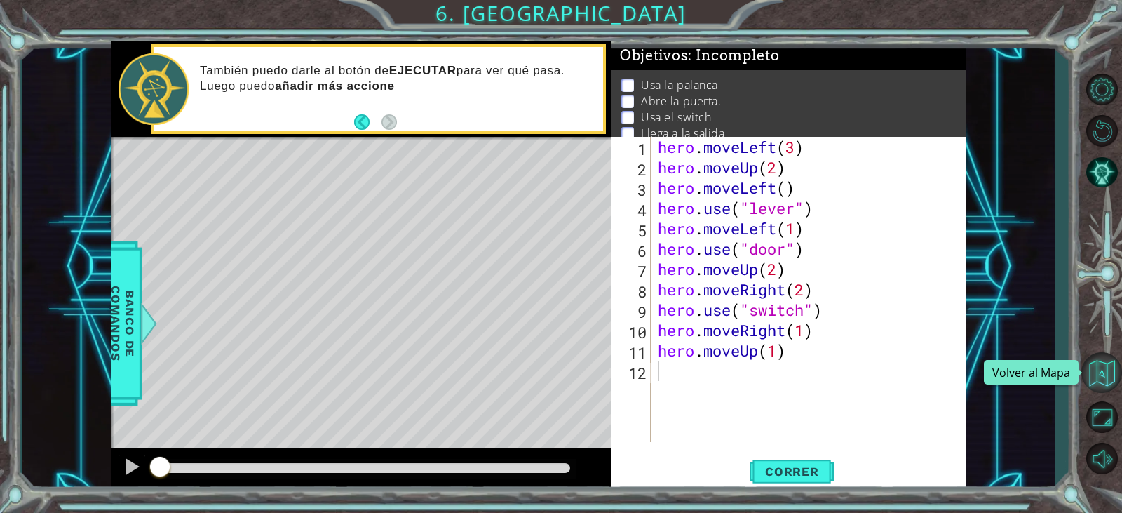
click at [1090, 374] on button "Volver al Mapa" at bounding box center [1102, 372] width 41 height 41
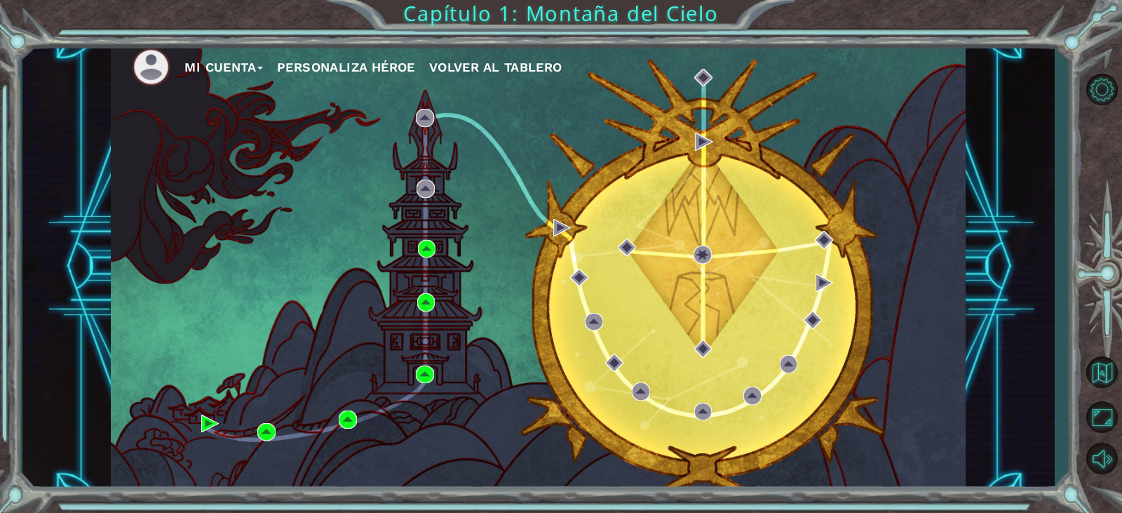
click at [247, 71] on button "Mi Cuenta" at bounding box center [223, 67] width 79 height 21
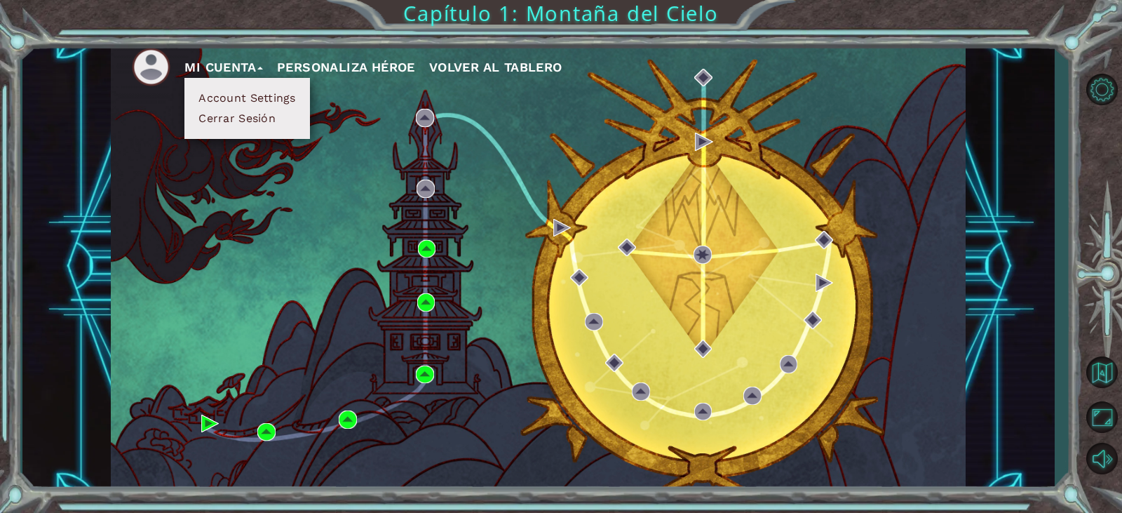
click at [232, 111] on button "Cerrar Sesión" at bounding box center [237, 118] width 86 height 15
